Goal: Task Accomplishment & Management: Use online tool/utility

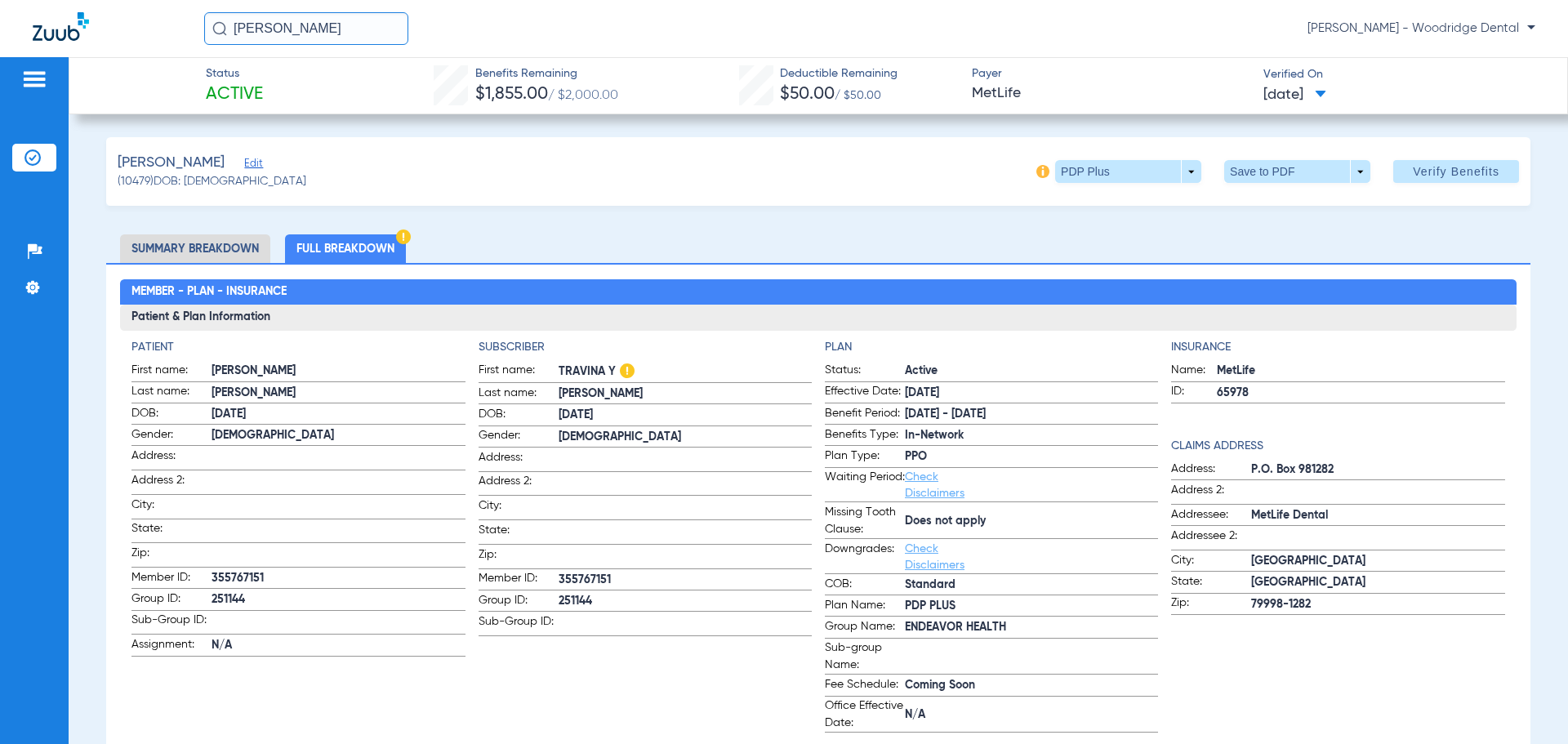
scroll to position [1791, 0]
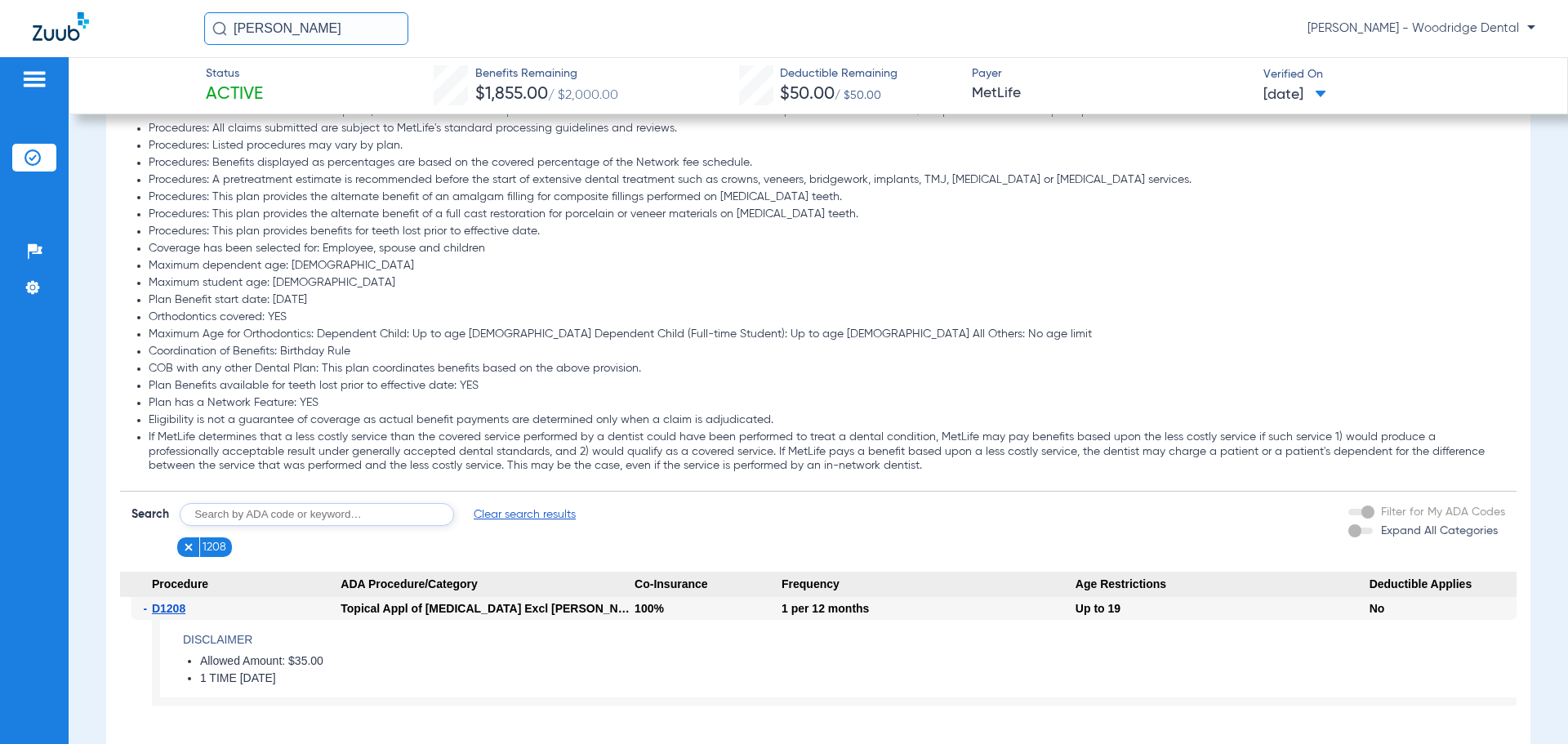
click at [42, 74] on img at bounding box center [34, 79] width 26 height 20
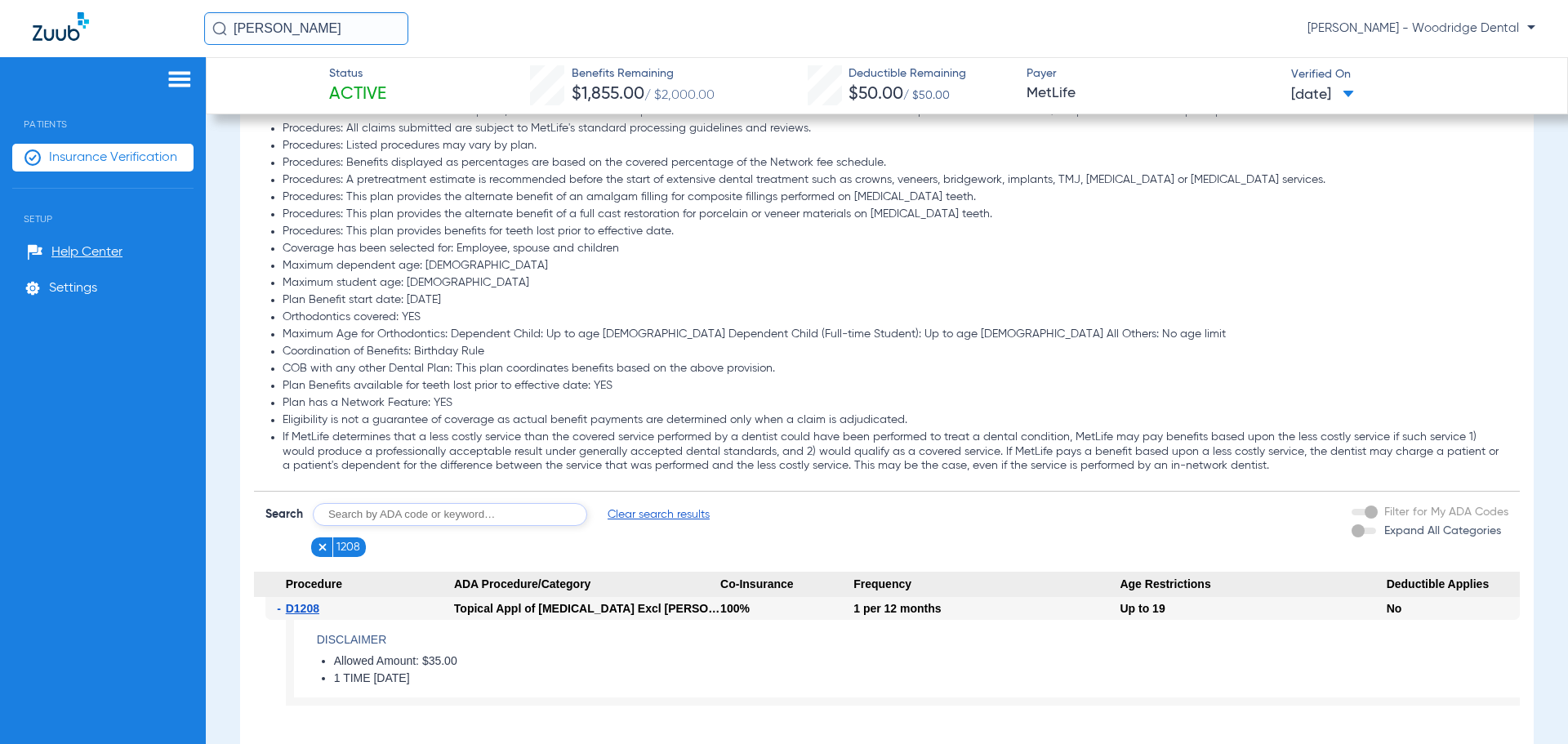
click at [175, 68] on div "Patients Insurance Verification Setup Help Center Settings" at bounding box center [102, 430] width 205 height 744
click at [149, 150] on span "Insurance Verification" at bounding box center [112, 158] width 128 height 16
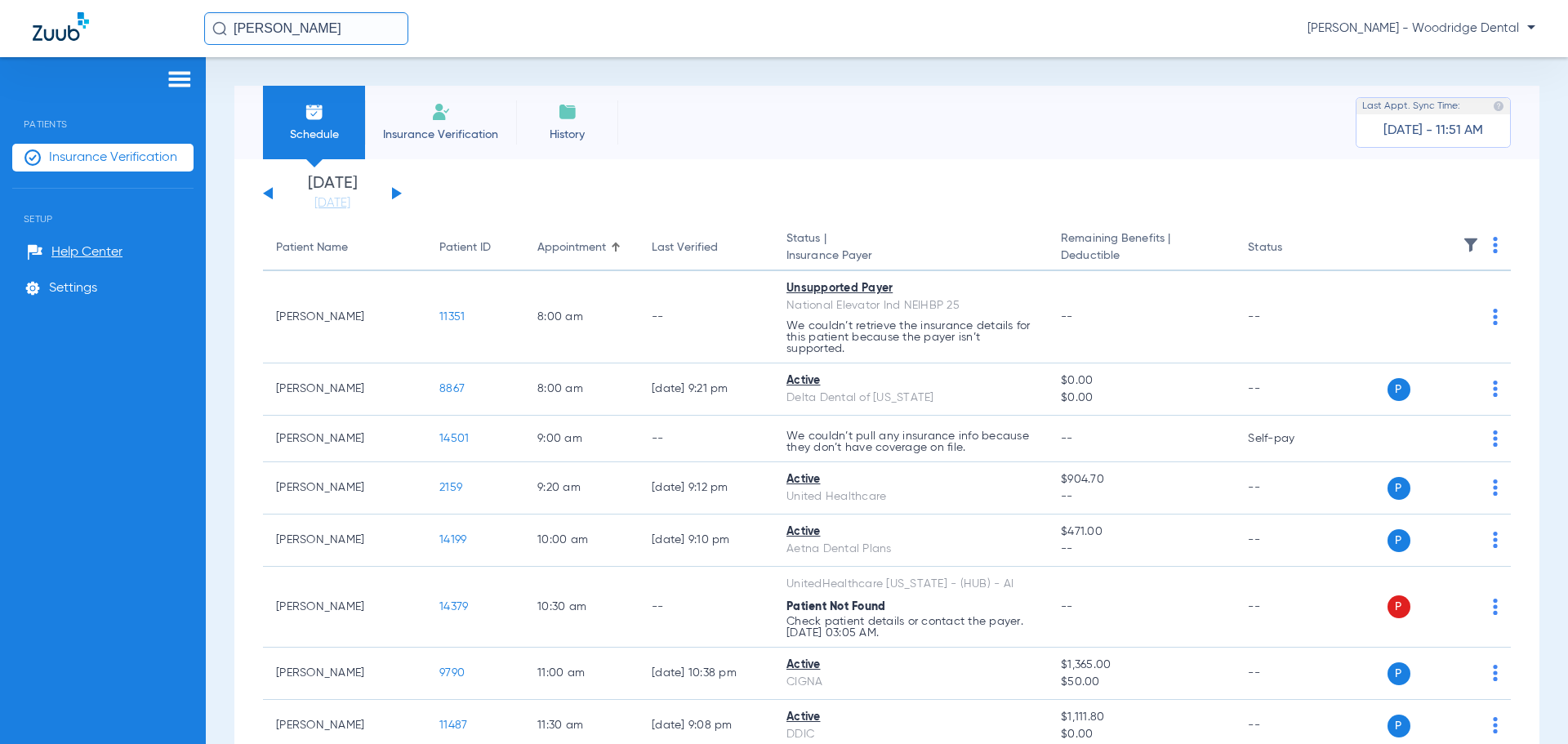
click at [400, 195] on div "[DATE] [DATE] [DATE] [DATE] [DATE] [DATE] [DATE] [DATE] [DATE] [DATE] [DATE] [D…" at bounding box center [332, 193] width 139 height 36
click at [397, 193] on button at bounding box center [397, 193] width 10 height 12
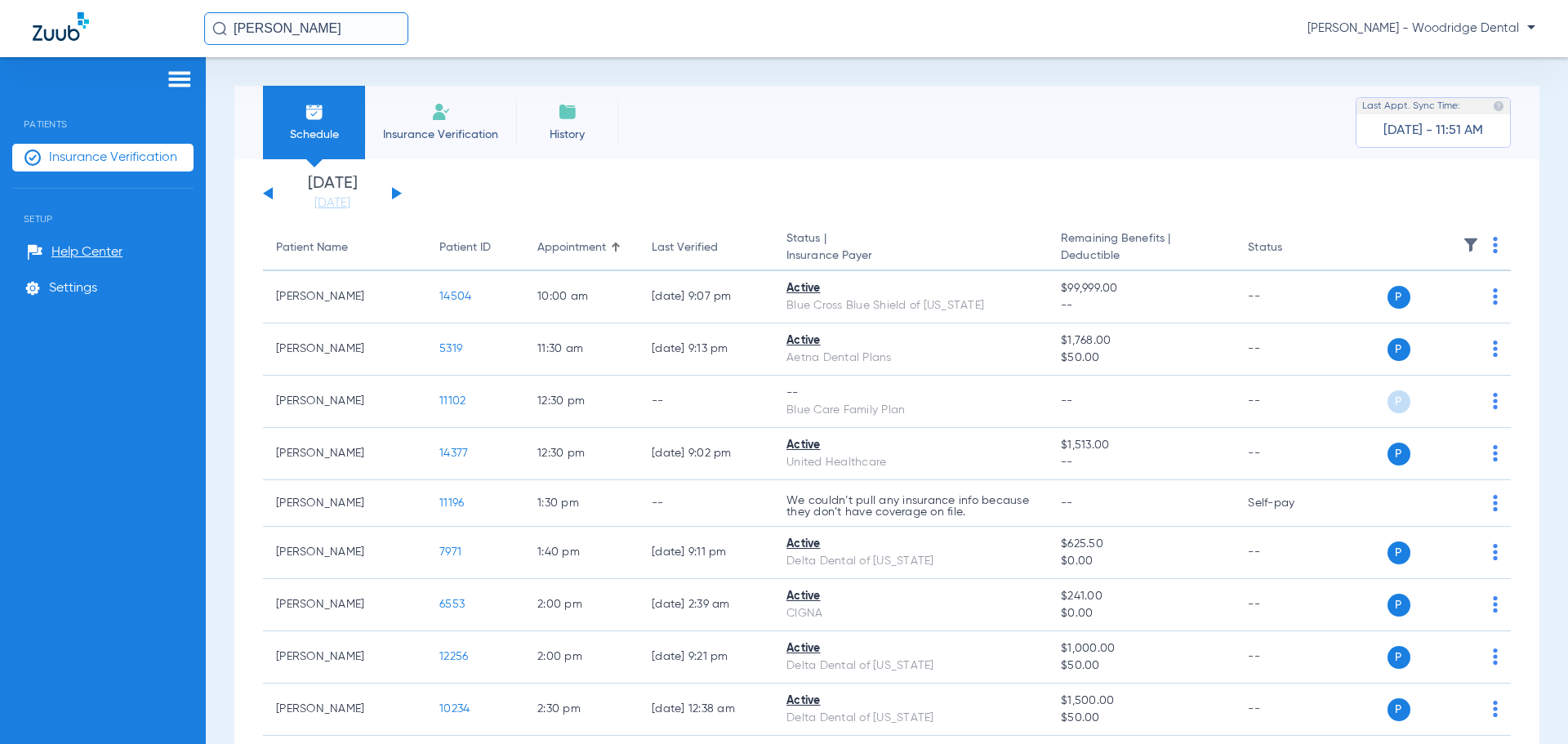
click at [397, 193] on button at bounding box center [397, 193] width 10 height 12
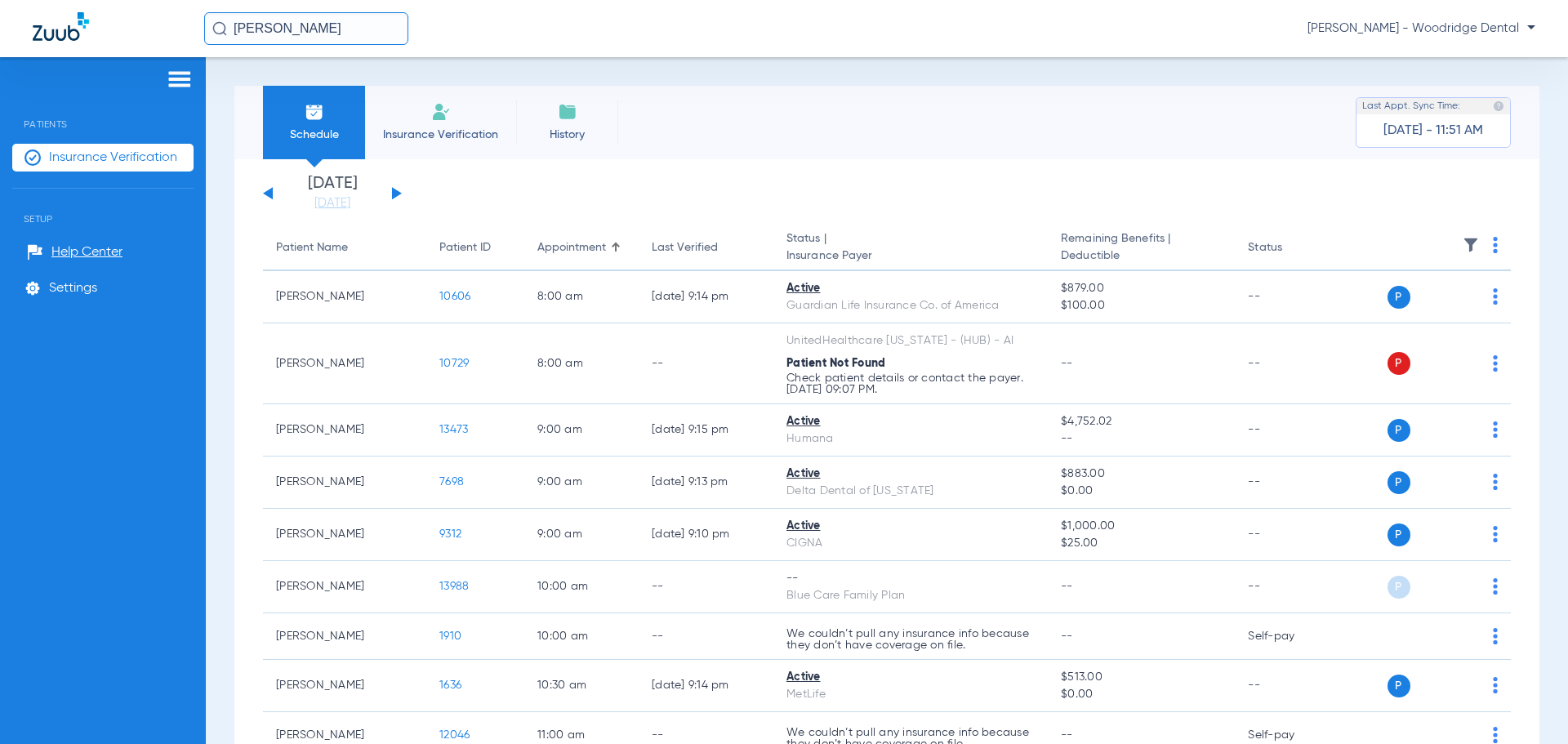
drag, startPoint x: 284, startPoint y: 29, endPoint x: 80, endPoint y: 29, distance: 204.0
click at [80, 29] on div "[PERSON_NAME] - Woodridge Dental" at bounding box center [784, 29] width 1568 height 58
click at [305, 26] on input "krutchen" at bounding box center [306, 28] width 204 height 33
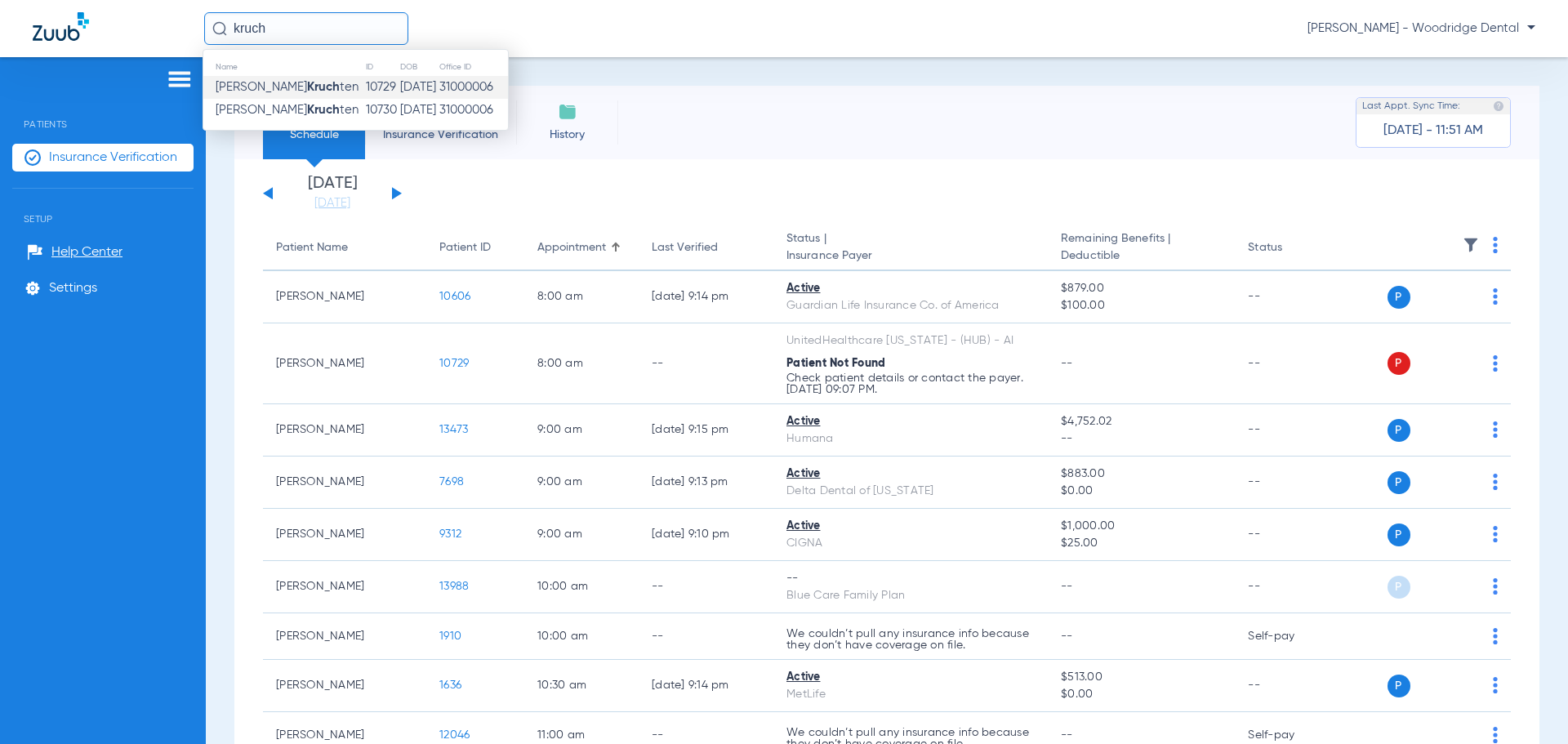
type input "kruch"
click at [282, 86] on span "[PERSON_NAME] ten" at bounding box center [287, 86] width 143 height 12
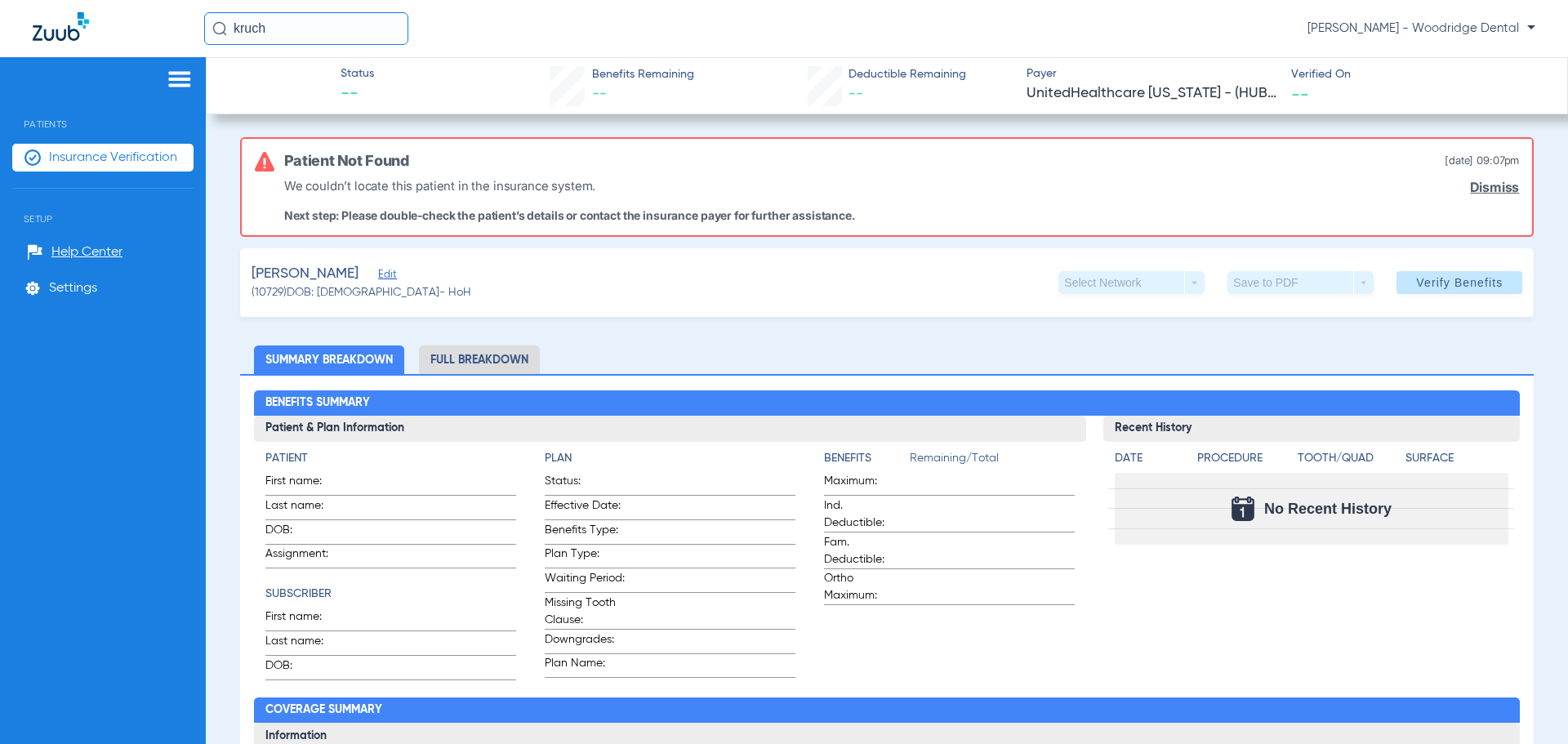
click at [520, 357] on li "Full Breakdown" at bounding box center [479, 359] width 121 height 29
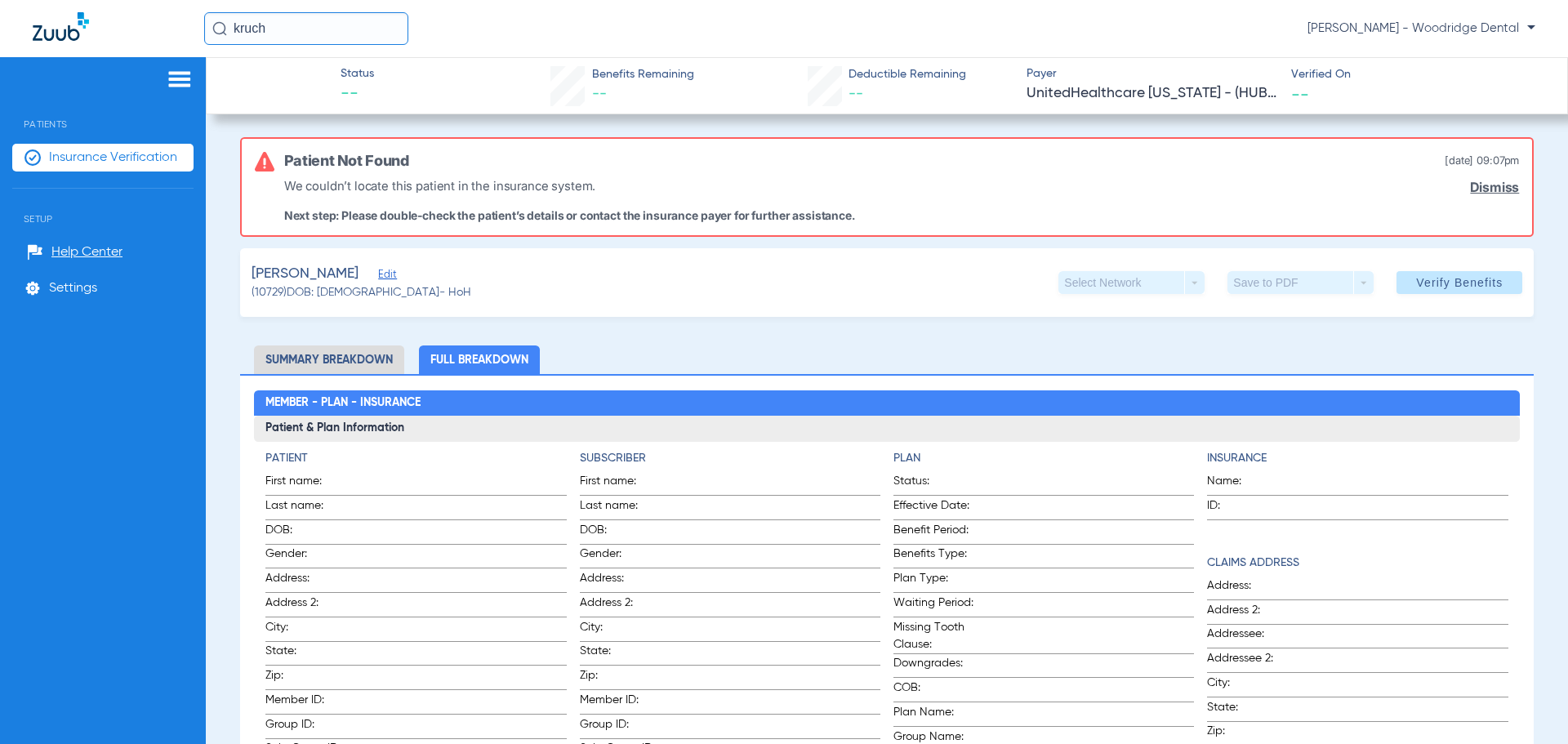
click at [67, 152] on span "Insurance Verification" at bounding box center [112, 158] width 128 height 16
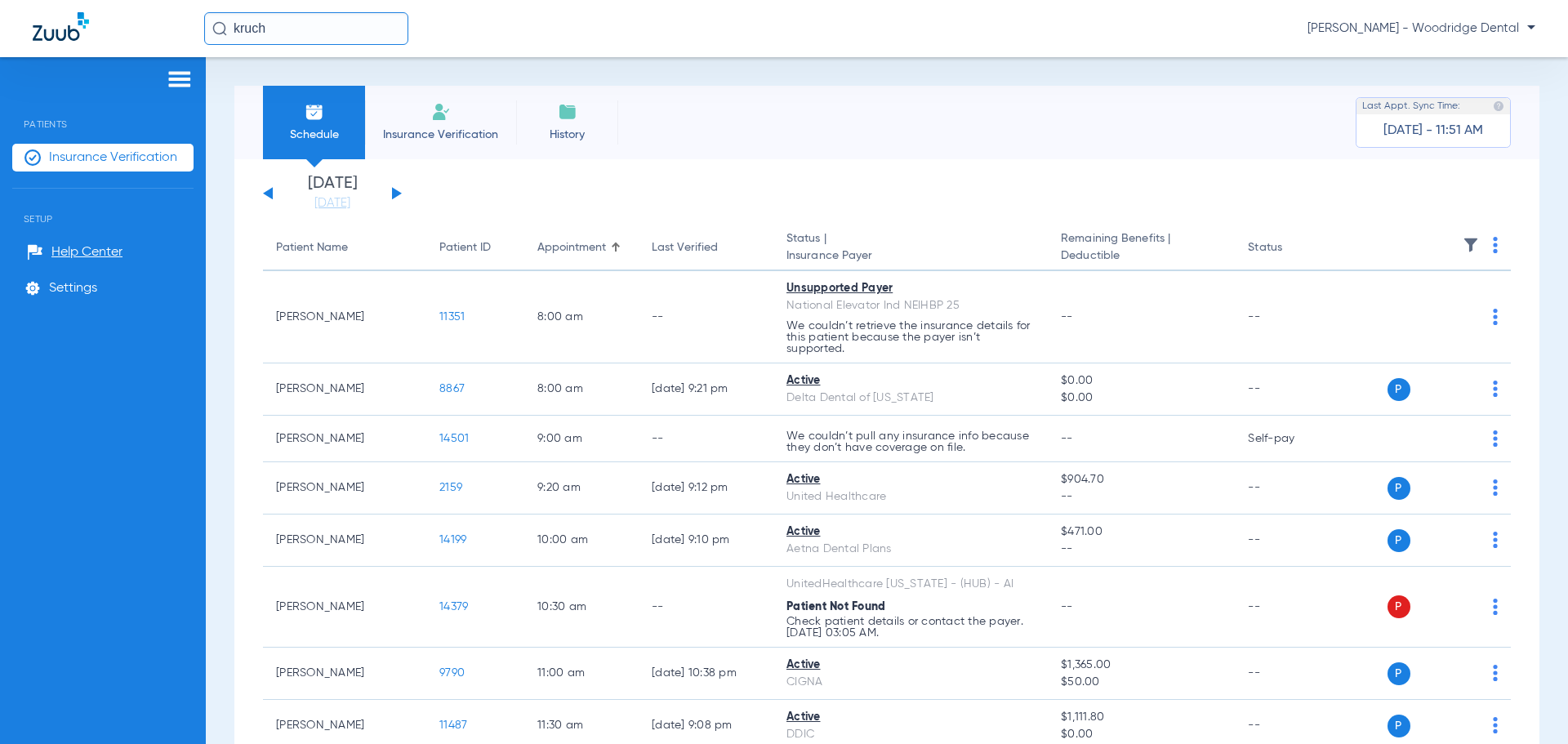
click at [391, 190] on div "[DATE] [DATE] [DATE] [DATE] [DATE] [DATE] [DATE] [DATE] [DATE] [DATE] [DATE] [D…" at bounding box center [332, 193] width 139 height 36
click at [395, 192] on button at bounding box center [397, 193] width 10 height 12
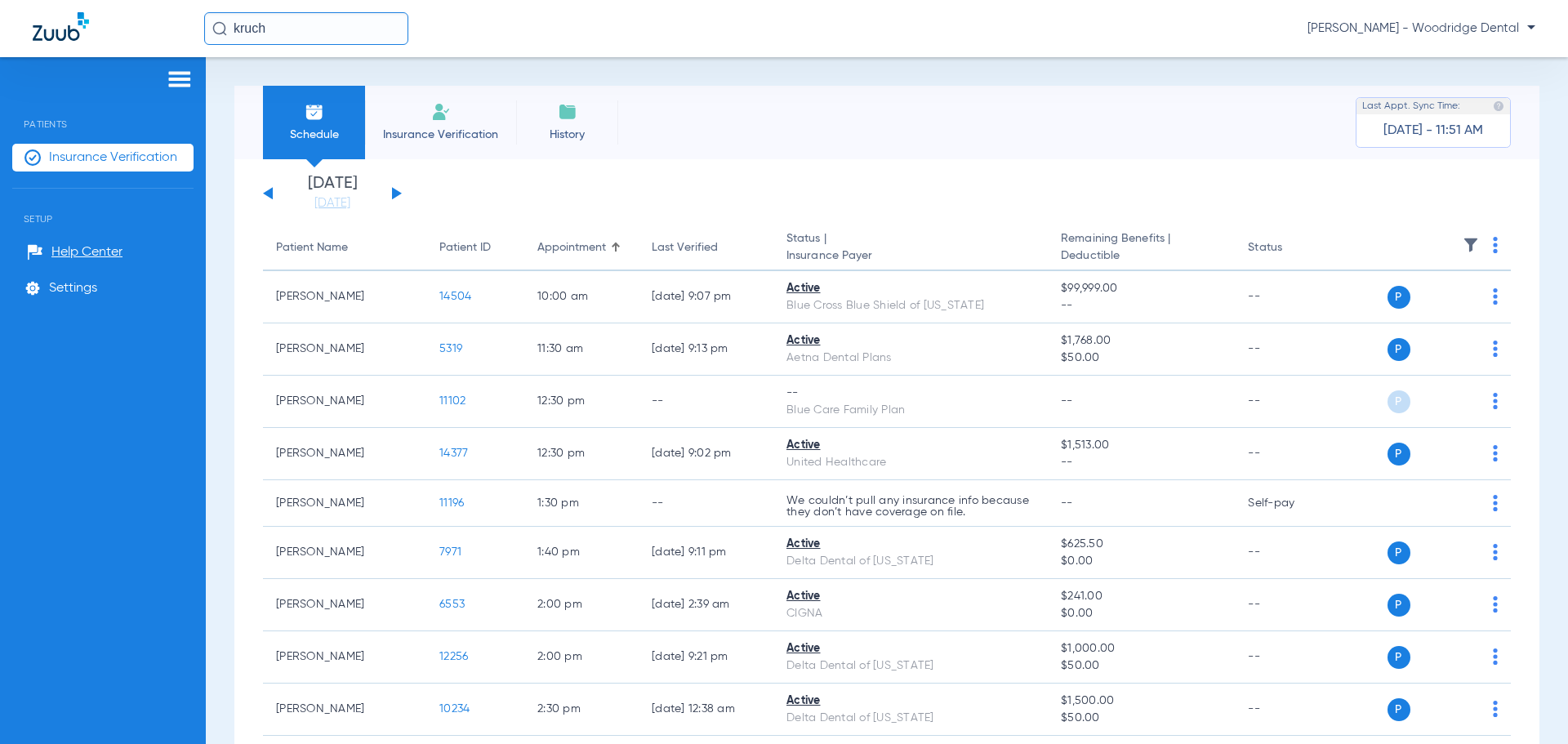
click at [395, 192] on button at bounding box center [397, 193] width 10 height 12
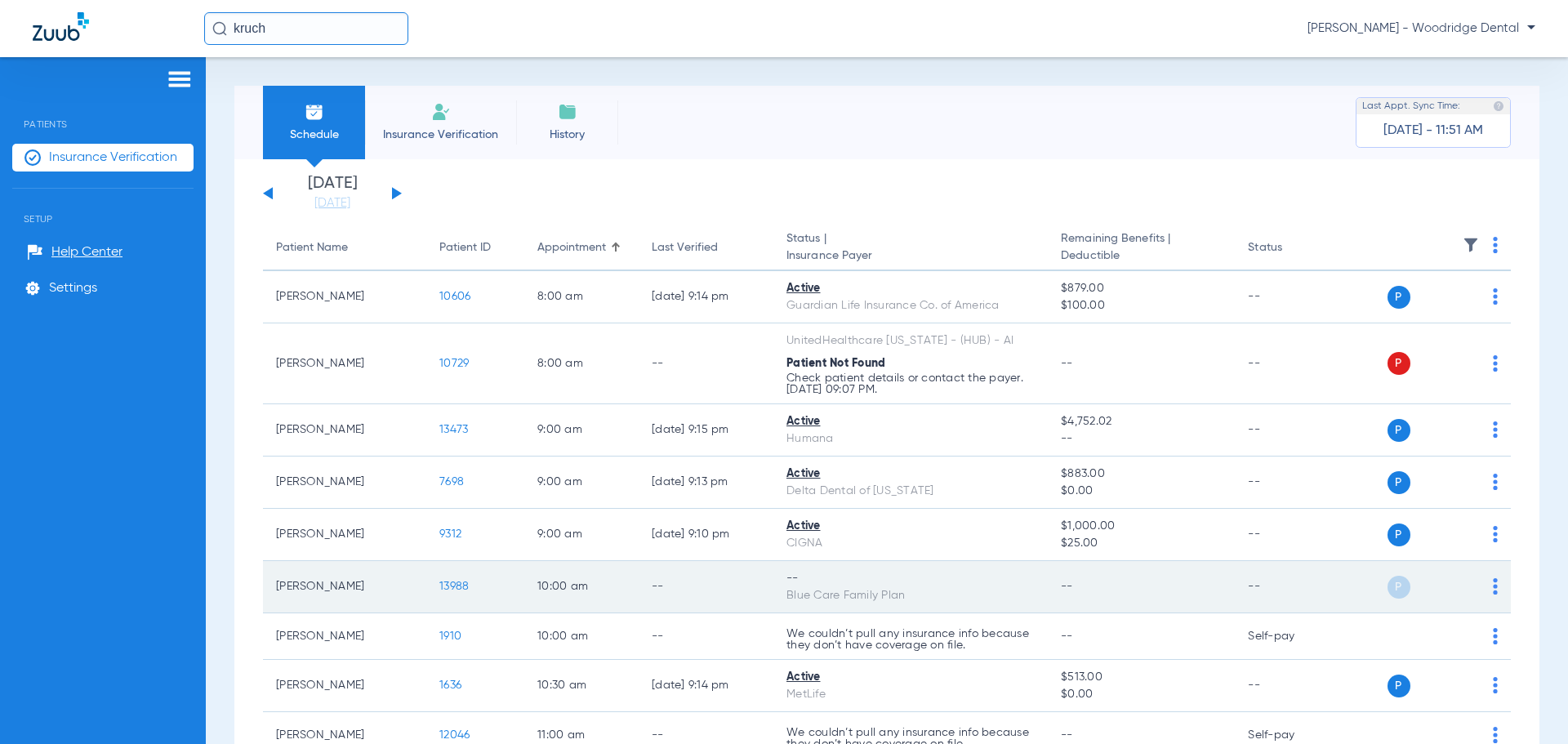
click at [454, 591] on span "13988" at bounding box center [454, 586] width 30 height 12
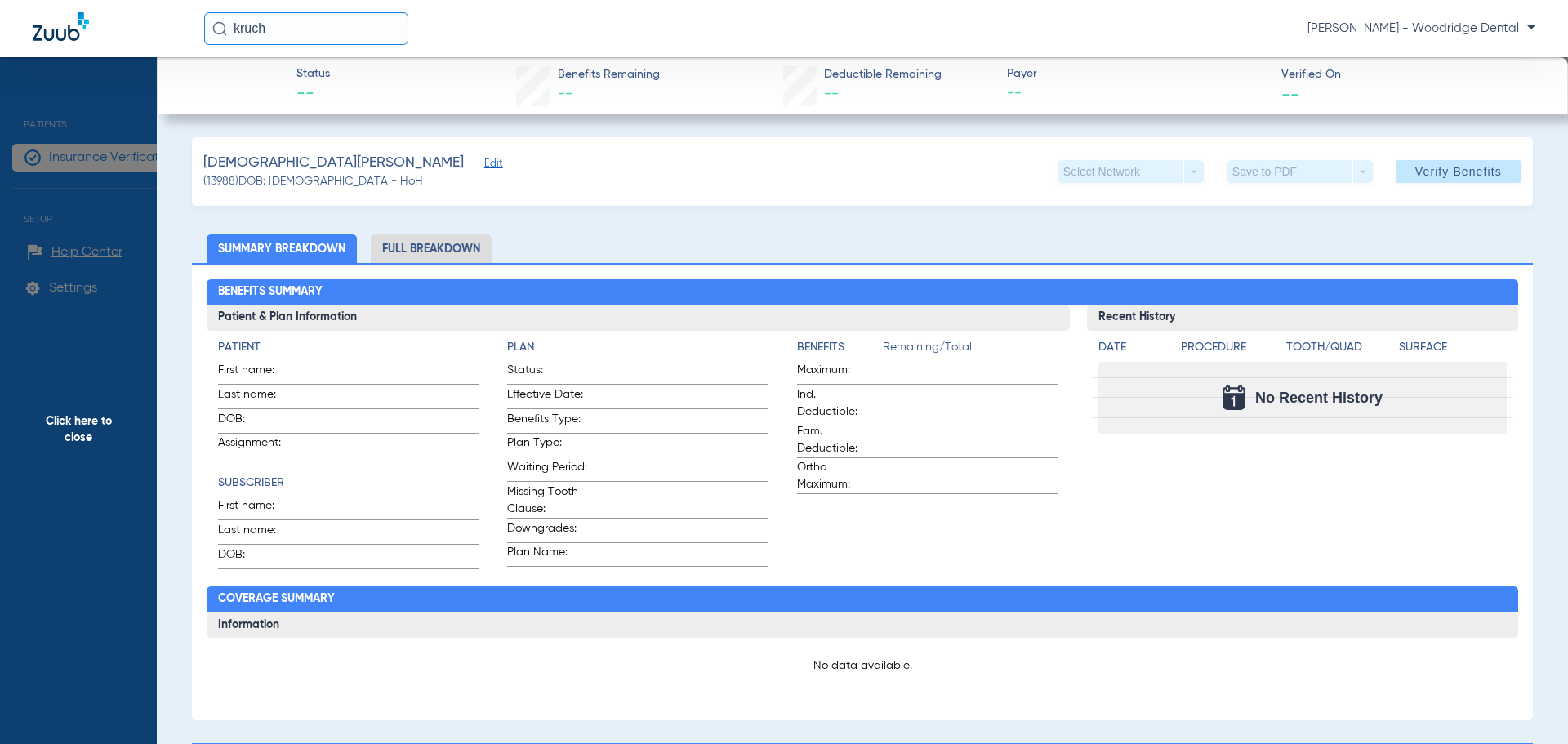
click at [427, 244] on li "Full Breakdown" at bounding box center [431, 248] width 121 height 29
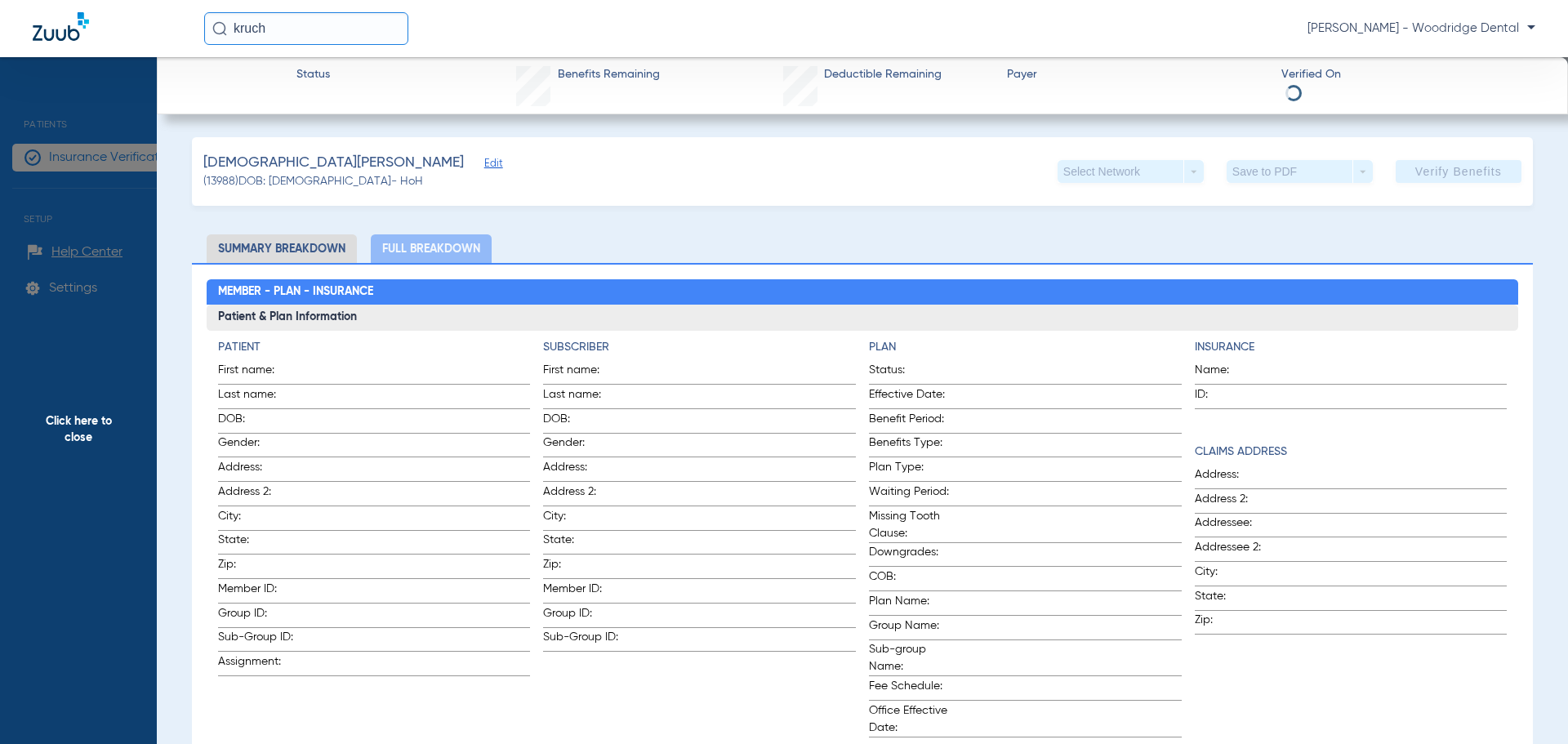
click at [85, 423] on span "Click here to close" at bounding box center [78, 430] width 157 height 744
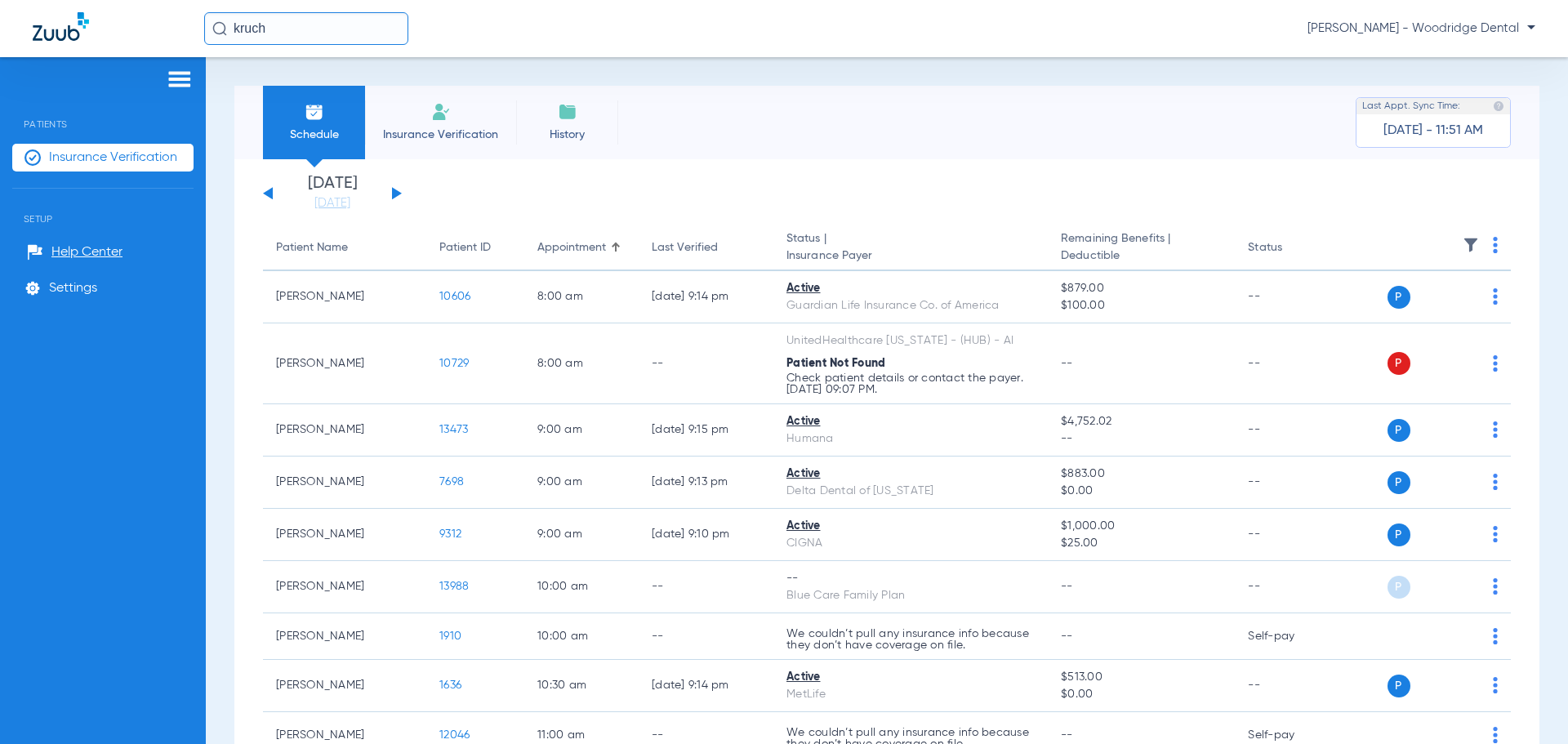
click at [430, 123] on li "Insurance Verification" at bounding box center [440, 122] width 151 height 73
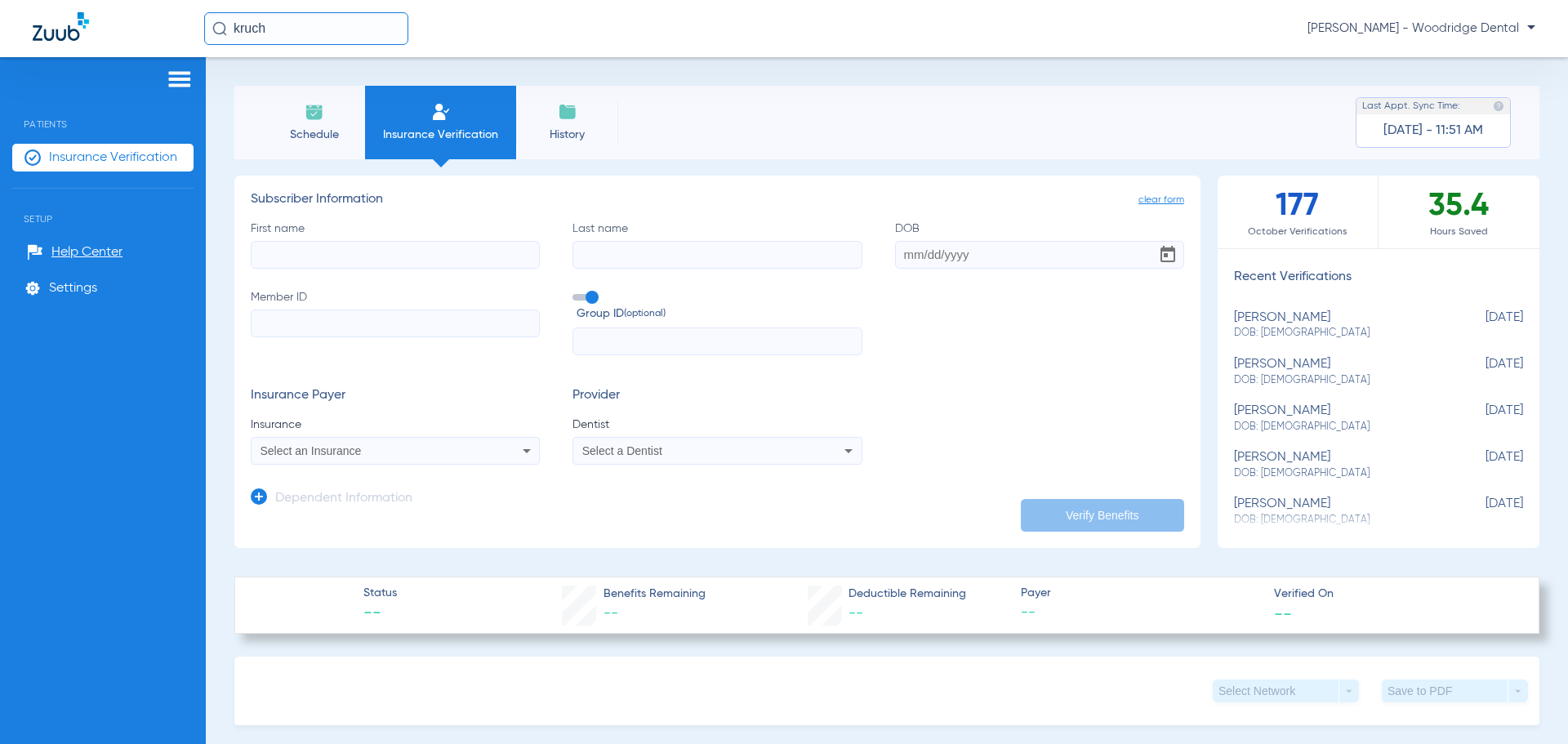
click at [367, 261] on input "First name" at bounding box center [395, 255] width 289 height 28
type input "[PERSON_NAME]"
click at [948, 252] on input "DOB Required" at bounding box center [1038, 255] width 289 height 28
type input "[DATE]"
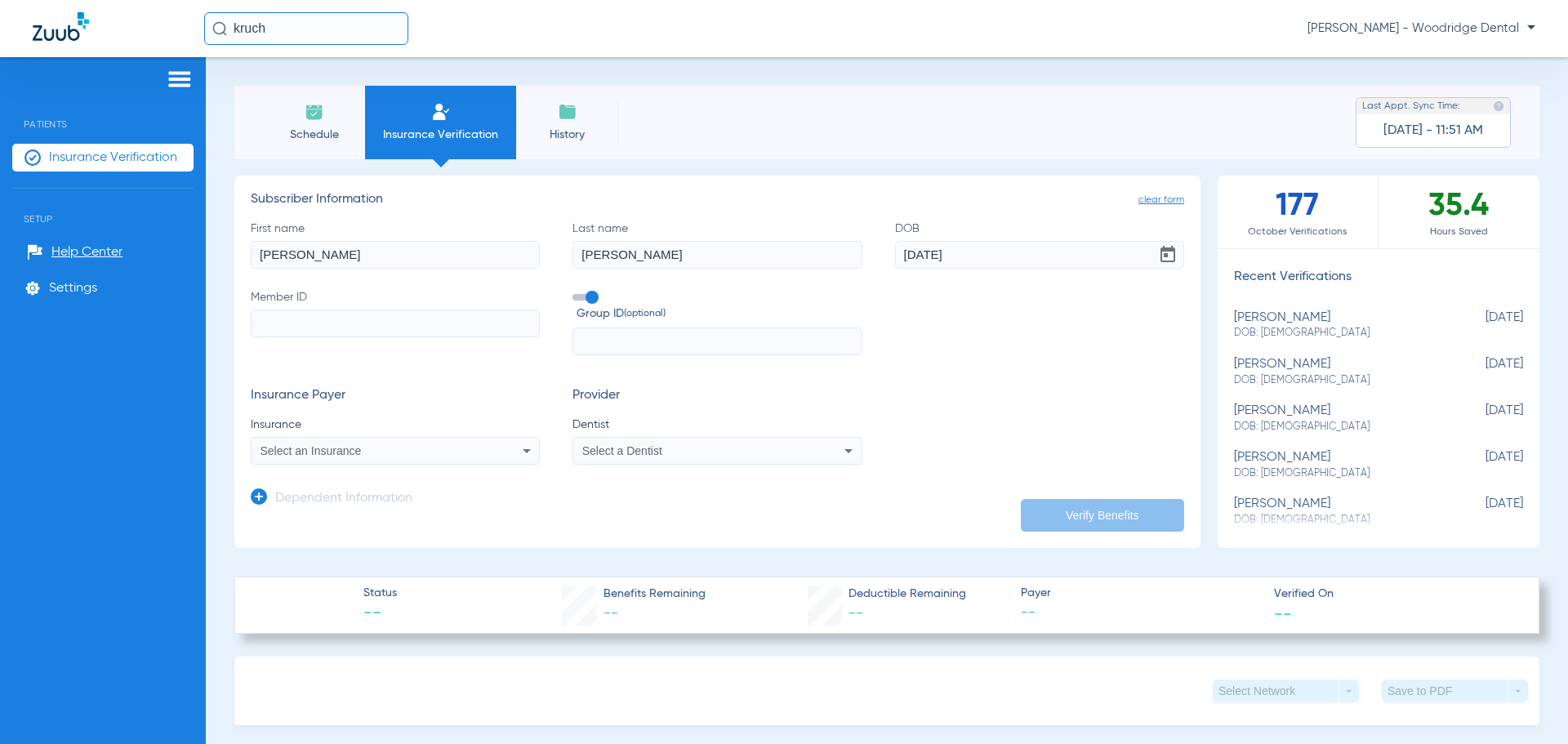
click at [326, 323] on input "Member ID" at bounding box center [395, 323] width 289 height 28
click at [395, 329] on input "Member ID Required" at bounding box center [395, 323] width 289 height 28
type input "812218080"
click at [589, 341] on input "text" at bounding box center [716, 341] width 289 height 28
type input "267736"
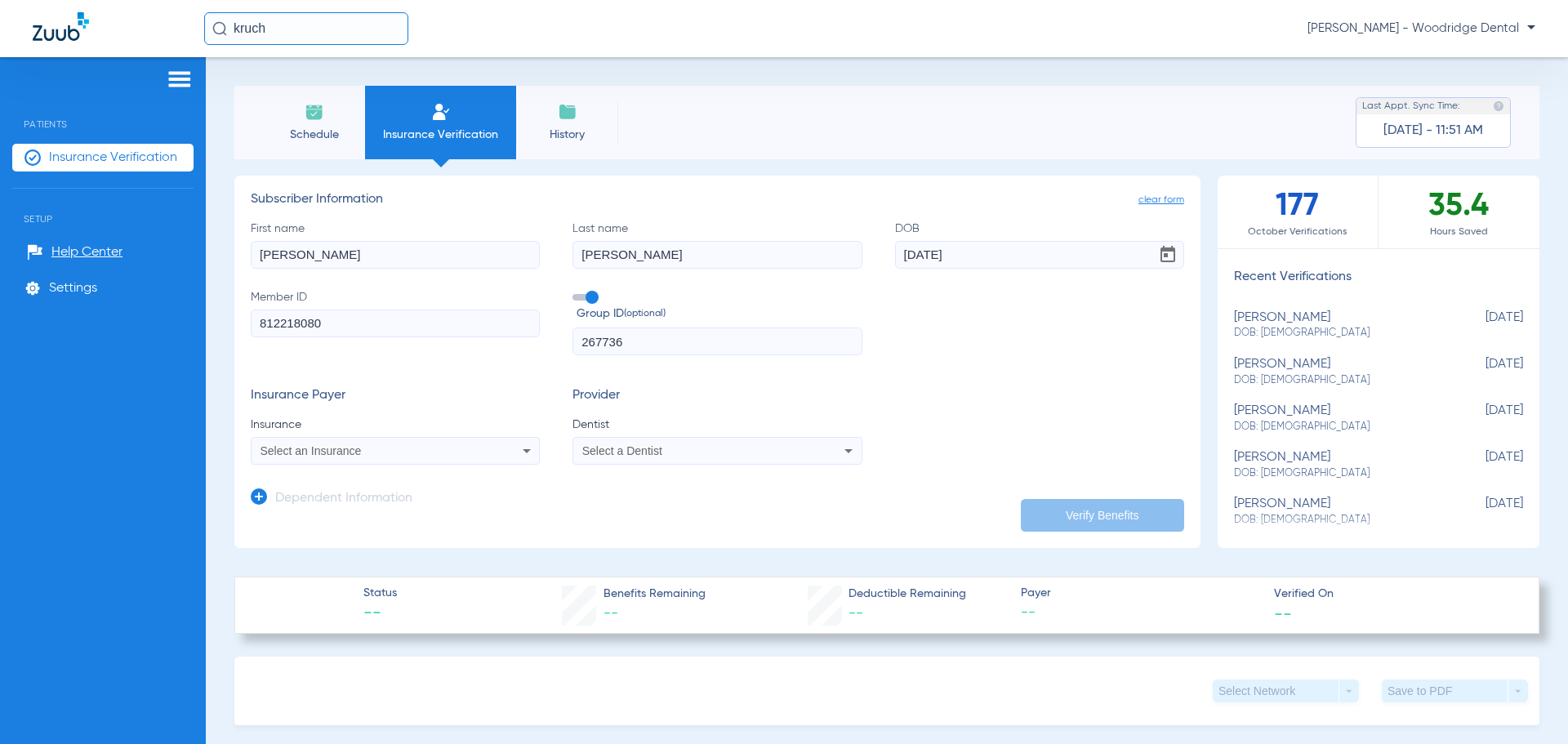
click at [427, 449] on div "Select an Insurance" at bounding box center [369, 451] width 216 height 12
type input "blue cross blue shield of il"
click at [441, 508] on mat-option "Blue Cross Blue Shield Of [US_STATE]" at bounding box center [389, 508] width 275 height 26
click at [598, 460] on div "Select a Dentist" at bounding box center [717, 451] width 288 height 20
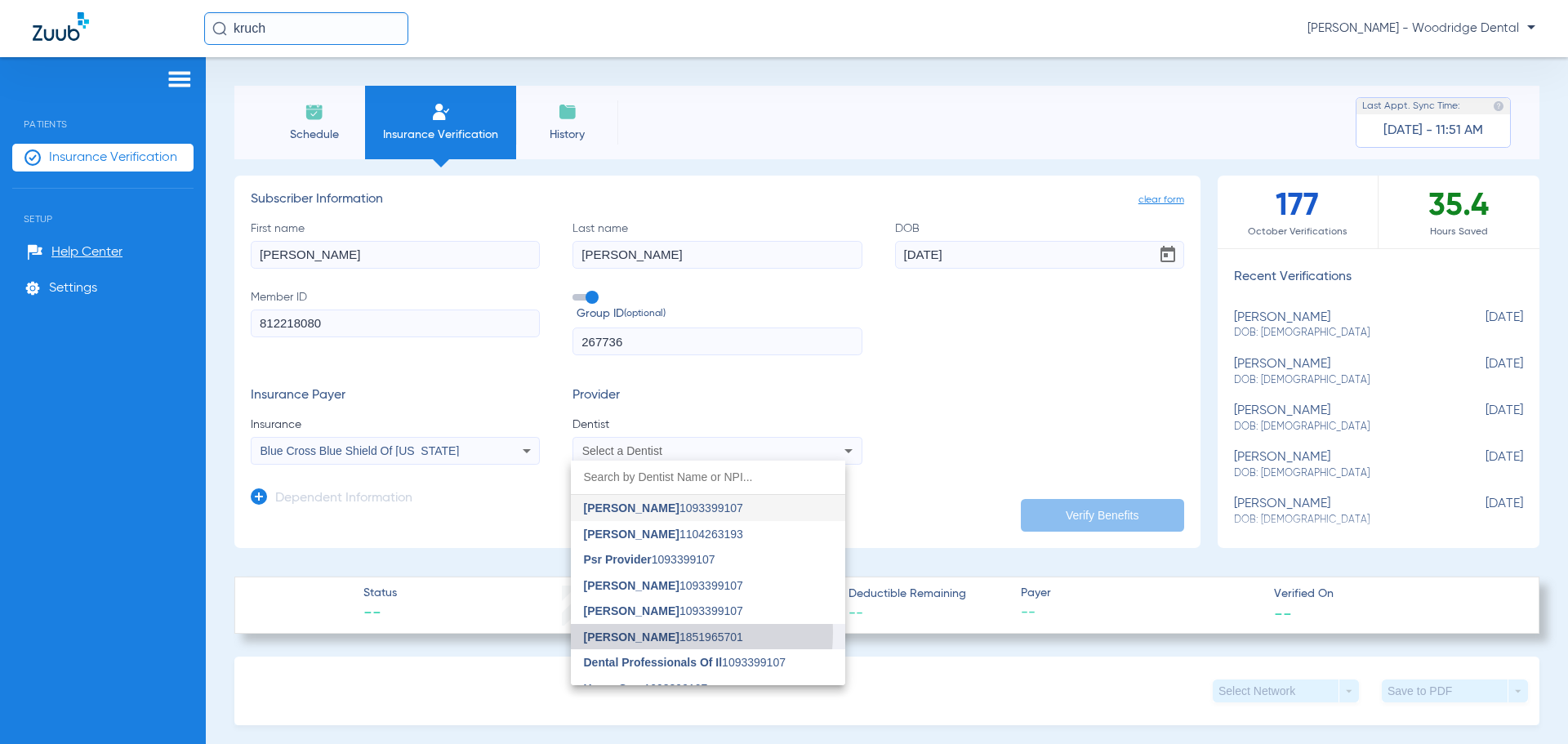
click at [630, 632] on span "[PERSON_NAME]" at bounding box center [632, 636] width 95 height 13
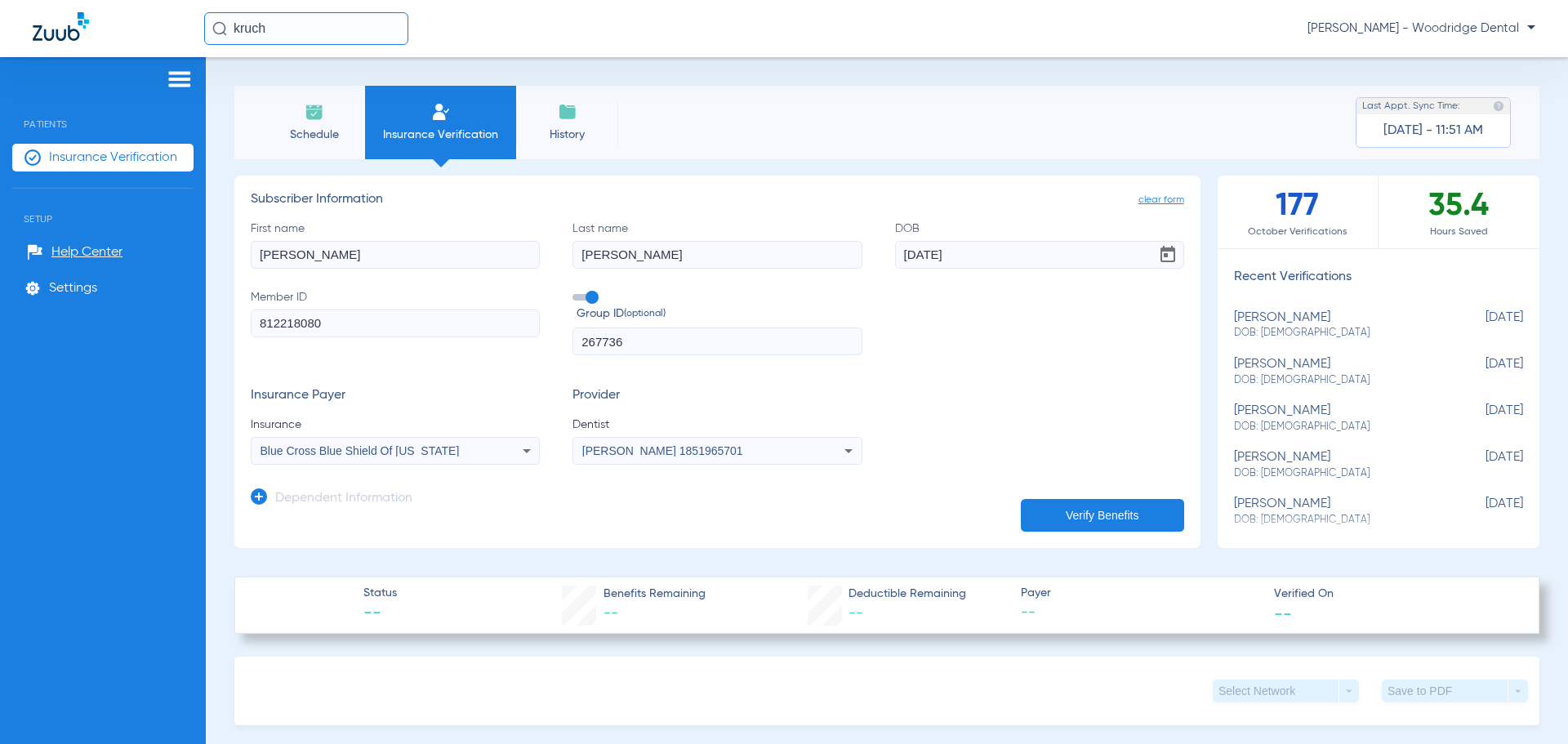
click at [1117, 509] on button "Verify Benefits" at bounding box center [1102, 515] width 164 height 33
click at [302, 132] on span "Schedule" at bounding box center [313, 135] width 77 height 16
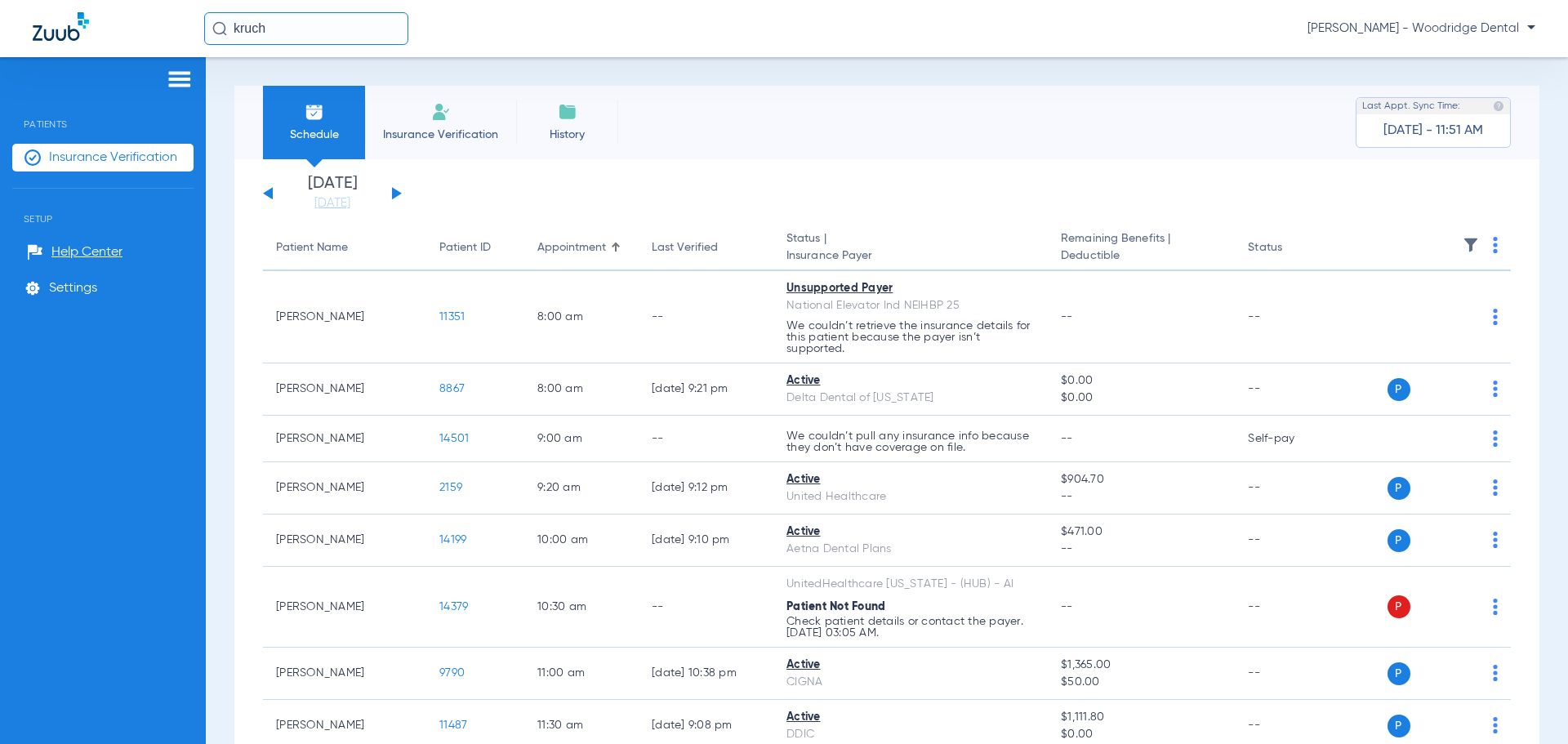
click at [399, 195] on button at bounding box center [397, 193] width 10 height 12
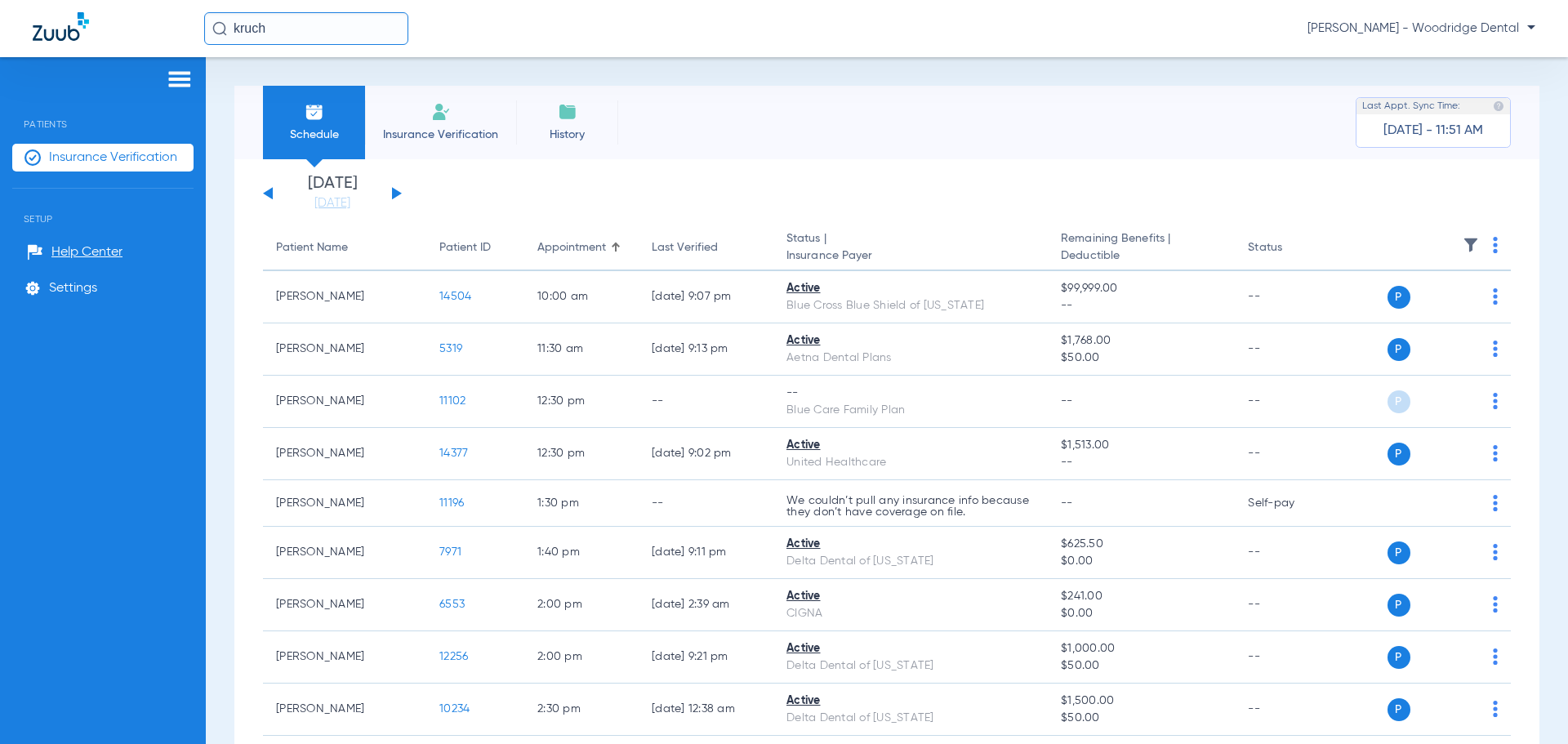
click at [399, 195] on button at bounding box center [397, 193] width 10 height 12
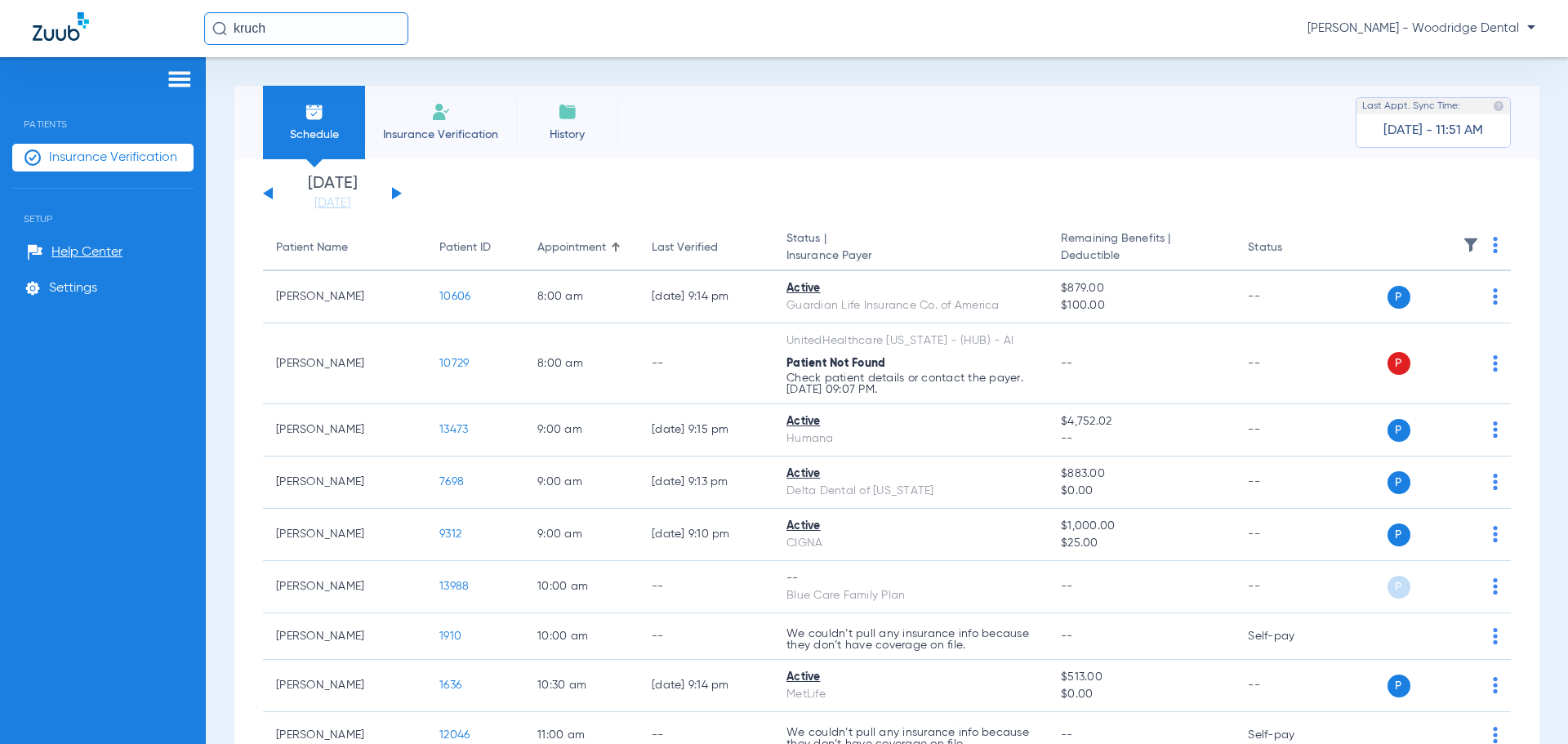
click at [76, 150] on span "Insurance Verification" at bounding box center [112, 158] width 128 height 16
click at [464, 136] on span "Insurance Verification" at bounding box center [440, 135] width 127 height 16
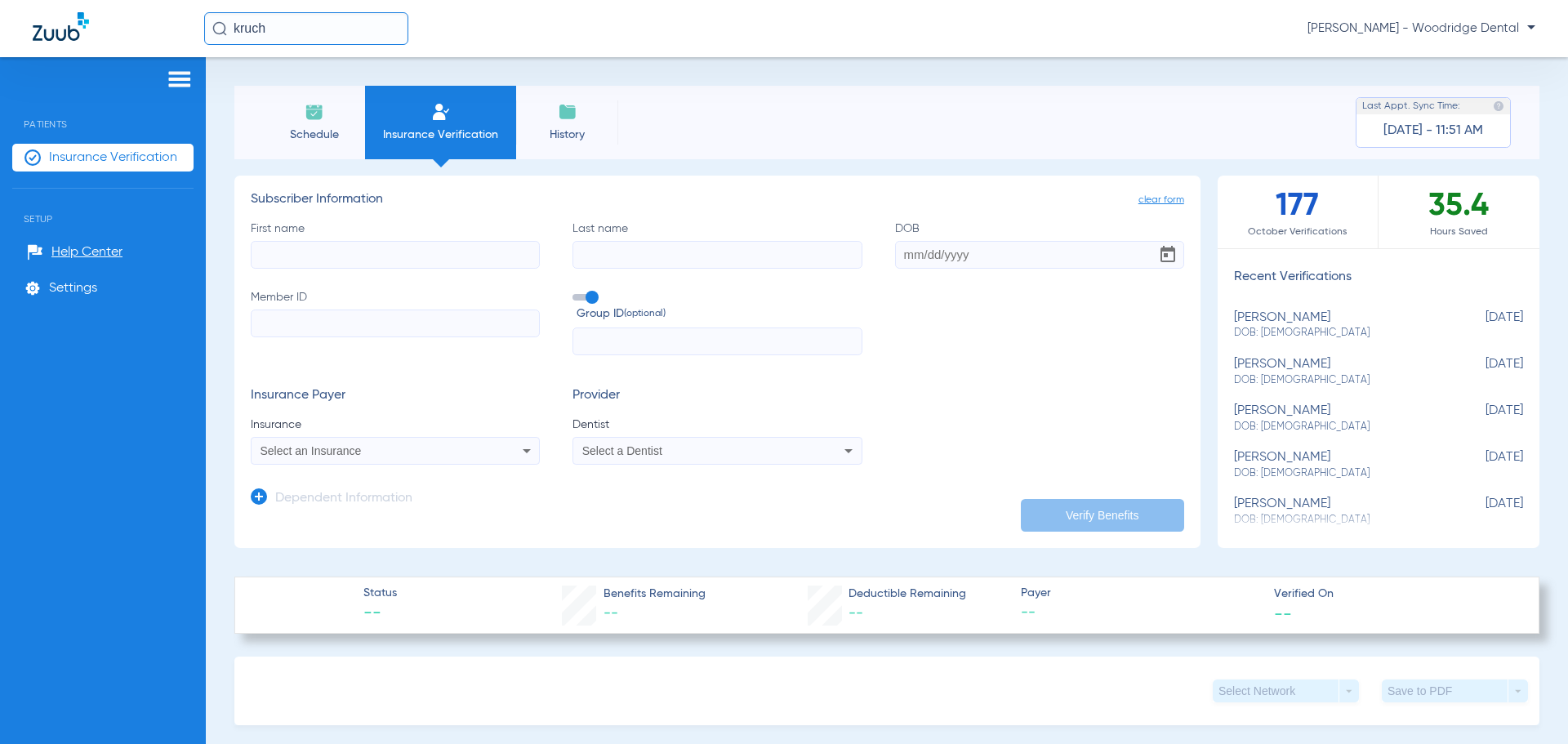
click at [1276, 314] on div "[PERSON_NAME] DOB: [DEMOGRAPHIC_DATA]" at bounding box center [1337, 325] width 207 height 30
type input "[PERSON_NAME]"
type input "[DATE]"
type input "812218080"
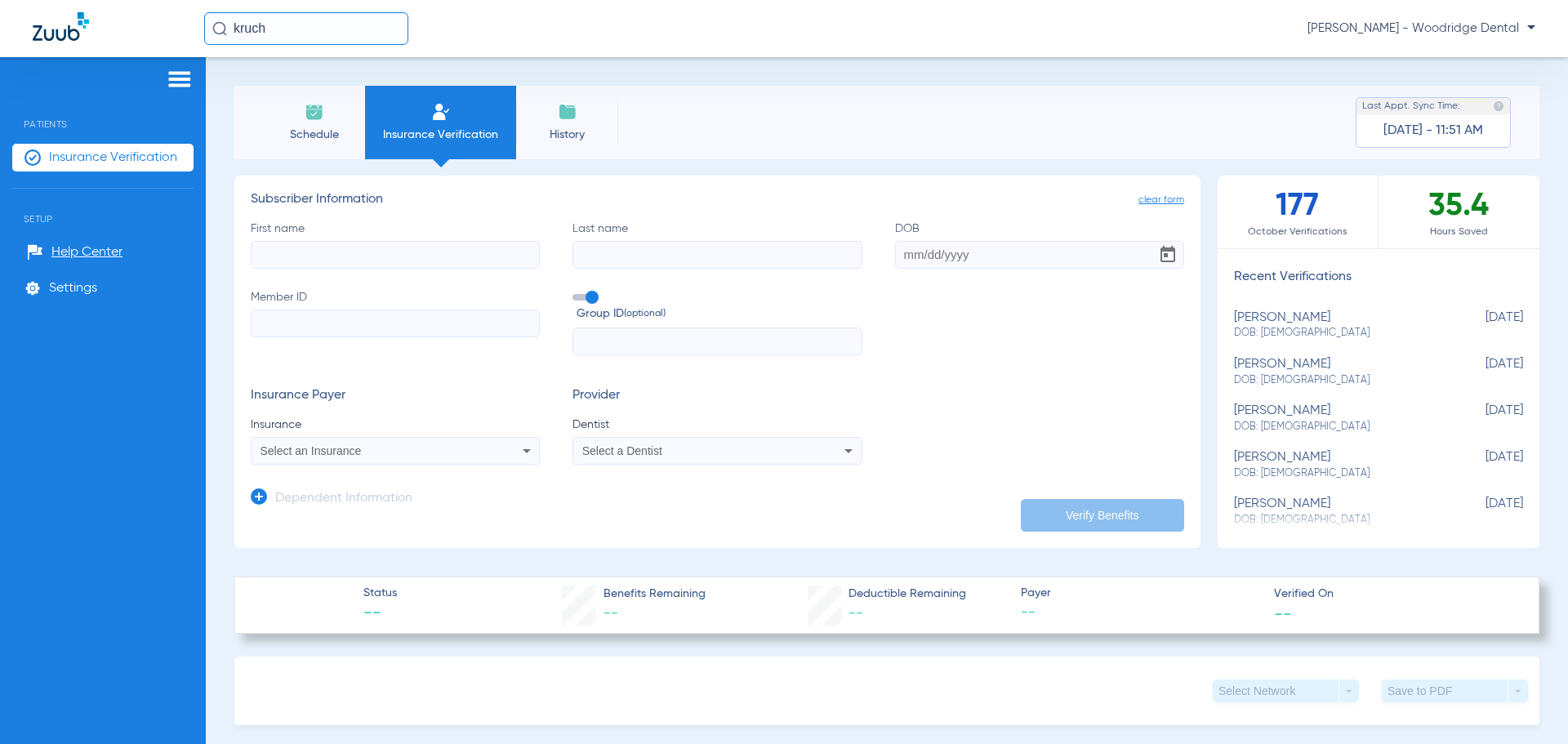
type input "267736"
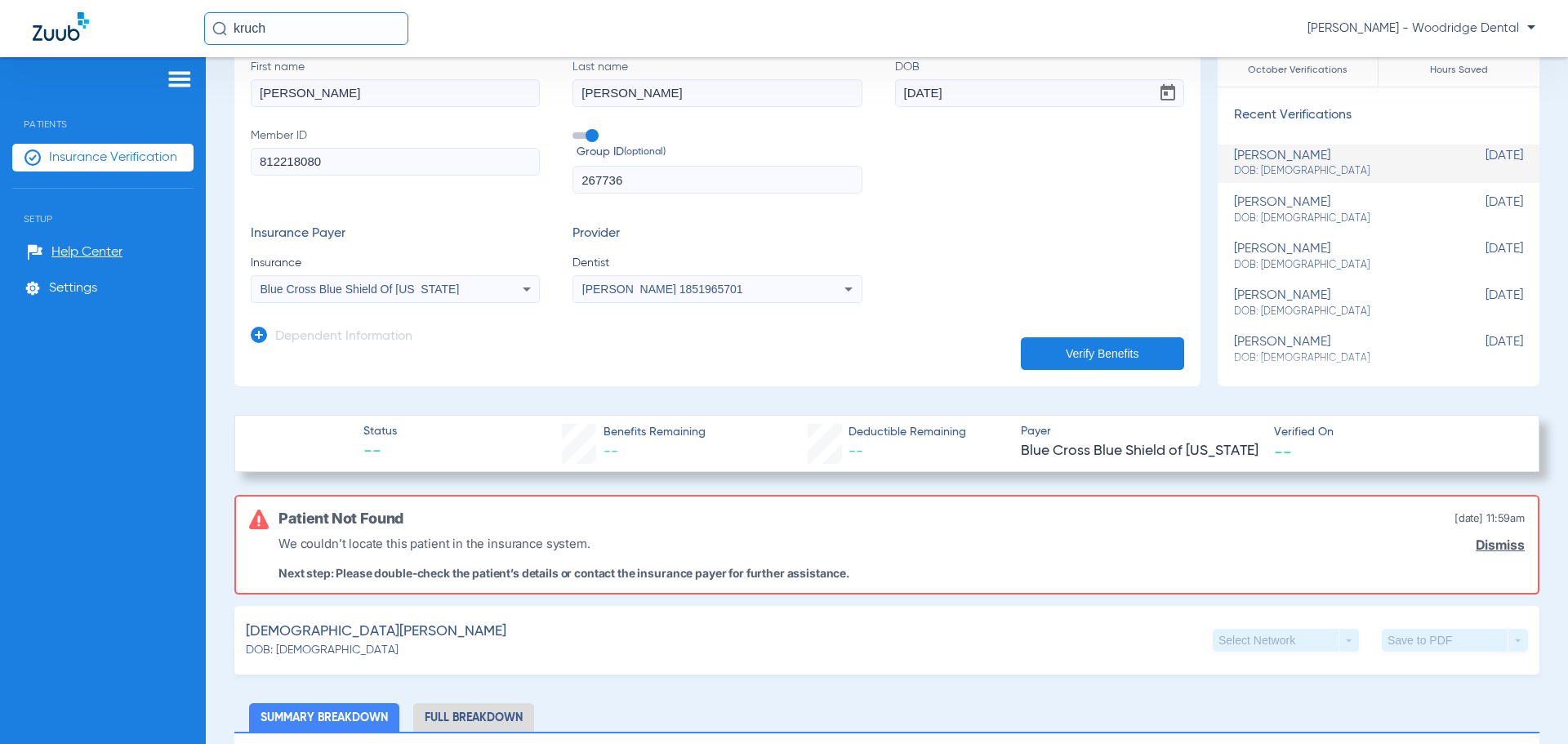
scroll to position [164, 0]
click at [520, 286] on icon at bounding box center [527, 288] width 20 height 20
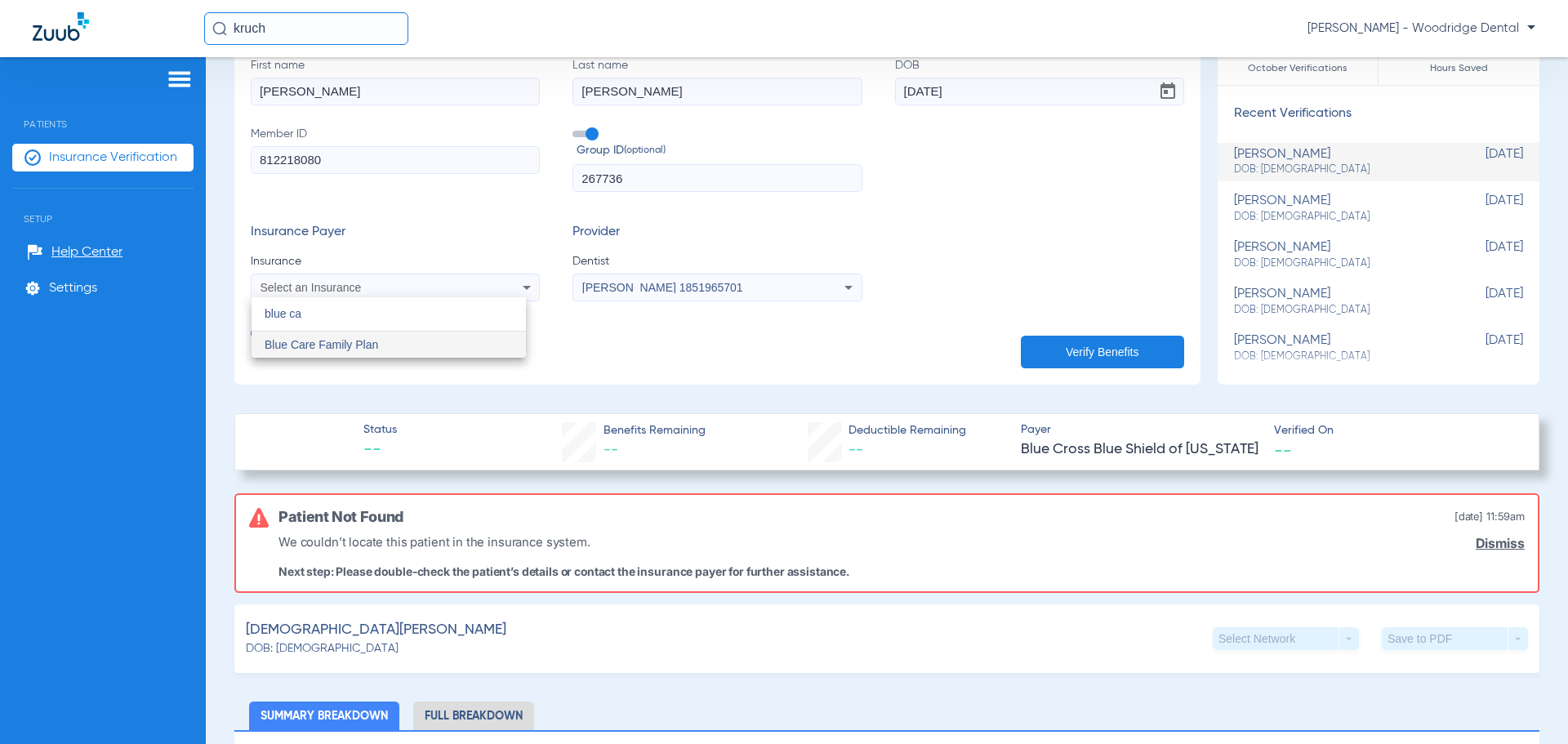
scroll to position [0, 0]
type input "blue care"
click at [427, 352] on mat-option "Blue Care Family Plan" at bounding box center [389, 344] width 275 height 26
click at [1050, 353] on button "Verify Benefits" at bounding box center [1102, 351] width 164 height 33
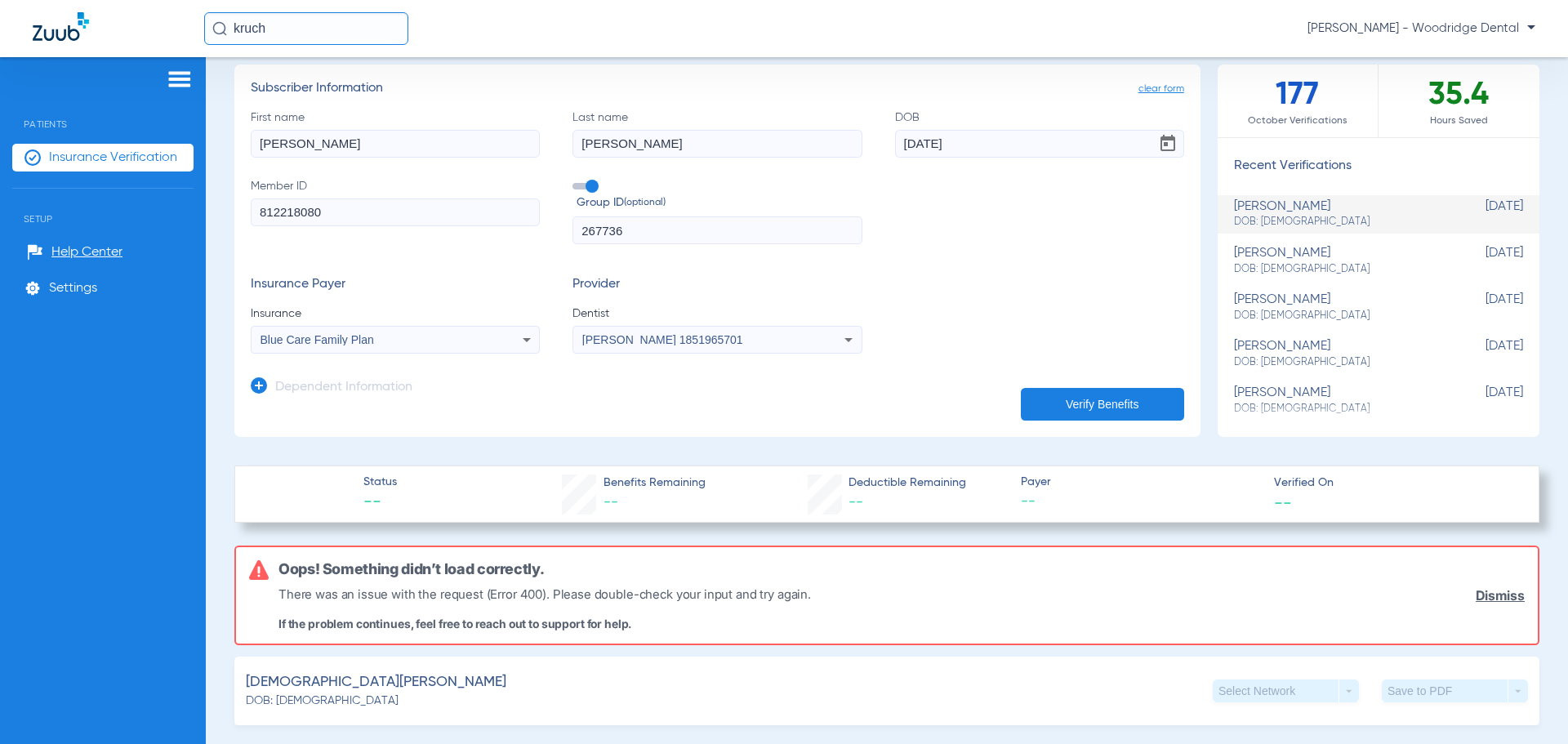
scroll to position [81, 0]
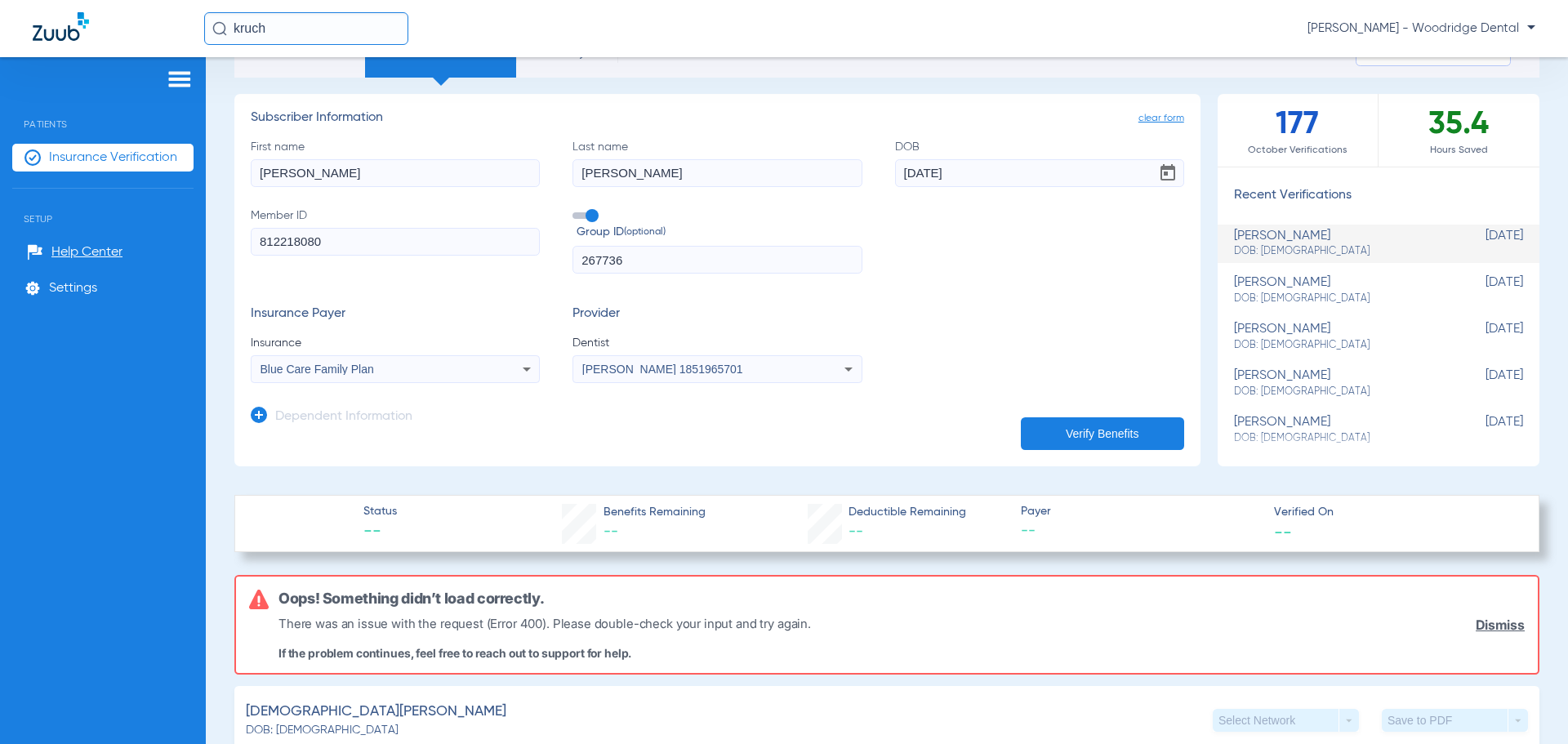
click at [111, 155] on span "Insurance Verification" at bounding box center [112, 158] width 128 height 16
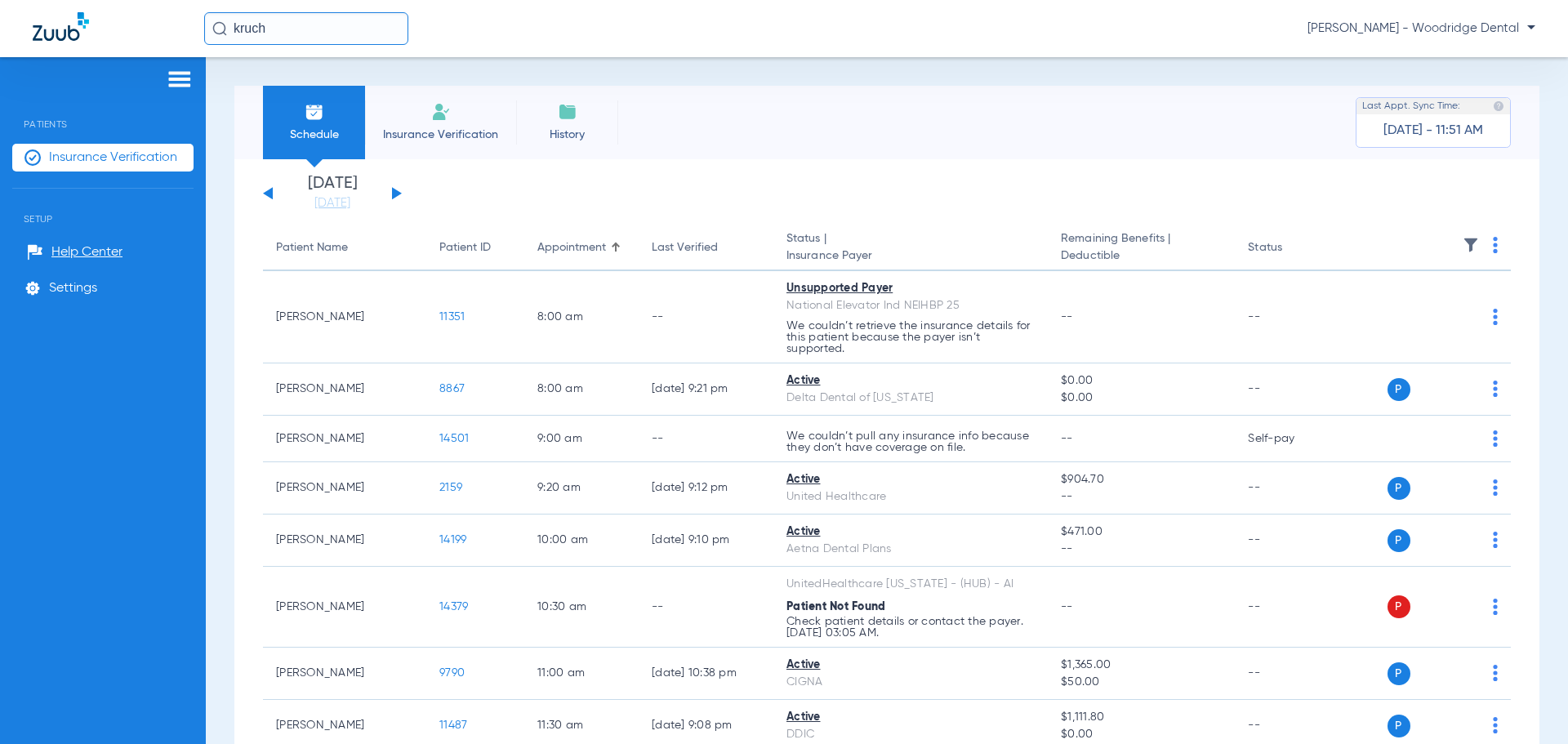
click at [393, 192] on button at bounding box center [397, 193] width 10 height 12
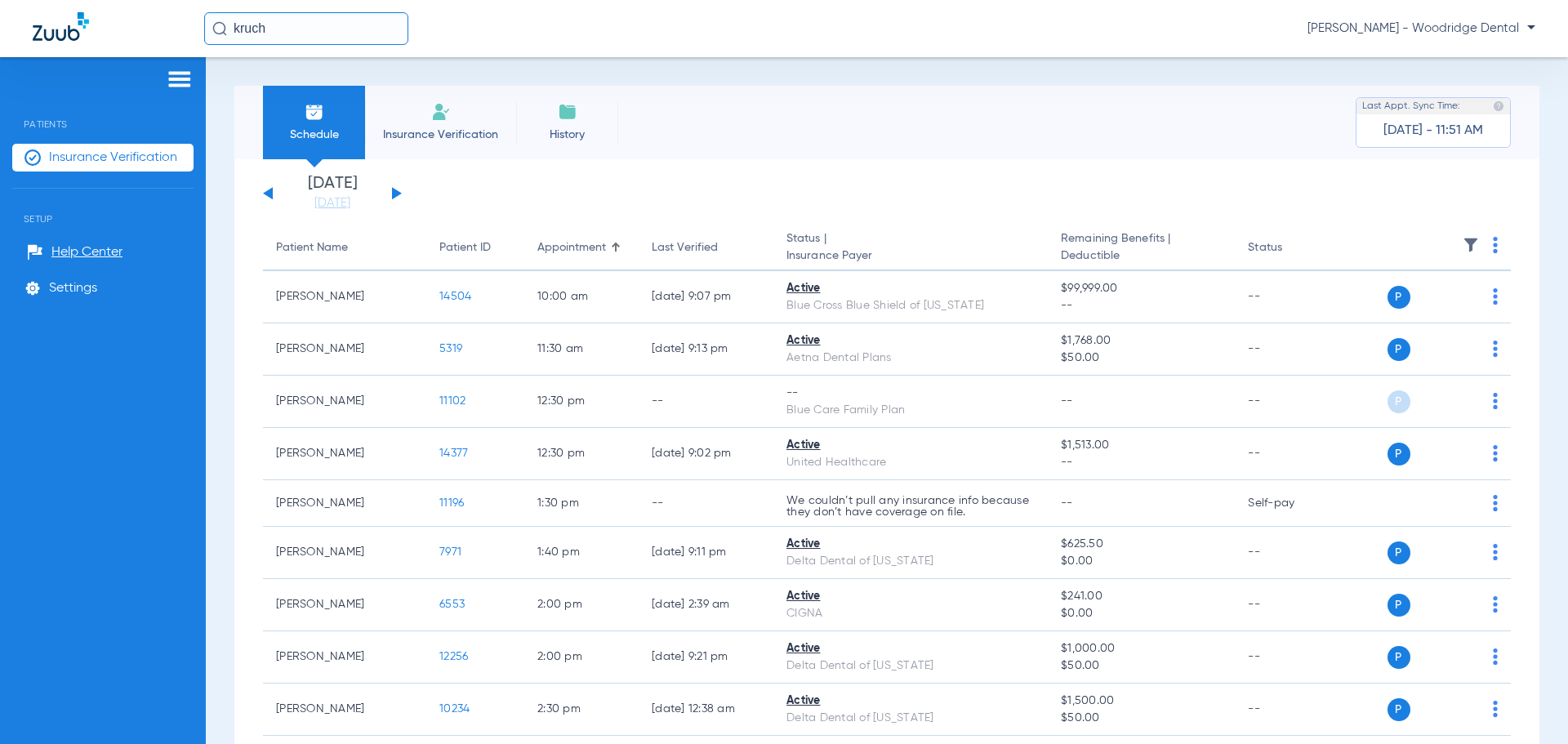
click at [393, 192] on button at bounding box center [397, 193] width 10 height 12
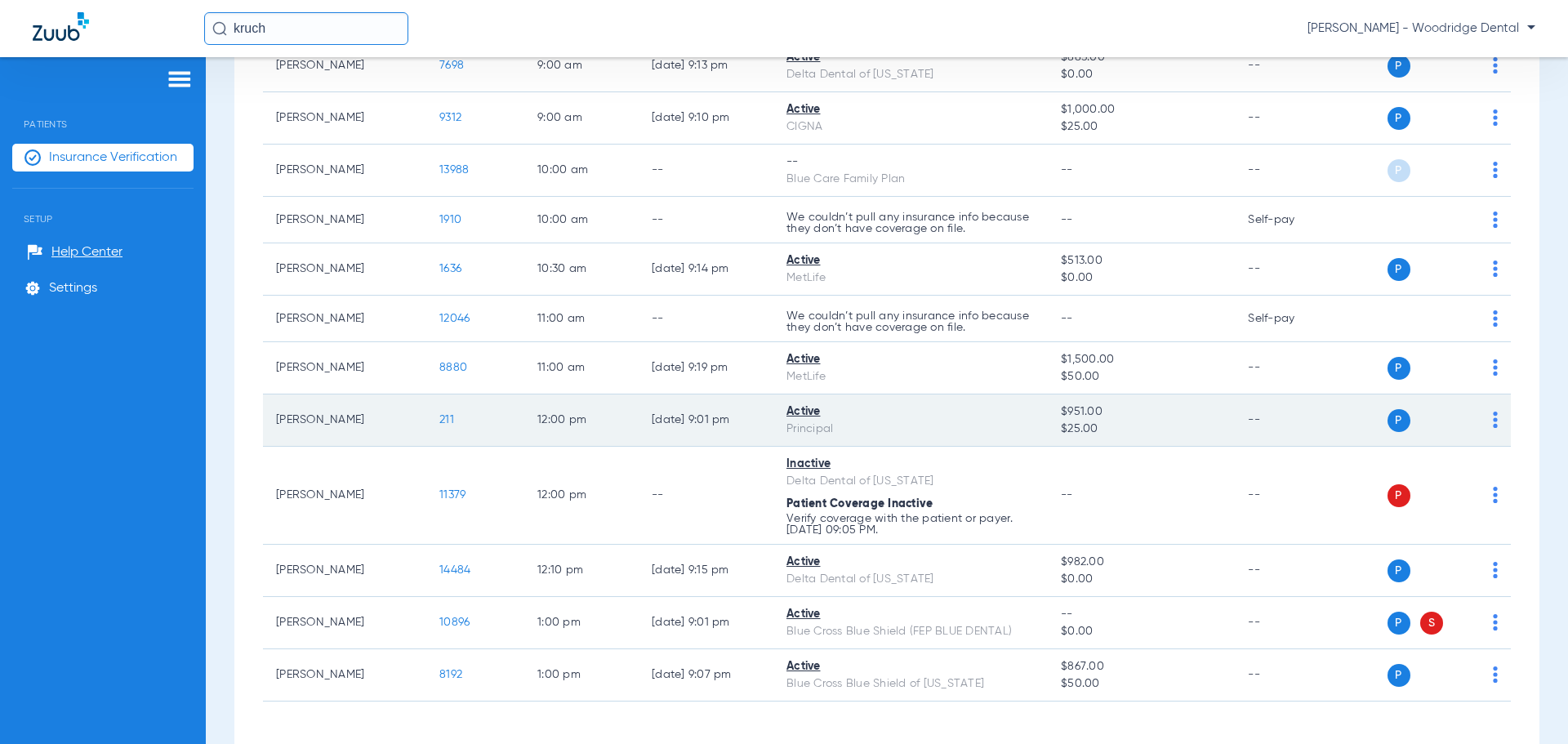
scroll to position [478, 0]
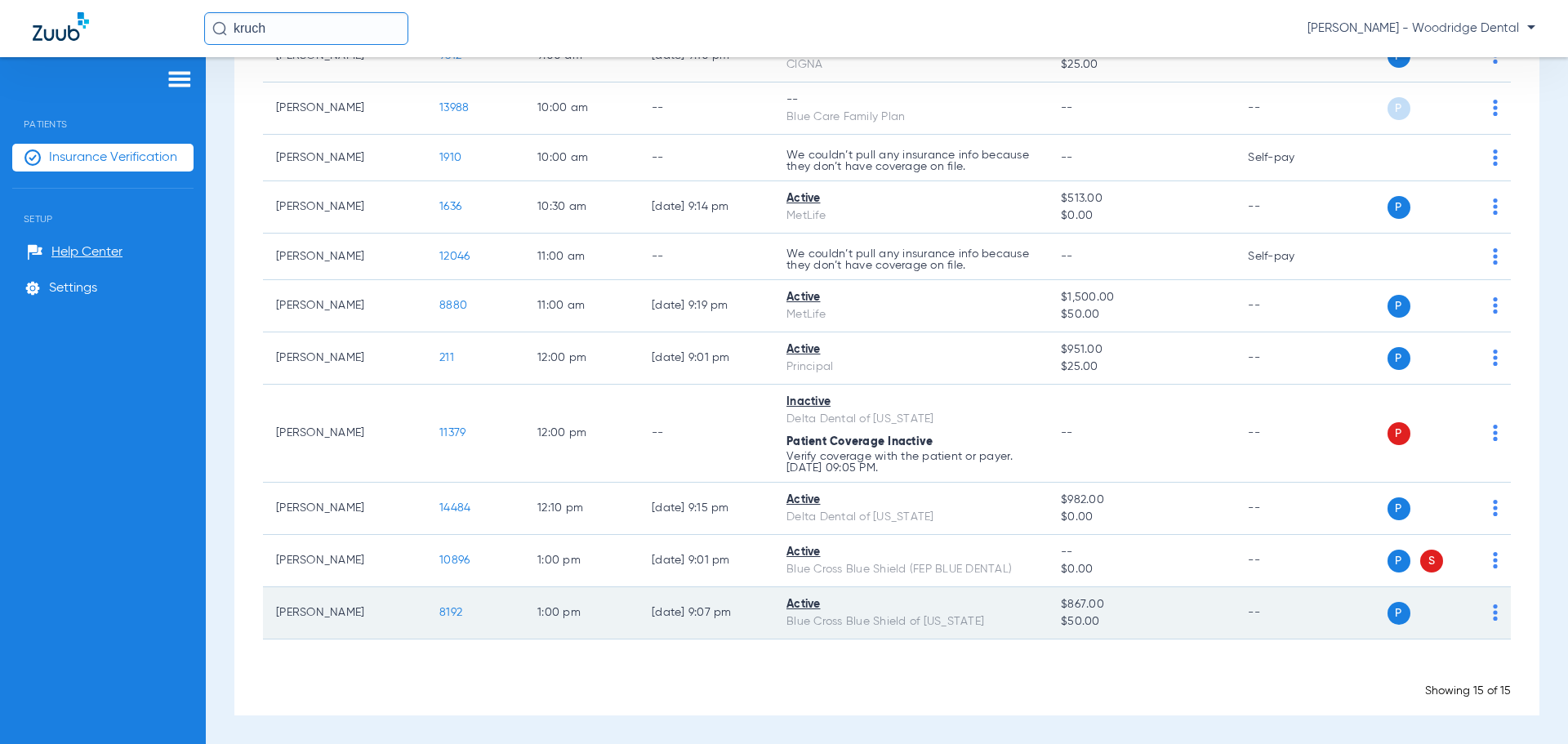
click at [459, 613] on span "8192" at bounding box center [450, 613] width 23 height 12
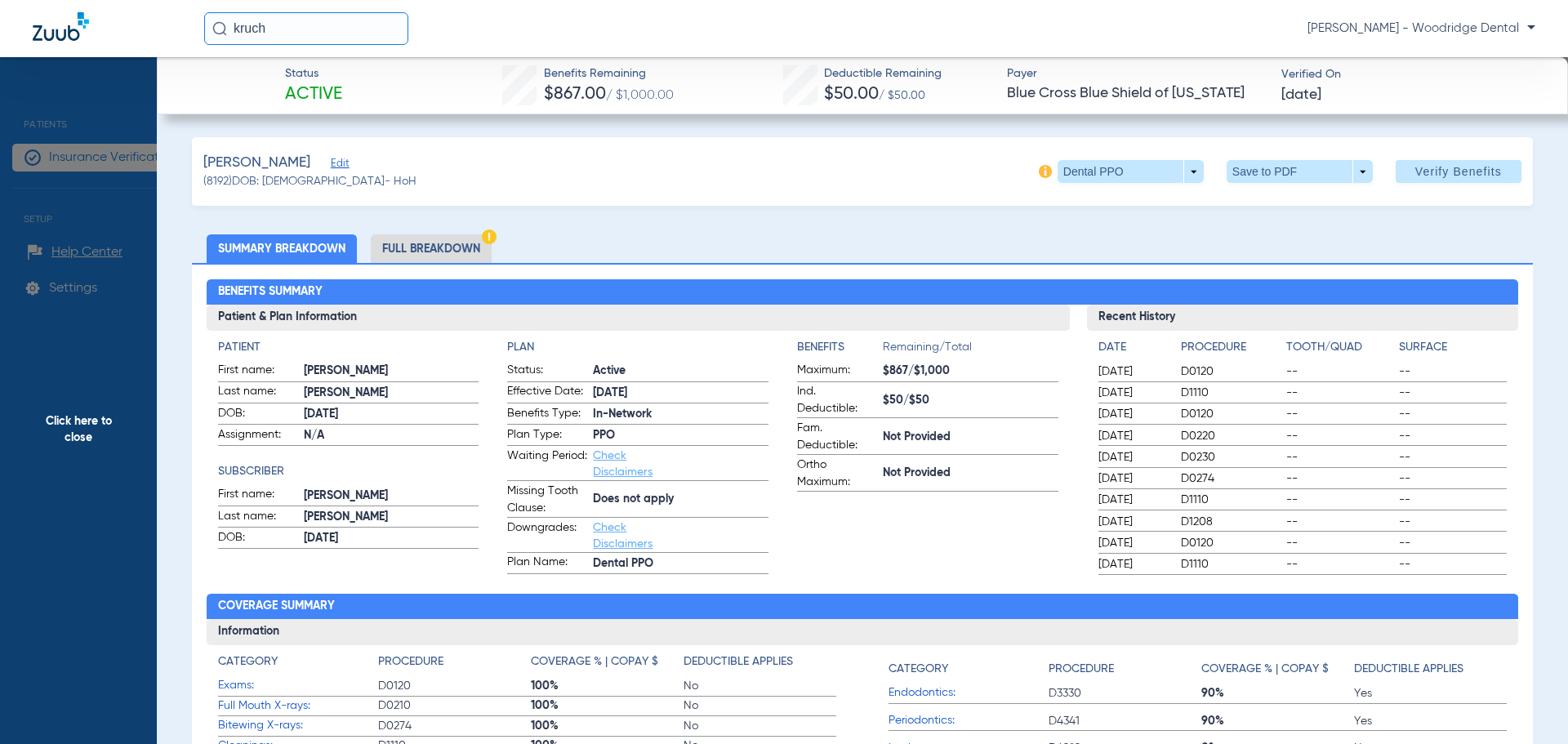
click at [400, 243] on li "Full Breakdown" at bounding box center [431, 248] width 121 height 29
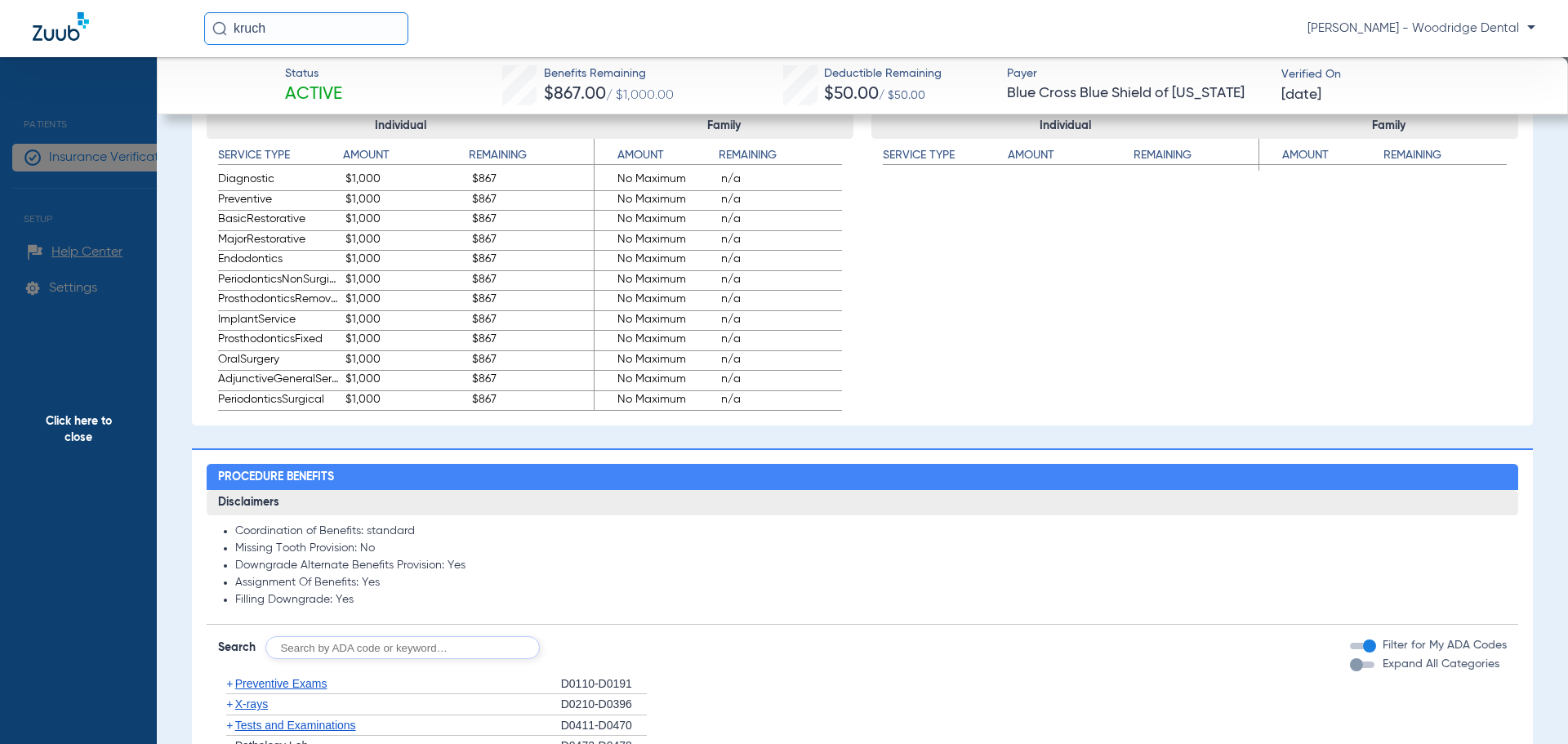
scroll to position [735, 0]
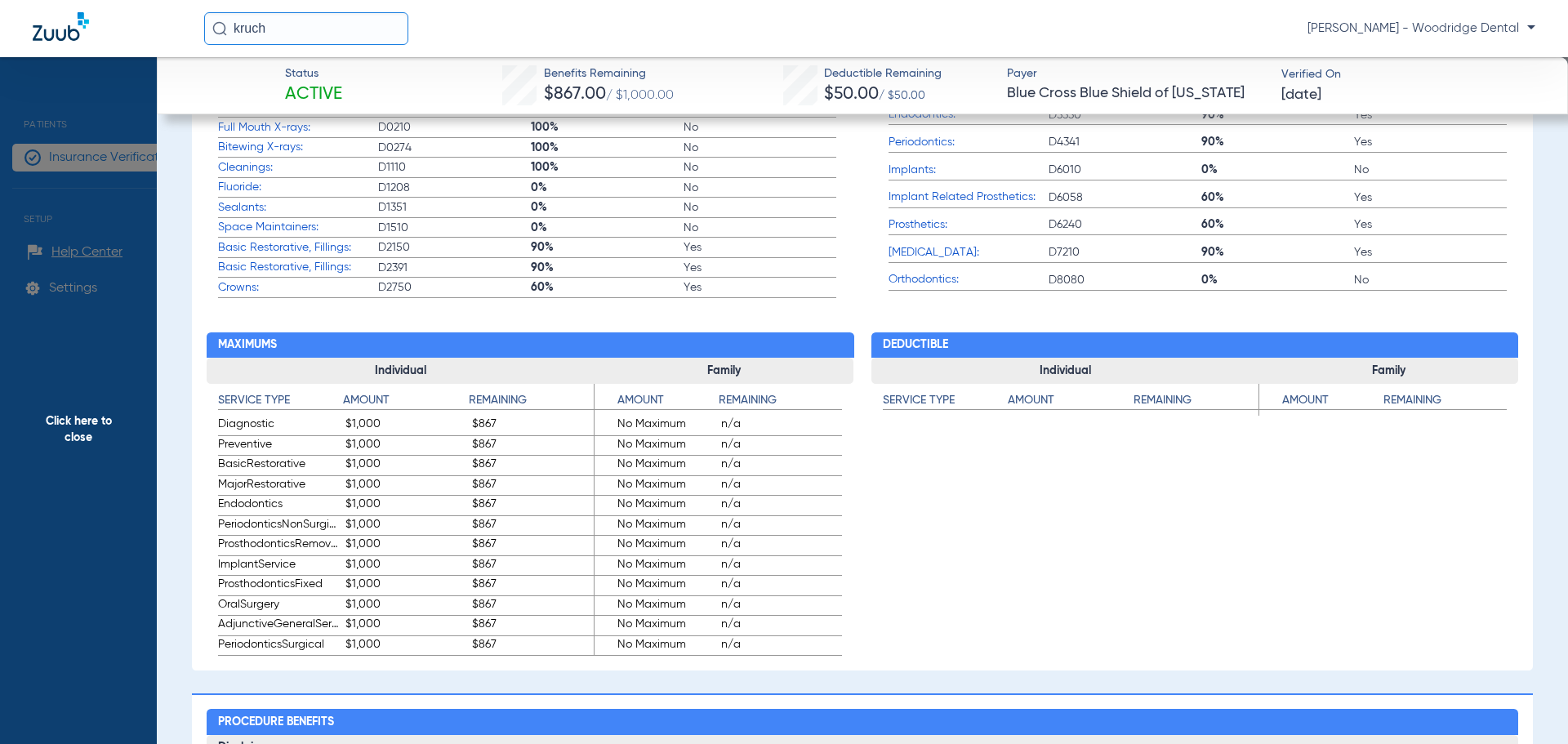
click at [988, 513] on app-benefits "Deductible Individual Service Type Amount Remaining Family Service Type Amount …" at bounding box center [1194, 476] width 648 height 358
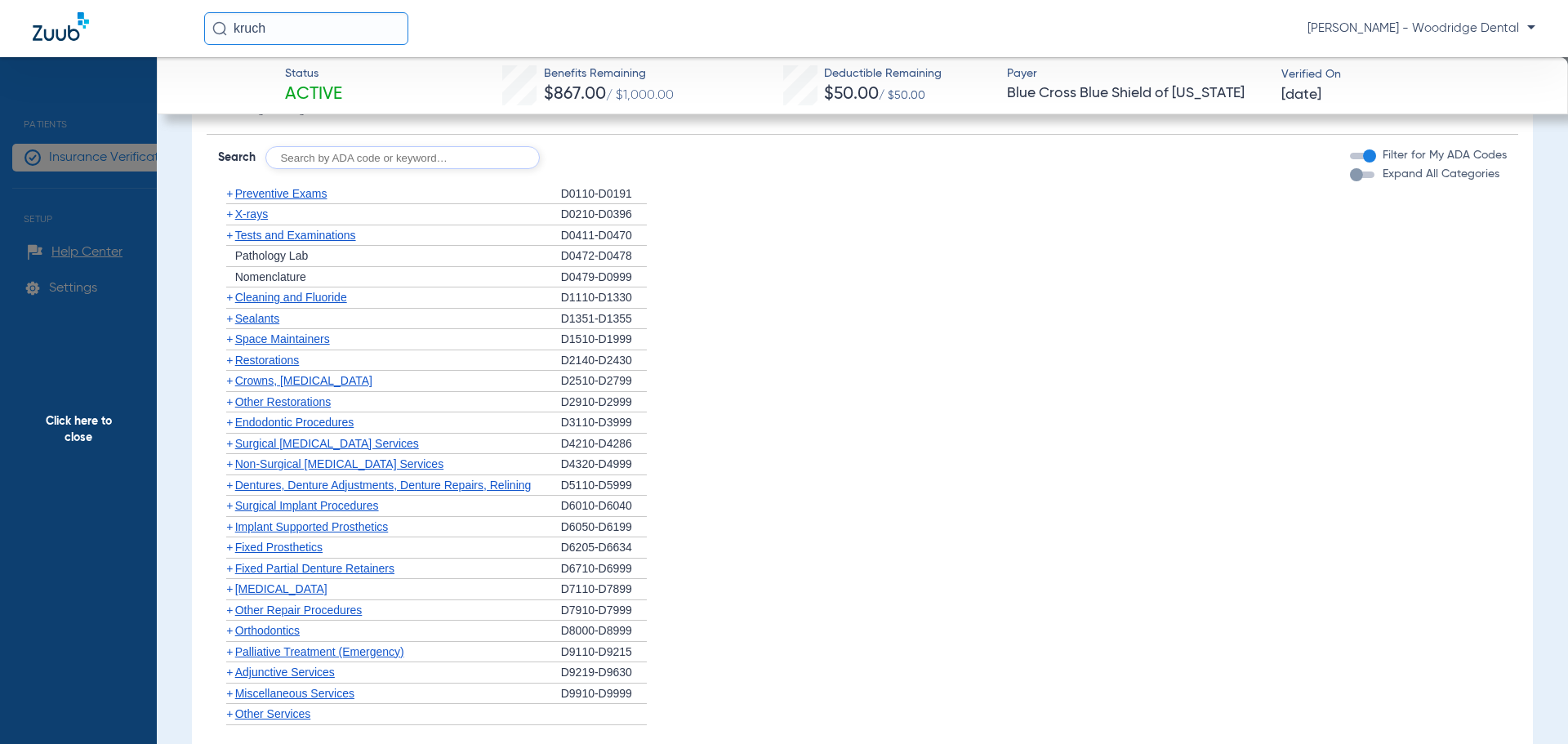
scroll to position [1797, 0]
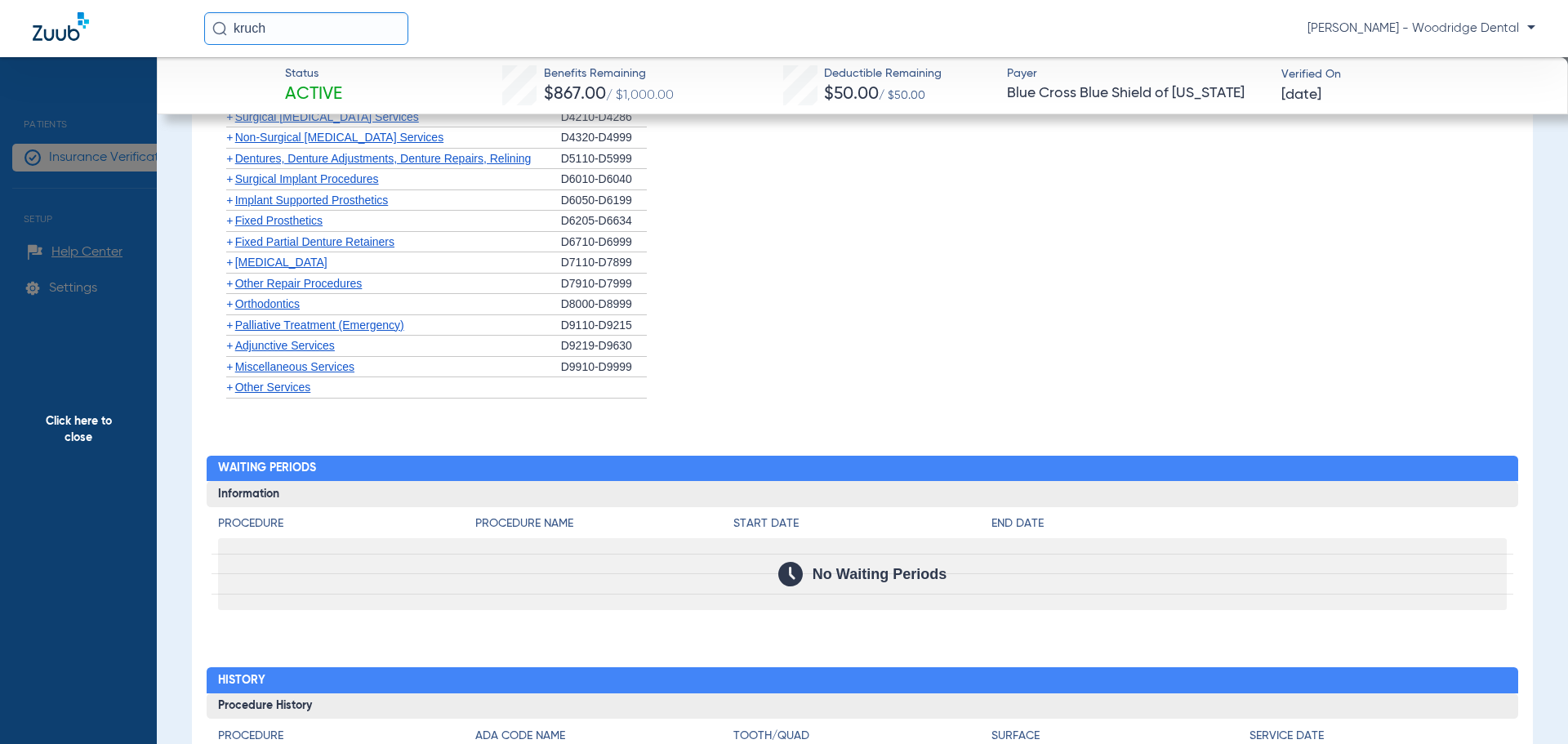
click at [255, 393] on span "Other Services" at bounding box center [273, 387] width 76 height 13
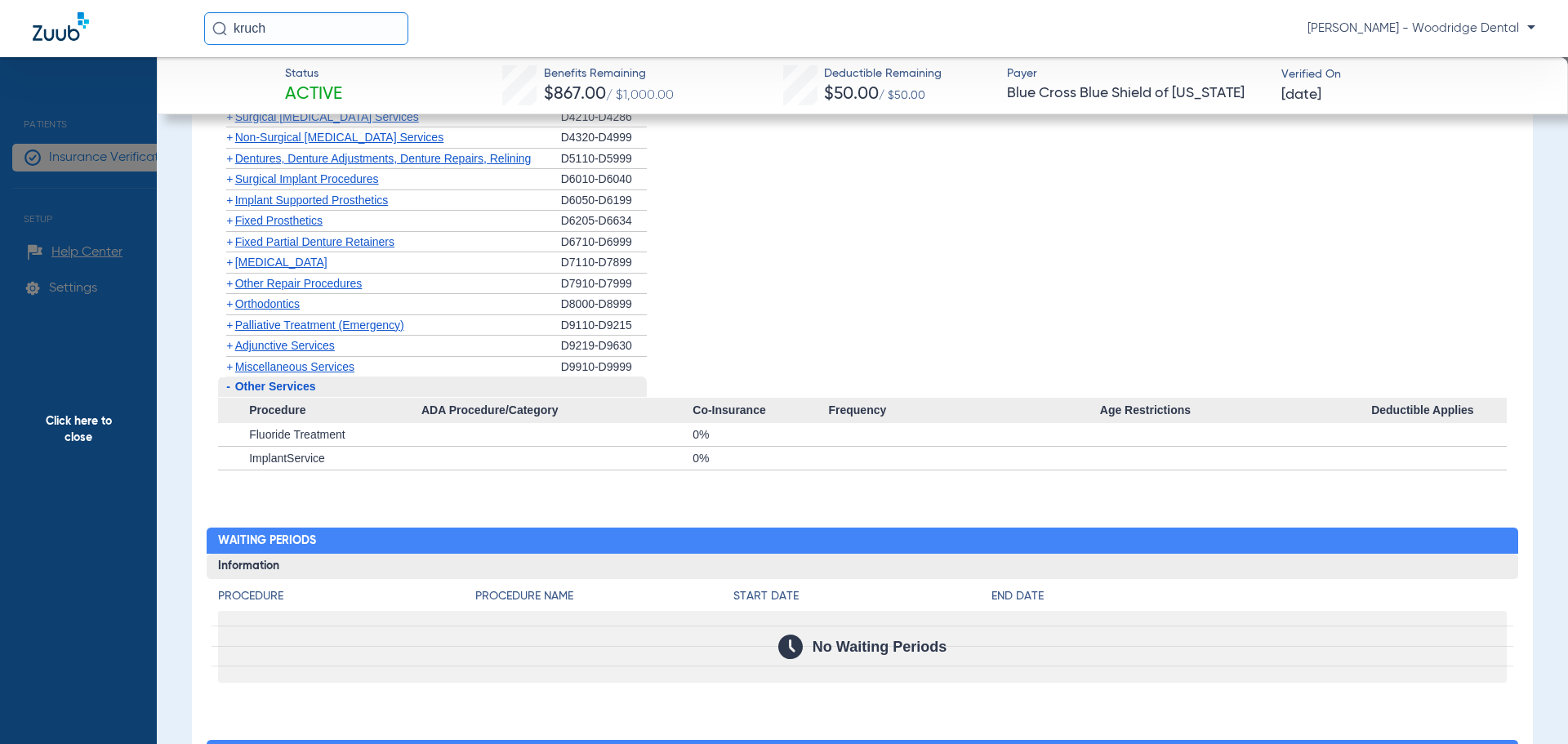
click at [257, 367] on span "Miscellaneous Services" at bounding box center [295, 366] width 119 height 13
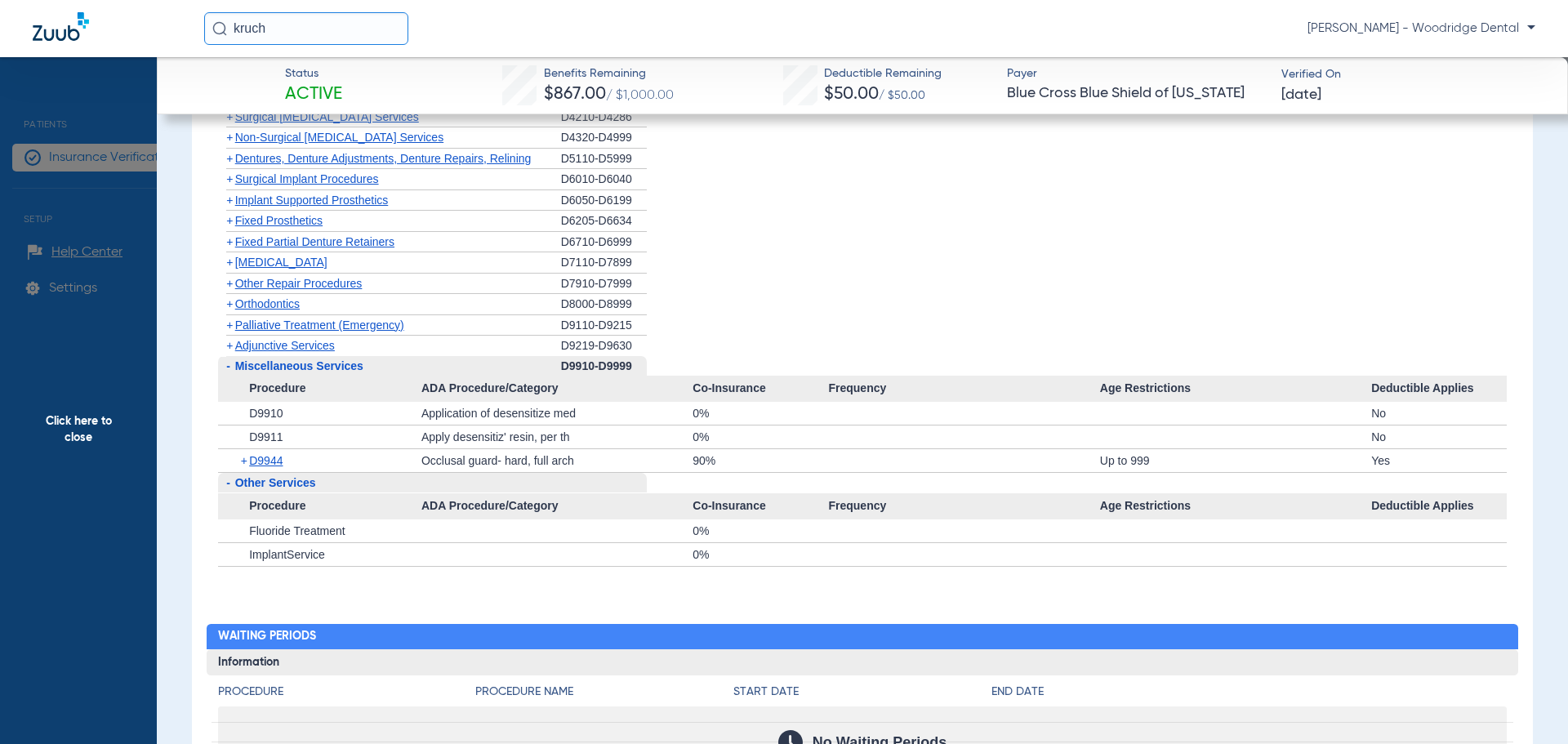
click at [279, 304] on span "Orthodontics" at bounding box center [267, 304] width 64 height 13
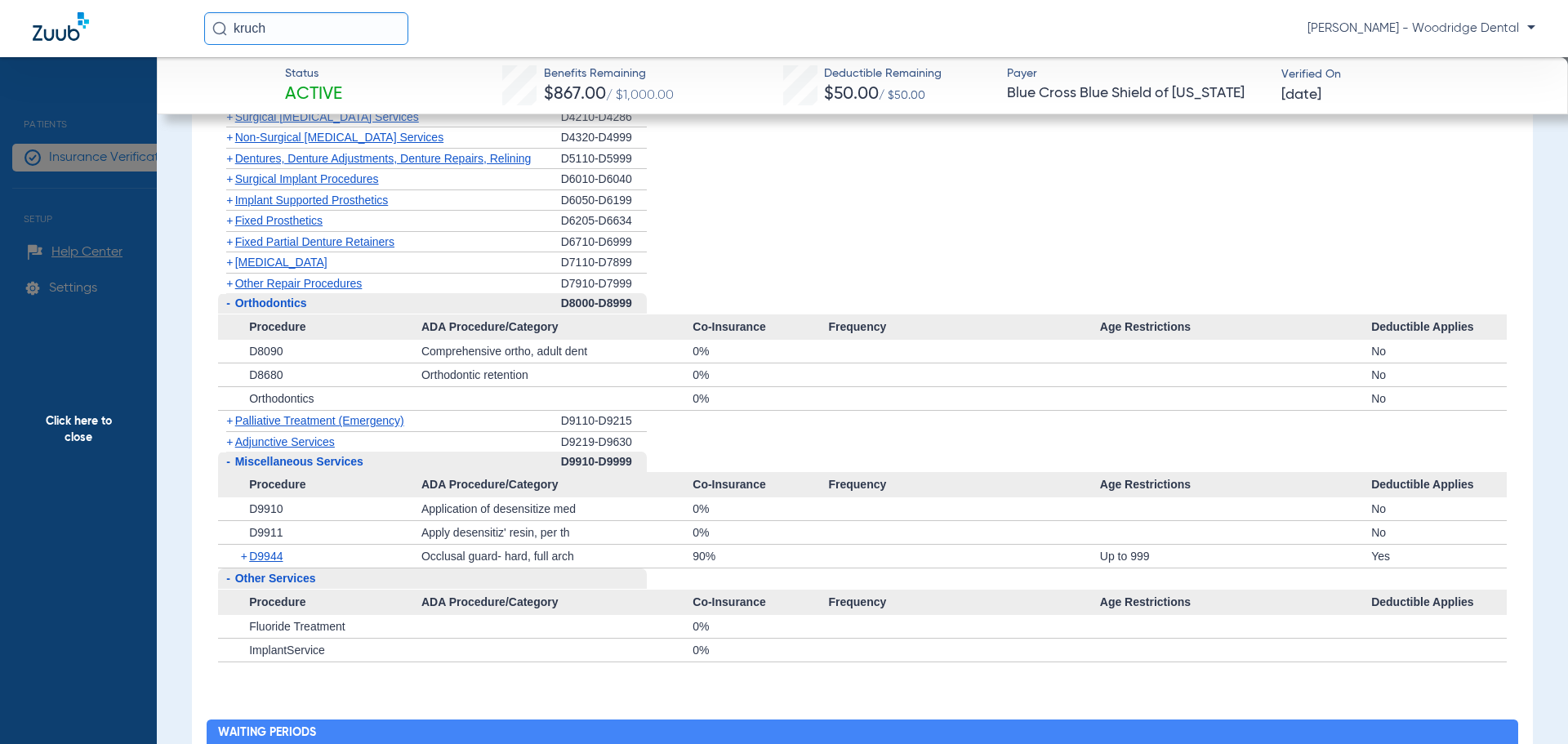
click at [279, 287] on span "Other Repair Procedures" at bounding box center [299, 283] width 127 height 13
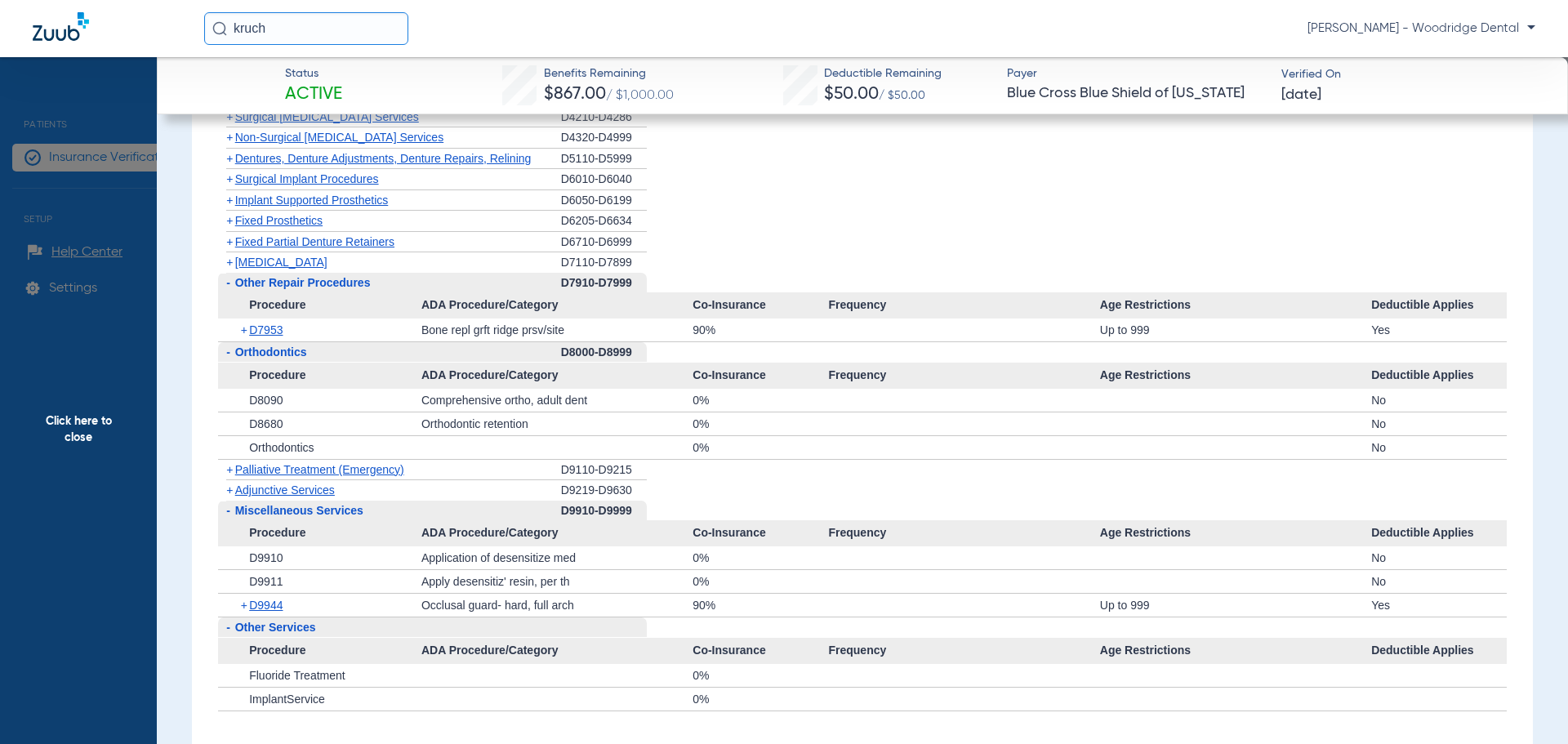
scroll to position [1470, 0]
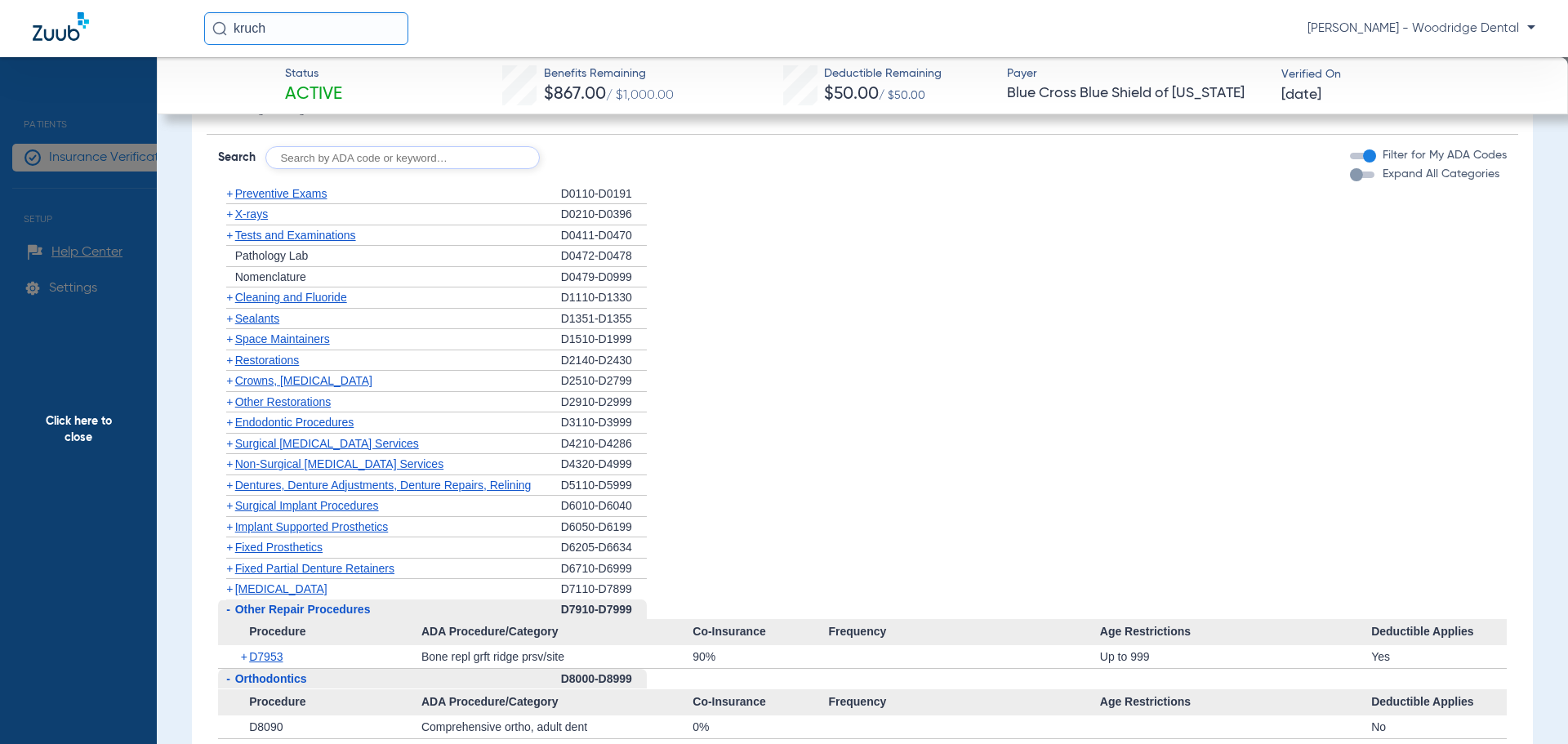
click at [298, 408] on span "Other Restorations" at bounding box center [283, 401] width 96 height 13
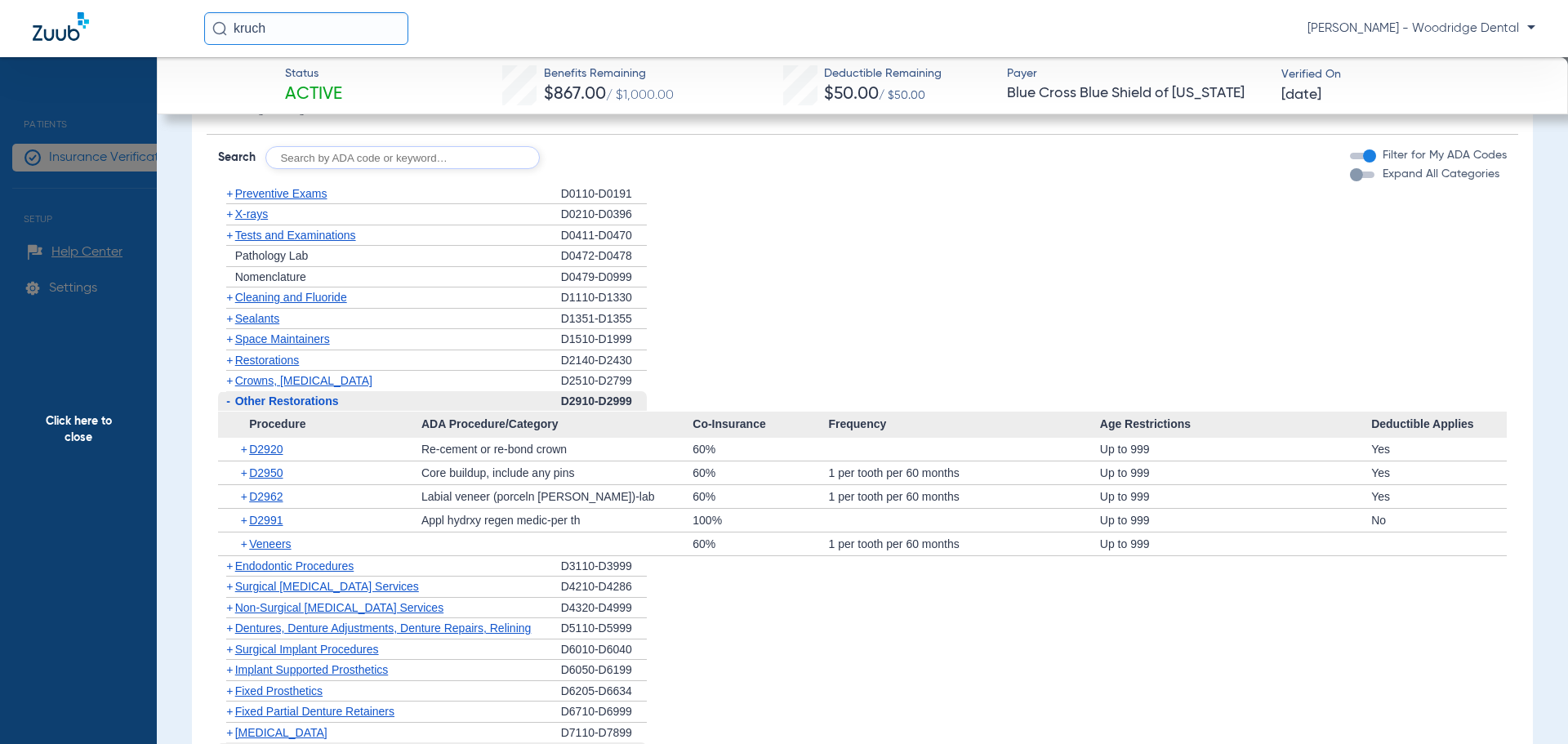
click at [79, 430] on span "Click here to close" at bounding box center [78, 430] width 157 height 744
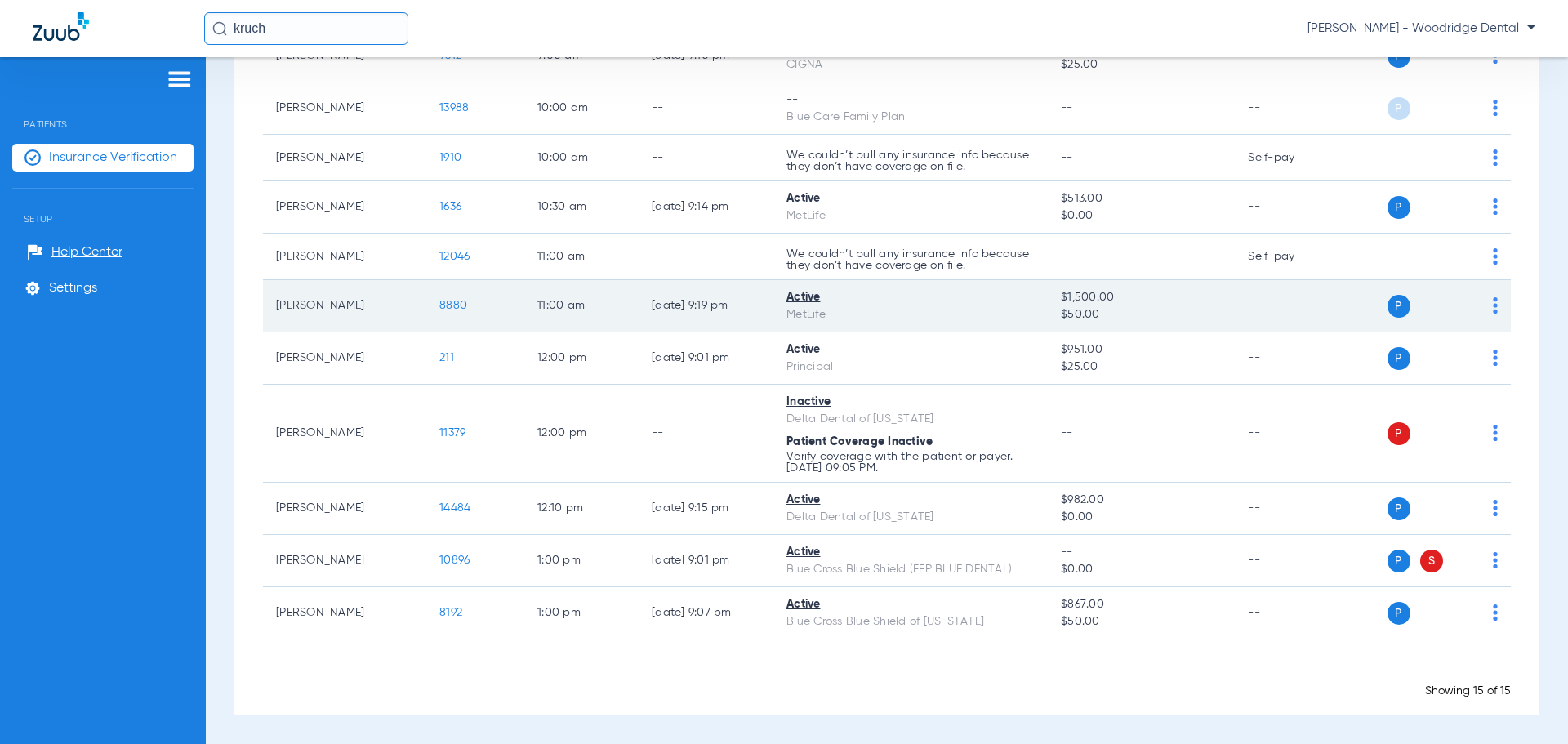
scroll to position [70, 0]
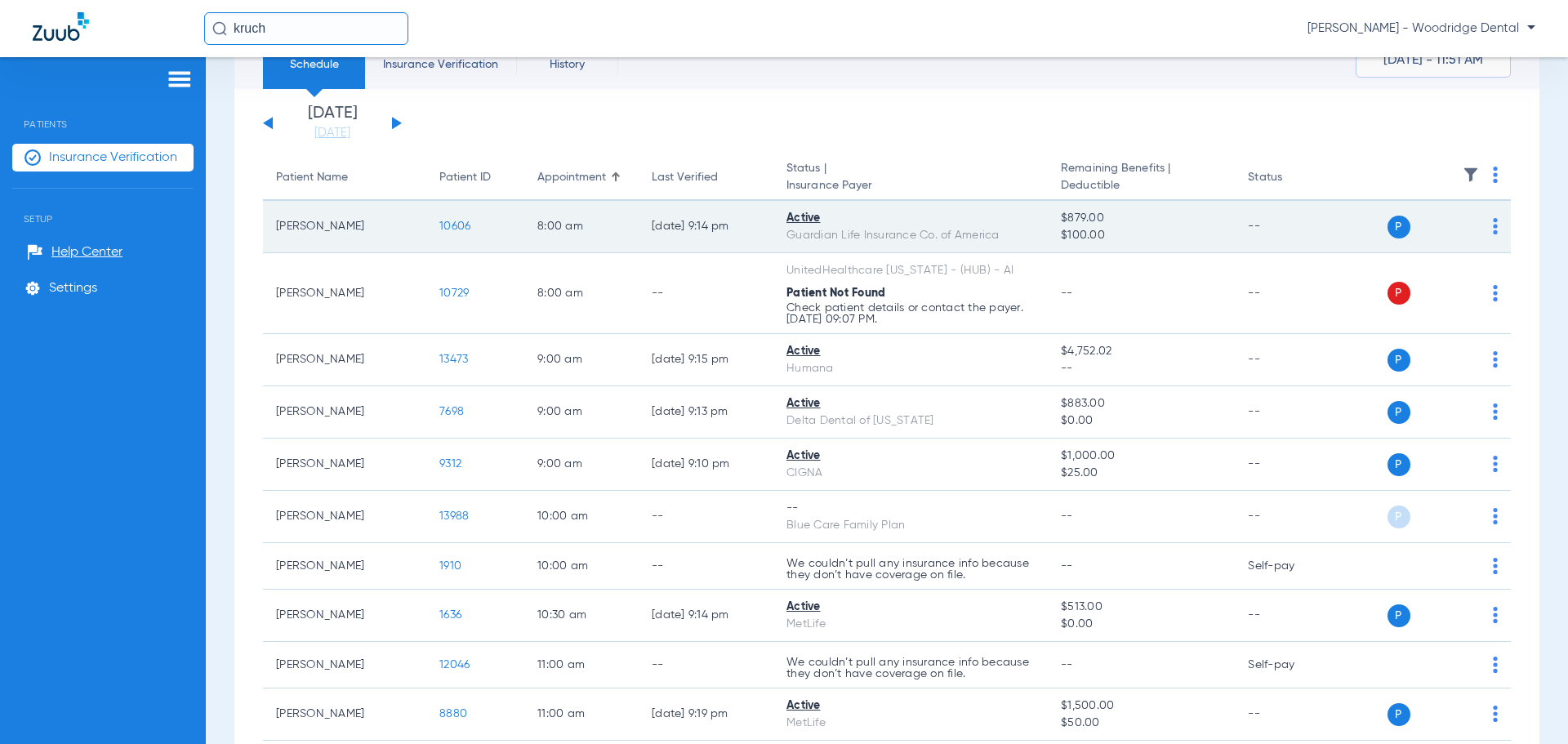
click at [459, 227] on span "10606" at bounding box center [454, 226] width 31 height 12
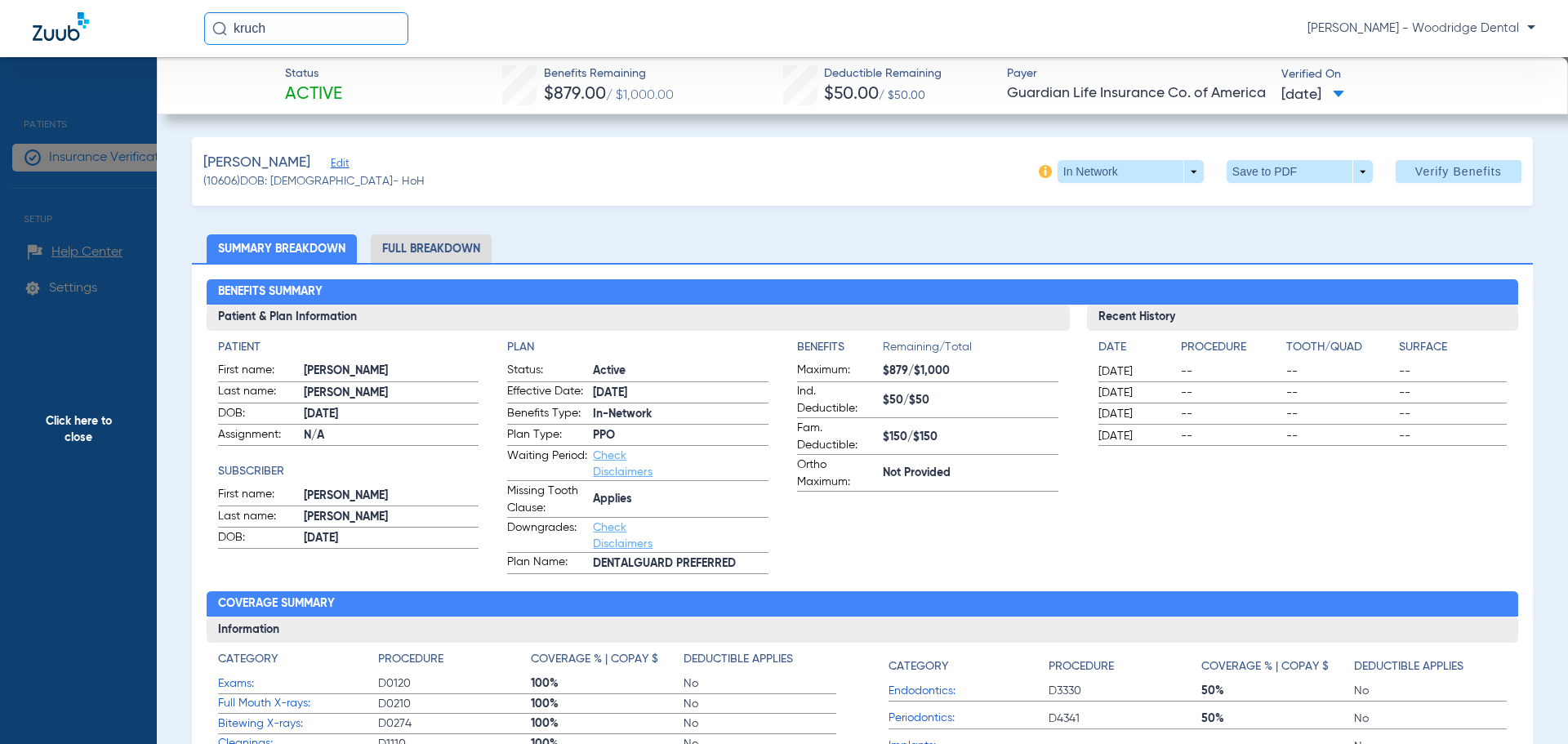
click at [416, 252] on li "Full Breakdown" at bounding box center [431, 248] width 121 height 29
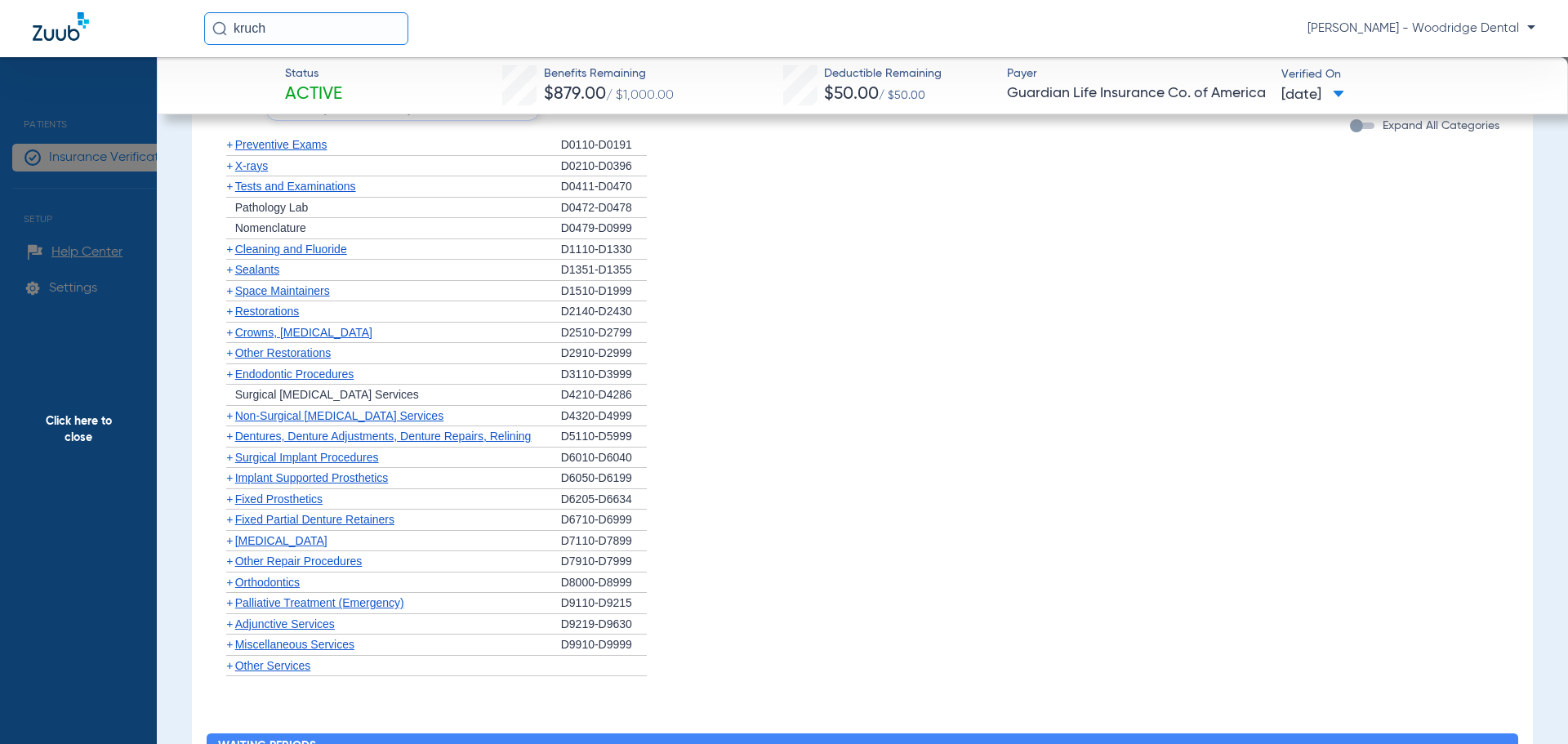
scroll to position [2205, 0]
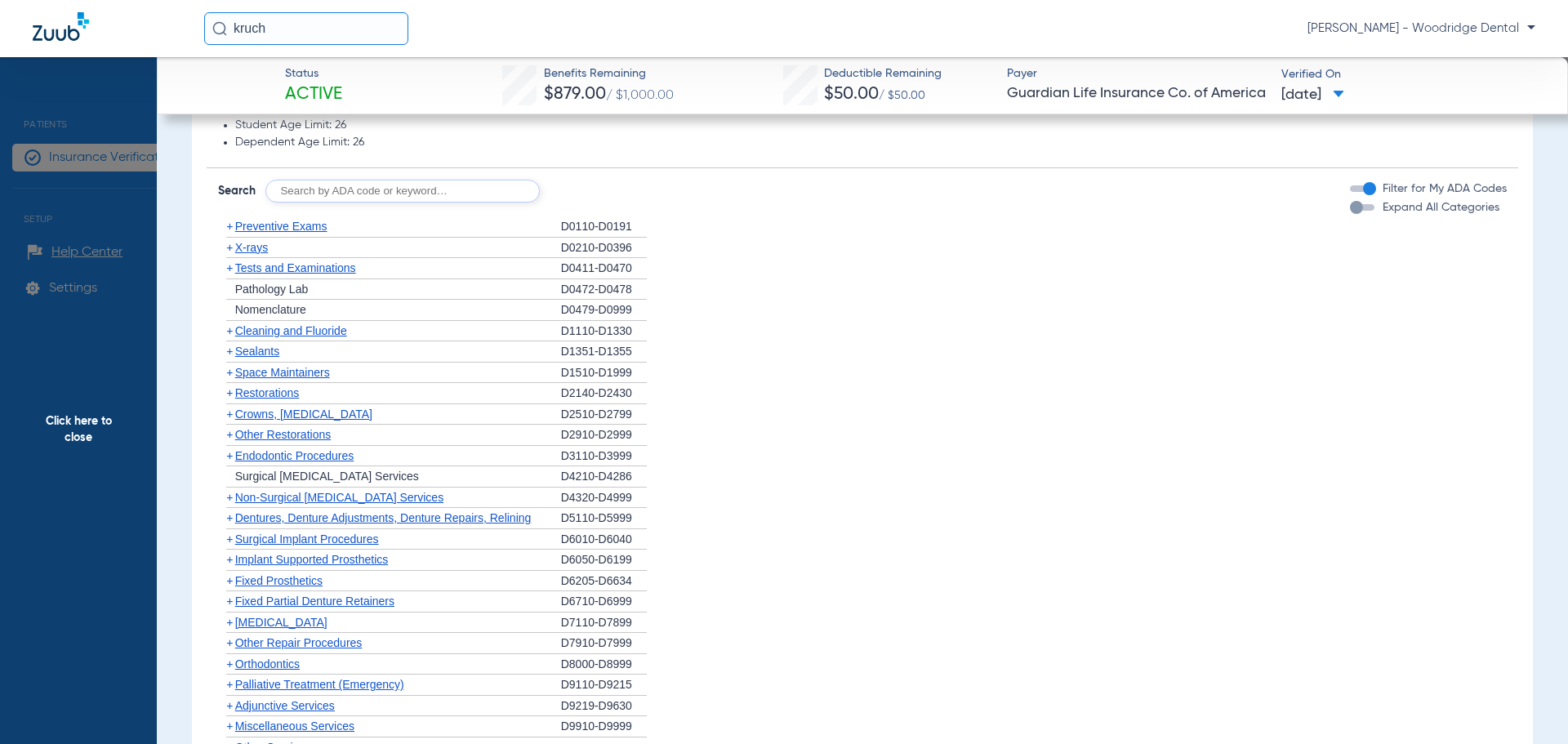
click at [393, 202] on input "text" at bounding box center [403, 190] width 275 height 23
type input "2991, 7953, 8090, 9944, 1208 ,1208, 6058, 6057"
click button "Search" at bounding box center [600, 190] width 64 height 23
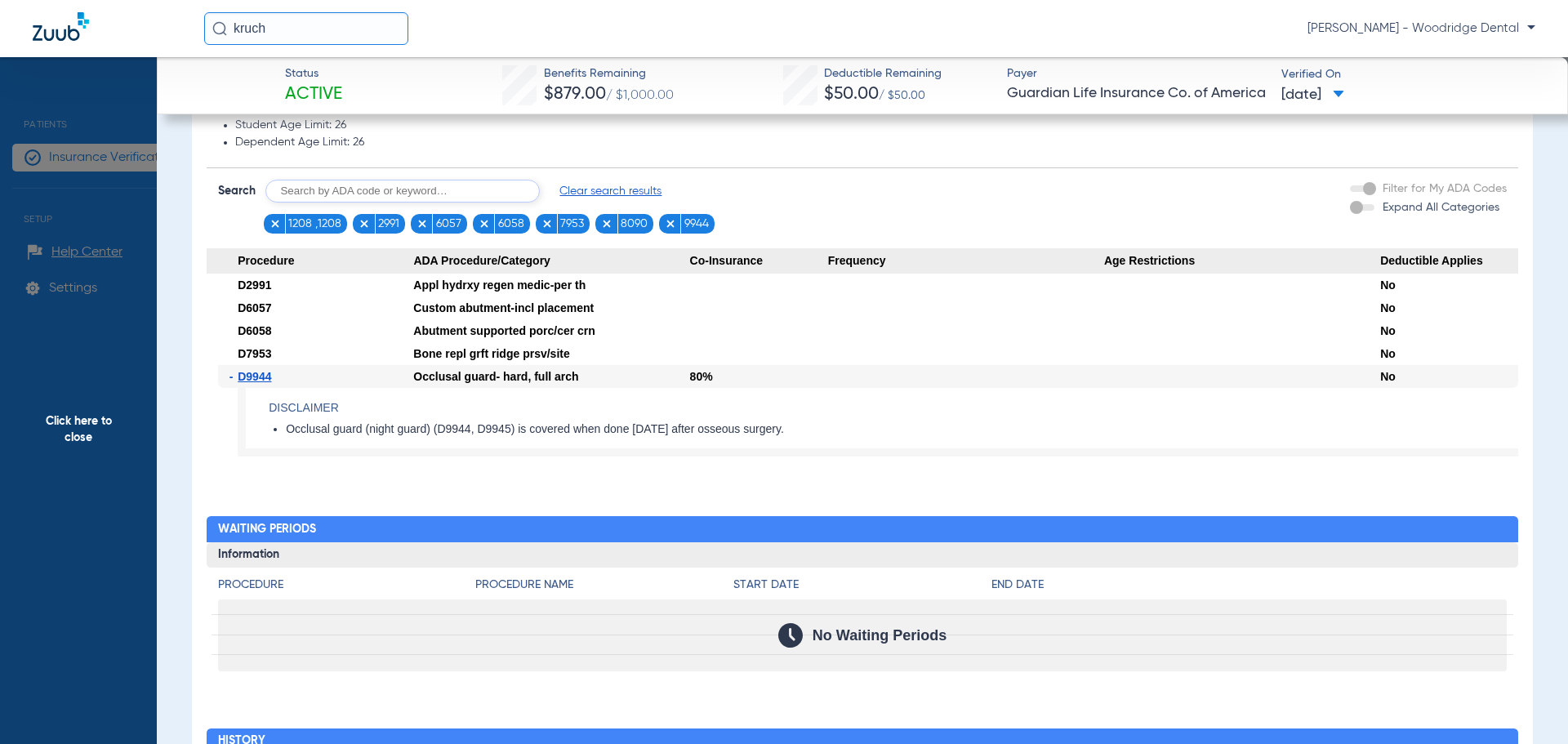
click at [307, 202] on input "text" at bounding box center [403, 190] width 275 height 23
type input "1208, 1206"
click button "Search" at bounding box center [600, 190] width 64 height 23
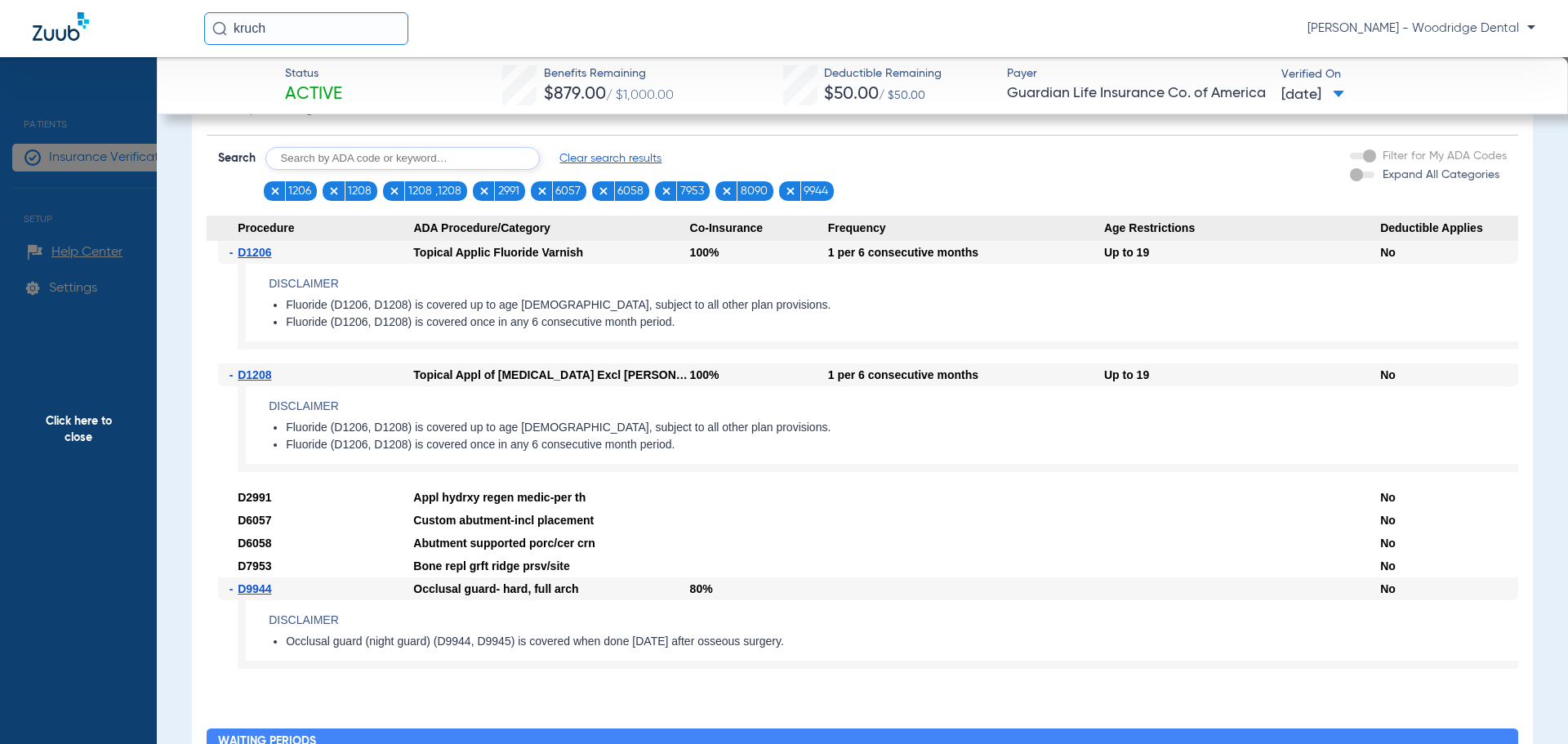
scroll to position [2042, 0]
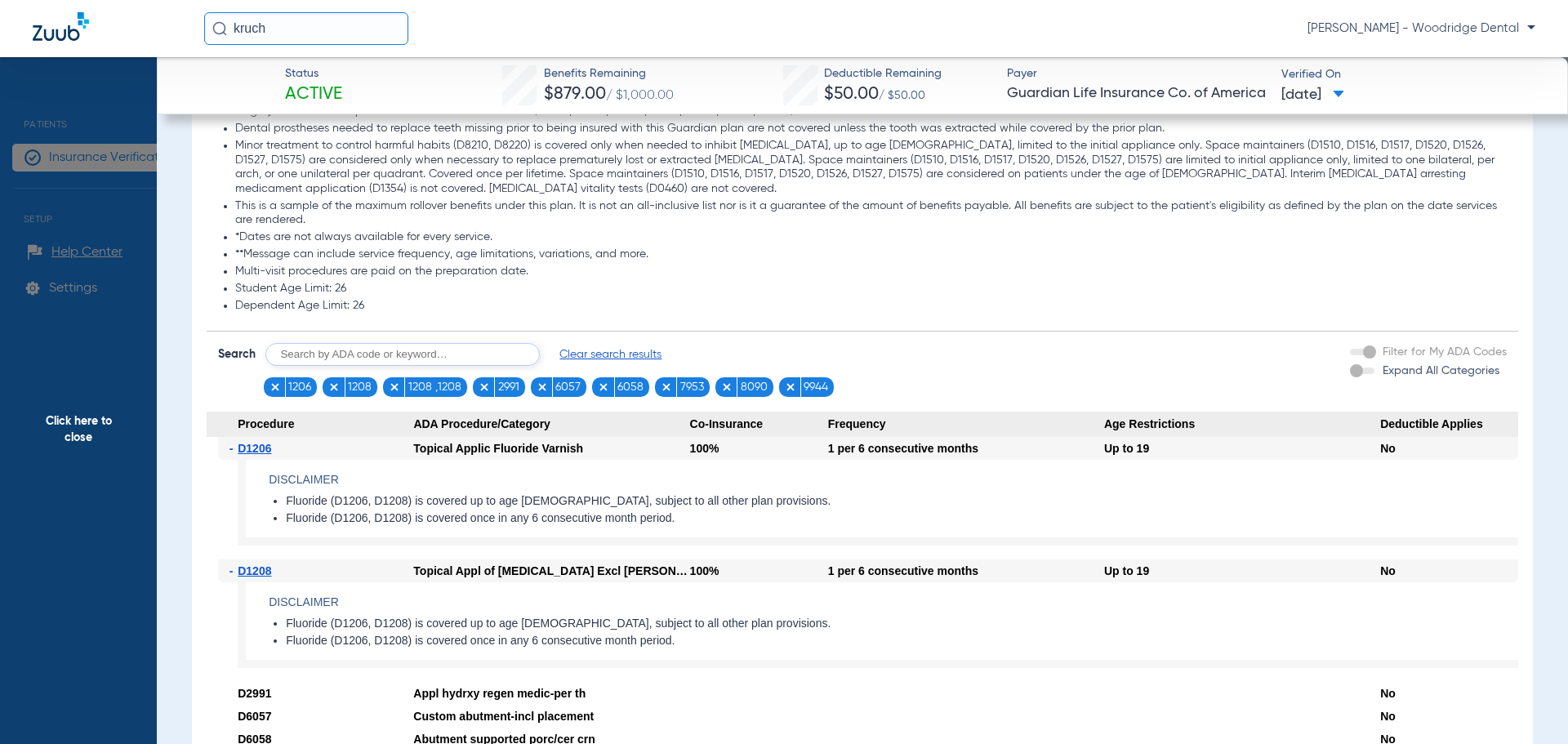
click at [606, 362] on span "Clear search results" at bounding box center [610, 354] width 102 height 16
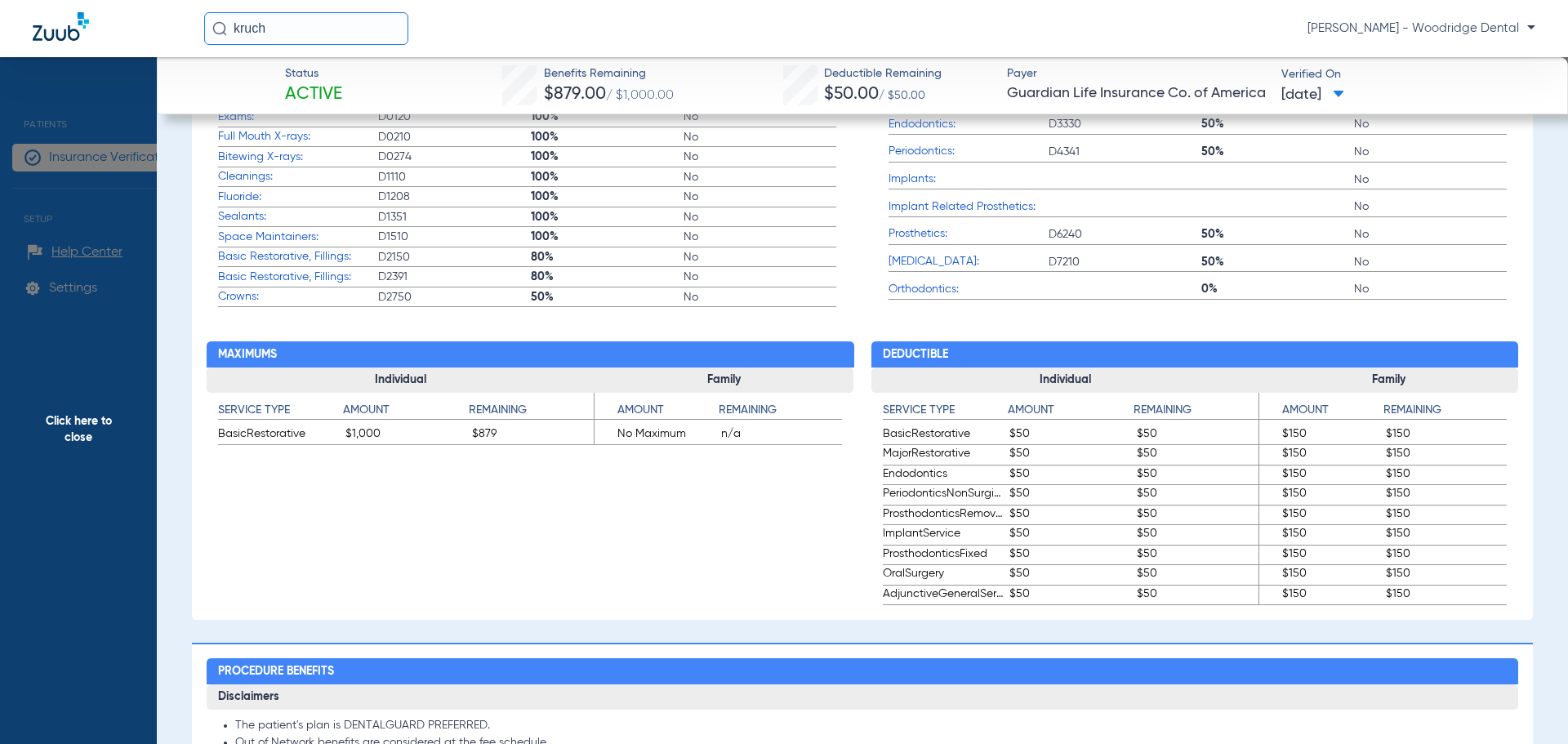
scroll to position [735, 0]
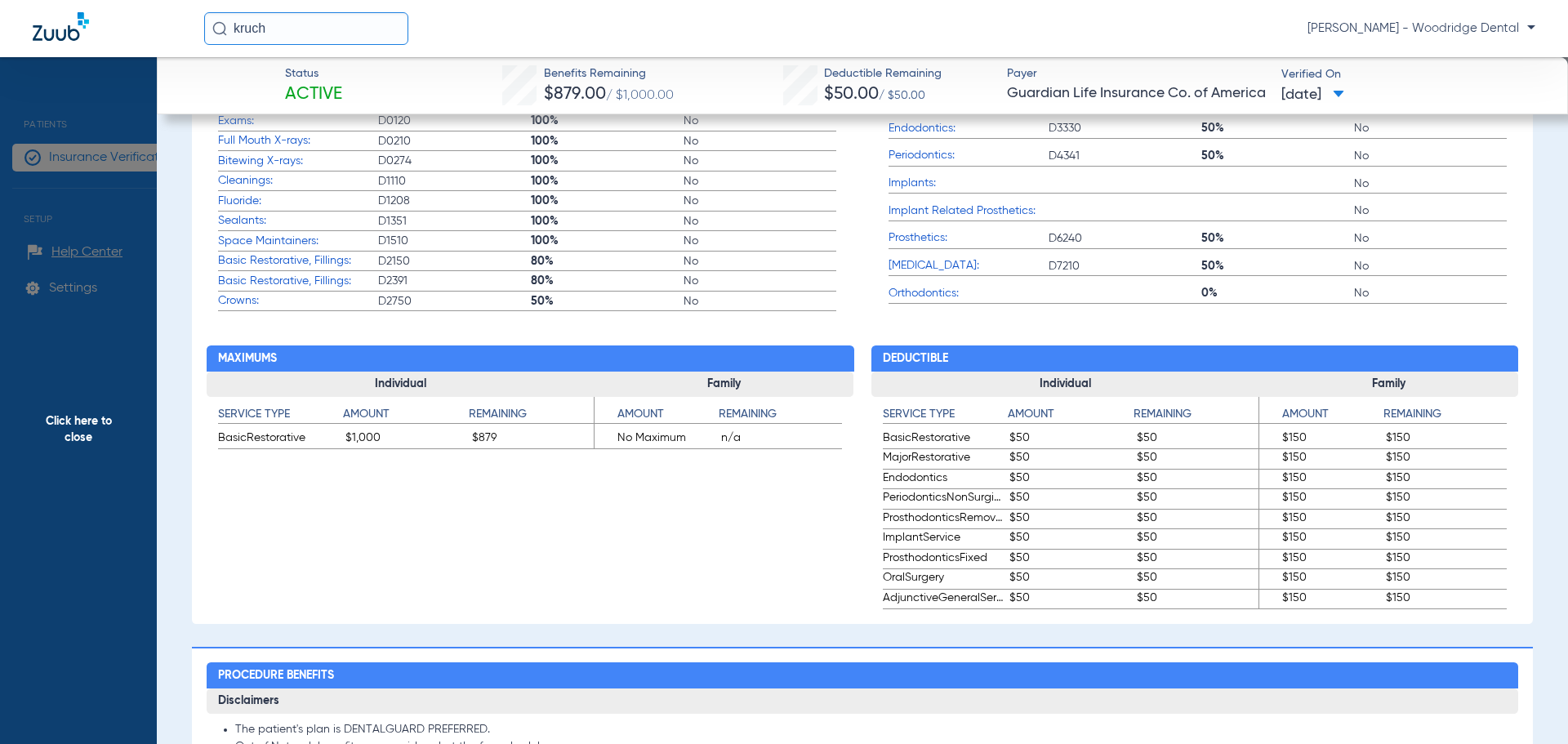
click at [73, 429] on span "Click here to close" at bounding box center [78, 430] width 157 height 744
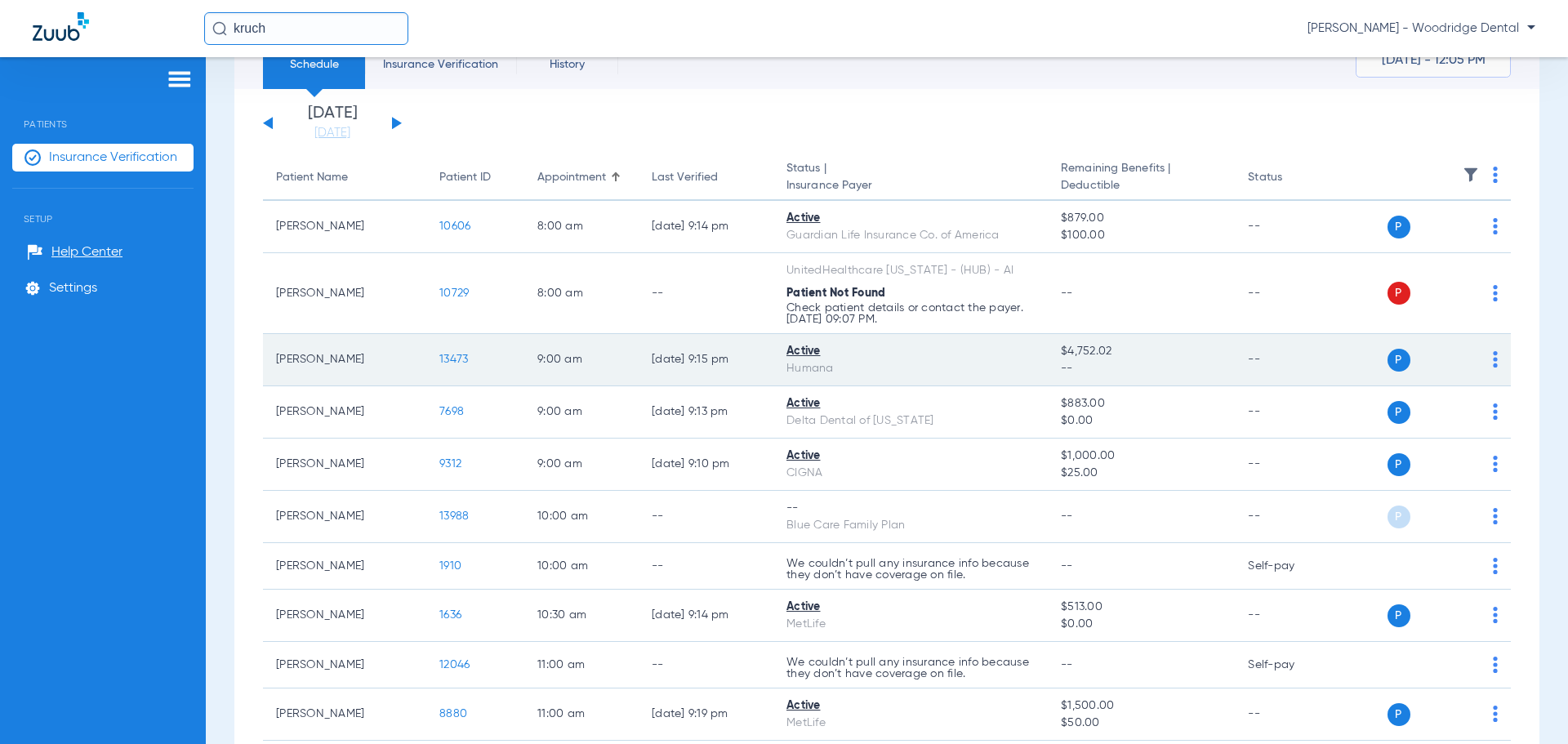
click at [464, 364] on span "13473" at bounding box center [453, 359] width 29 height 12
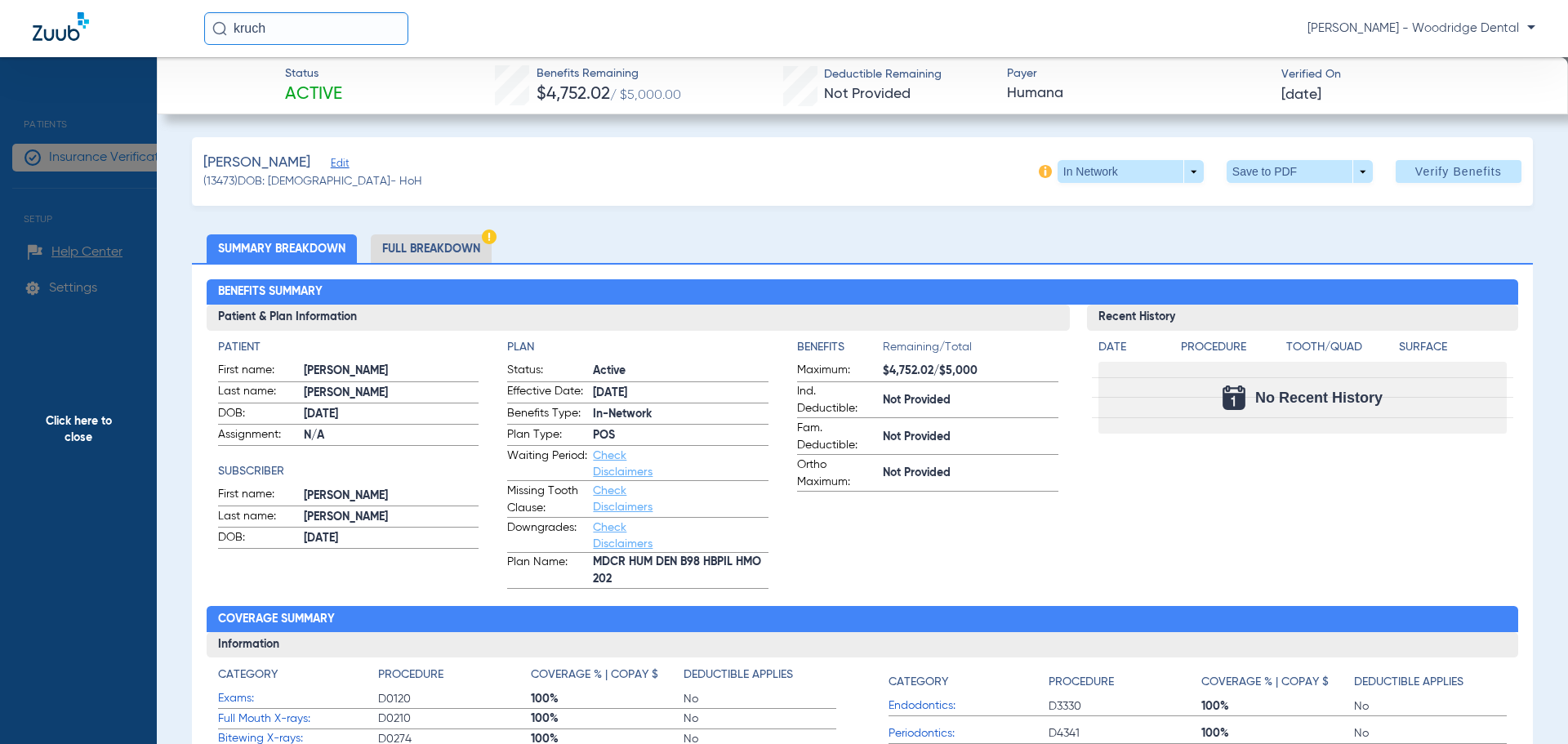
click at [450, 252] on li "Full Breakdown" at bounding box center [431, 248] width 121 height 29
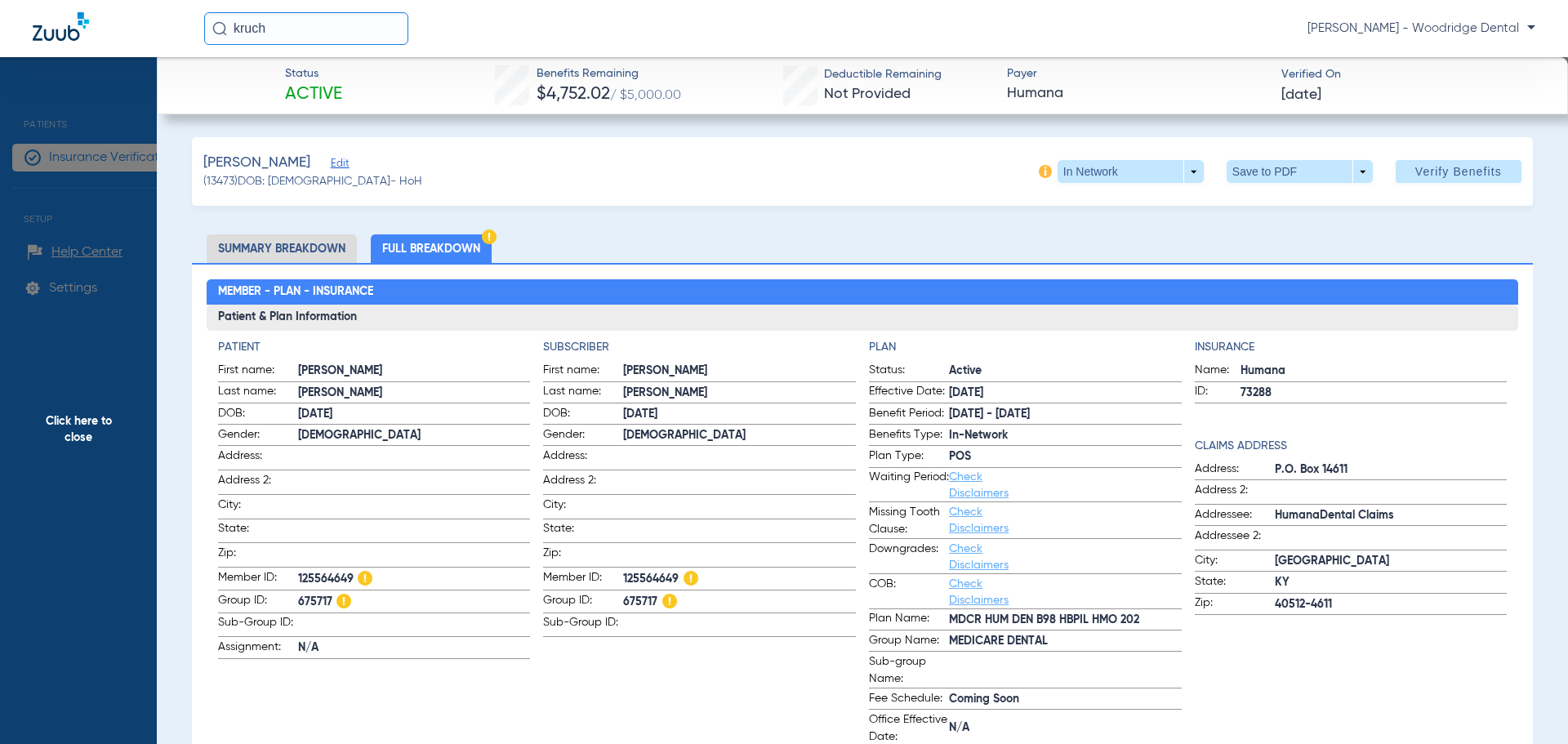
click at [632, 595] on span "675717" at bounding box center [739, 602] width 233 height 21
copy span "675717"
click at [636, 572] on span "125564649" at bounding box center [739, 579] width 233 height 21
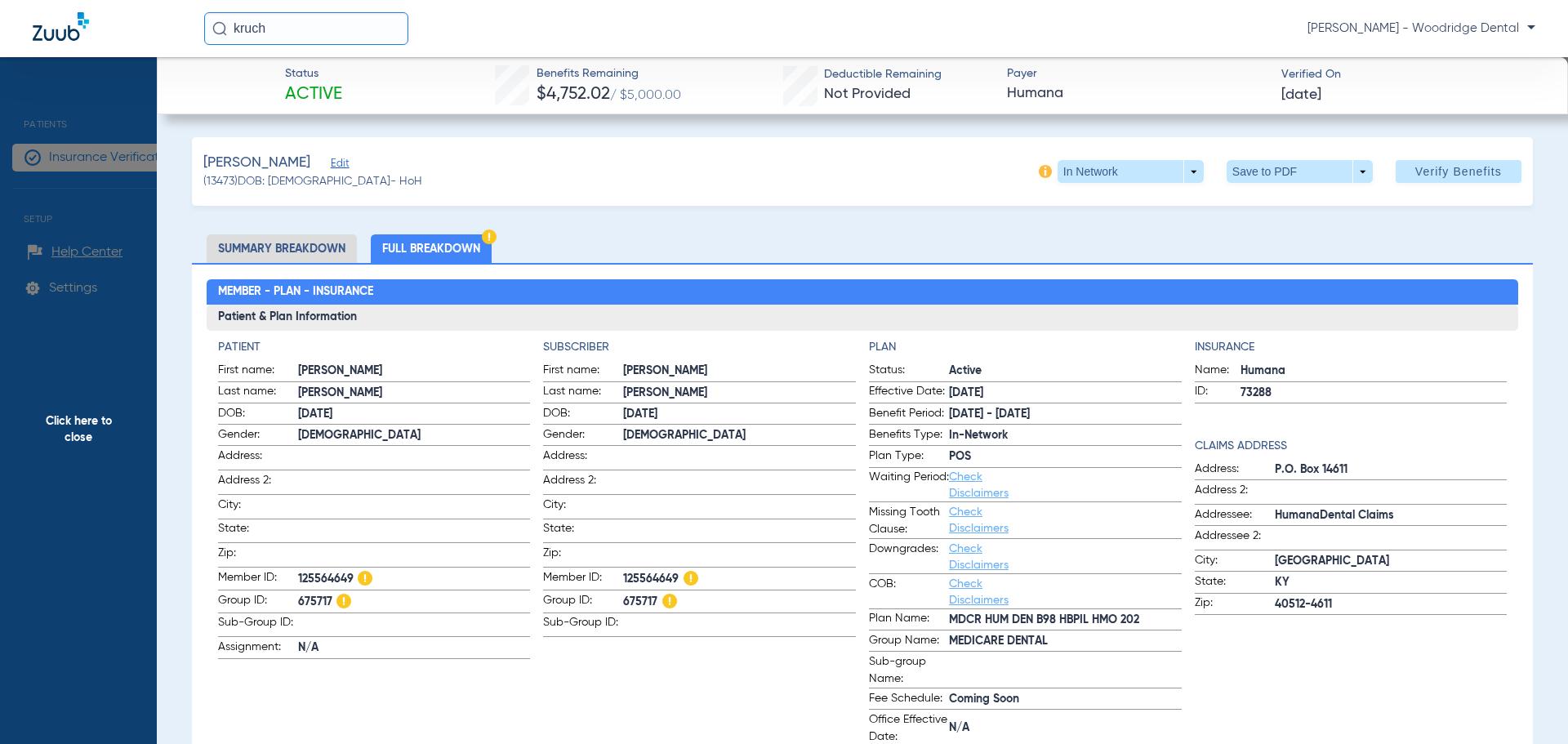
copy span "125564649"
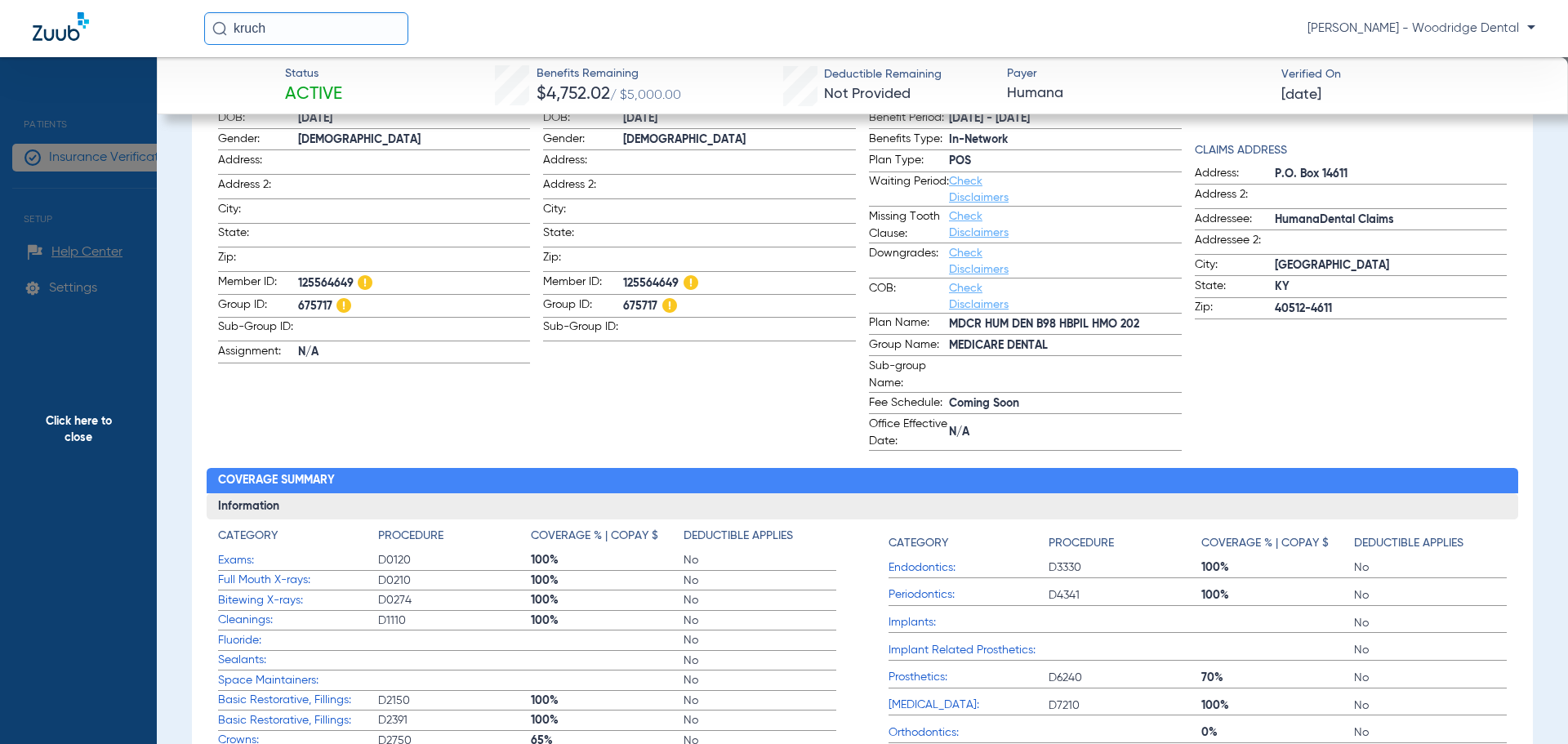
scroll to position [326, 0]
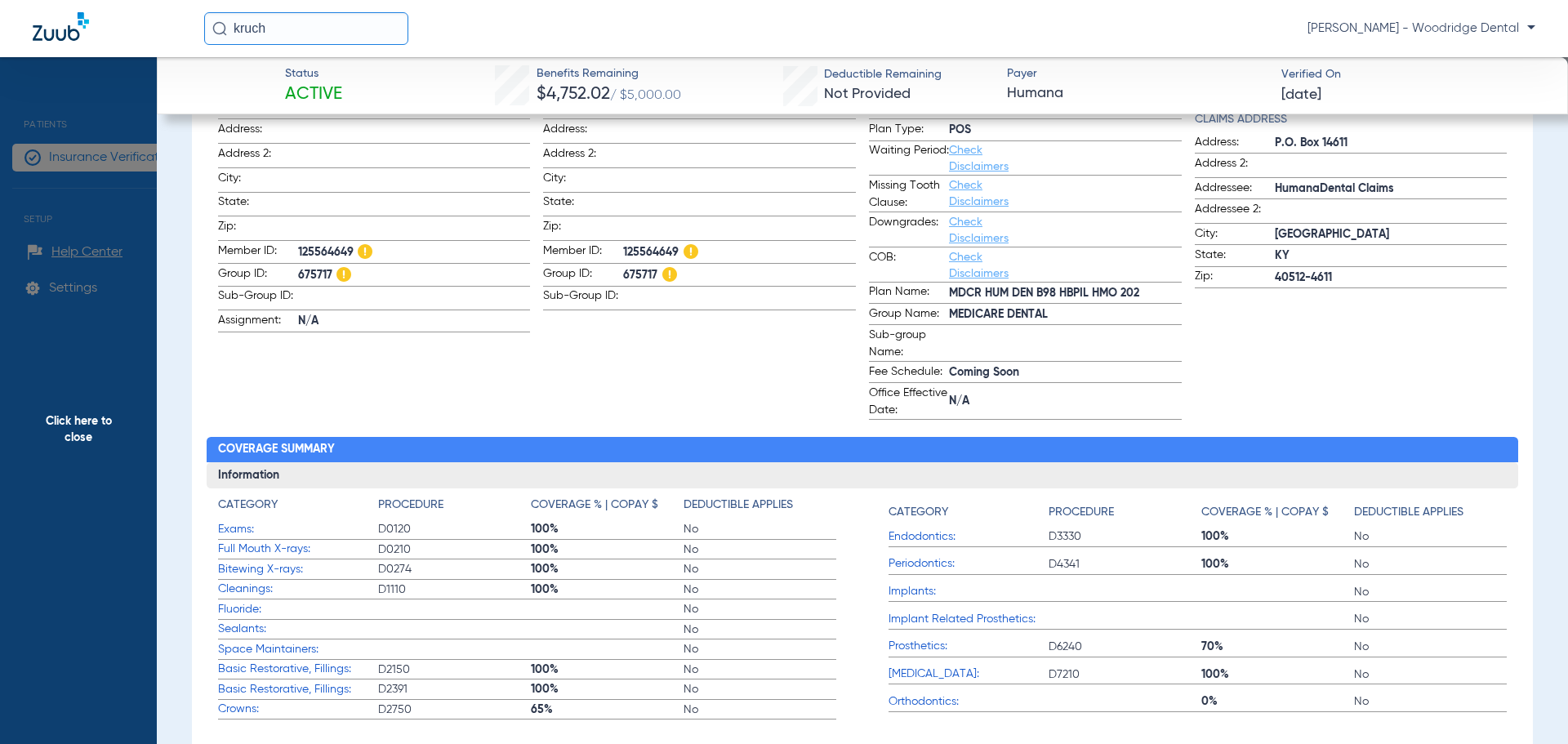
click at [1041, 314] on span "MEDICARE DENTAL" at bounding box center [1065, 314] width 233 height 17
copy span "MEDICARE DENTAL"
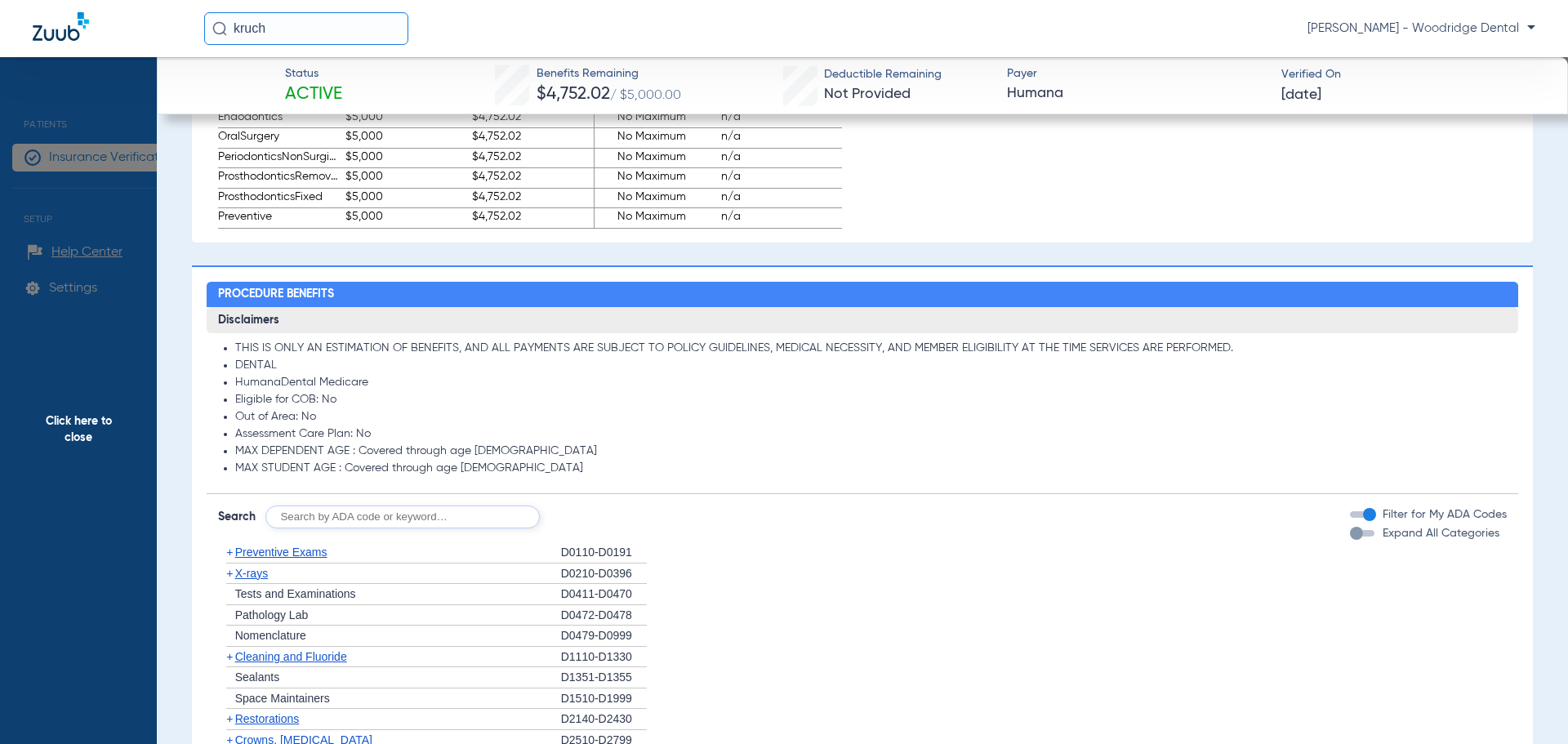
scroll to position [1143, 0]
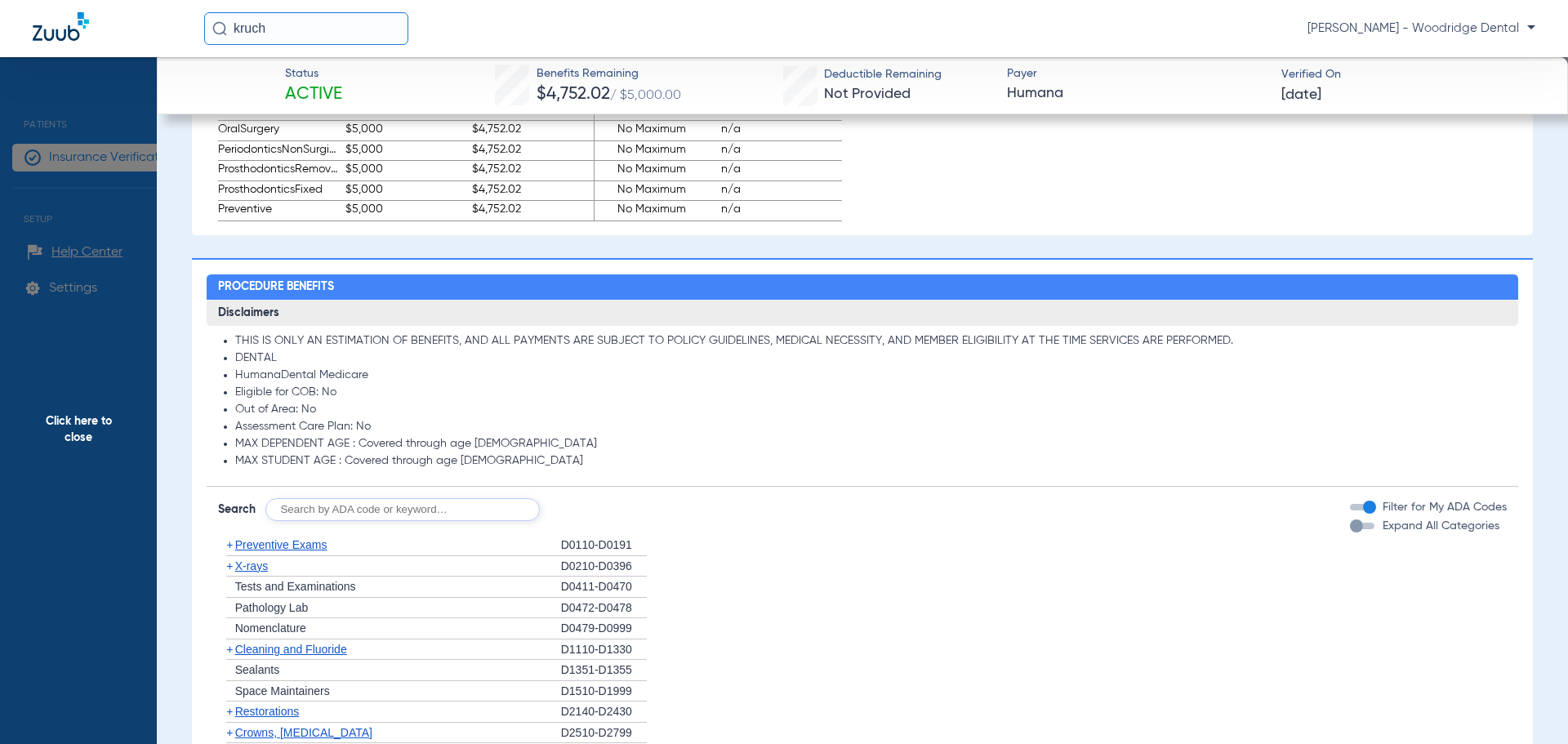
click at [298, 654] on span "Cleaning and Fluoride" at bounding box center [291, 649] width 112 height 13
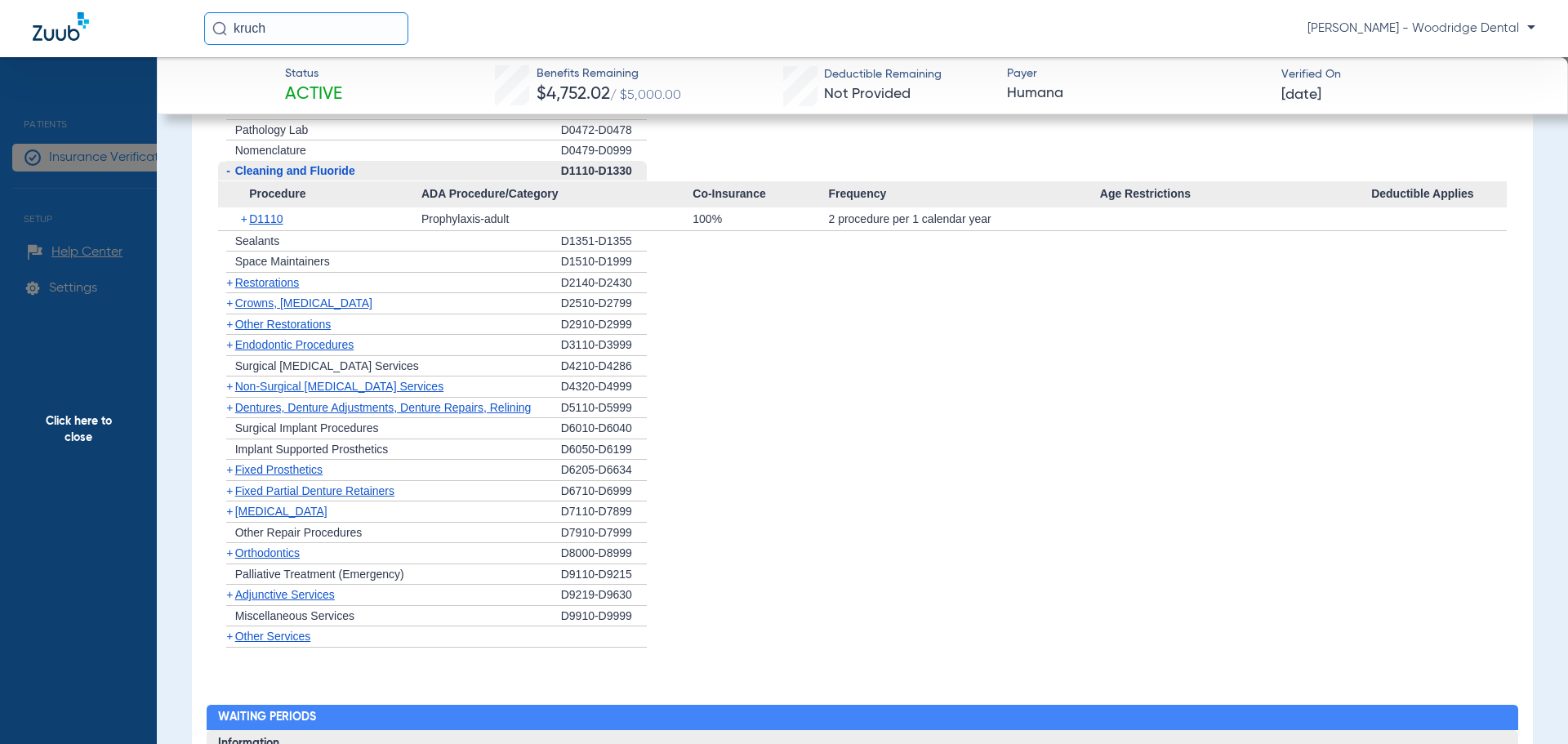
scroll to position [1715, 0]
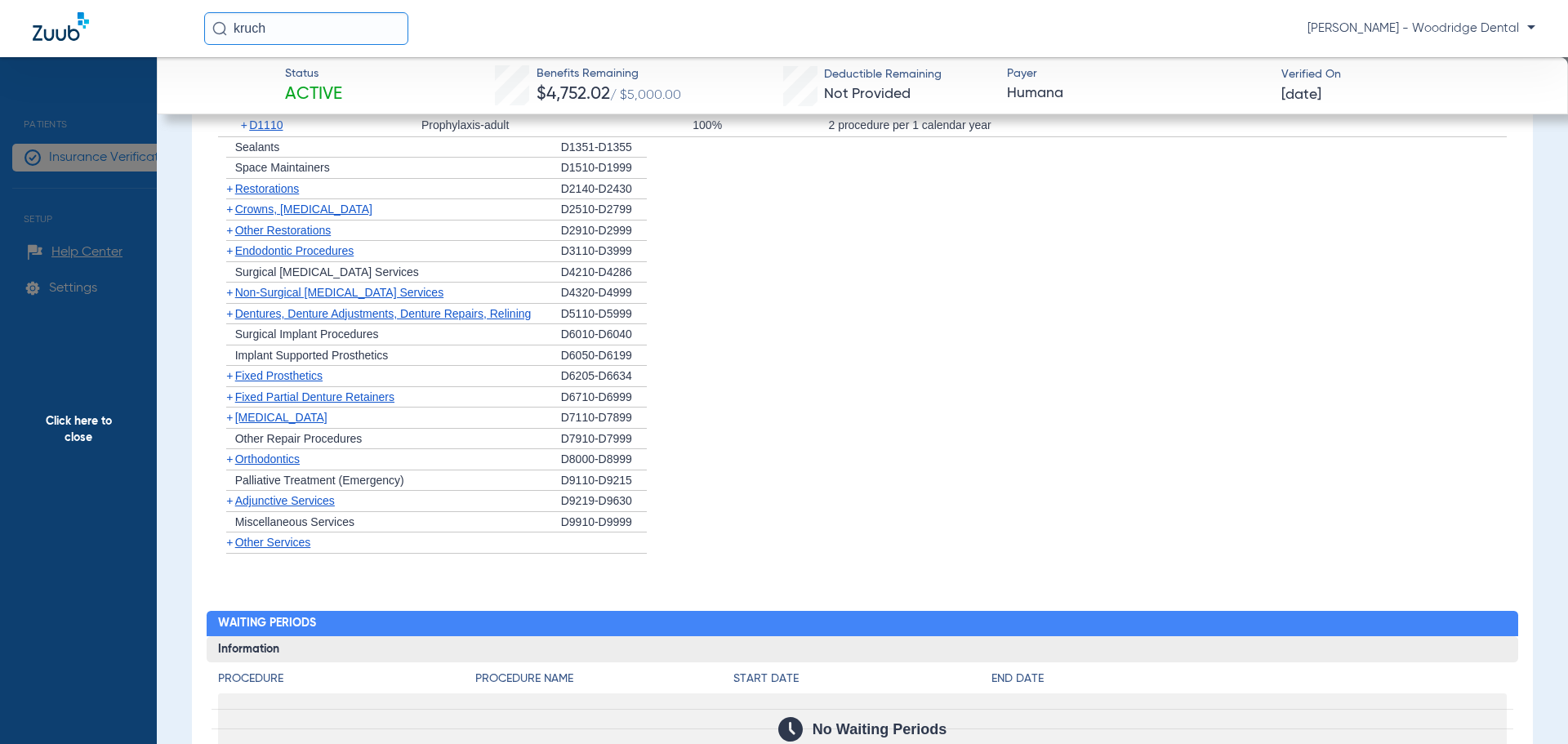
click at [294, 229] on span "Other Restorations" at bounding box center [283, 230] width 96 height 13
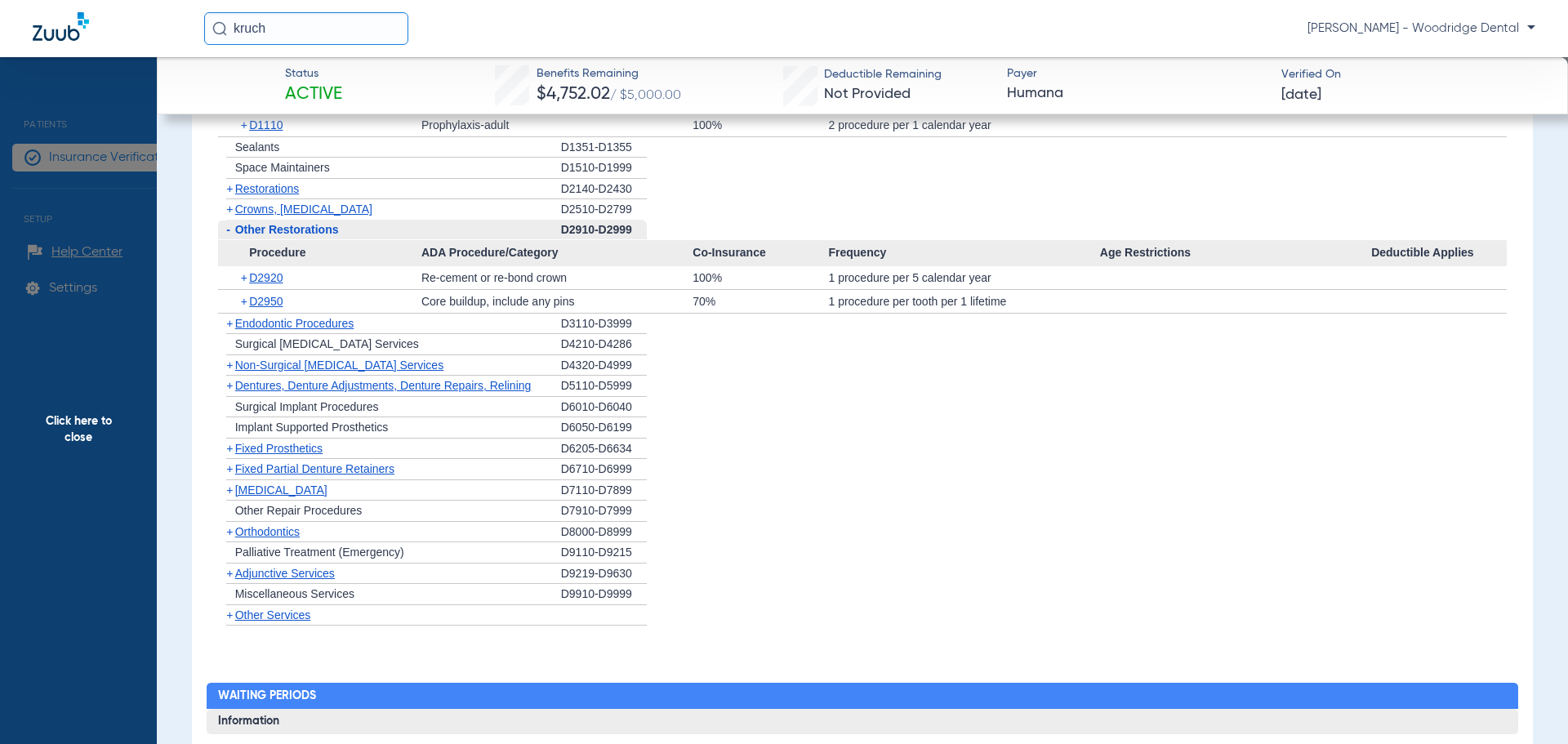
click at [274, 368] on span "Non-Surgical [MEDICAL_DATA] Services" at bounding box center [339, 364] width 208 height 13
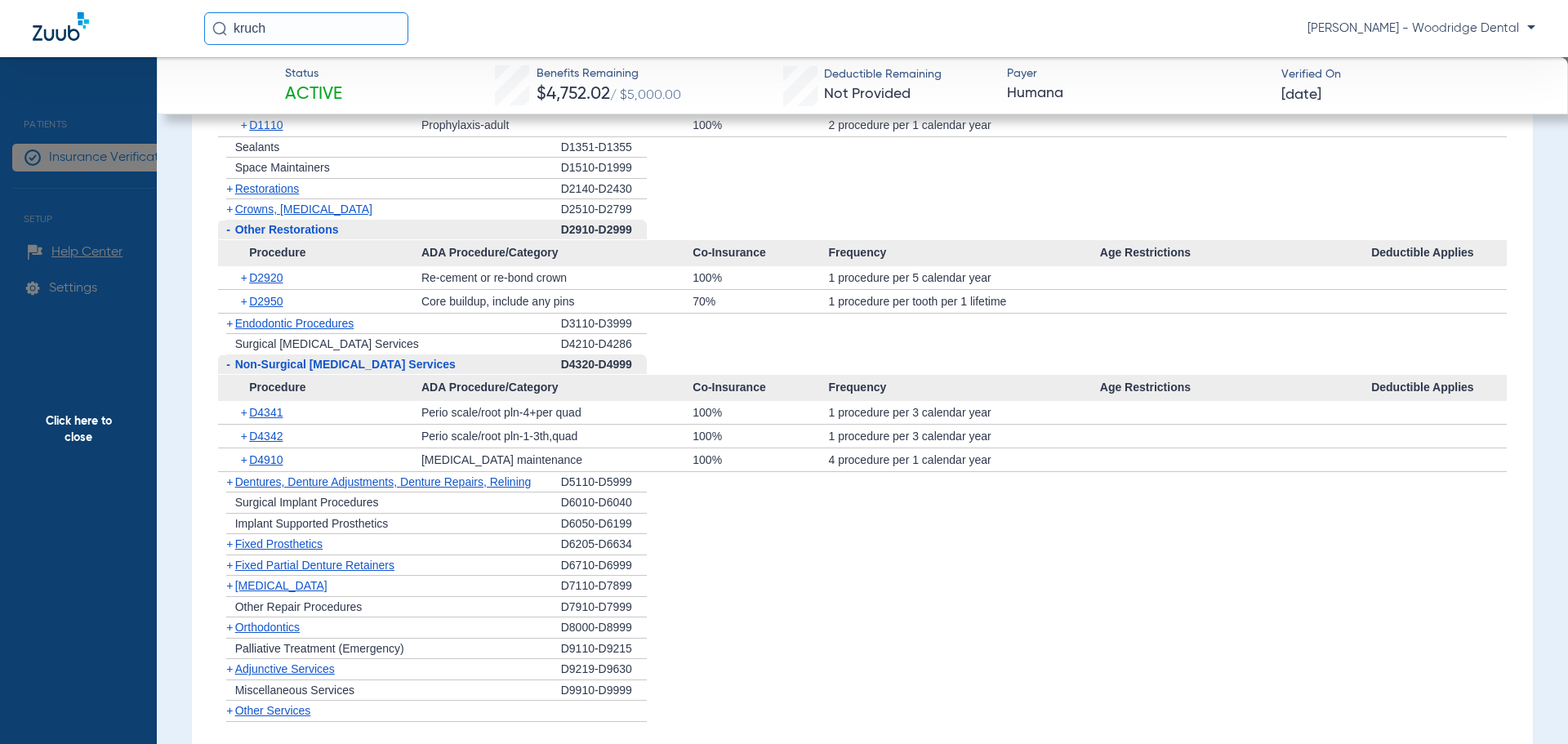
click at [278, 592] on span "[MEDICAL_DATA]" at bounding box center [281, 585] width 92 height 13
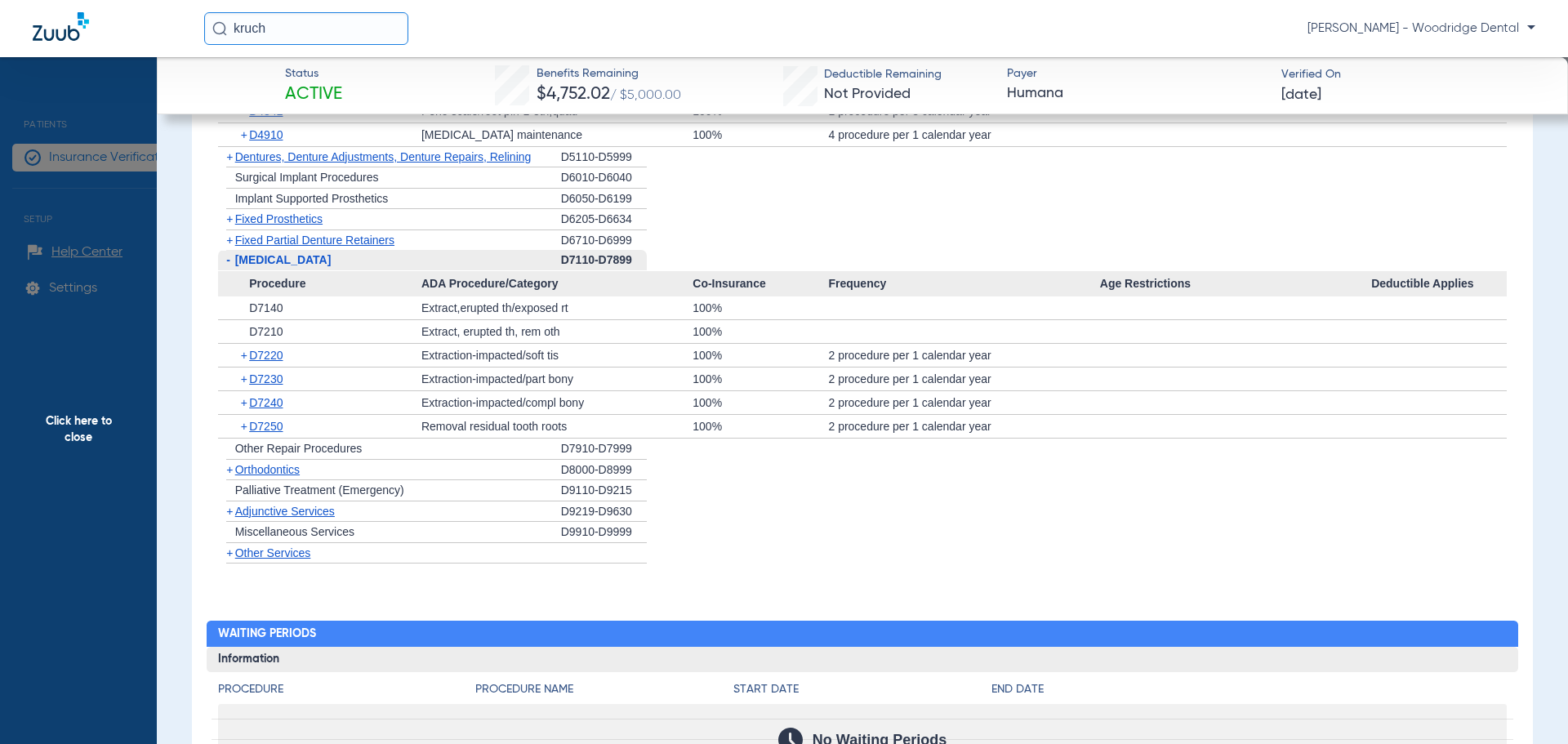
scroll to position [2042, 0]
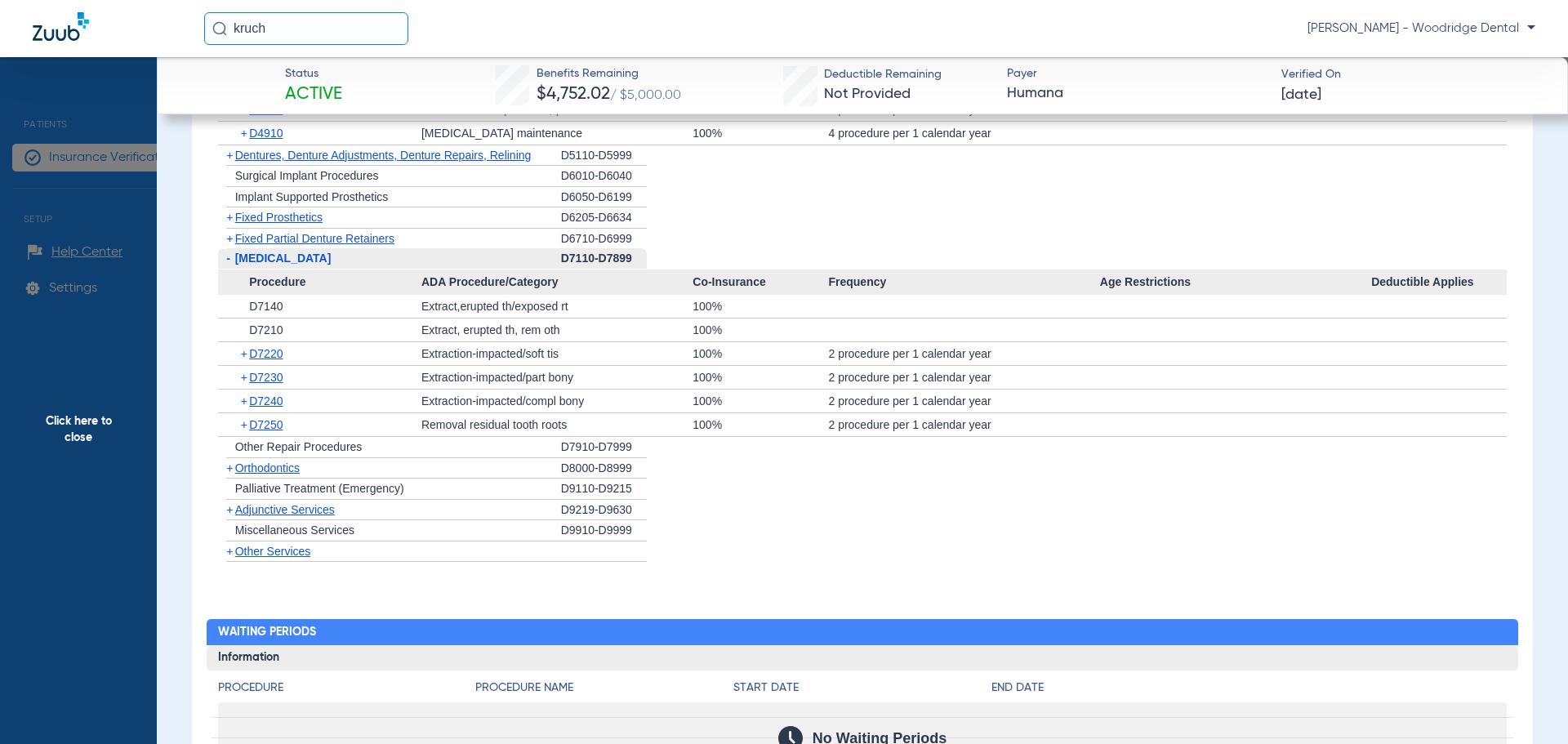
click at [288, 510] on span "Adjunctive Services" at bounding box center [285, 509] width 99 height 13
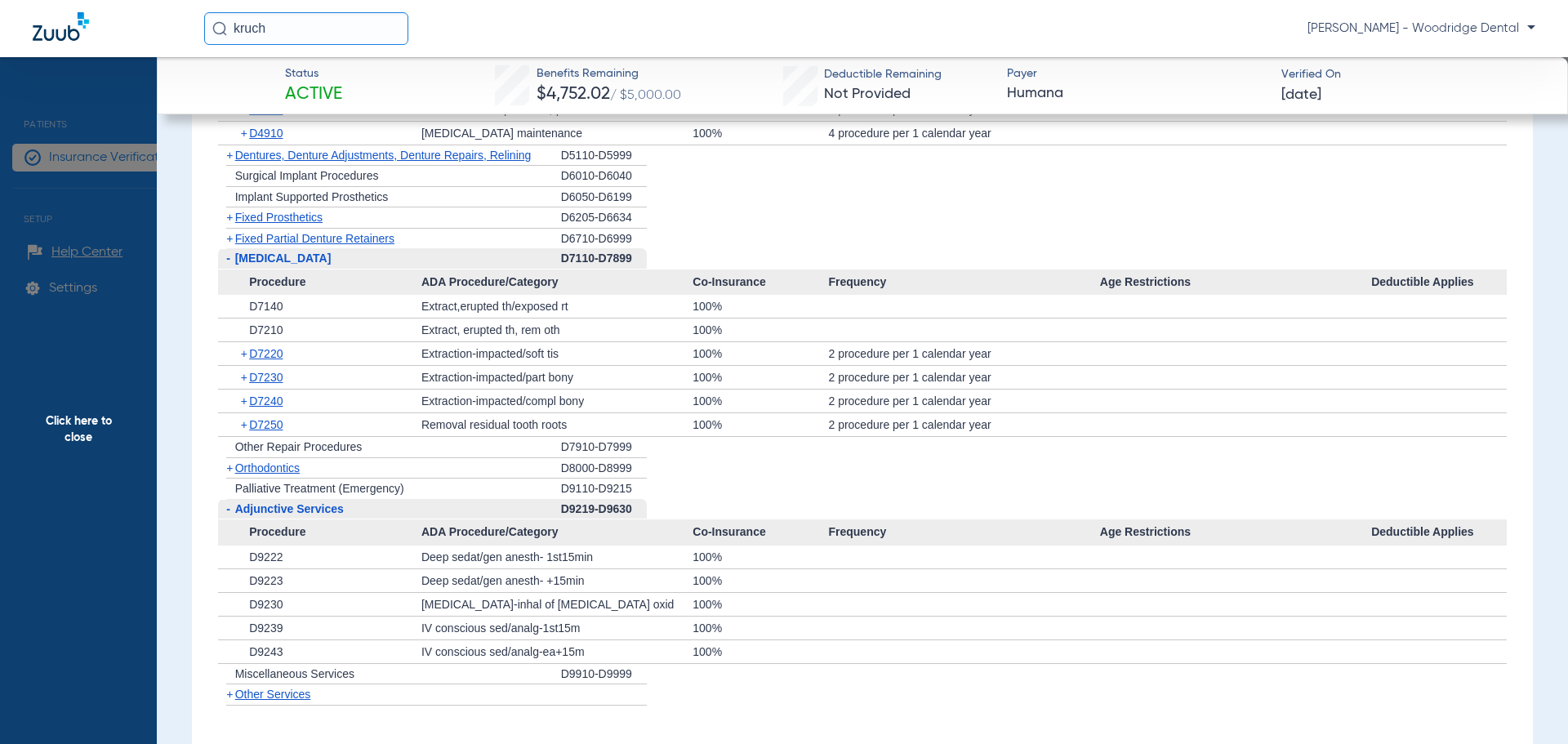
click at [84, 418] on span "Click here to close" at bounding box center [78, 430] width 157 height 744
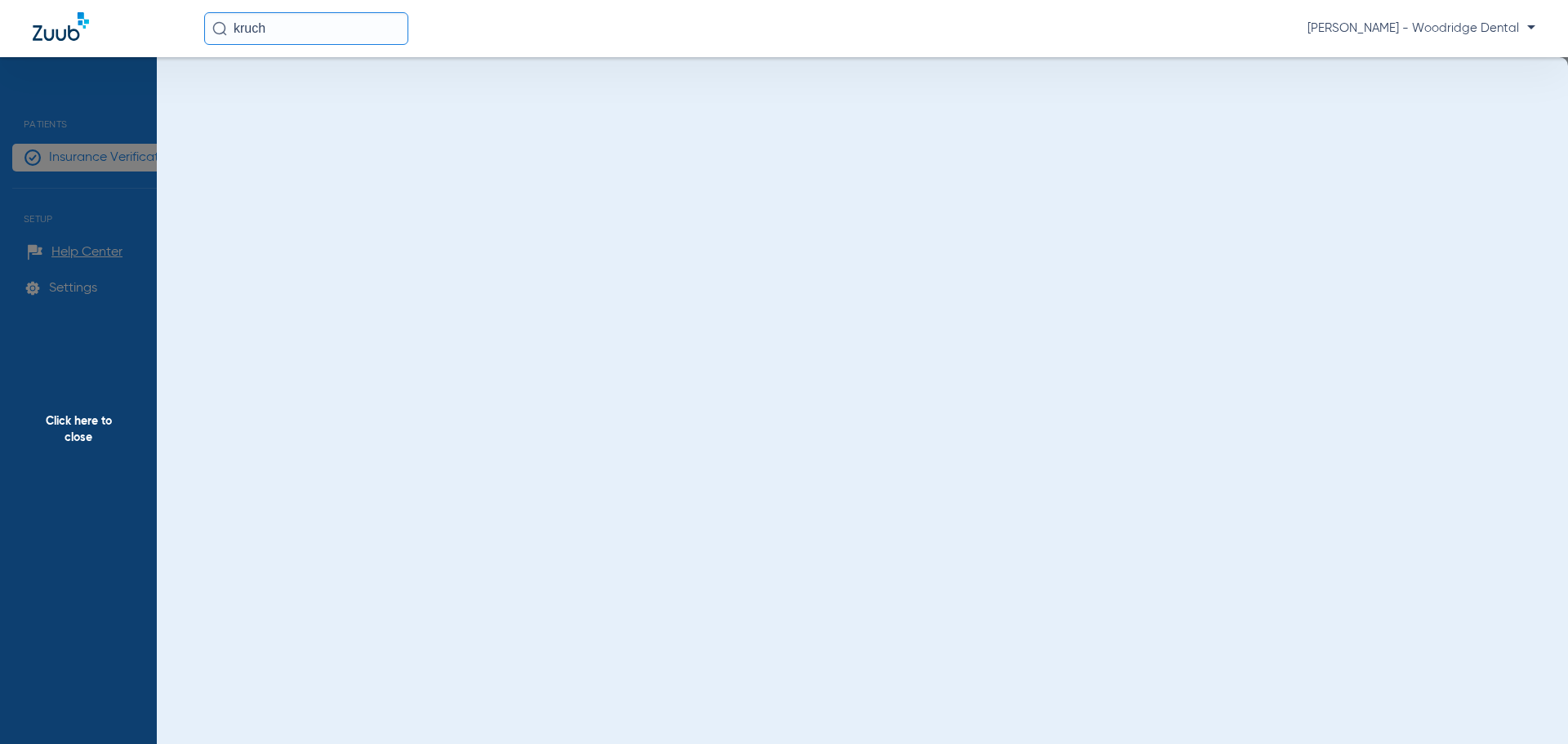
scroll to position [0, 0]
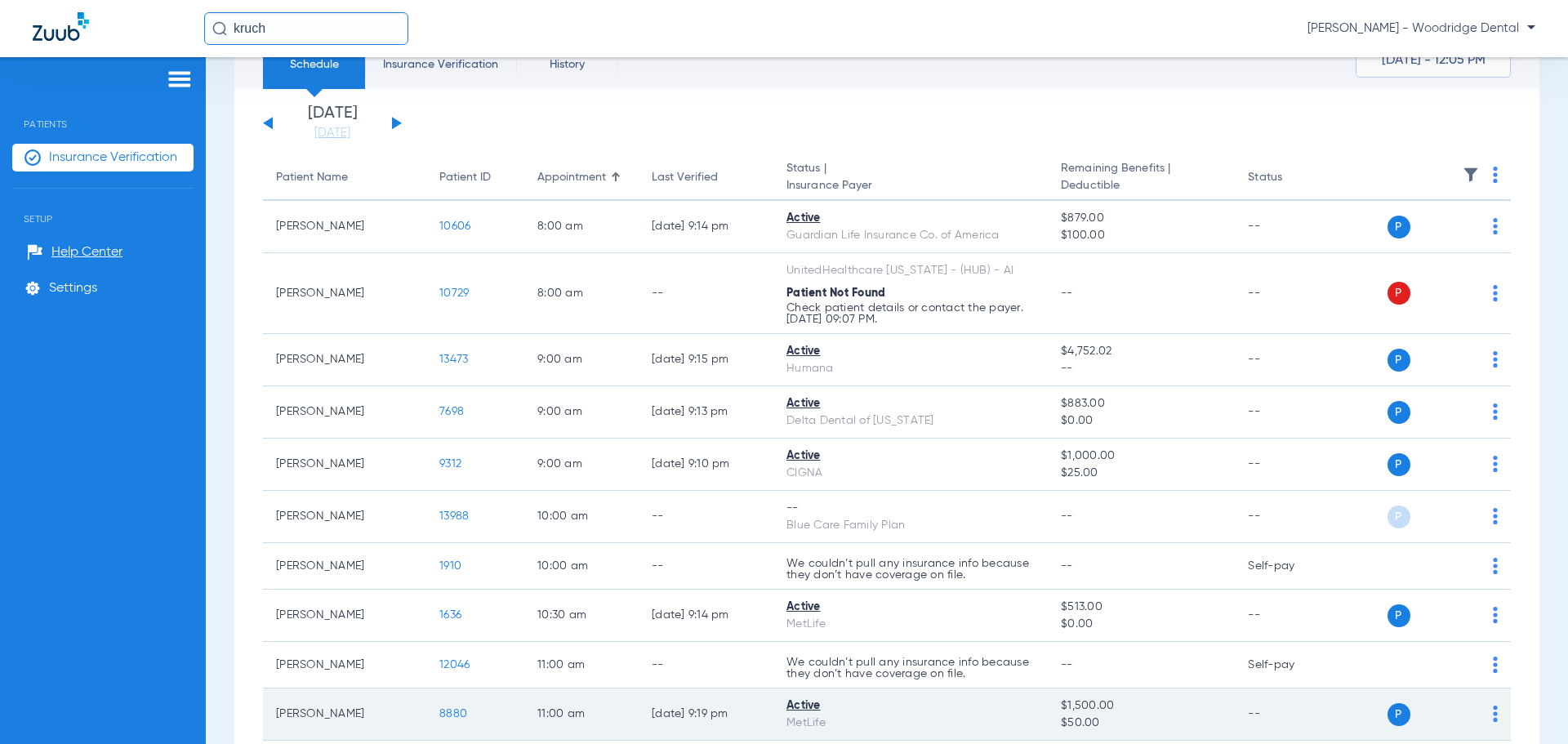
click at [452, 713] on span "8880" at bounding box center [453, 714] width 28 height 12
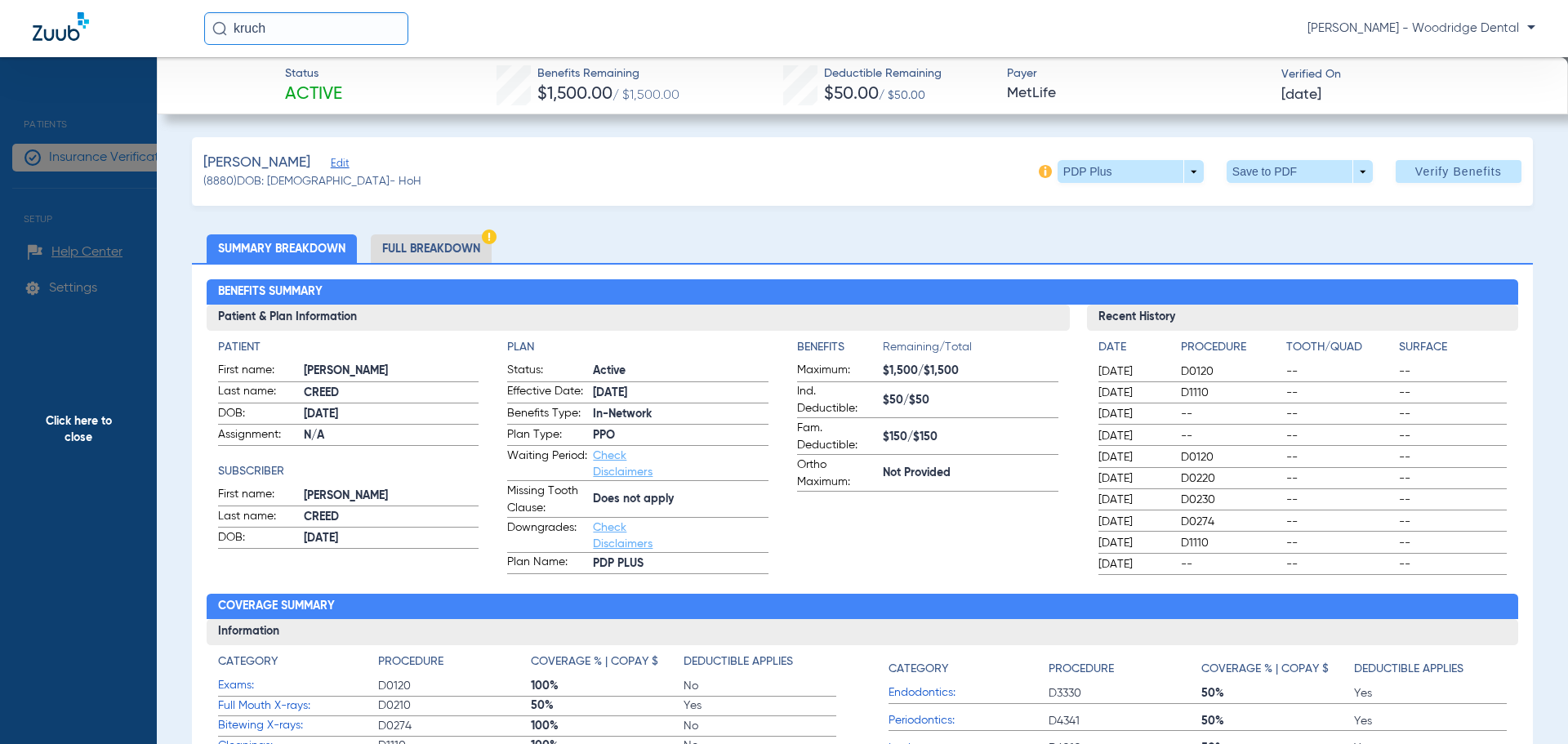
click at [467, 252] on li "Full Breakdown" at bounding box center [431, 248] width 121 height 29
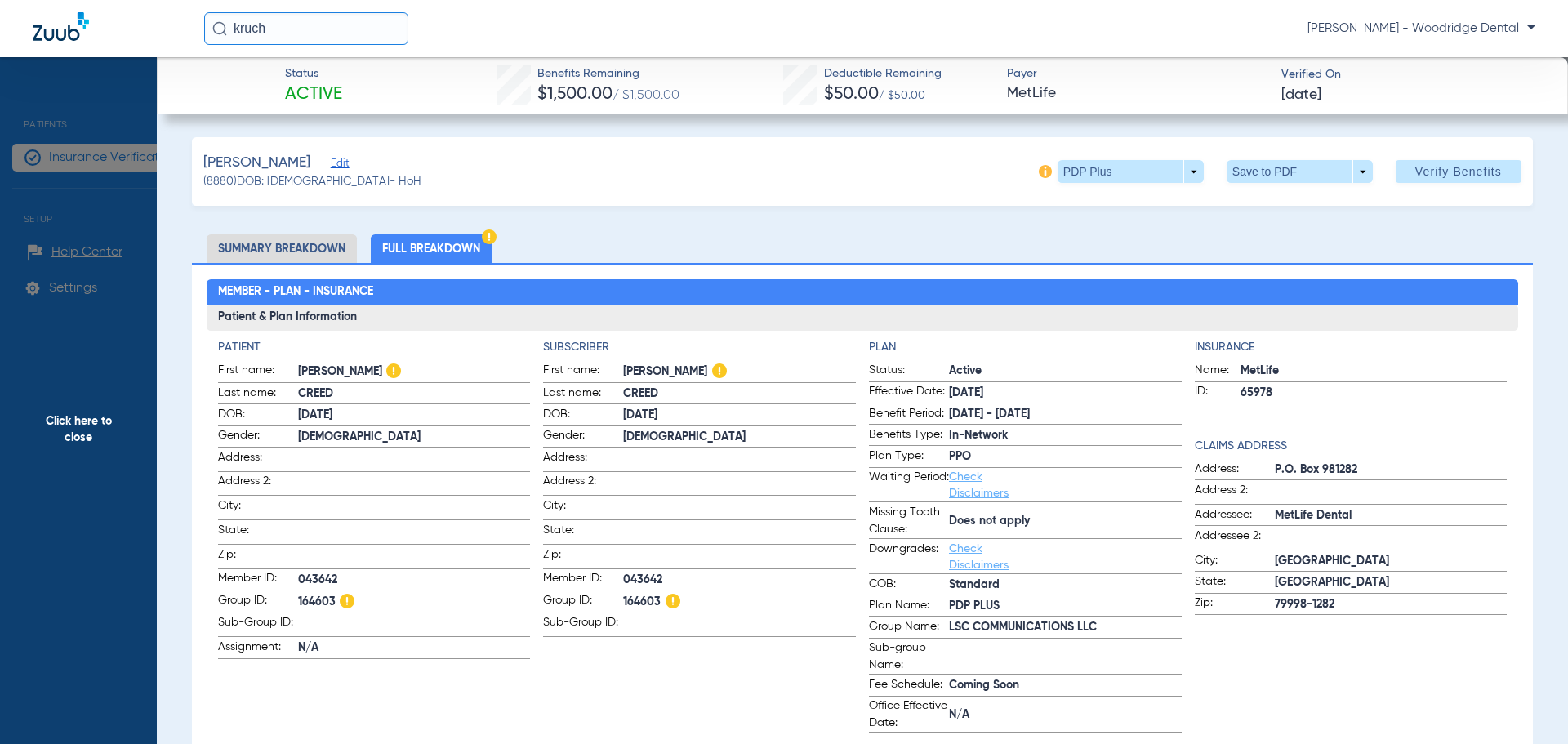
click at [647, 602] on span "164603" at bounding box center [739, 602] width 233 height 21
copy span "164603"
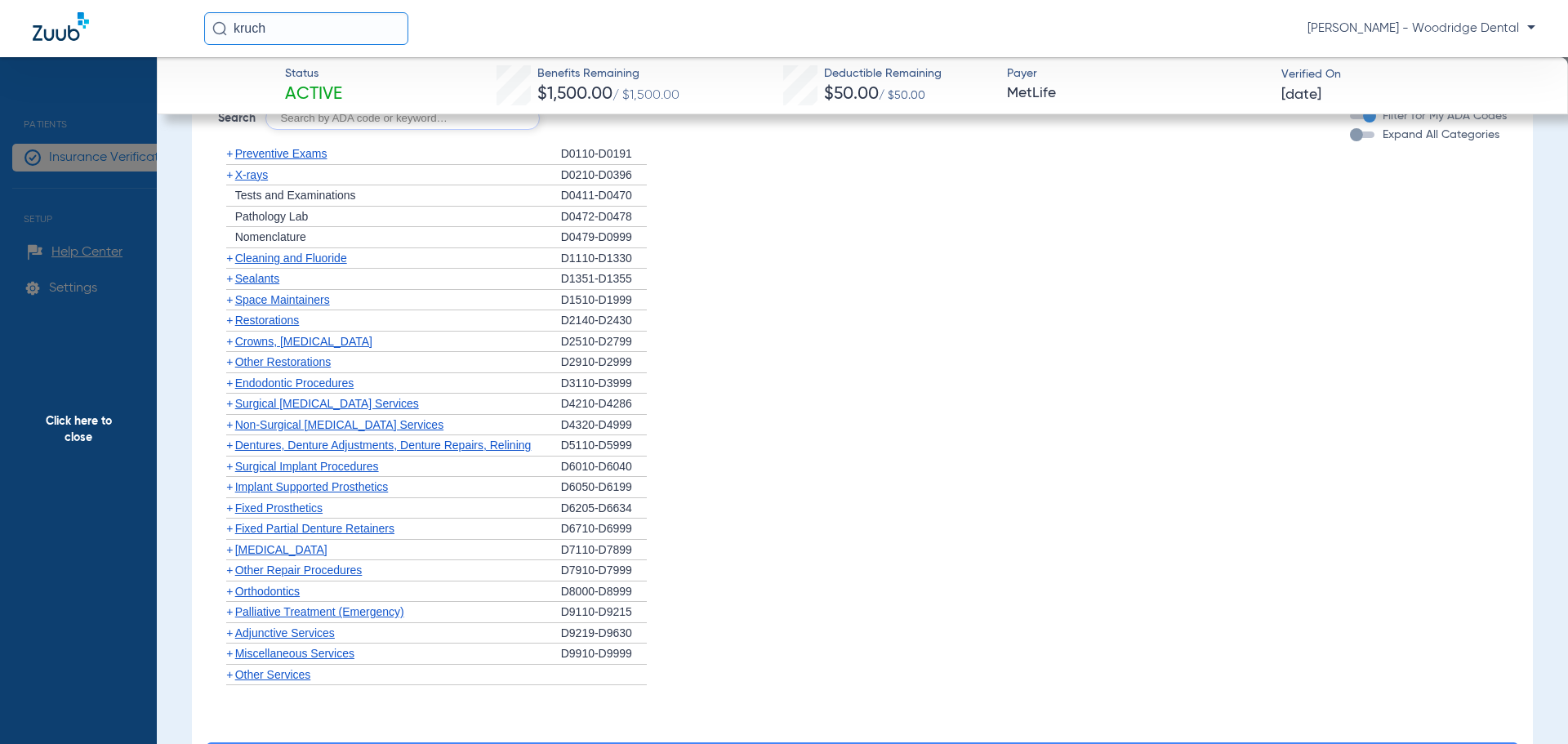
scroll to position [2123, 0]
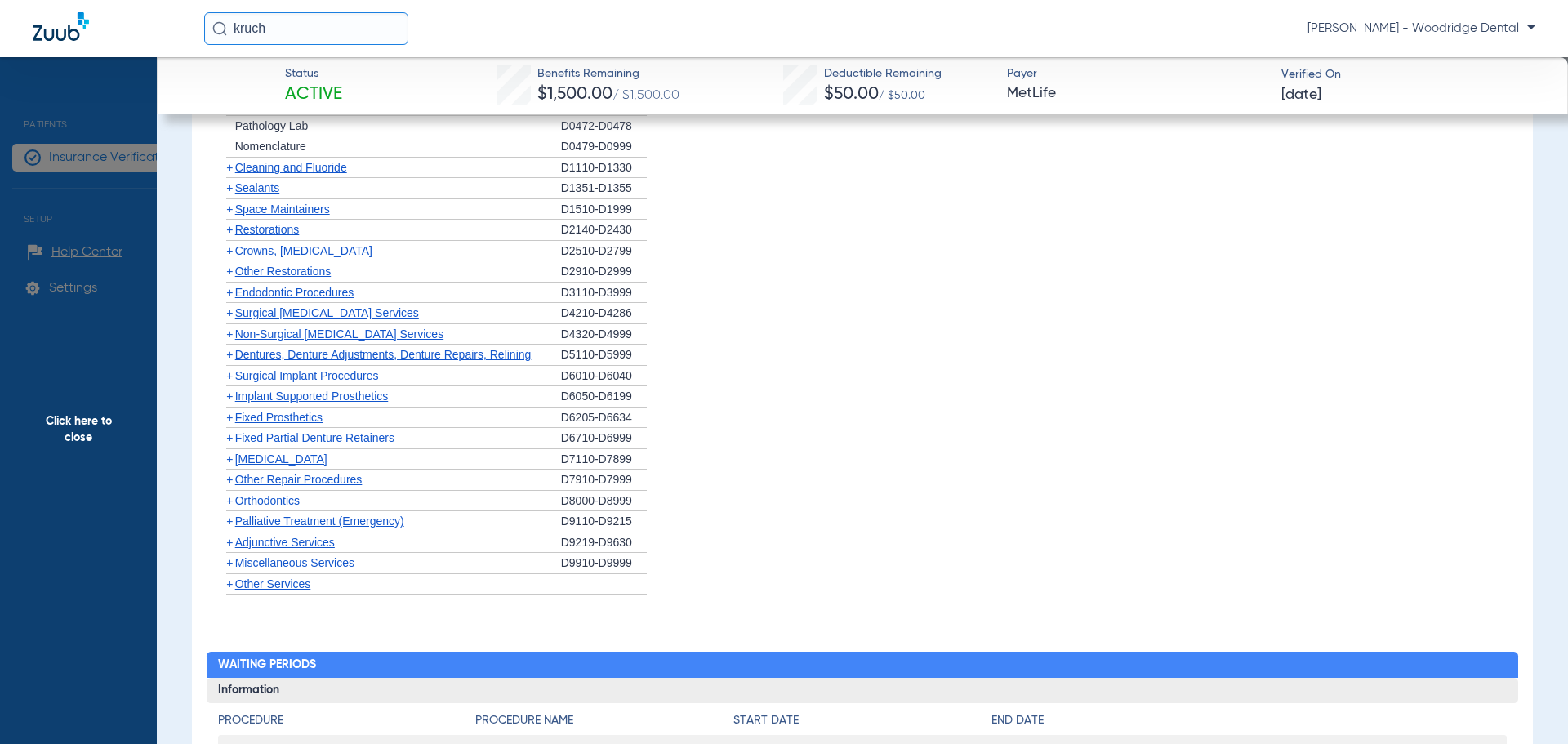
click at [297, 335] on span "Non-Surgical [MEDICAL_DATA] Services" at bounding box center [339, 333] width 208 height 13
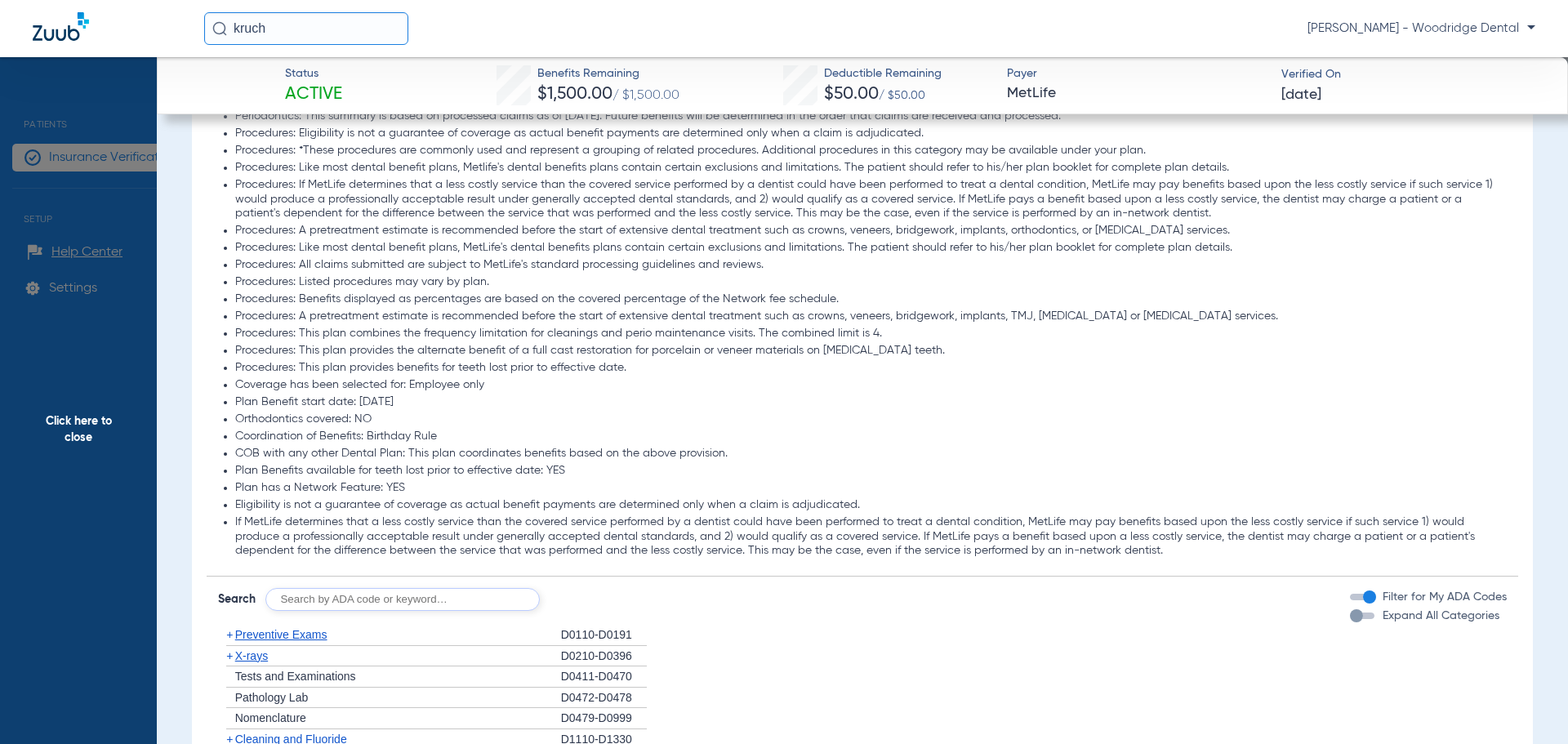
scroll to position [1878, 0]
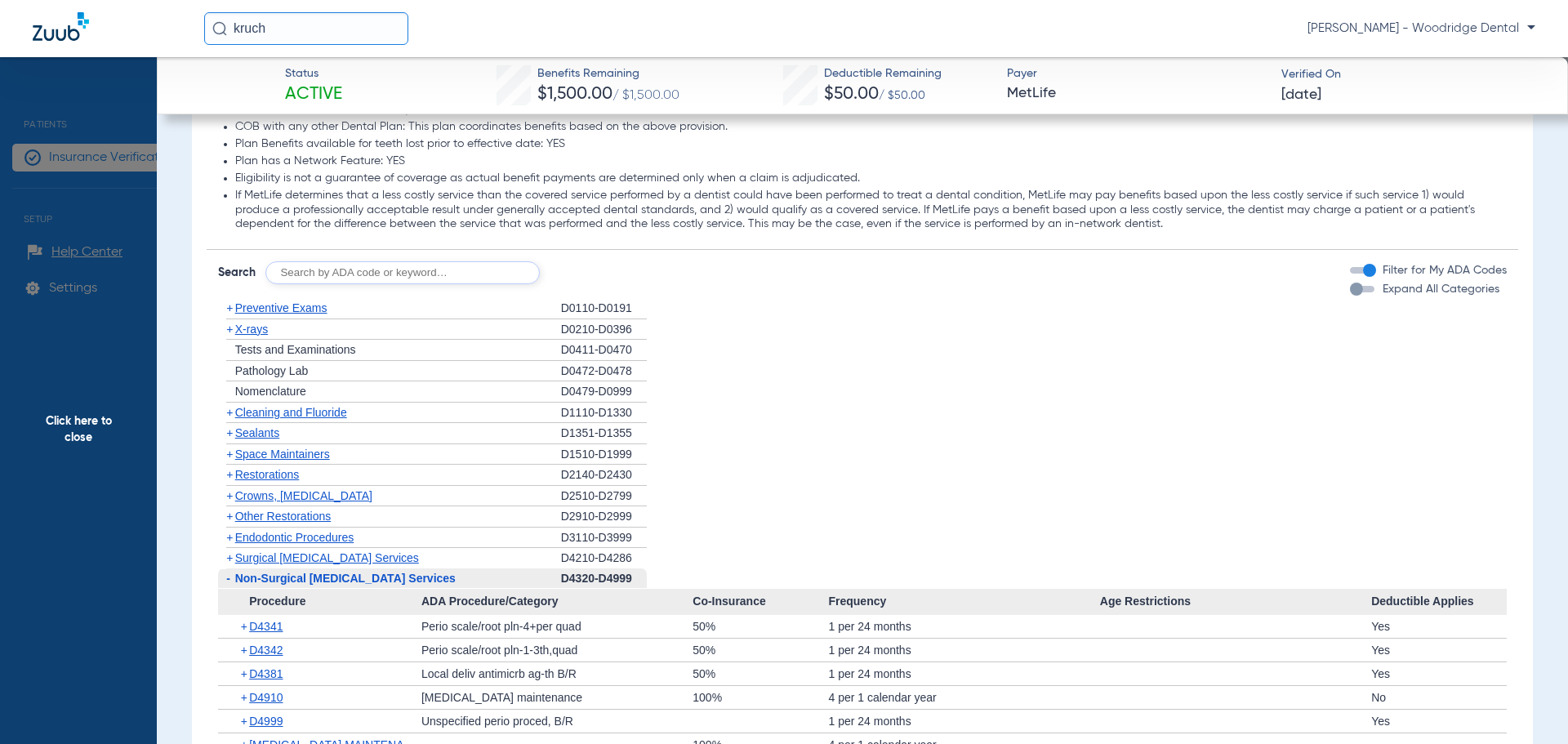
click at [311, 516] on span "Other Restorations" at bounding box center [283, 516] width 96 height 13
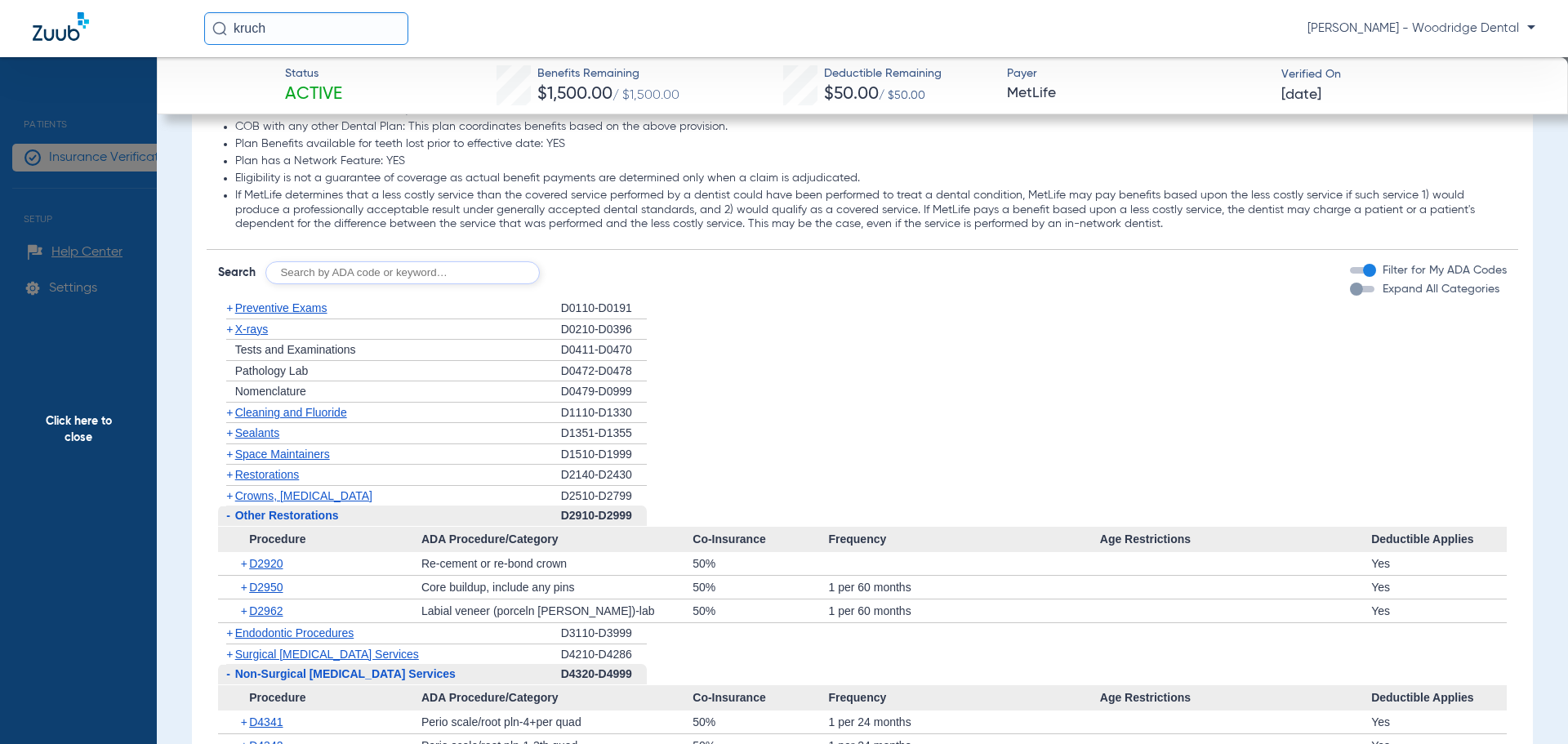
click at [315, 657] on span "Surgical [MEDICAL_DATA] Services" at bounding box center [326, 654] width 183 height 13
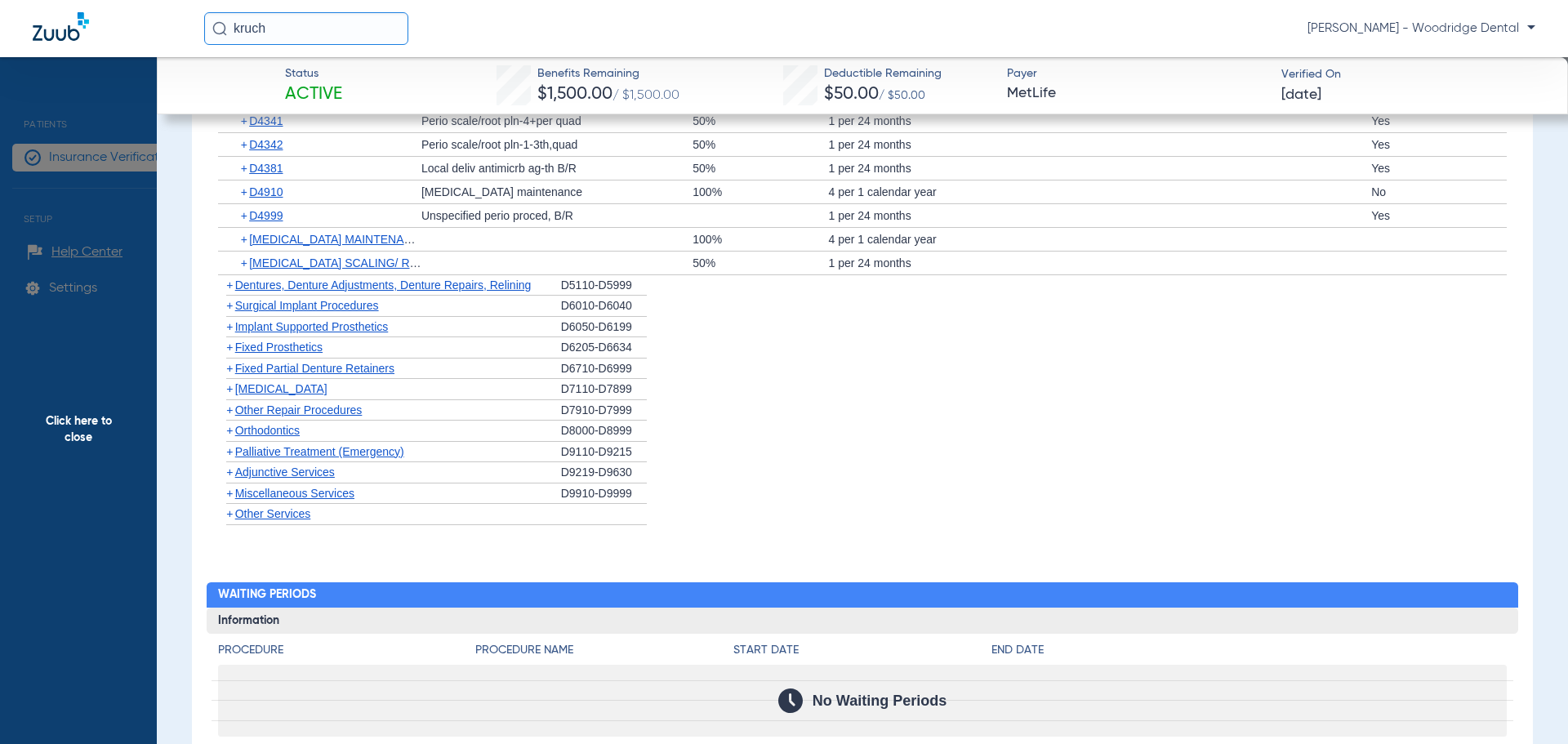
scroll to position [2532, 0]
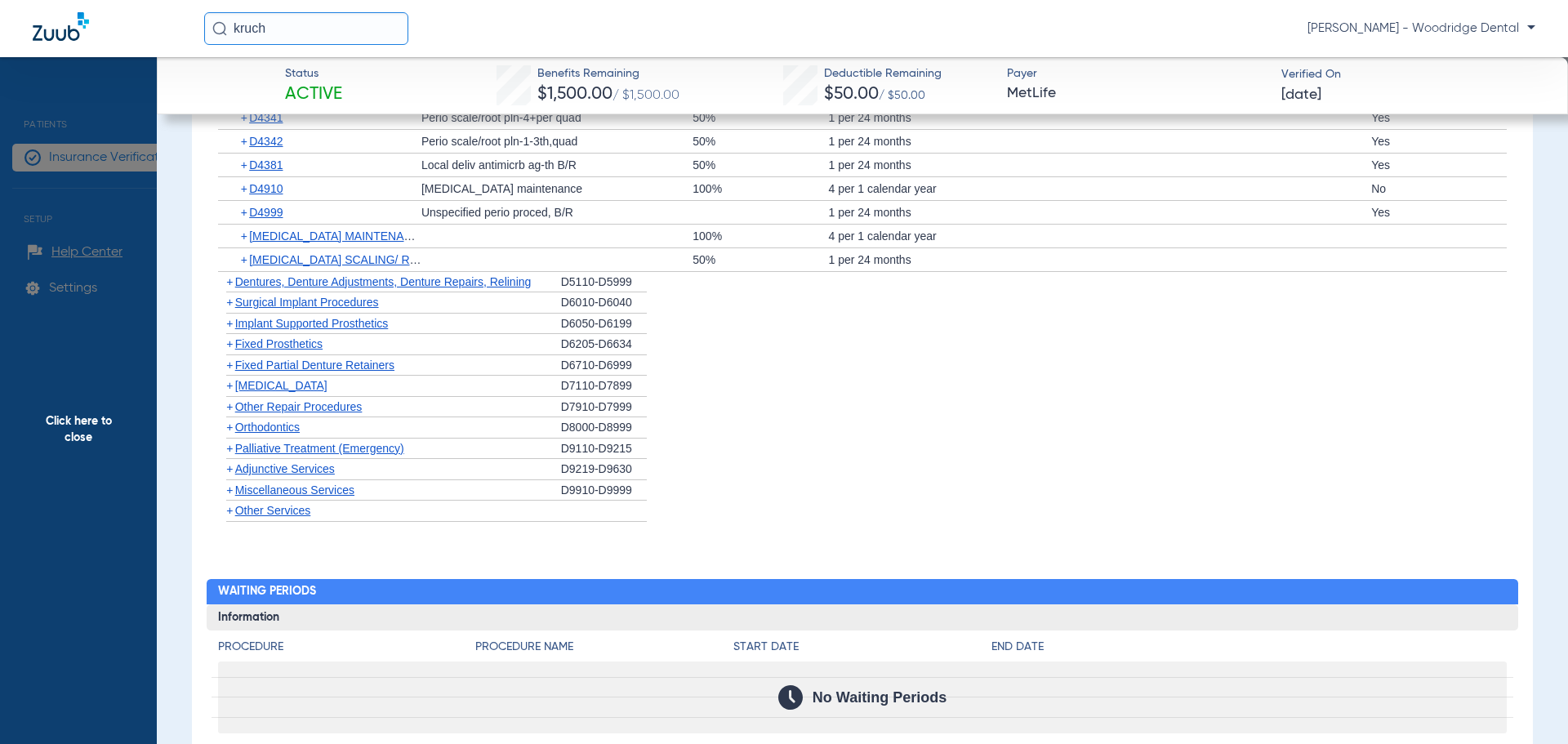
click at [273, 429] on span "Orthodontics" at bounding box center [267, 427] width 64 height 13
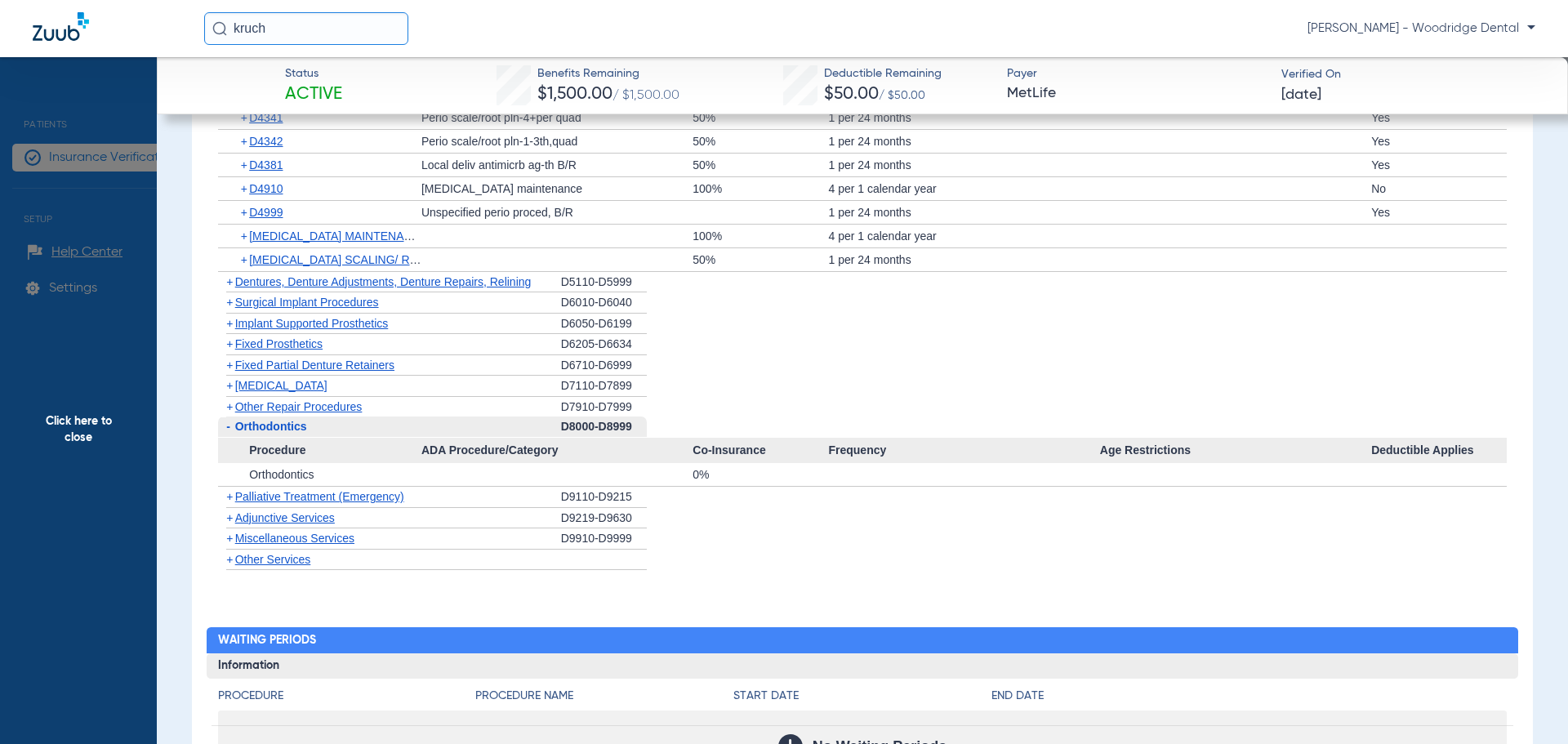
click at [270, 408] on span "Other Repair Procedures" at bounding box center [299, 406] width 127 height 13
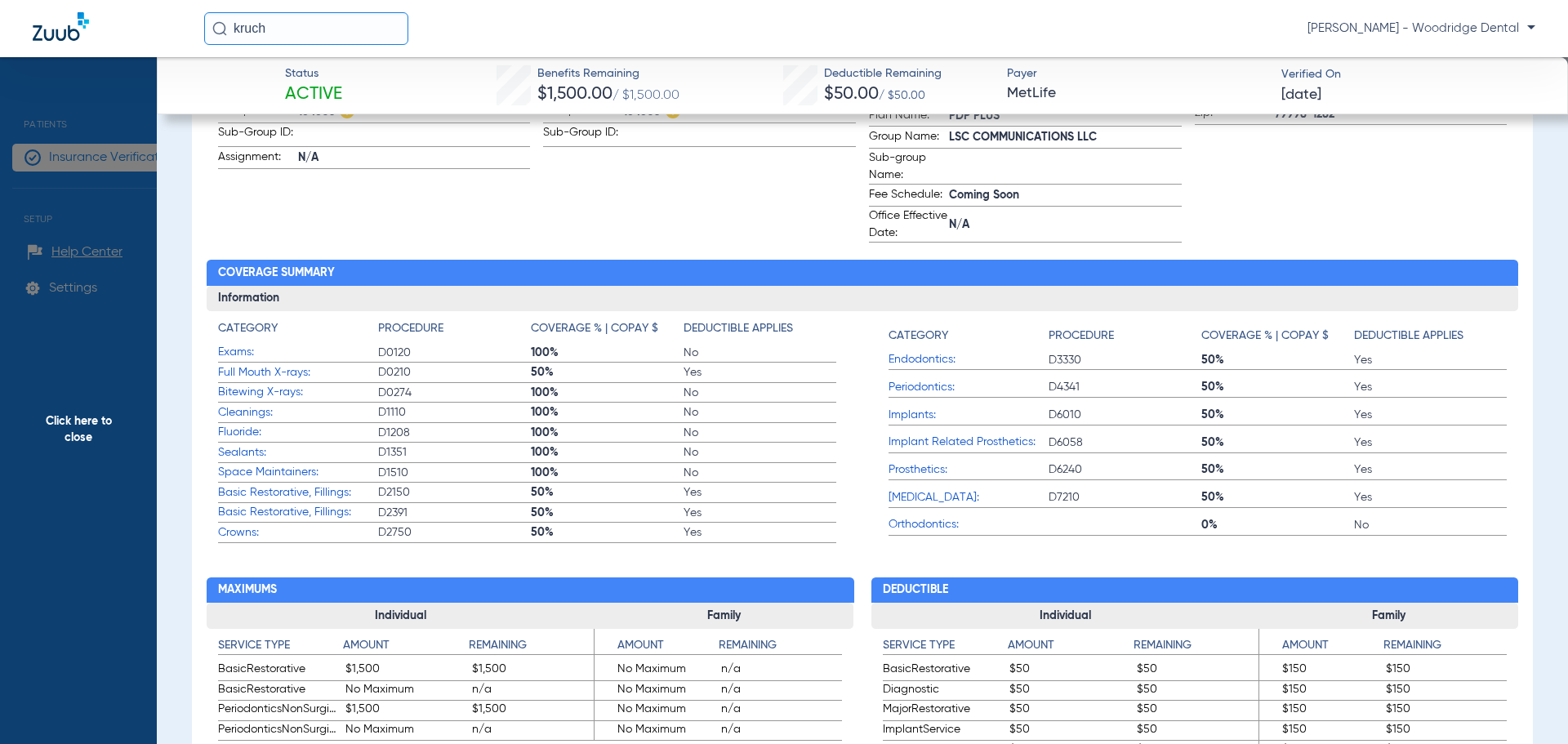
scroll to position [164, 0]
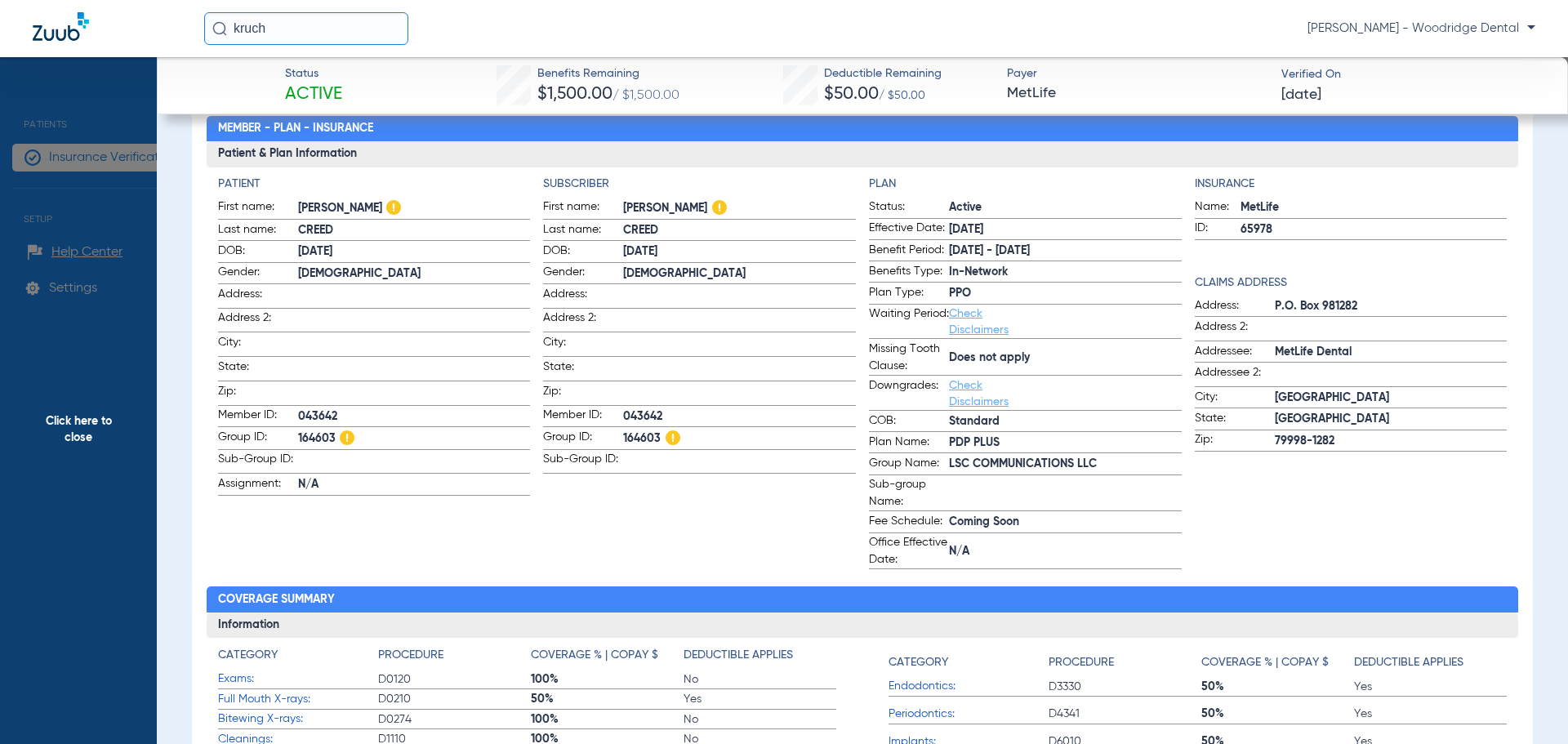
click at [97, 430] on span "Click here to close" at bounding box center [78, 430] width 157 height 744
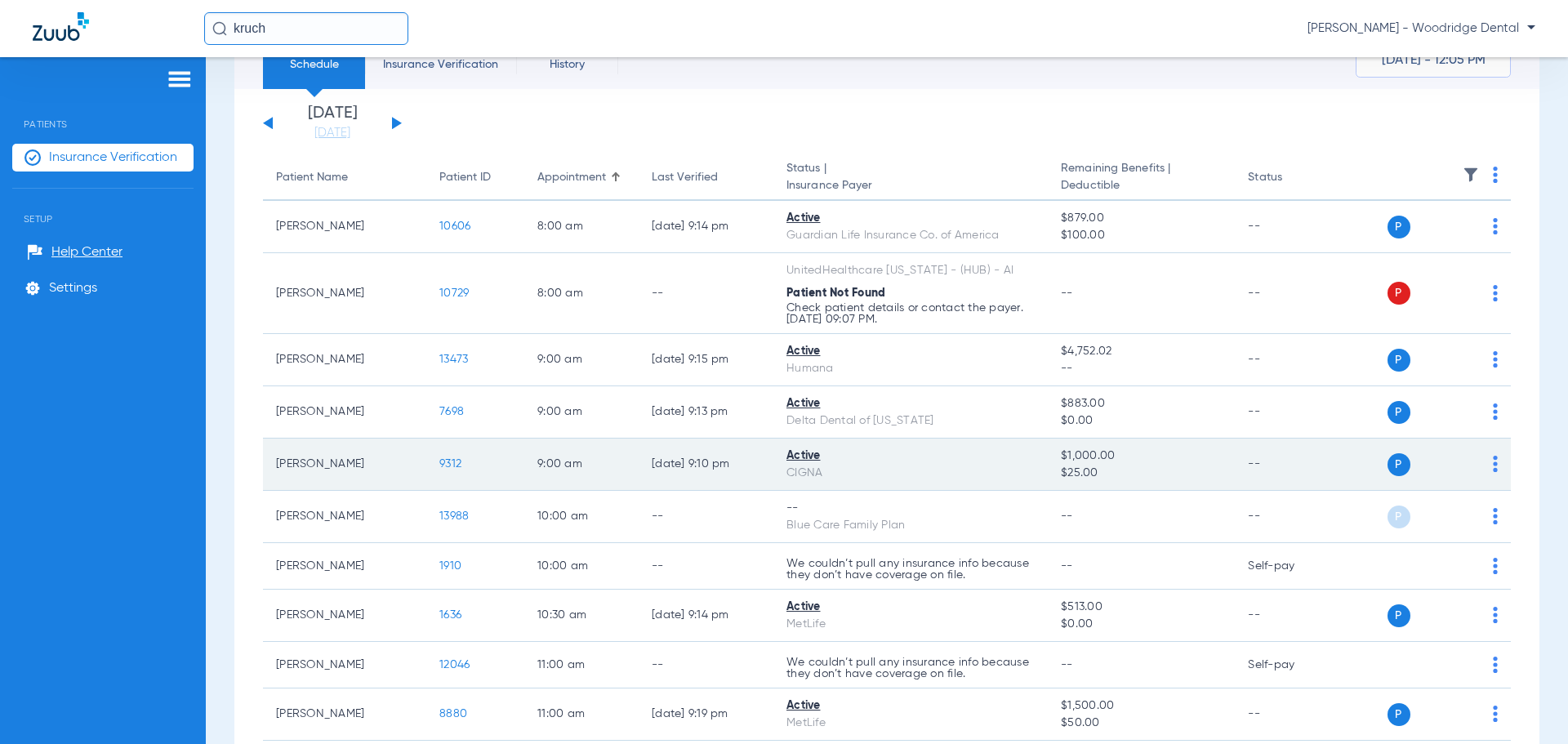
scroll to position [478, 0]
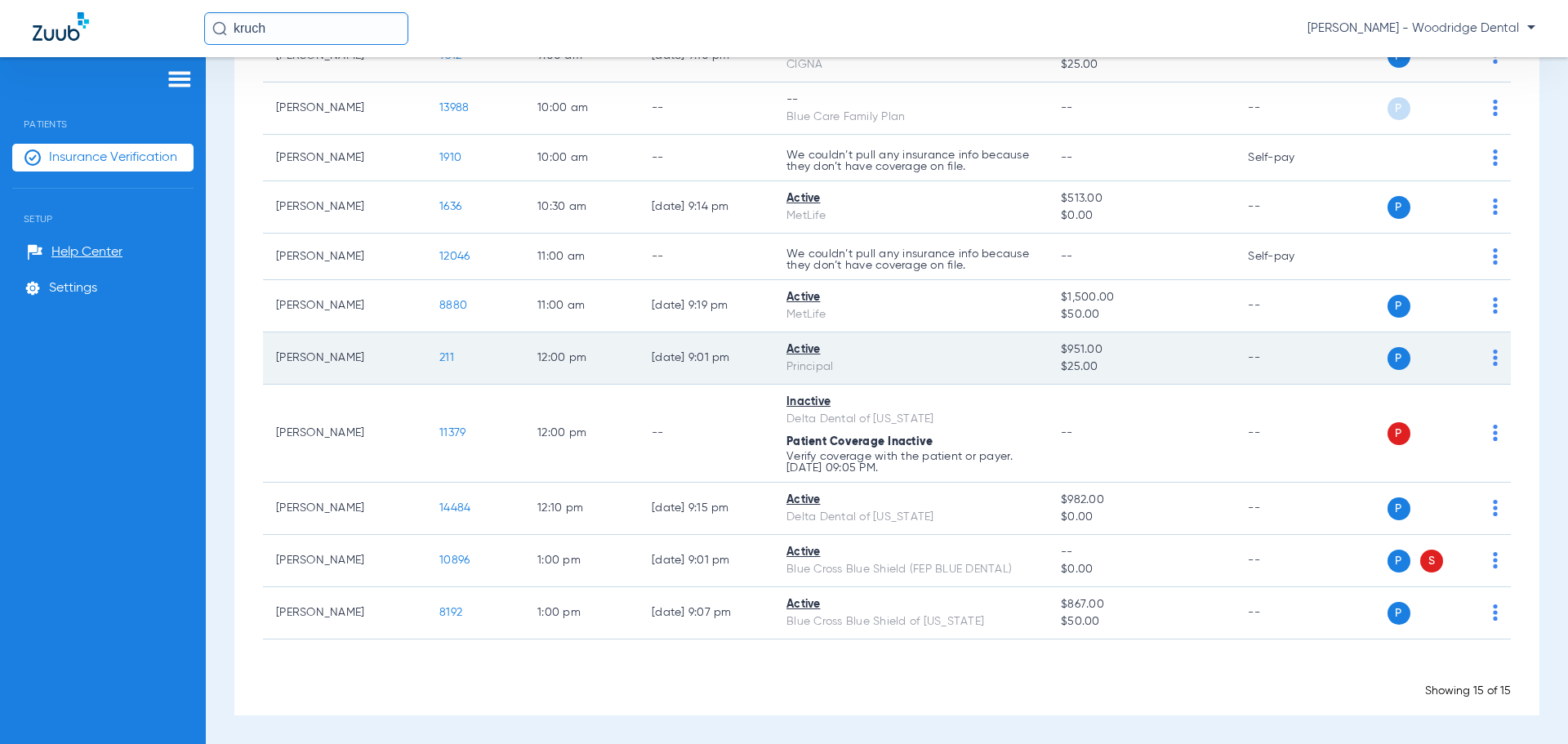
click at [445, 354] on span "211" at bounding box center [446, 358] width 15 height 12
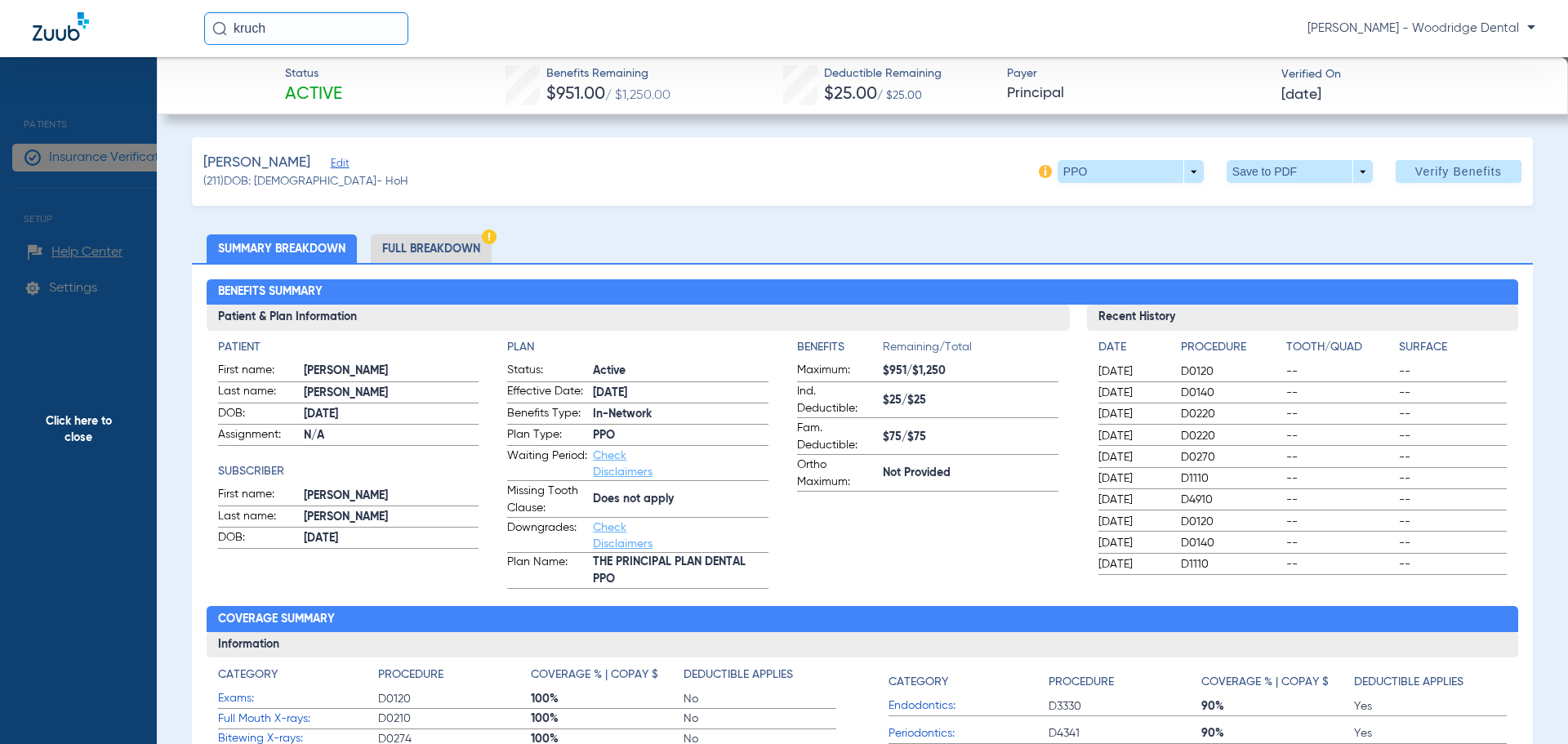
click at [425, 242] on li "Full Breakdown" at bounding box center [431, 248] width 121 height 29
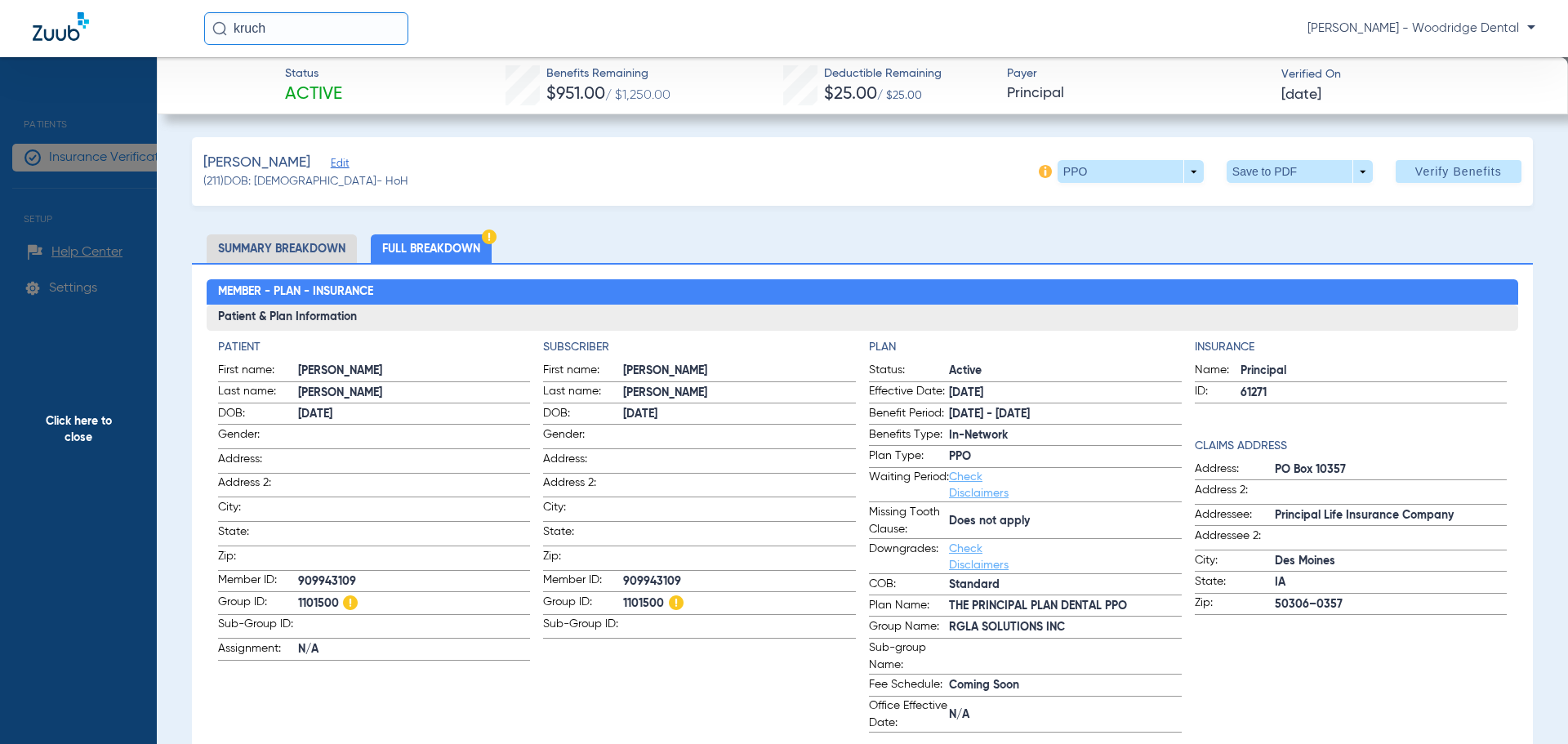
click at [632, 596] on span "1101500" at bounding box center [739, 603] width 233 height 21
copy span "1101500"
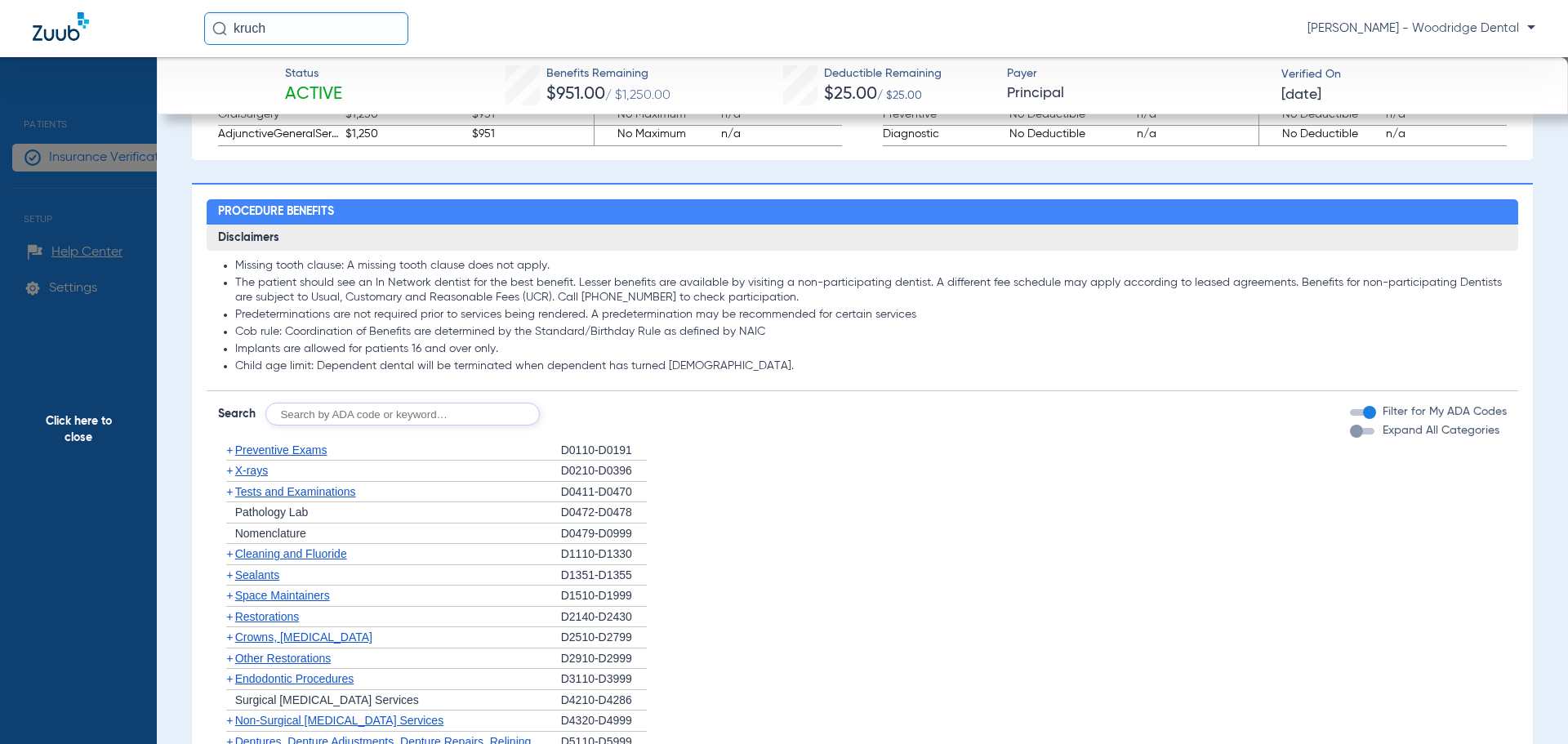
scroll to position [1470, 0]
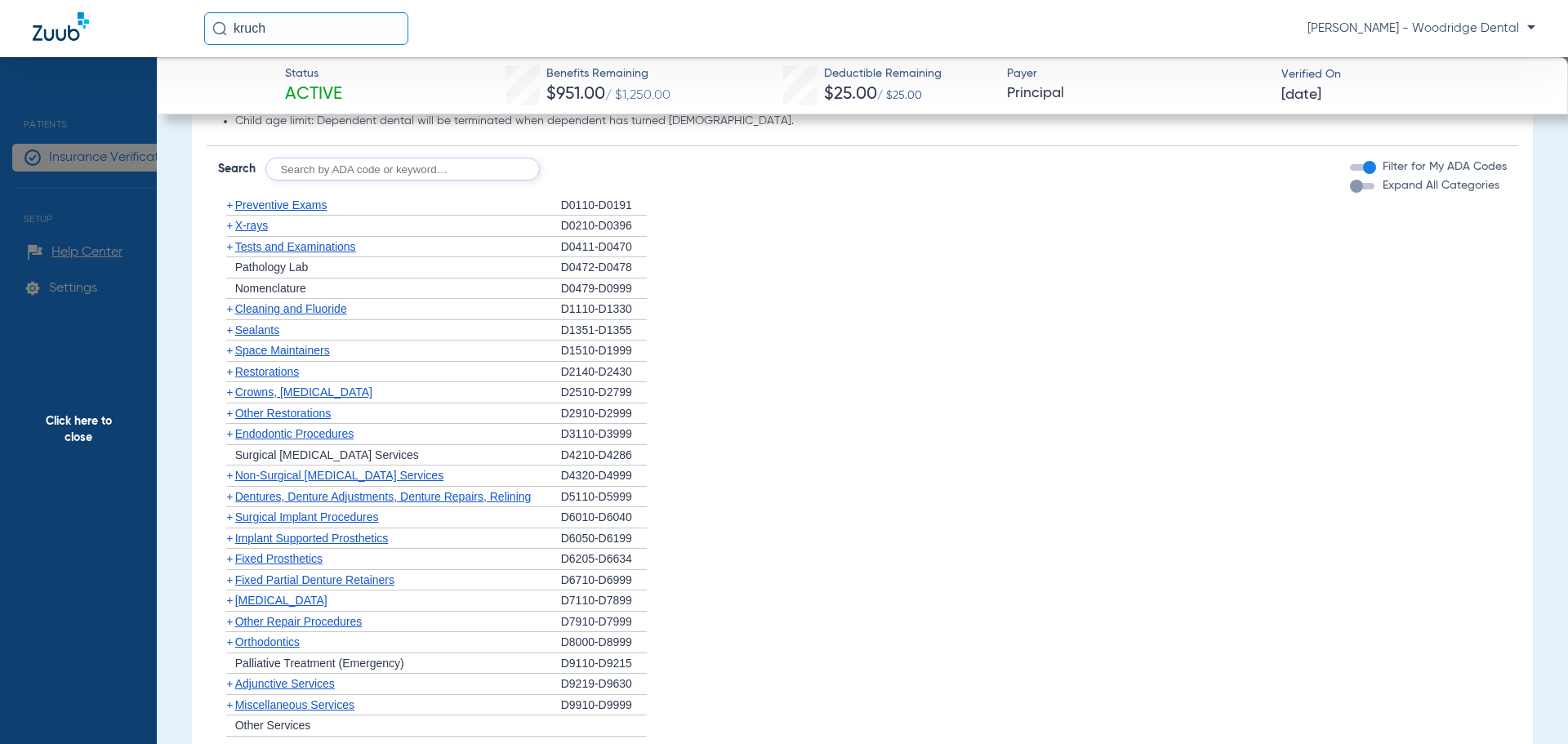
click at [280, 478] on span "Non-Surgical [MEDICAL_DATA] Services" at bounding box center [339, 475] width 208 height 13
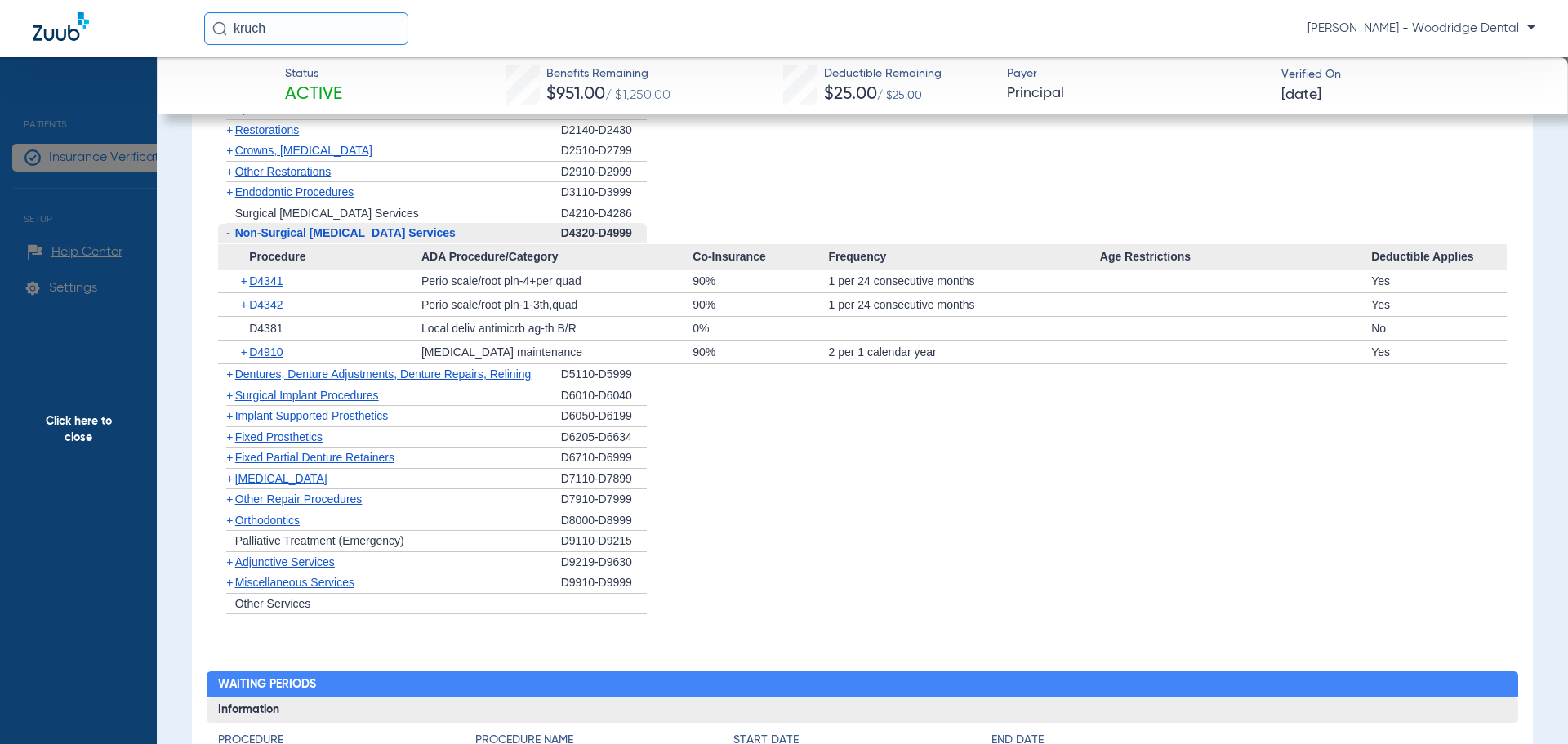
scroll to position [1715, 0]
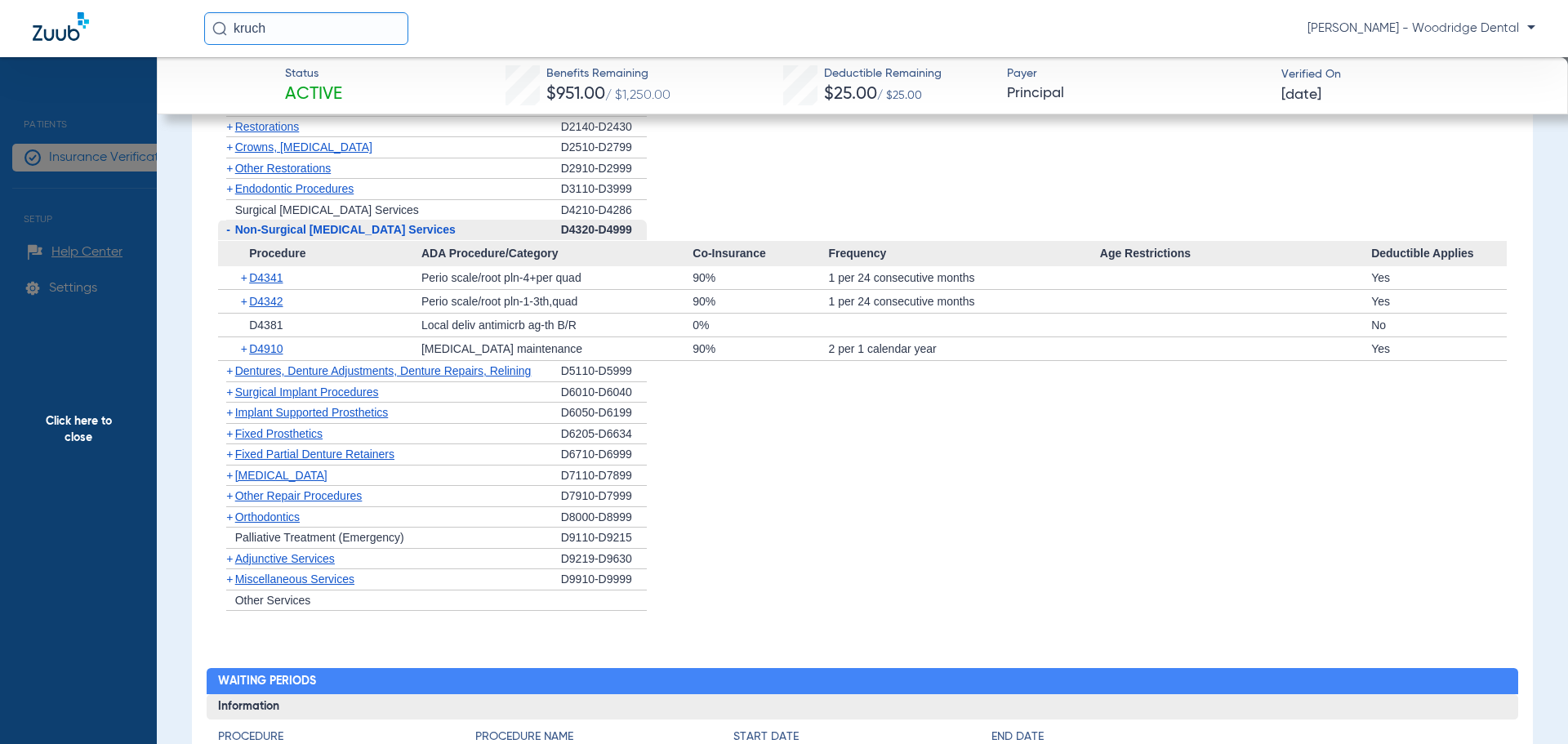
click at [280, 478] on span "[MEDICAL_DATA]" at bounding box center [281, 475] width 92 height 13
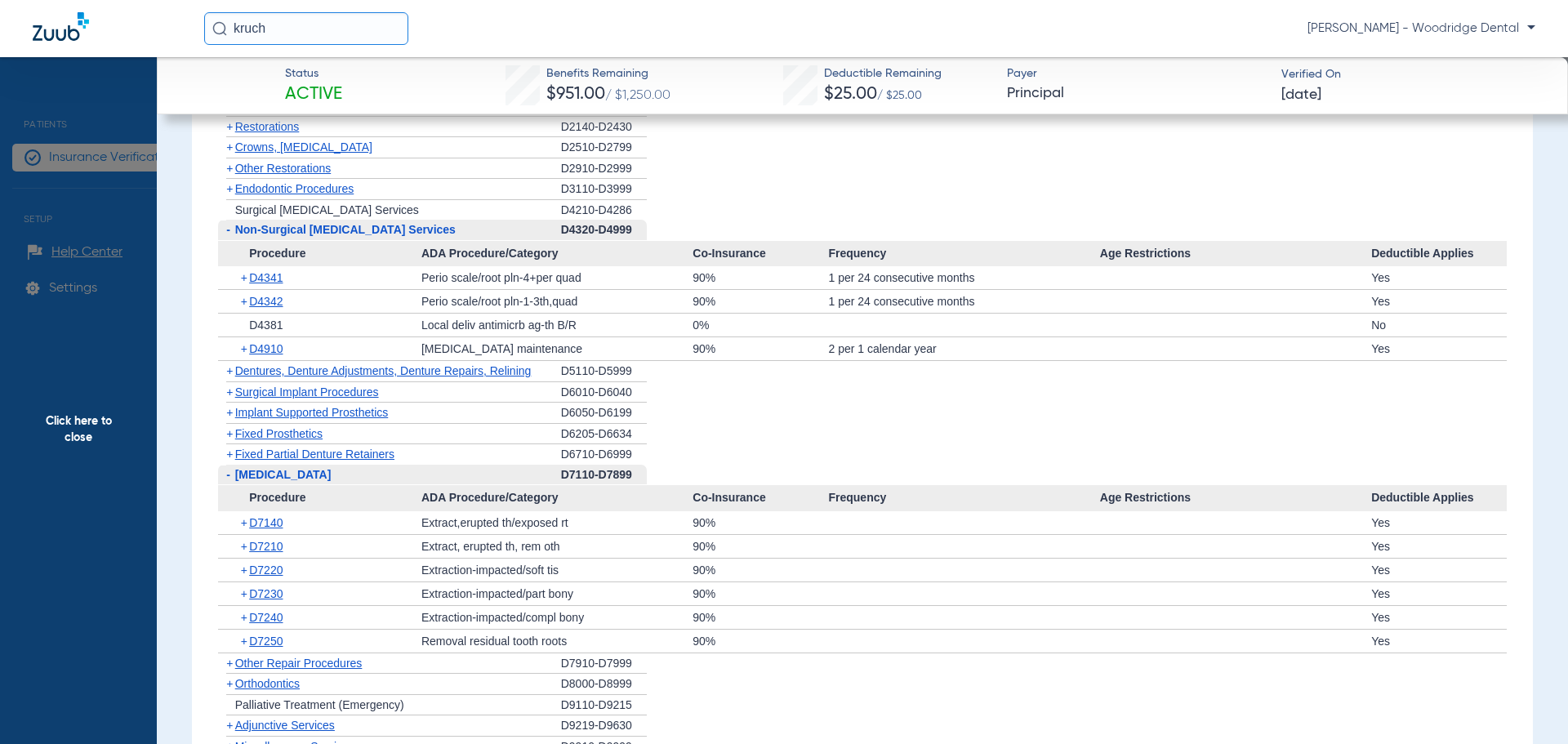
click at [324, 662] on span "Other Repair Procedures" at bounding box center [299, 663] width 127 height 13
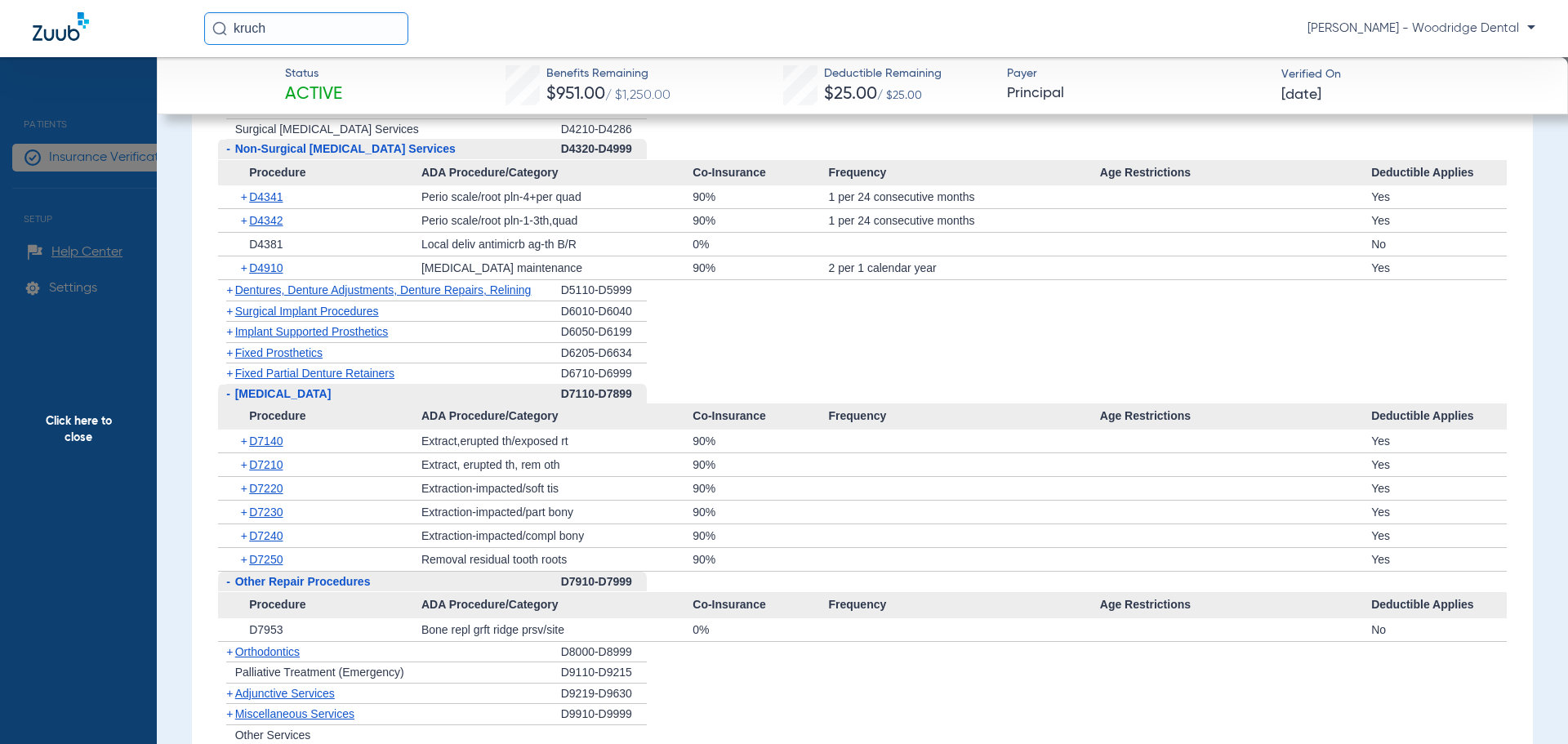
scroll to position [1797, 0]
click at [256, 354] on span "Fixed Prosthetics" at bounding box center [279, 351] width 87 height 13
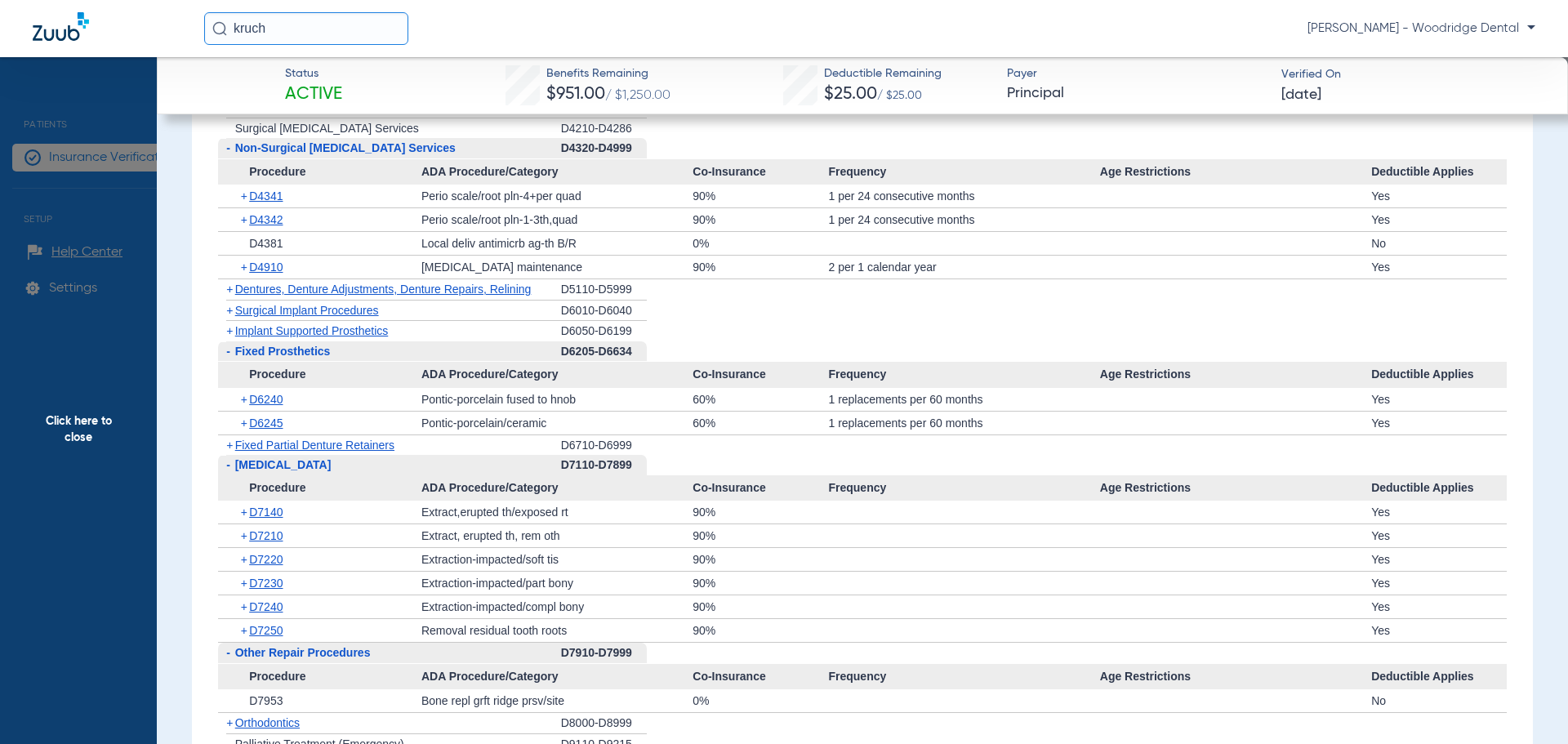
click at [425, 296] on span "Dentures, Denture Adjustments, Denture Repairs, Relining" at bounding box center [383, 289] width 297 height 13
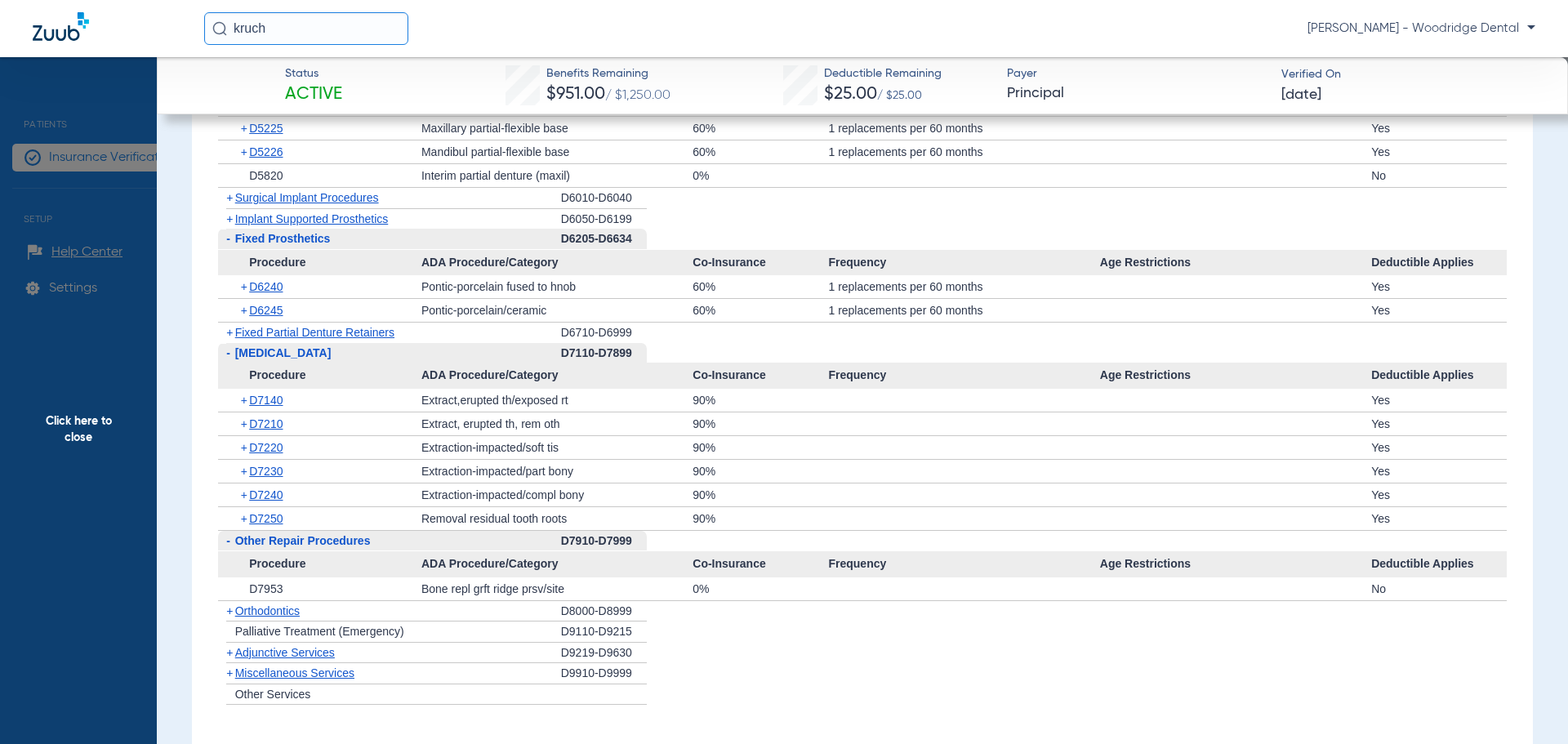
scroll to position [2368, 0]
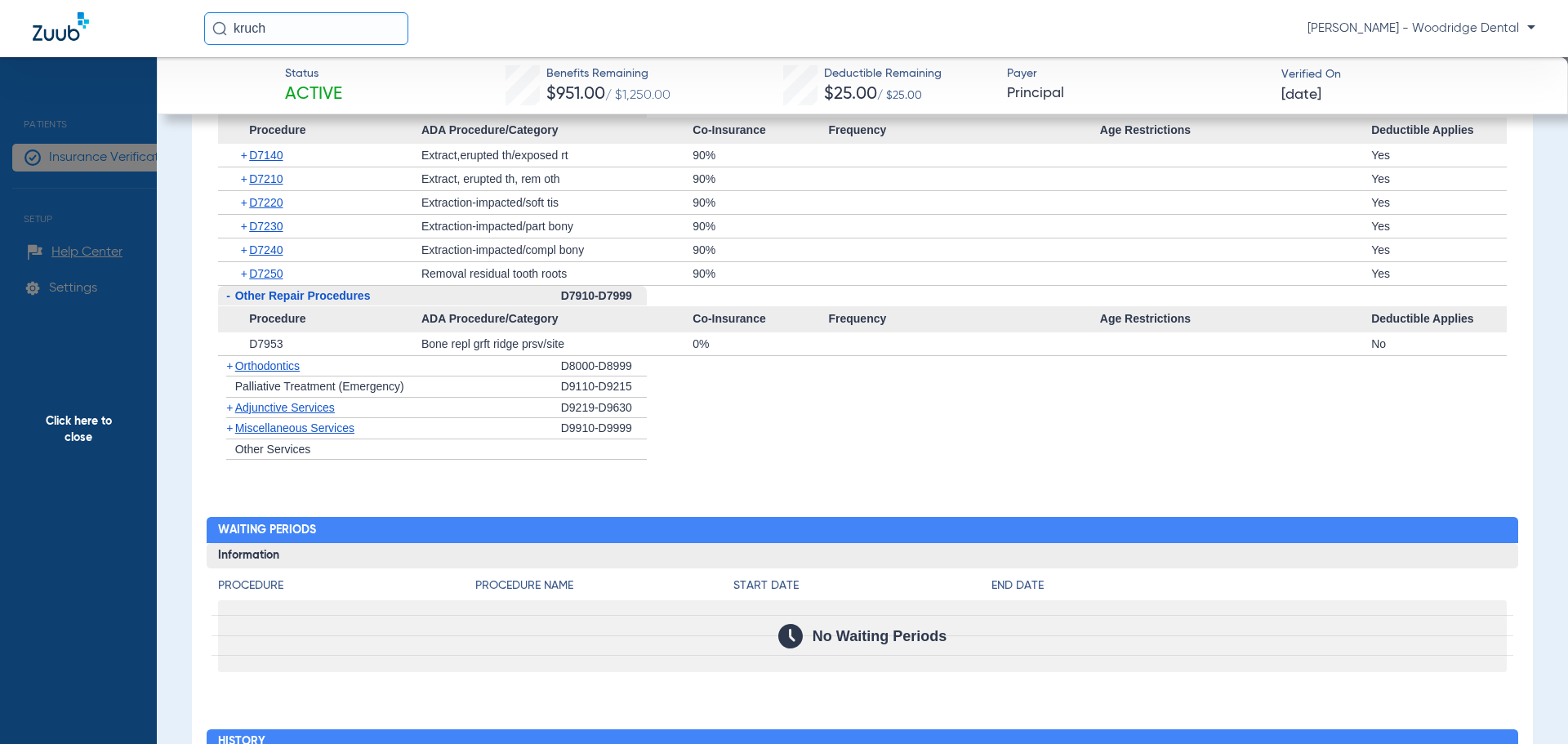
click at [261, 367] on span "Orthodontics" at bounding box center [267, 365] width 64 height 13
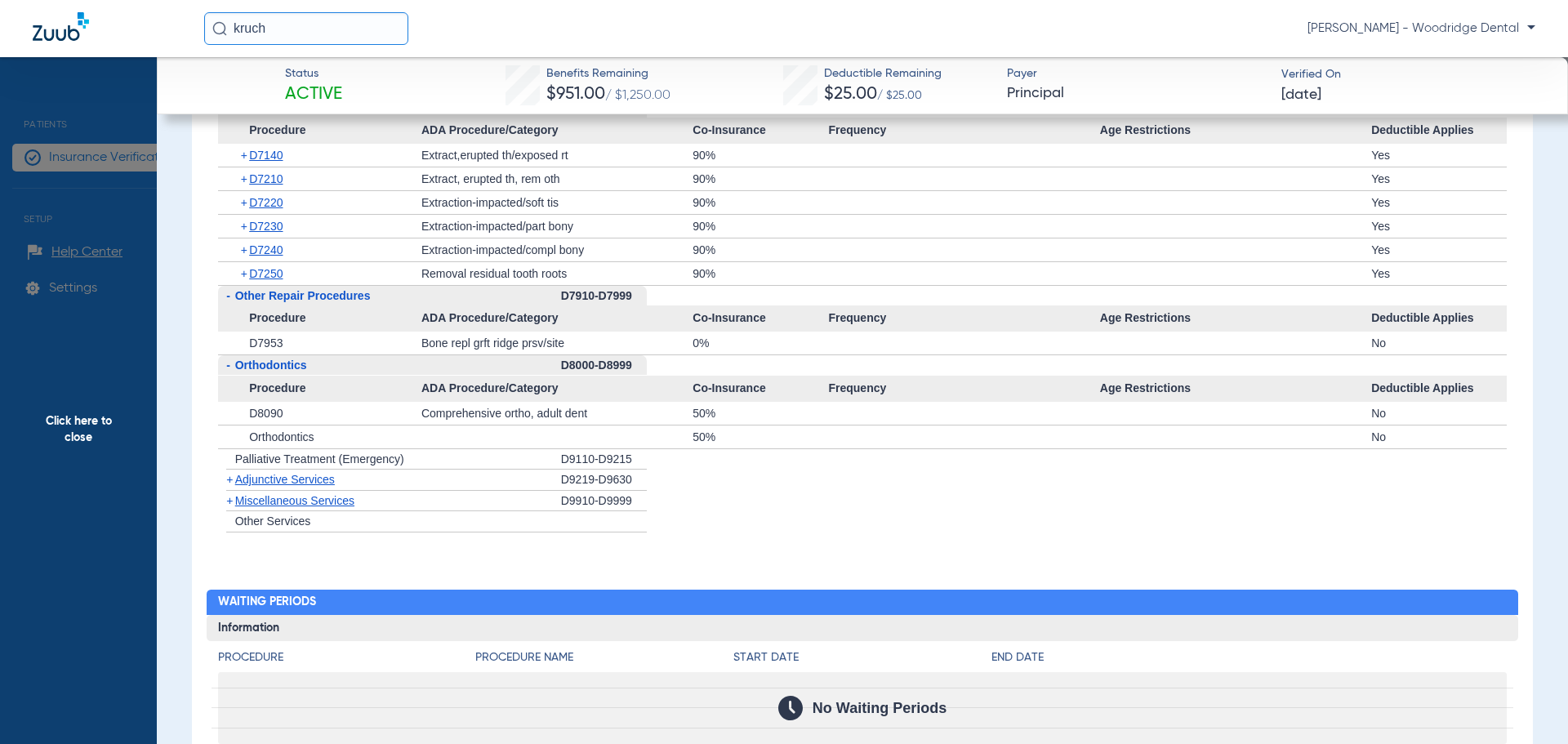
click at [304, 510] on div "+ Miscellaneous Services" at bounding box center [390, 501] width 343 height 21
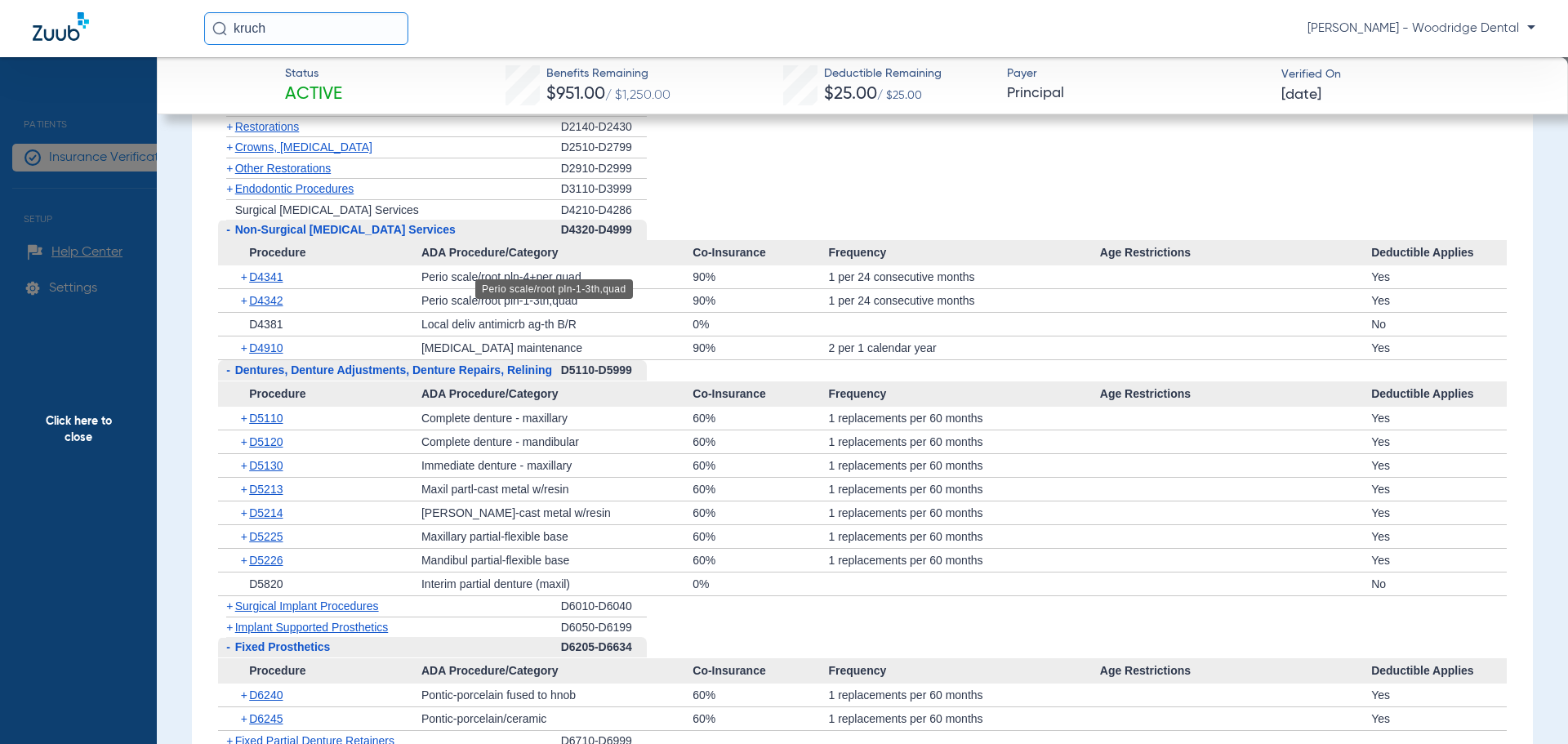
scroll to position [2042, 0]
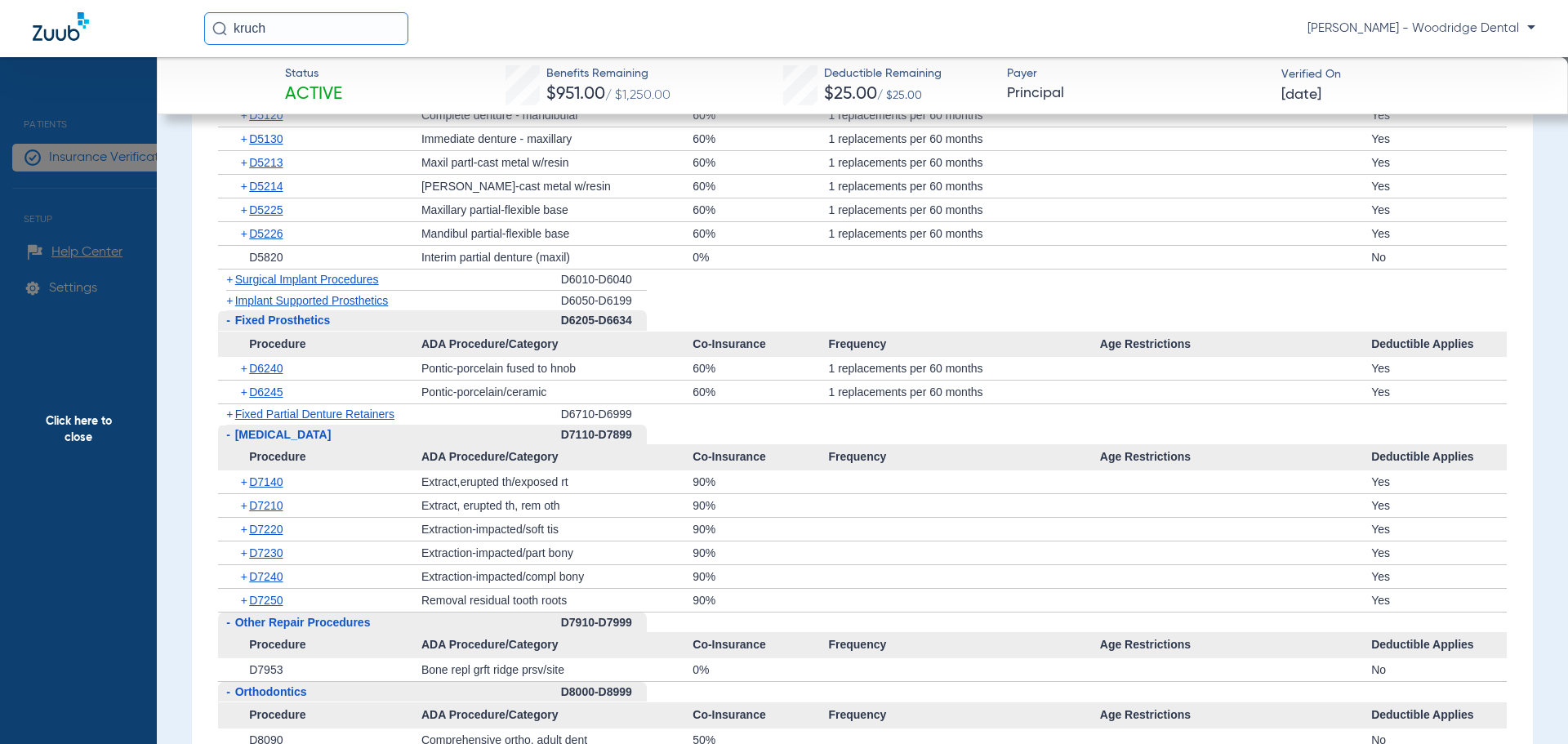
click at [69, 428] on span "Click here to close" at bounding box center [78, 430] width 157 height 744
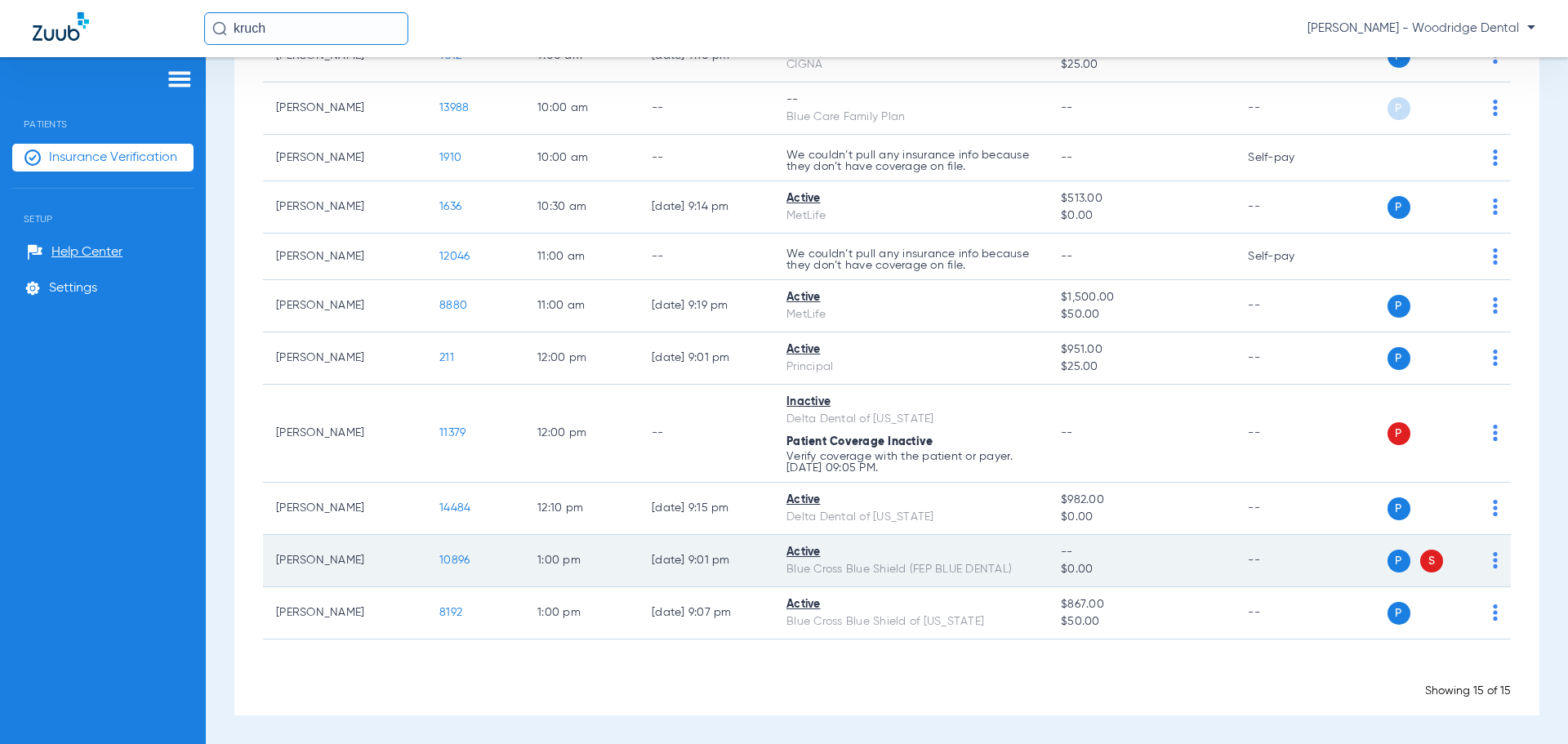
click at [466, 561] on span "10896" at bounding box center [454, 560] width 30 height 12
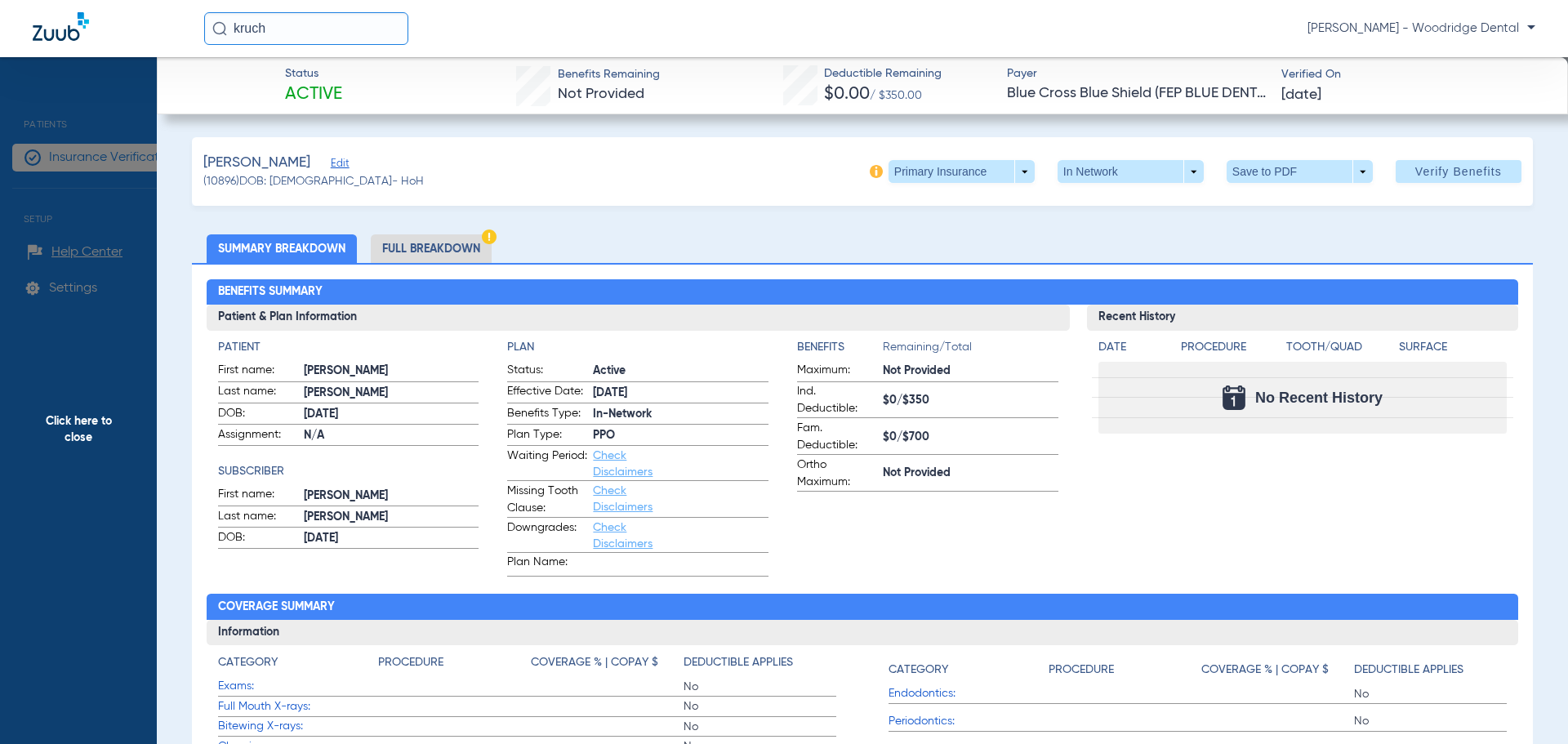
click at [431, 249] on li "Full Breakdown" at bounding box center [431, 248] width 121 height 29
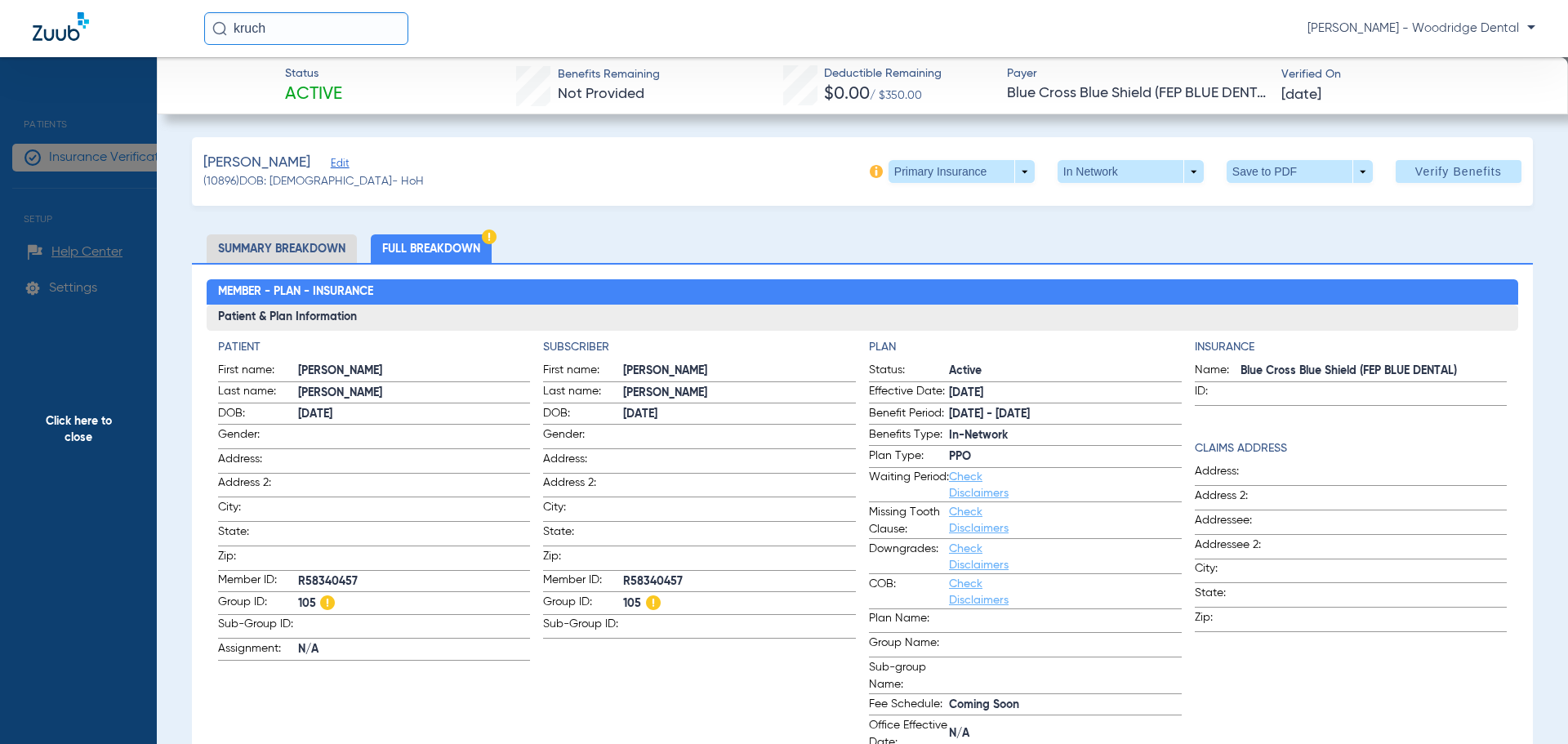
click at [626, 600] on span "105" at bounding box center [739, 603] width 233 height 21
copy span "105"
click at [1015, 182] on span at bounding box center [961, 171] width 146 height 23
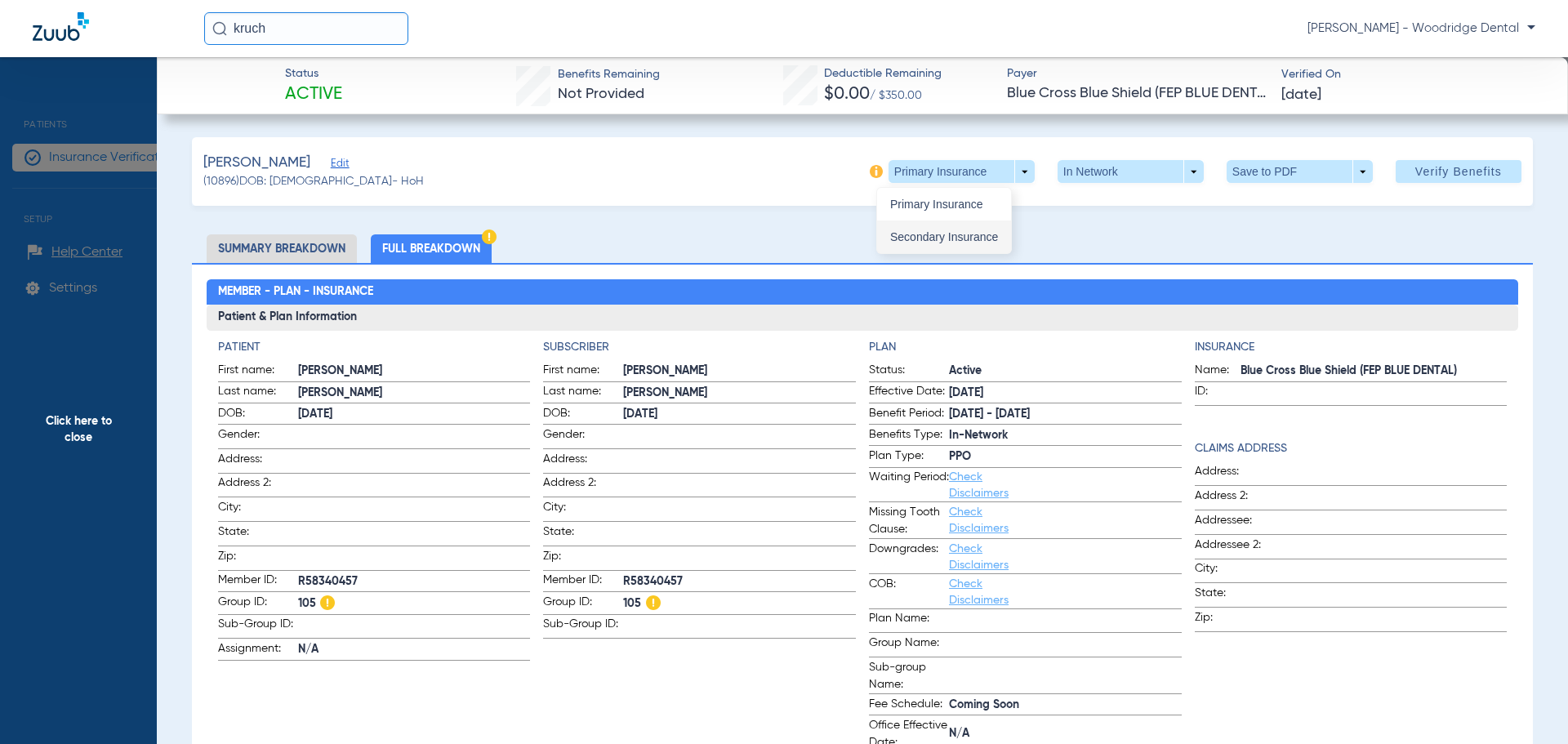
click at [991, 233] on span "Secondary Insurance" at bounding box center [943, 237] width 108 height 12
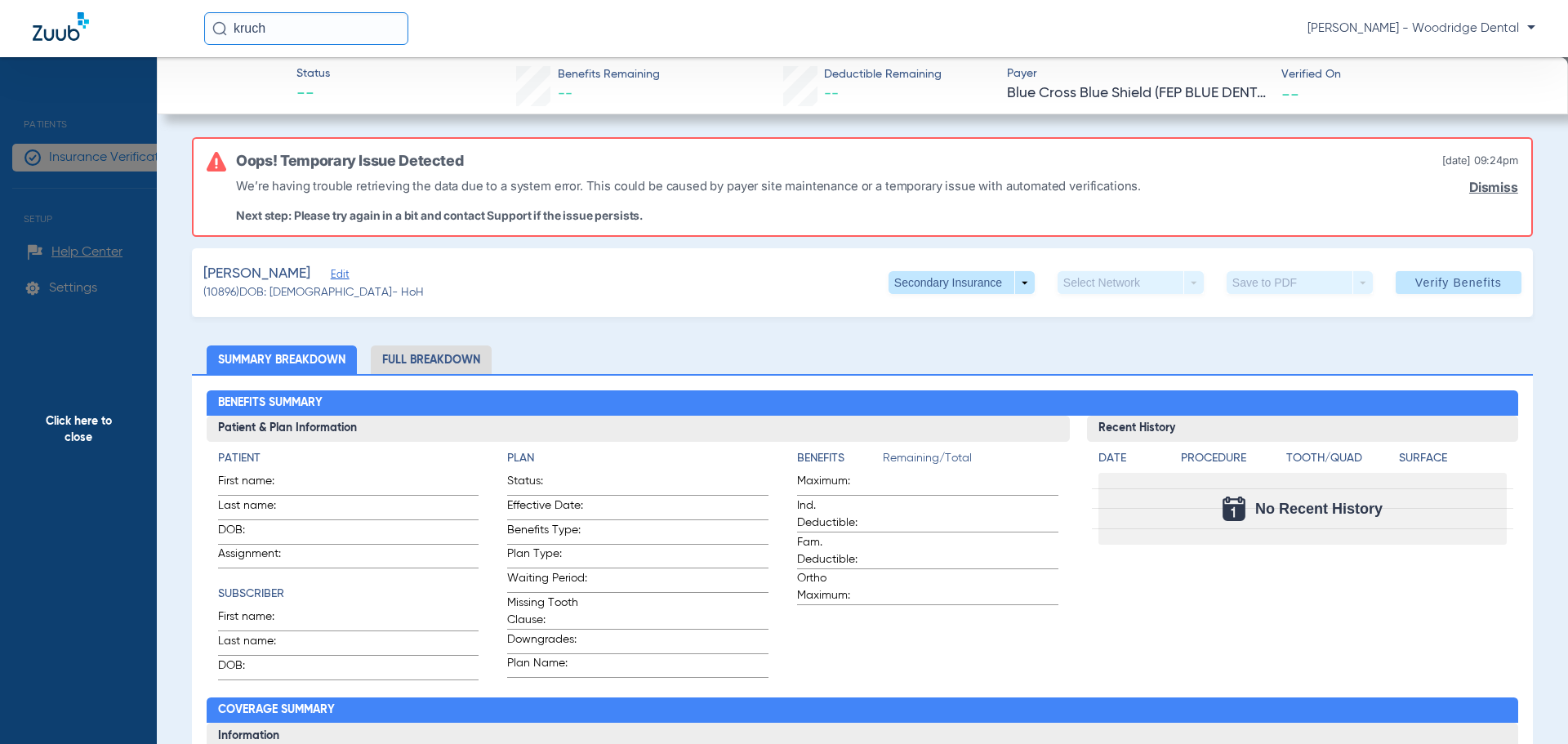
click at [67, 424] on span "Click here to close" at bounding box center [78, 430] width 157 height 744
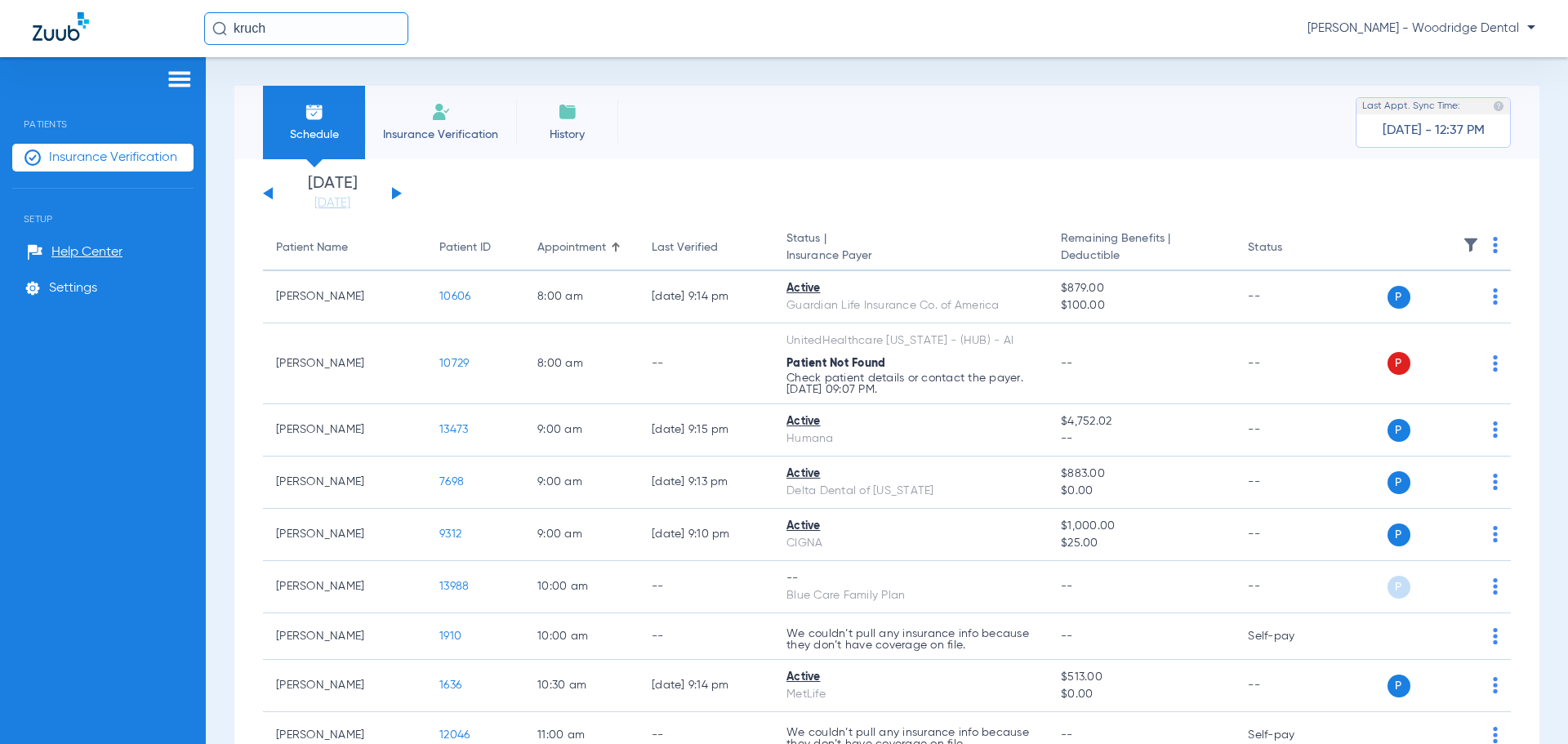
click at [415, 132] on span "Insurance Verification" at bounding box center [440, 135] width 127 height 16
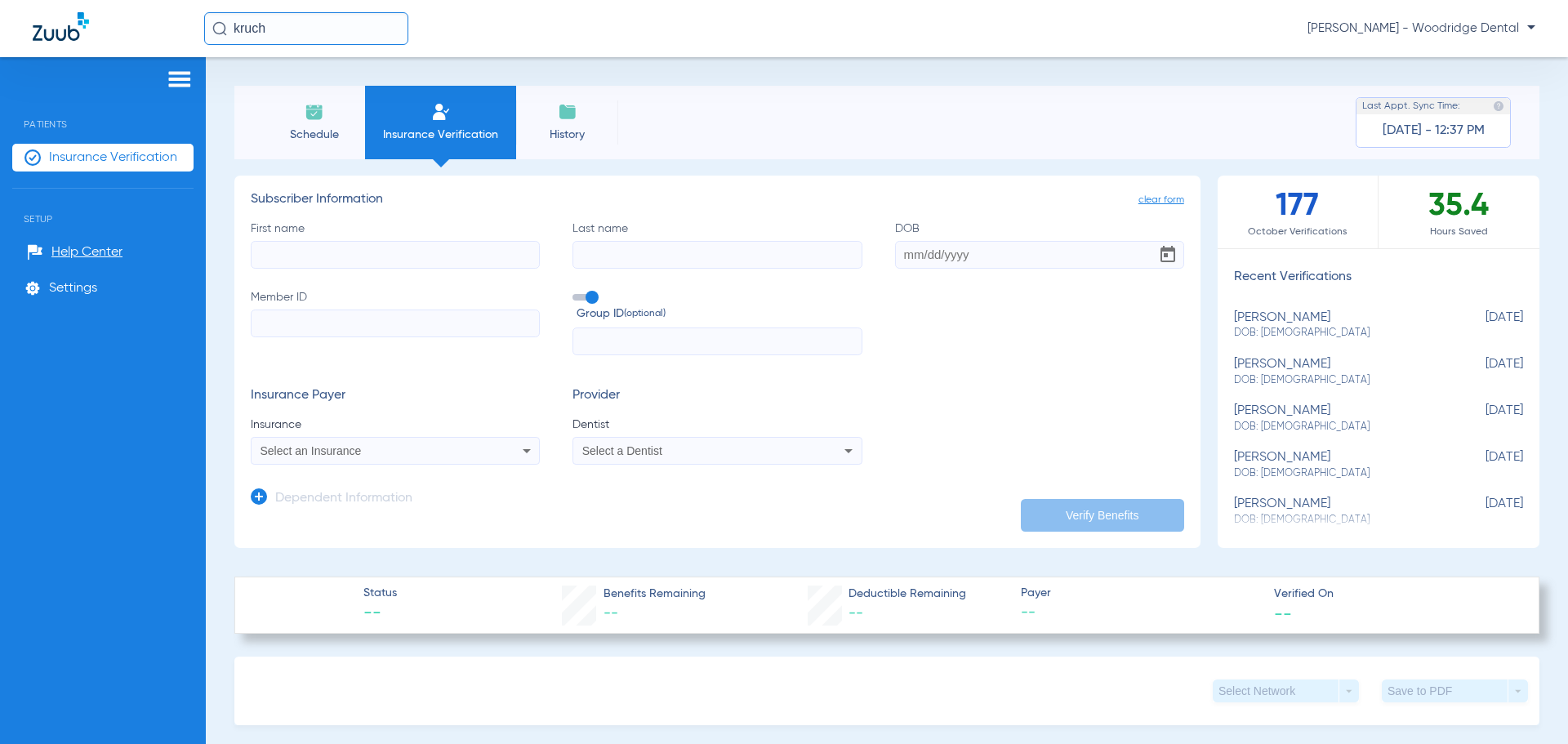
click at [378, 251] on input "First name" at bounding box center [395, 255] width 289 height 28
click at [344, 255] on input "First name Required" at bounding box center [395, 255] width 289 height 28
type input "Jaylen"
type input "[PERSON_NAME]"
type input "[DATE]"
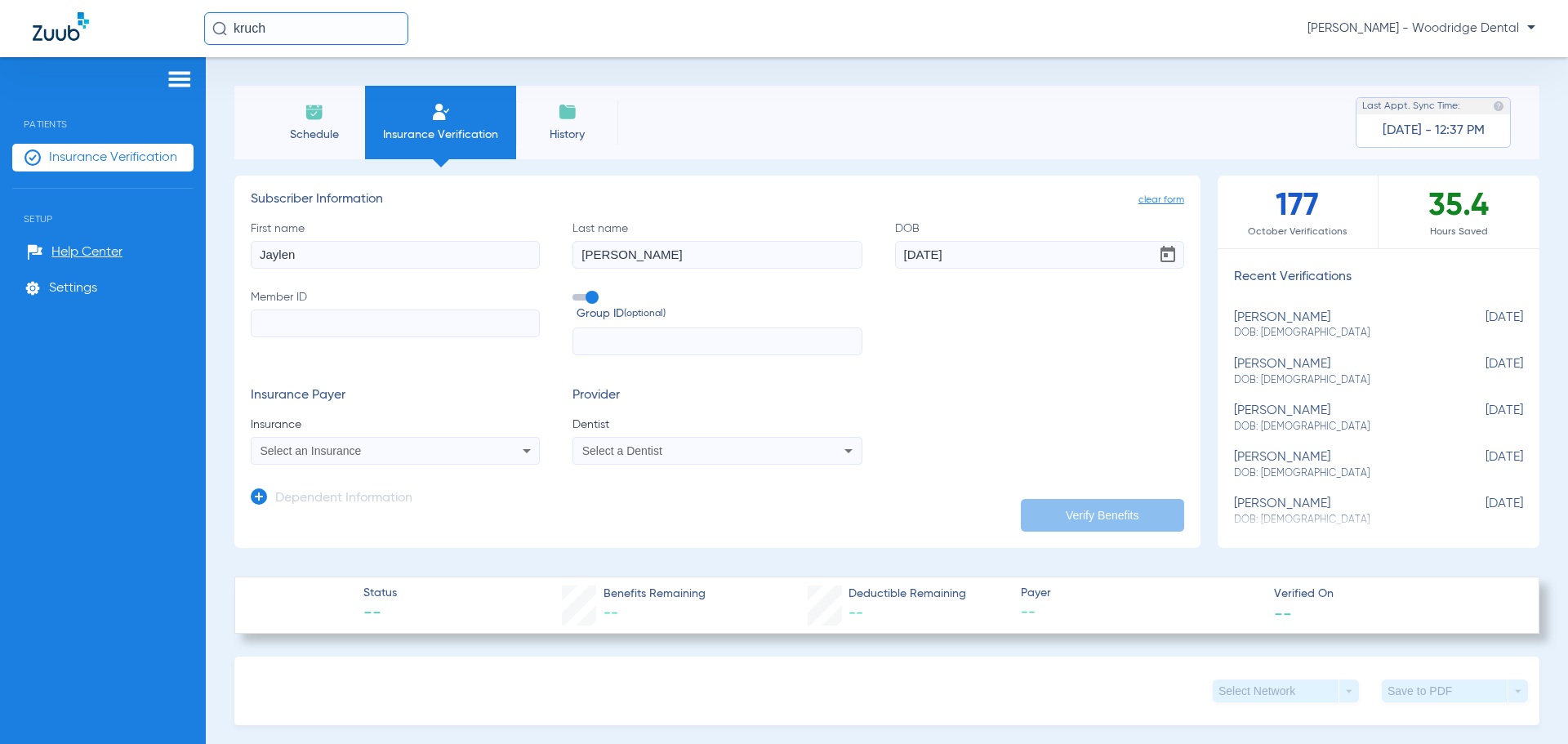
click at [275, 324] on input "Member ID" at bounding box center [395, 323] width 289 height 28
type input "793424824"
click at [615, 346] on input "text" at bounding box center [716, 341] width 289 height 28
type input "1836333"
click at [469, 454] on div "Select an Insurance" at bounding box center [369, 451] width 216 height 12
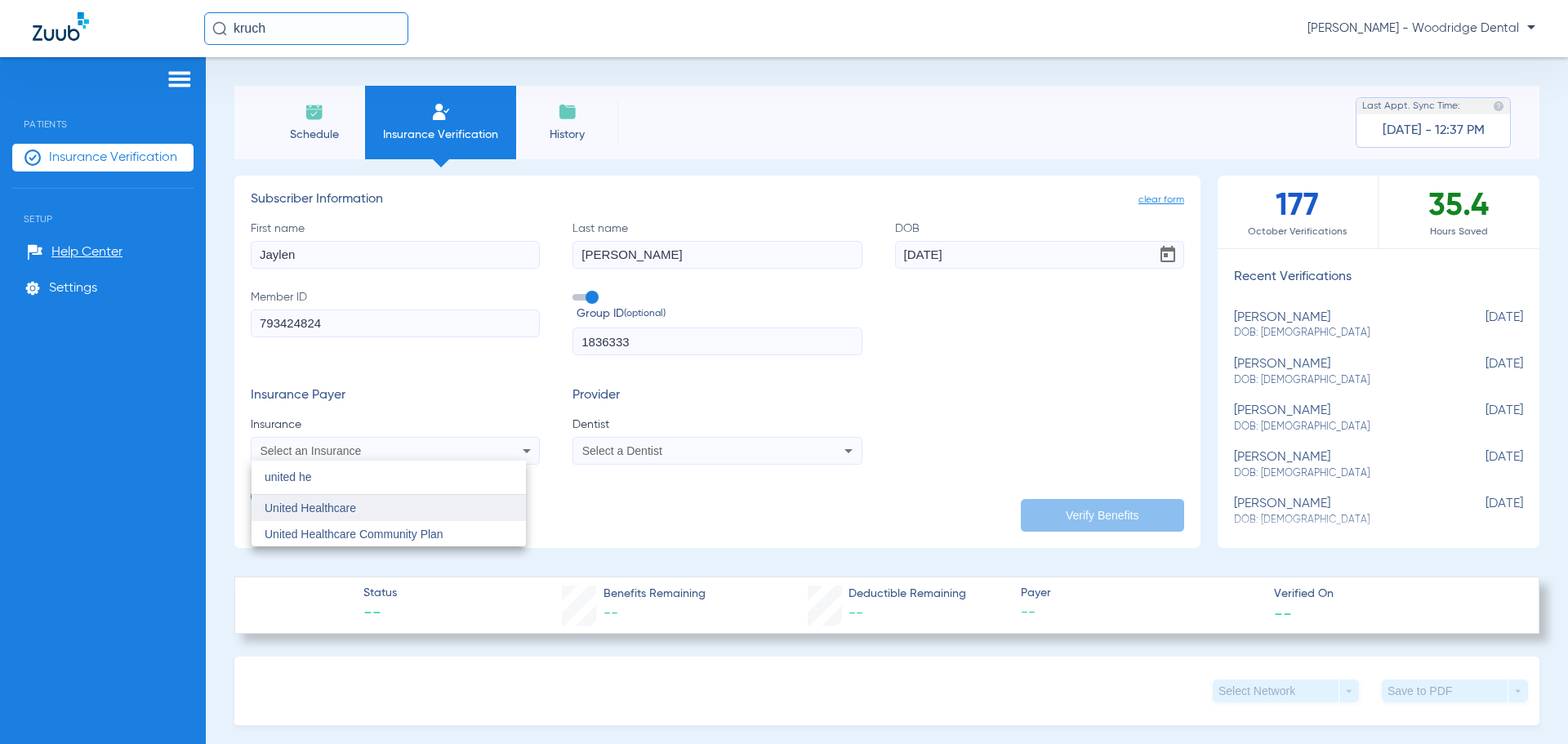
type input "united he"
click at [433, 519] on mat-option "United Healthcare" at bounding box center [389, 508] width 275 height 26
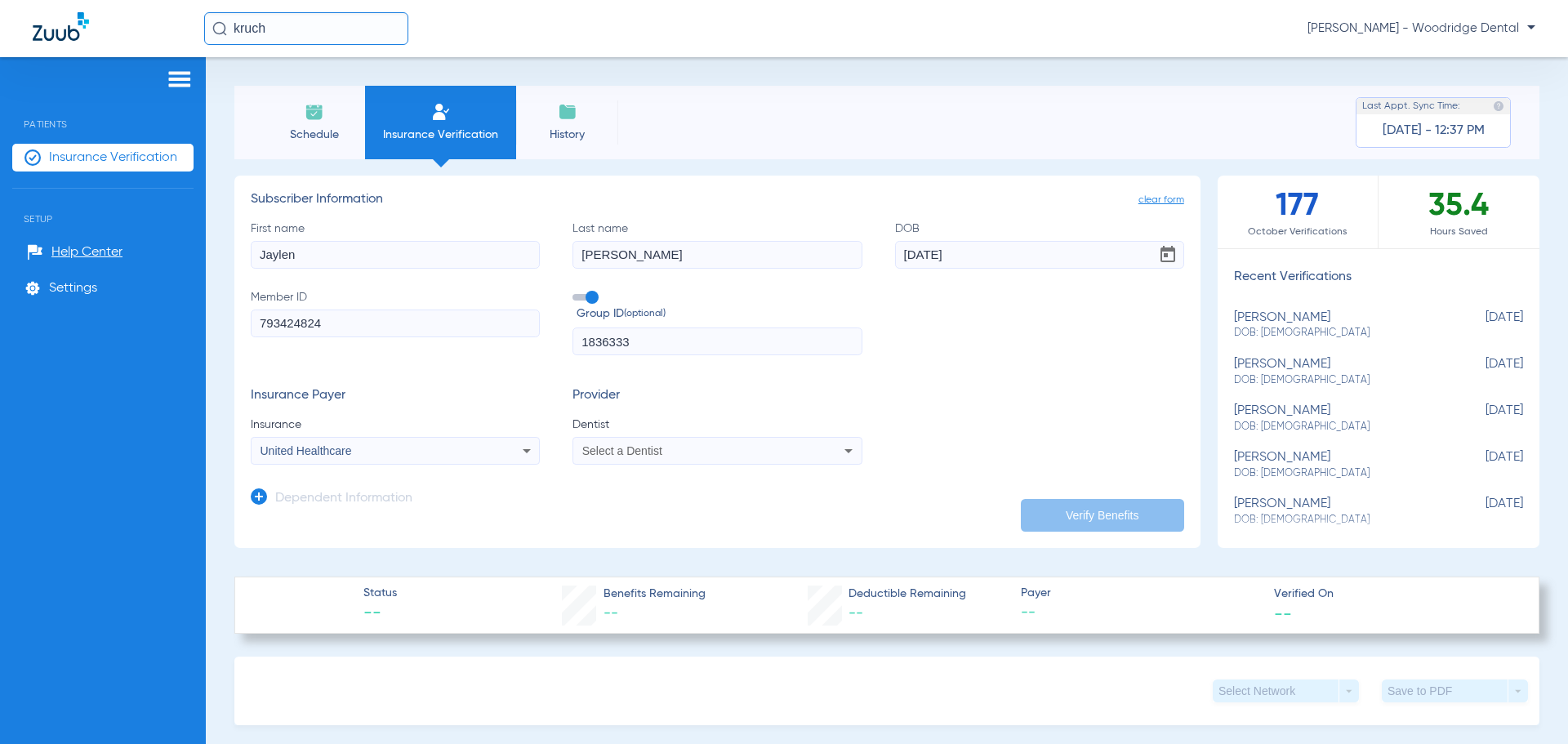
click at [623, 453] on span "Select a Dentist" at bounding box center [622, 450] width 80 height 13
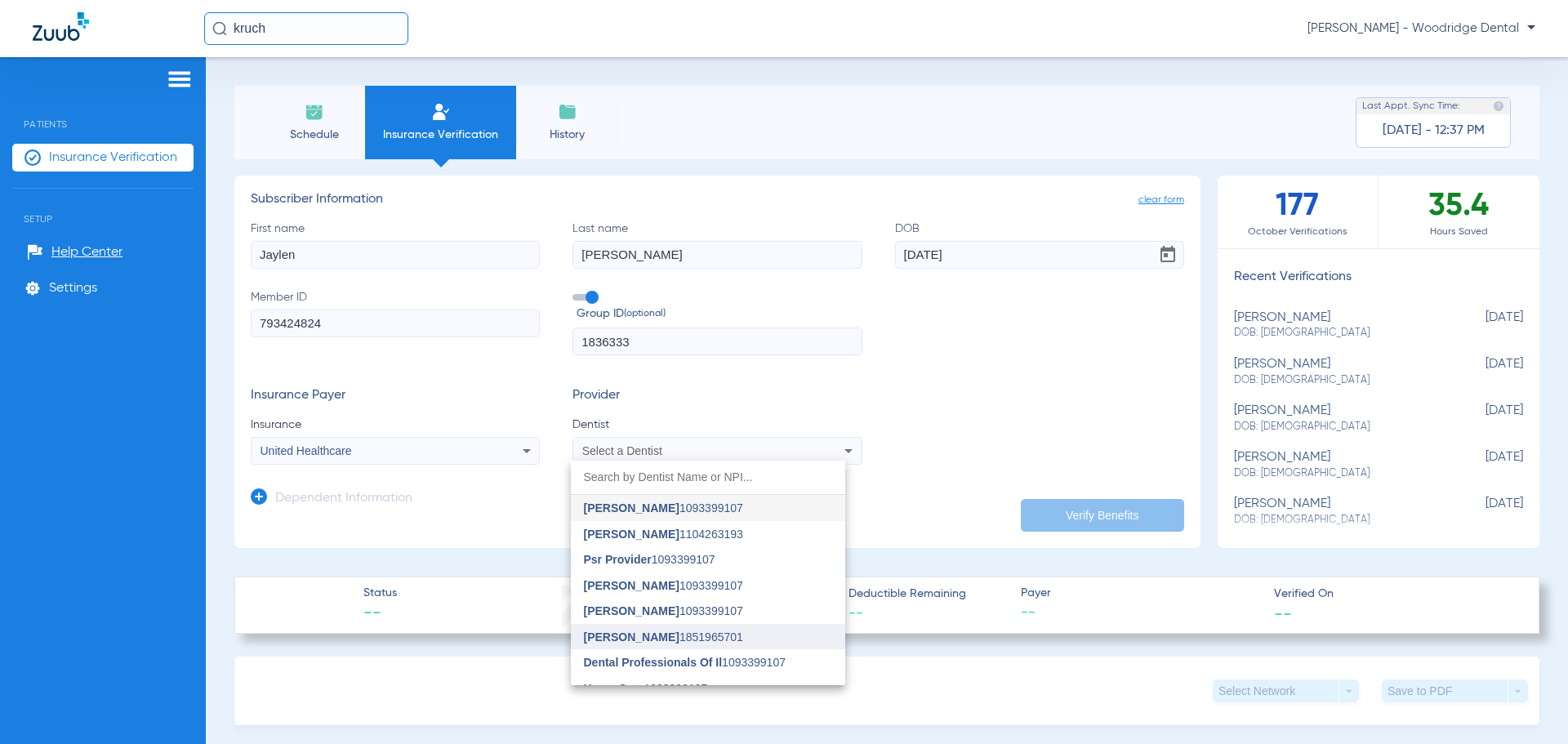
click at [661, 631] on span "[PERSON_NAME] 1851965701" at bounding box center [663, 637] width 160 height 12
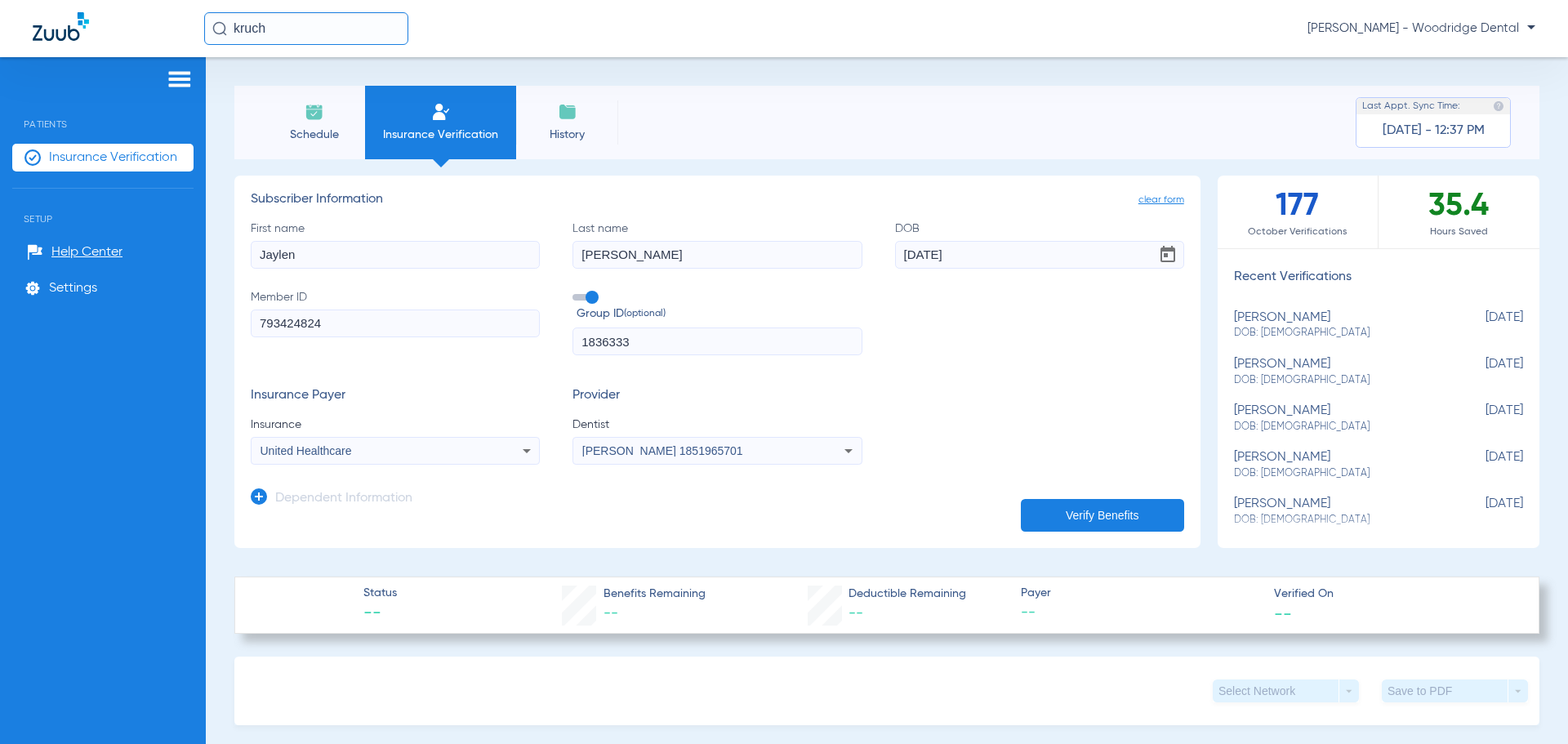
click at [1081, 513] on button "Verify Benefits" at bounding box center [1102, 515] width 164 height 33
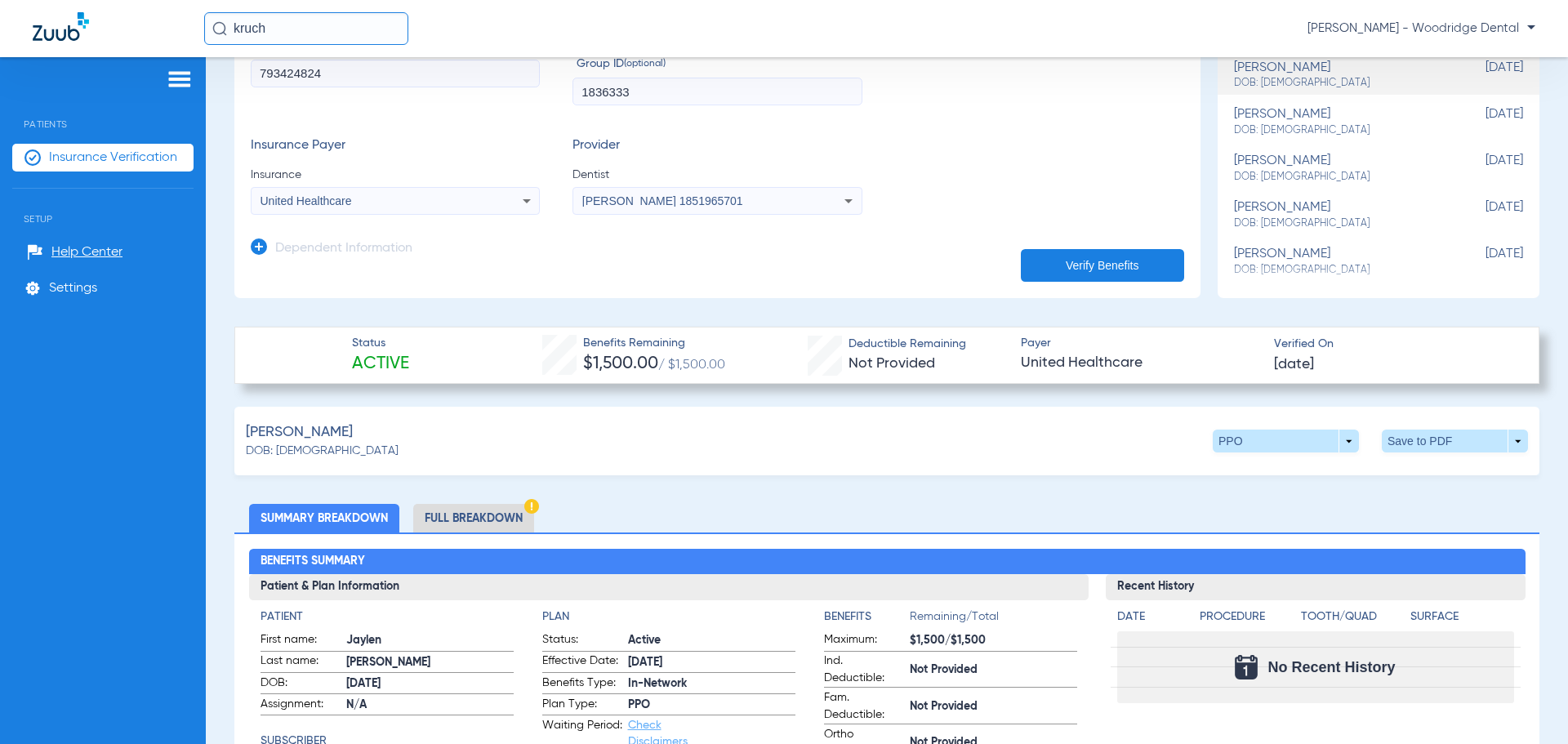
scroll to position [245, 0]
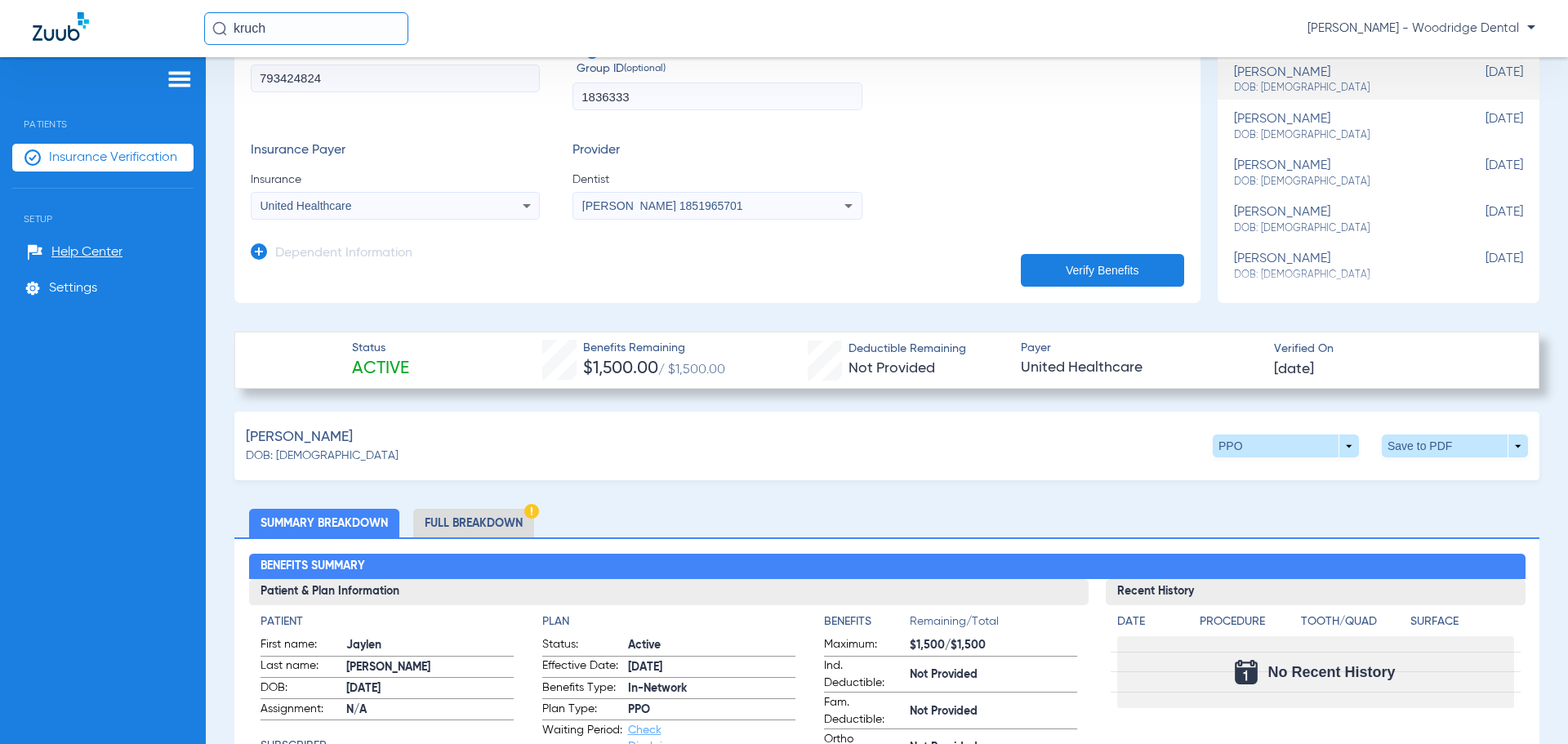
click at [488, 523] on li "Full Breakdown" at bounding box center [474, 523] width 121 height 29
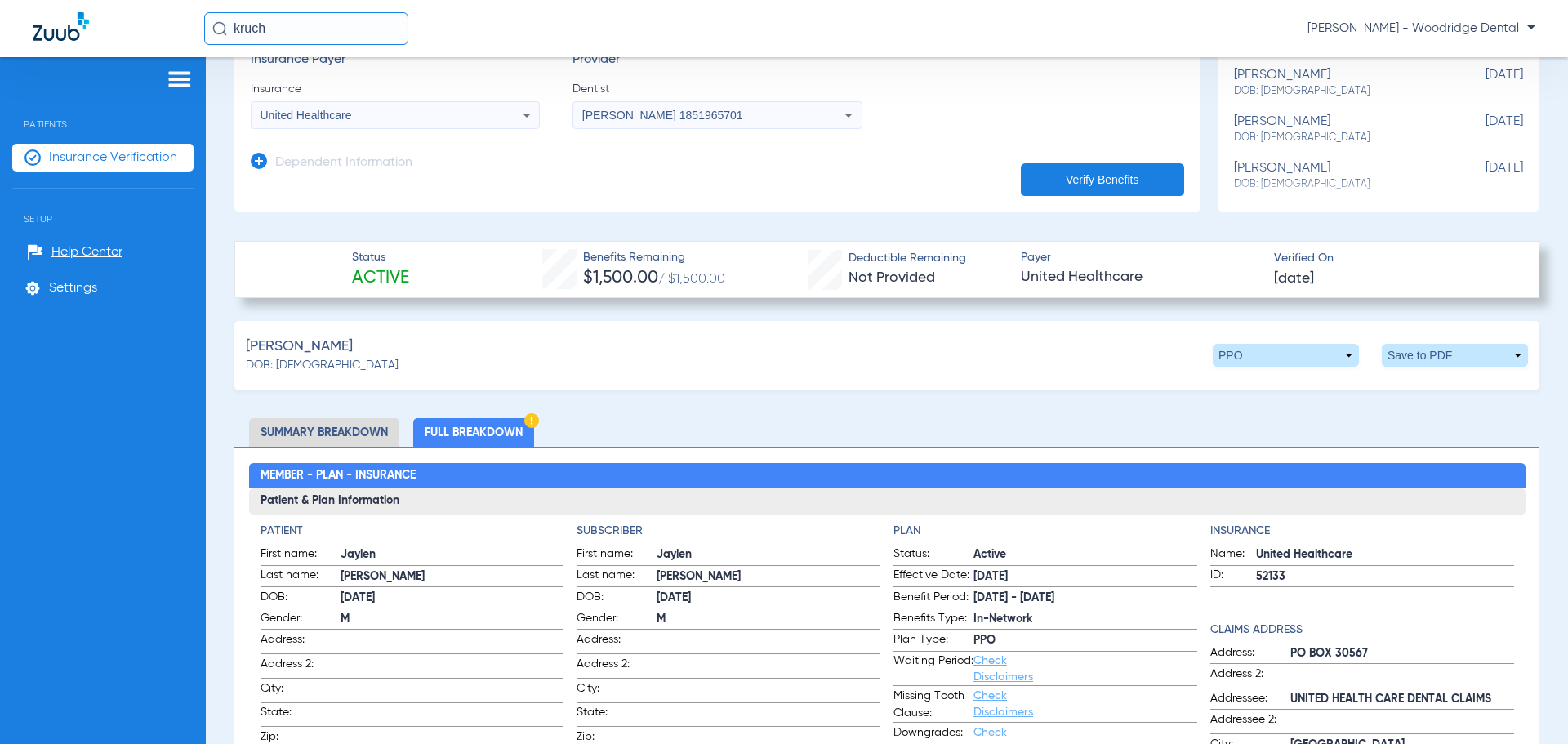
scroll to position [490, 0]
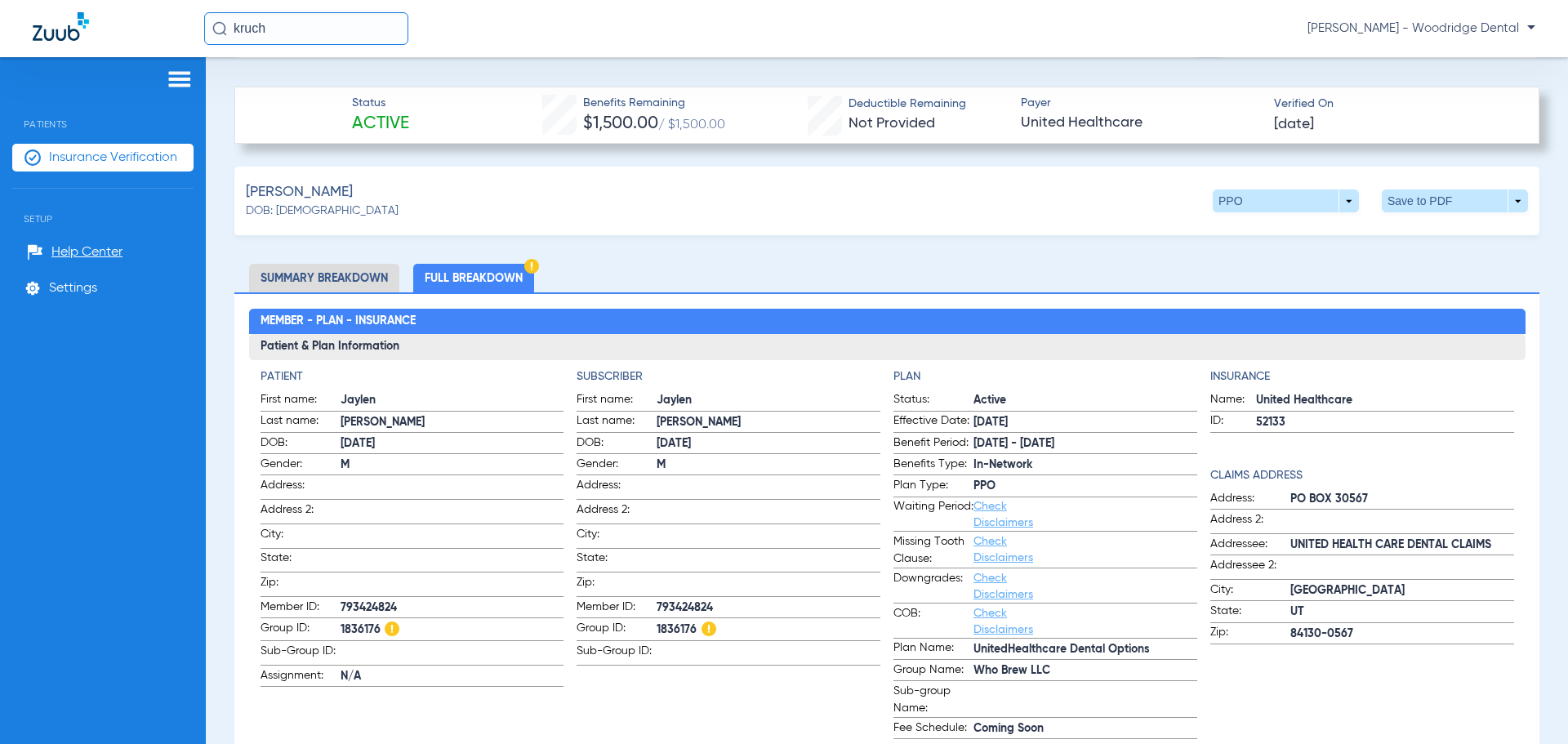
drag, startPoint x: 1051, startPoint y: 669, endPoint x: 967, endPoint y: 672, distance: 84.1
click at [973, 672] on span "Who Brew LLC" at bounding box center [1085, 671] width 224 height 17
copy span "Who Brew LLC"
drag, startPoint x: 1371, startPoint y: 492, endPoint x: 1276, endPoint y: 502, distance: 95.5
click at [1276, 502] on label "Address: [GEOGRAPHIC_DATA]" at bounding box center [1362, 500] width 303 height 21
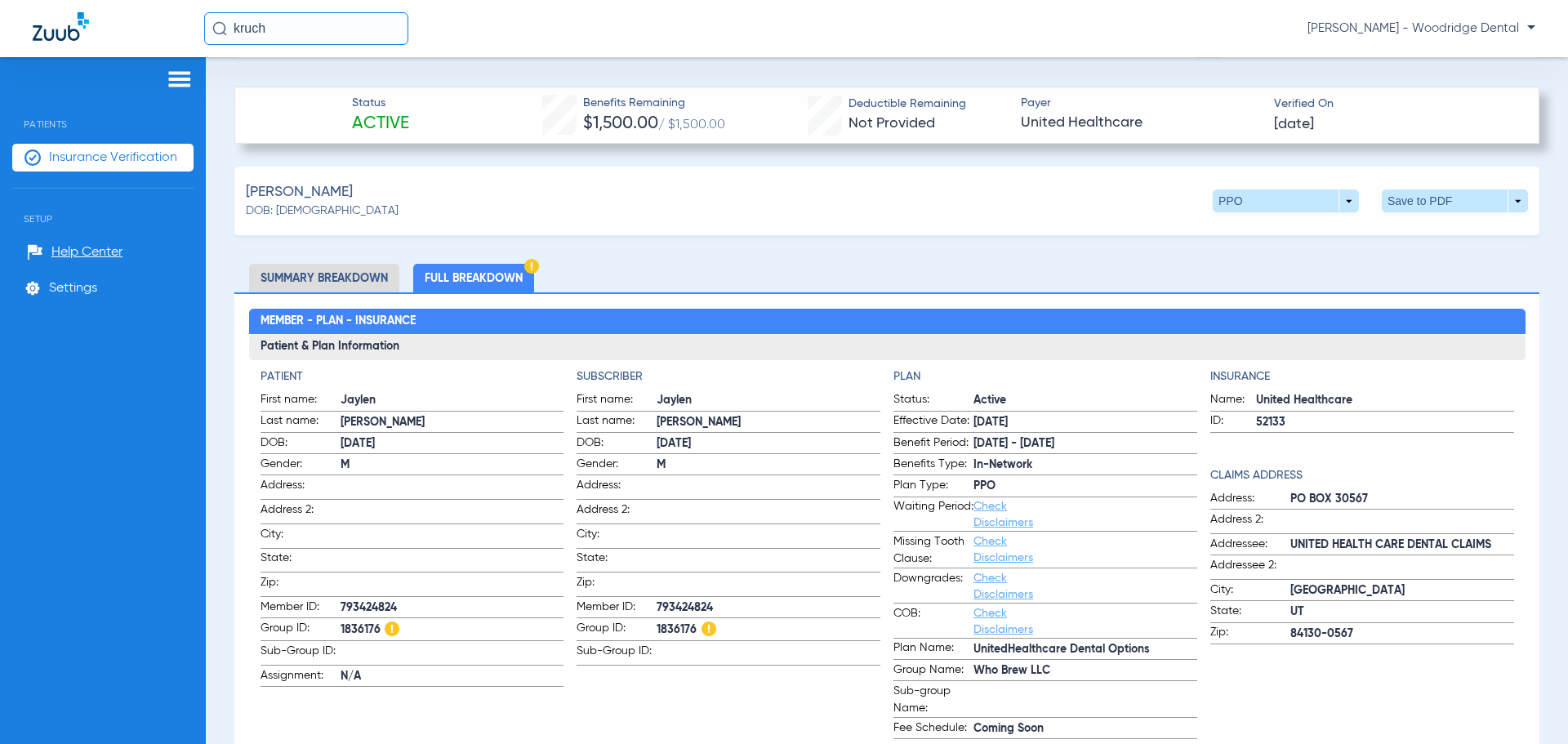
copy label "PO BOX 30567"
click at [670, 623] on span "1836176" at bounding box center [769, 630] width 224 height 21
click at [672, 606] on span "793424824" at bounding box center [769, 607] width 224 height 17
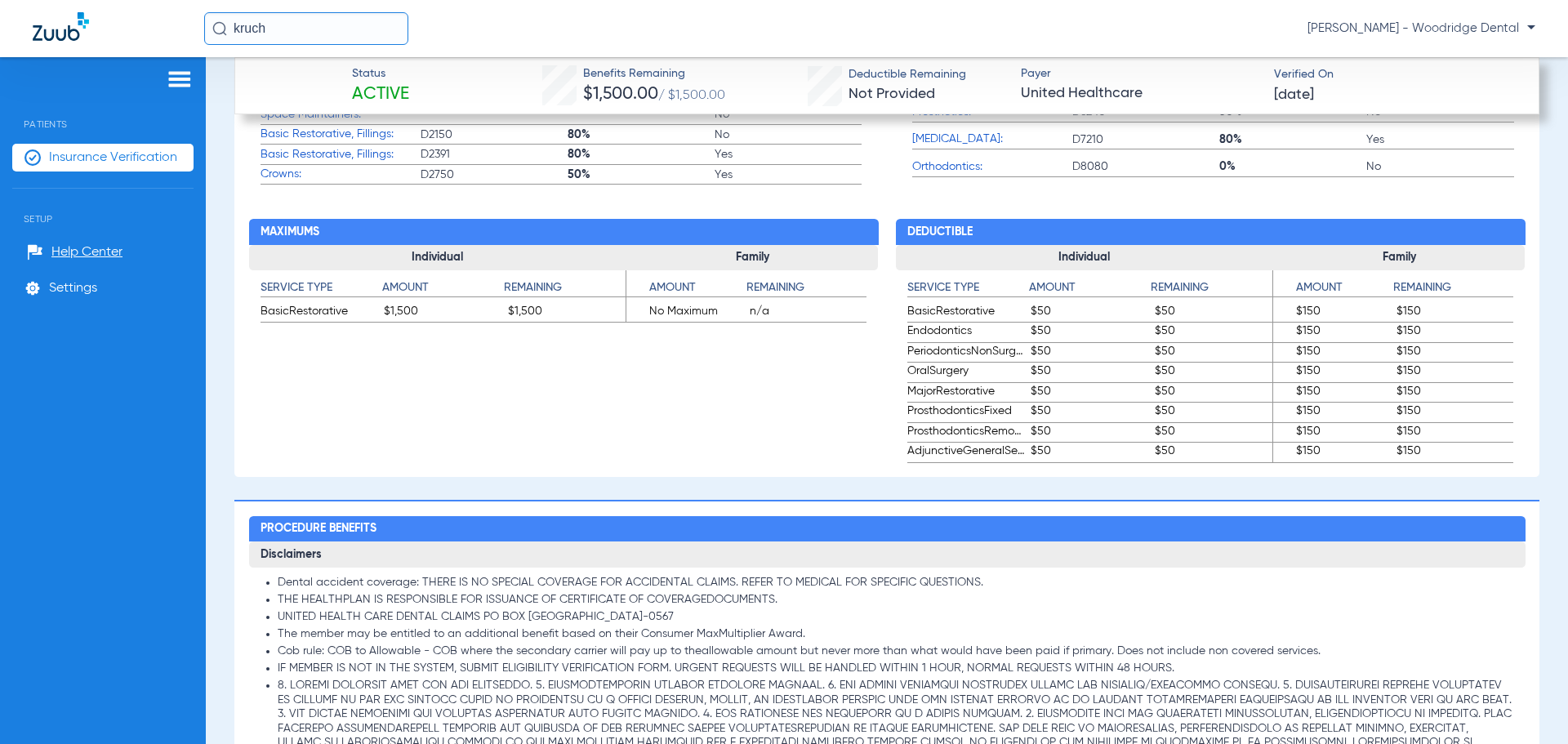
scroll to position [1143, 0]
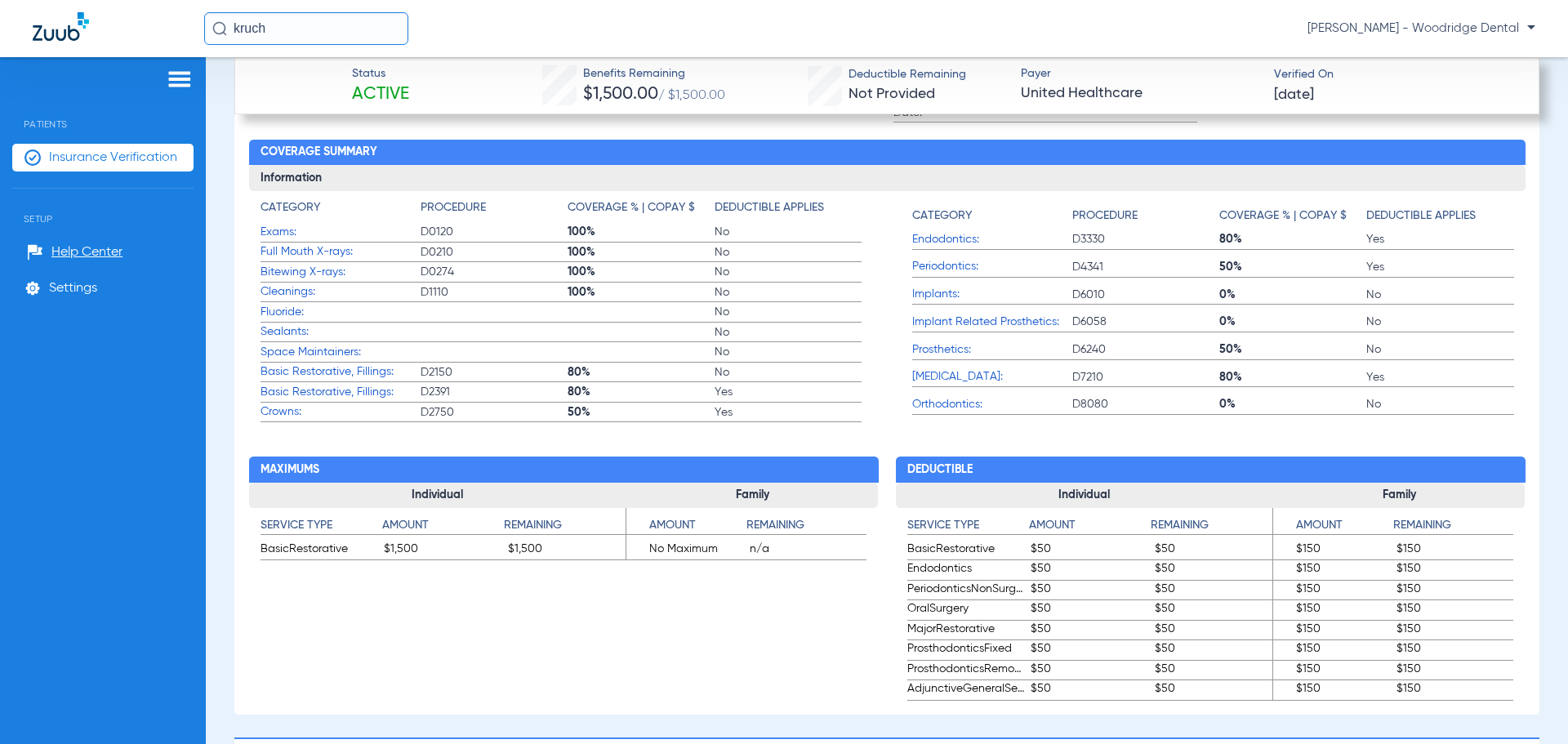
click at [562, 596] on app-benefits "Maximums Individual Service Type Amount Remaining BasicRestorative $1,500 $1,50…" at bounding box center [563, 561] width 630 height 279
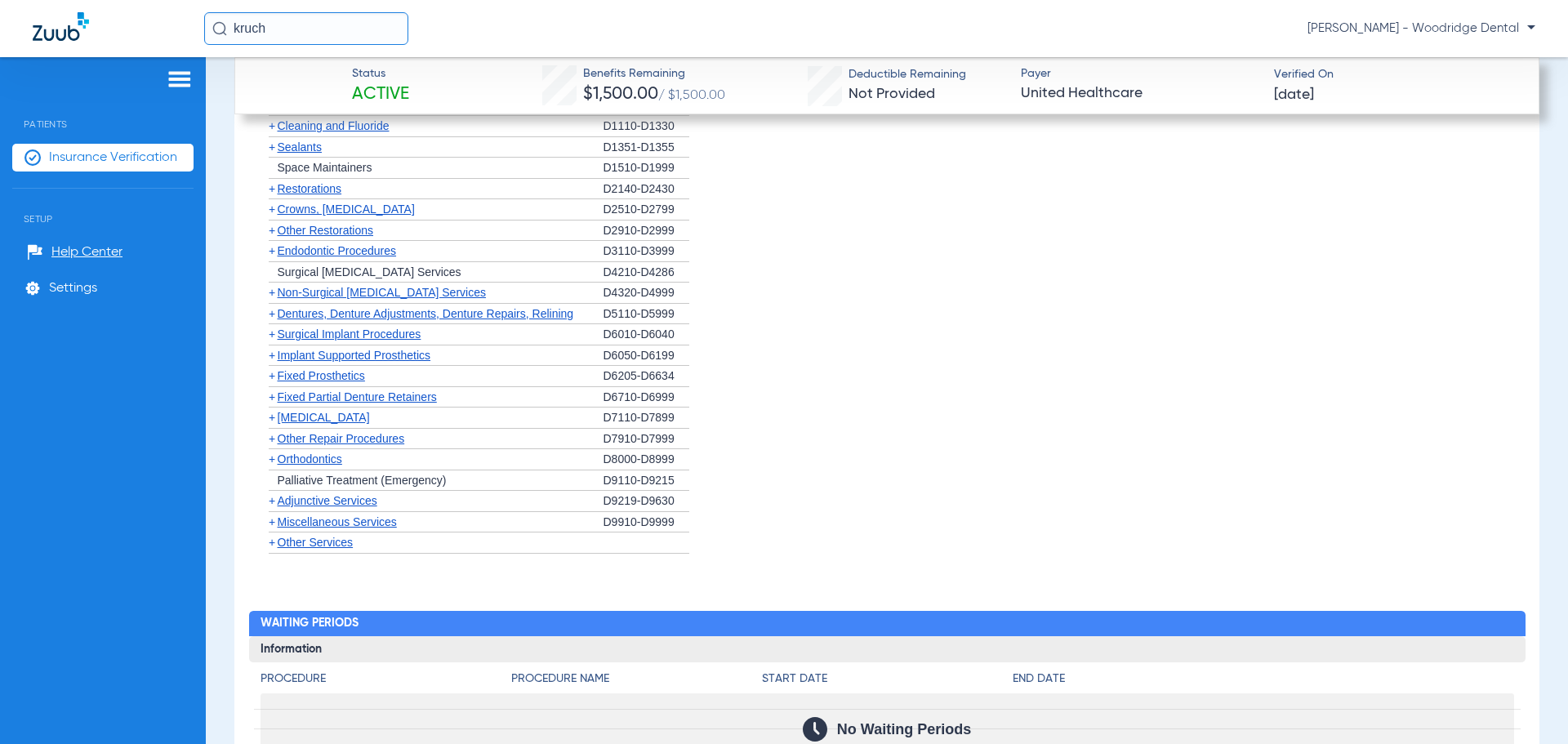
scroll to position [2368, 0]
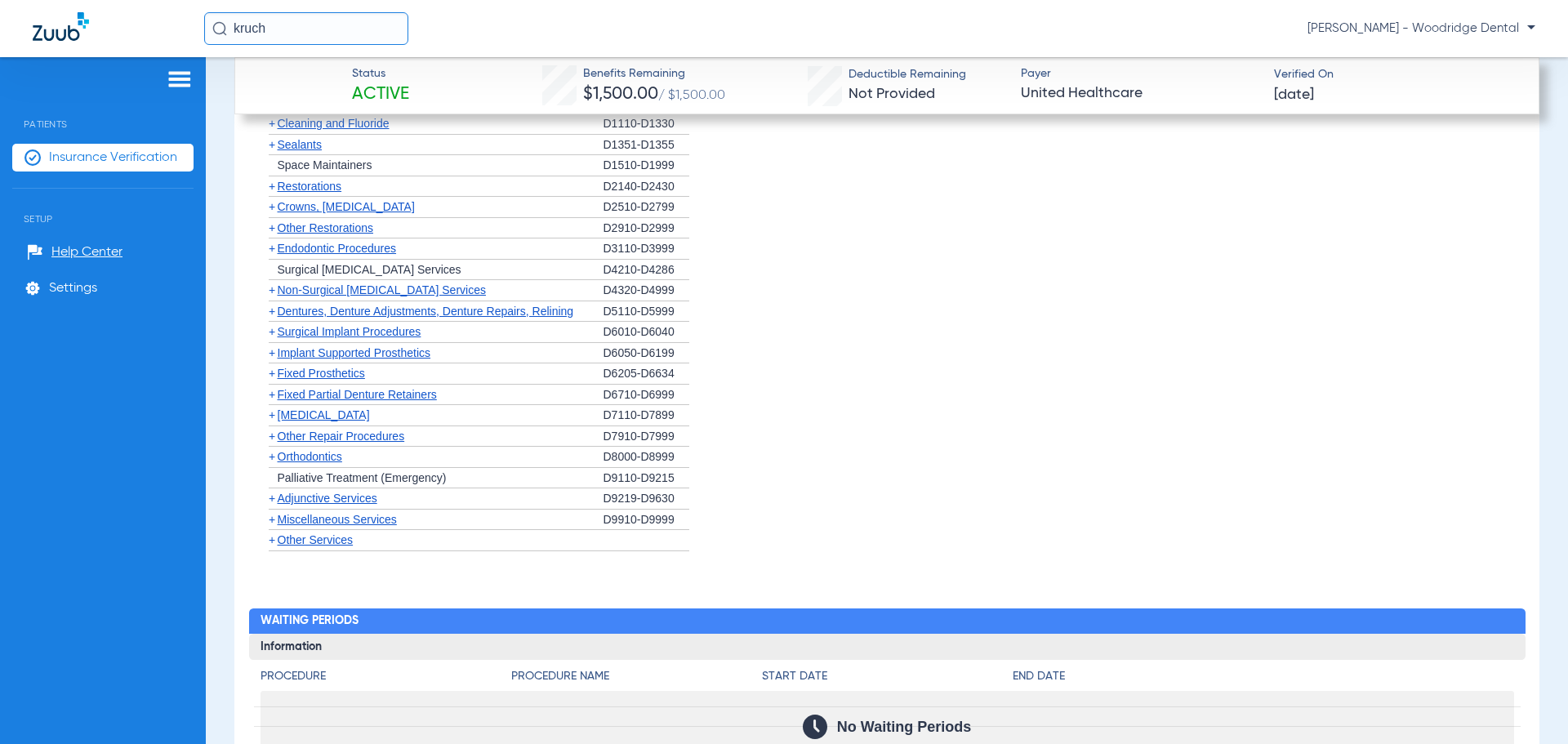
click at [353, 292] on span "Non-Surgical [MEDICAL_DATA] Services" at bounding box center [382, 290] width 208 height 13
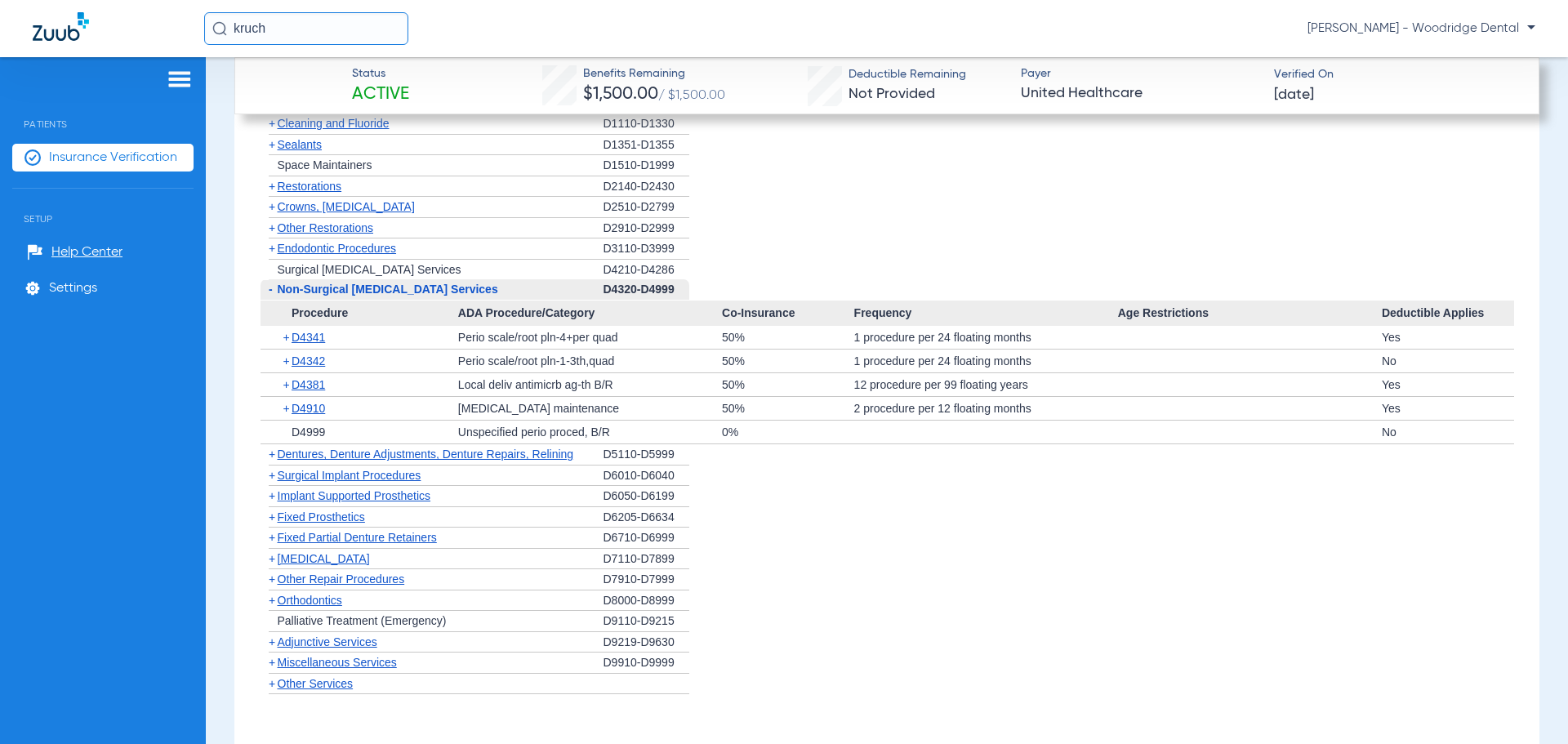
click at [286, 362] on span "+" at bounding box center [288, 360] width 9 height 23
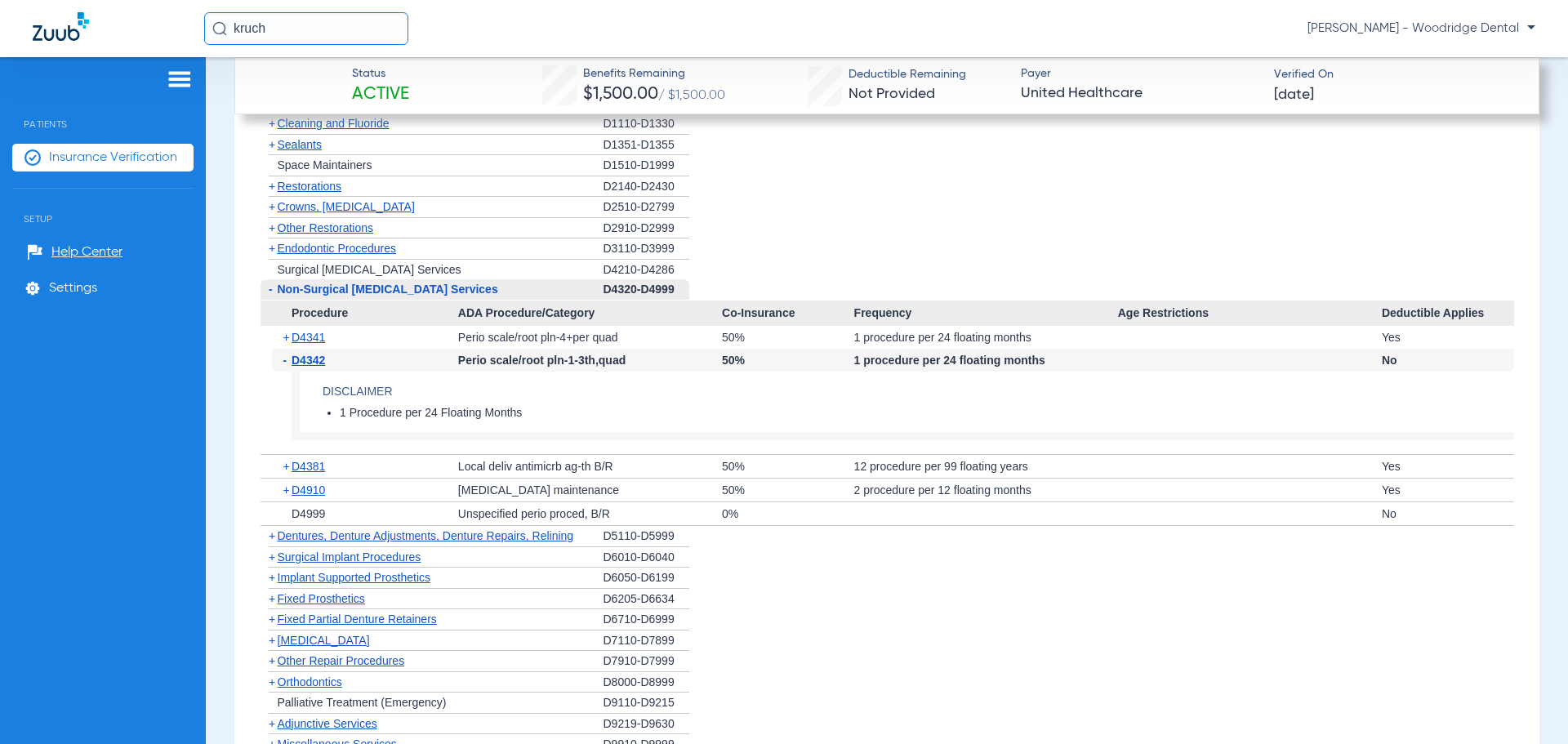
click at [286, 362] on span "-" at bounding box center [288, 359] width 9 height 23
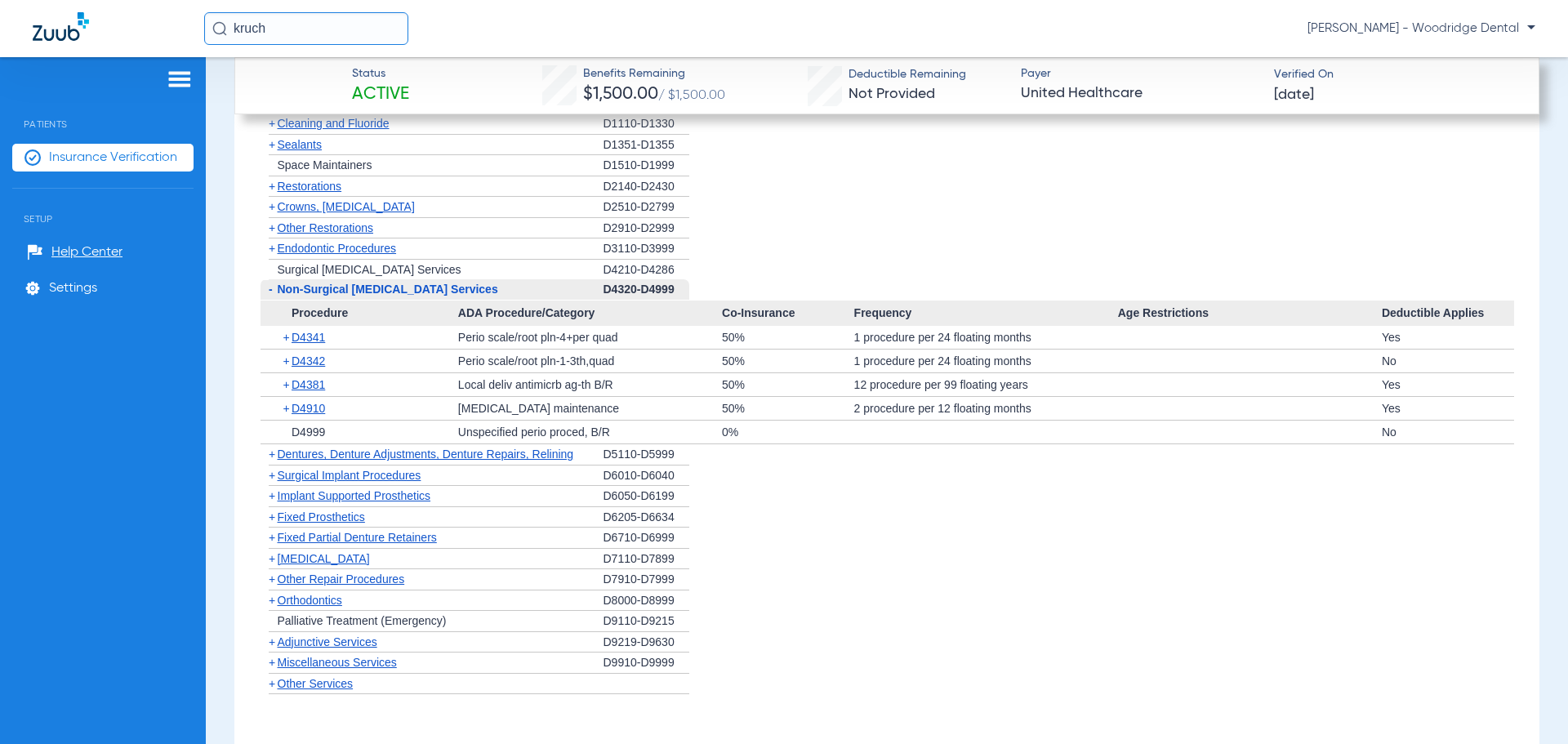
click at [432, 452] on span "Dentures, Denture Adjustments, Denture Repairs, Relining" at bounding box center [425, 453] width 297 height 13
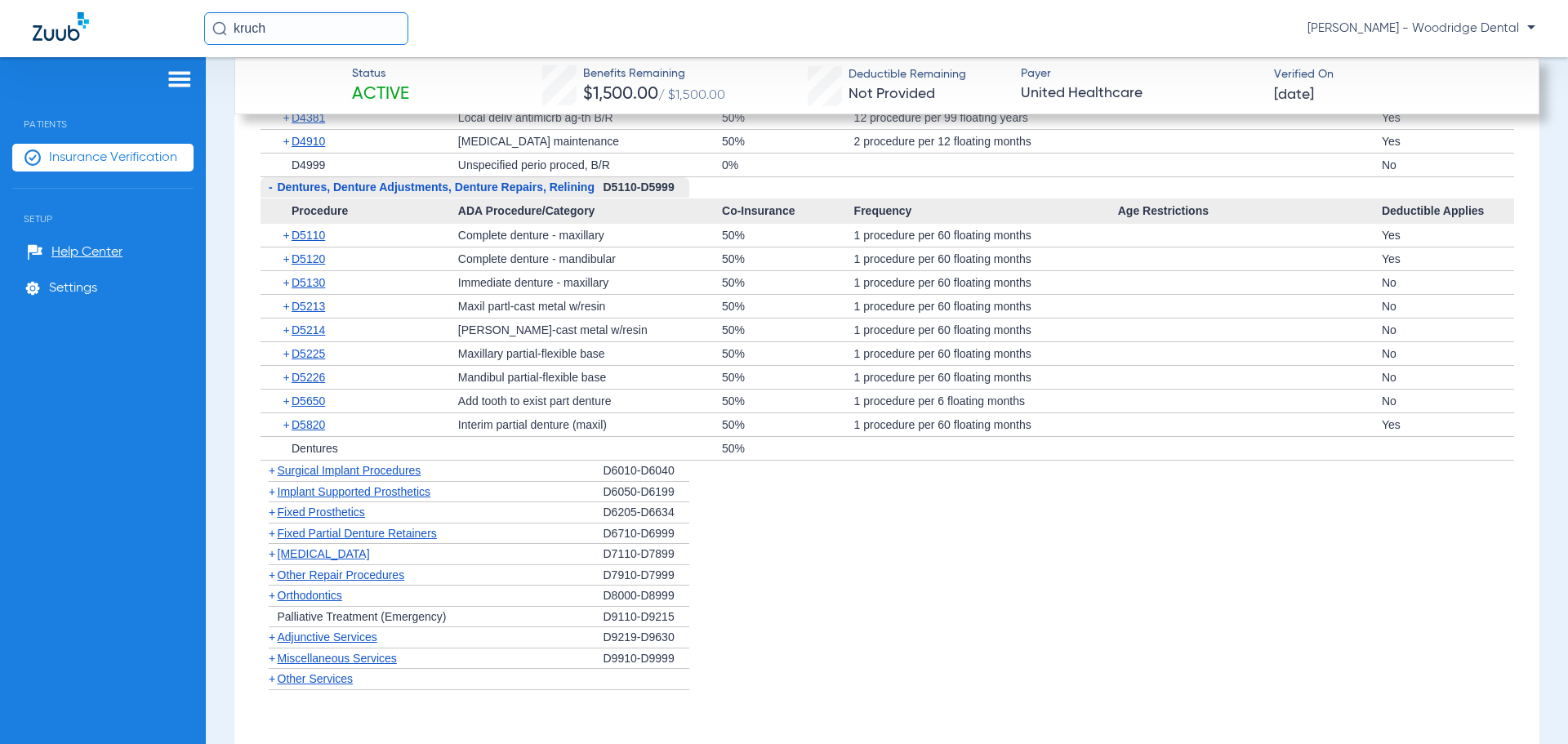
scroll to position [2695, 0]
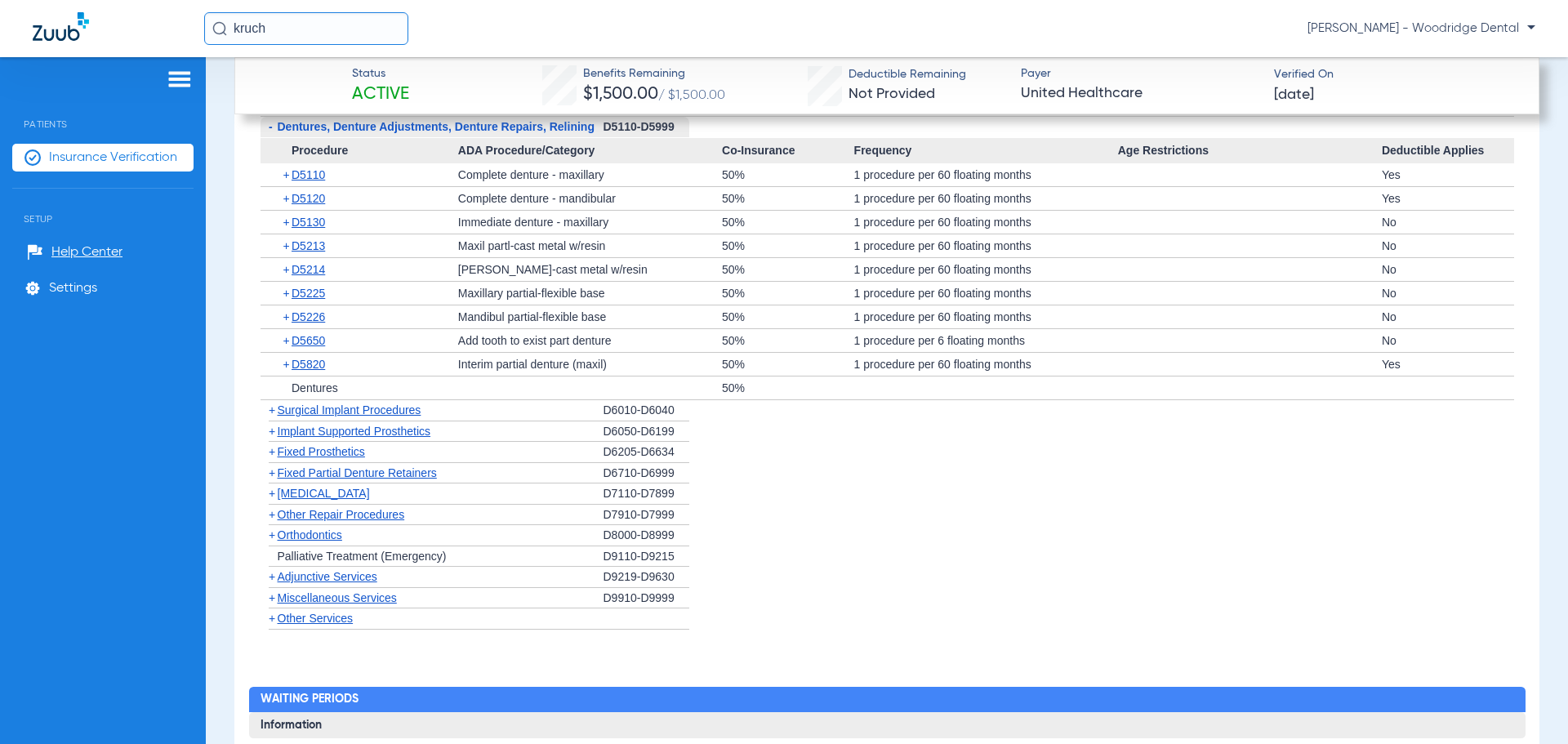
click at [361, 414] on span "Surgical Implant Procedures" at bounding box center [349, 410] width 144 height 13
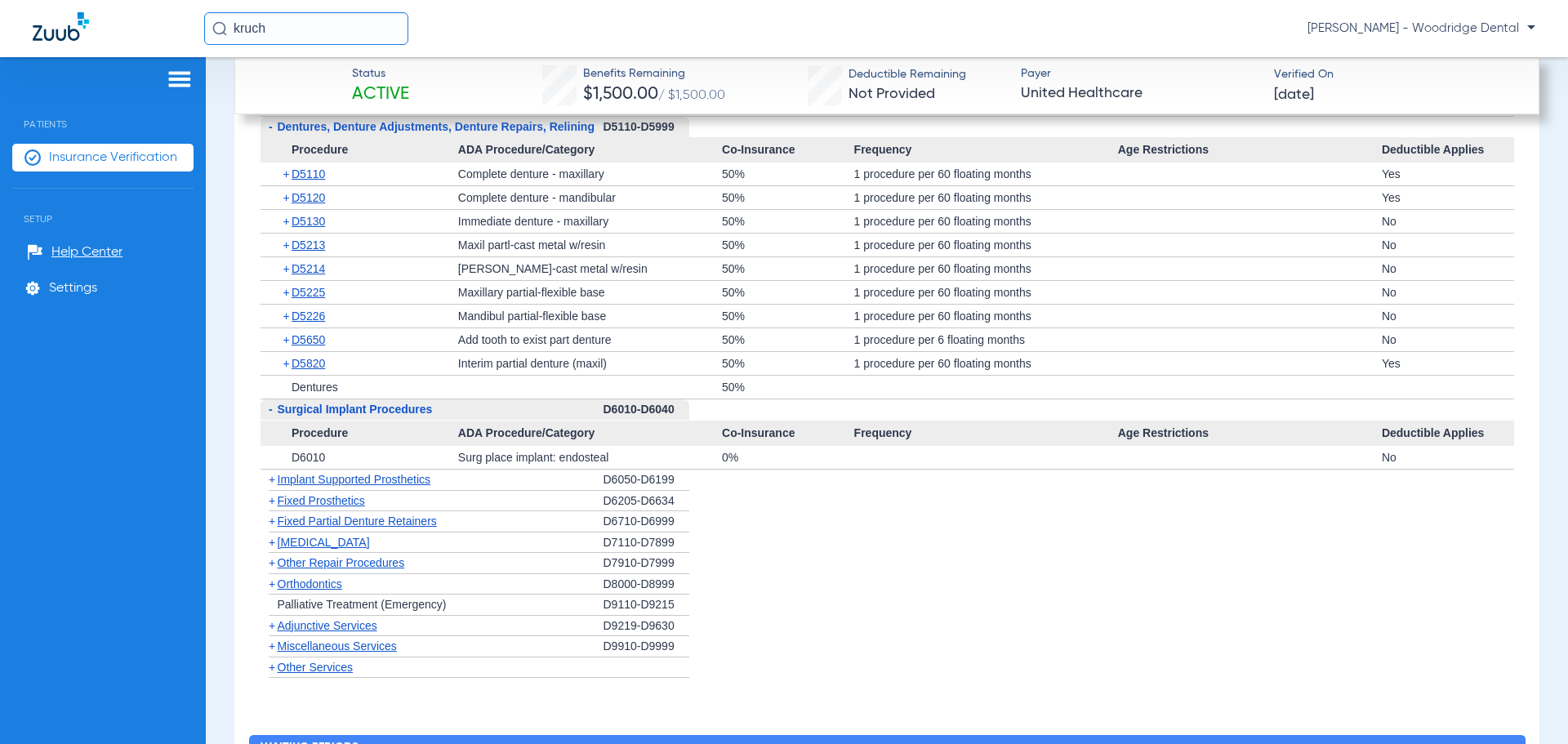
click at [362, 481] on span "Implant Supported Prosthetics" at bounding box center [354, 479] width 154 height 13
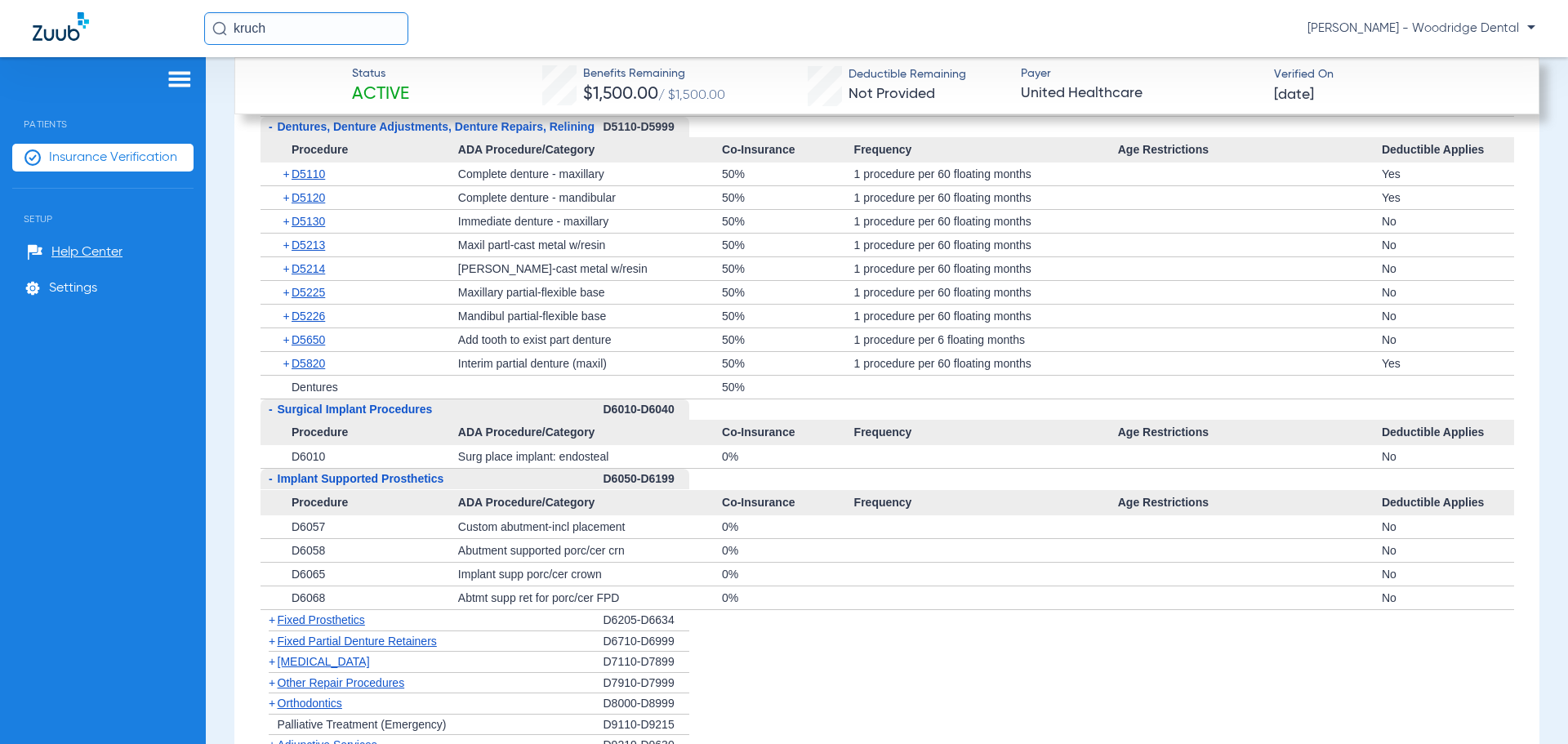
click at [353, 620] on span "Fixed Prosthetics" at bounding box center [321, 619] width 87 height 13
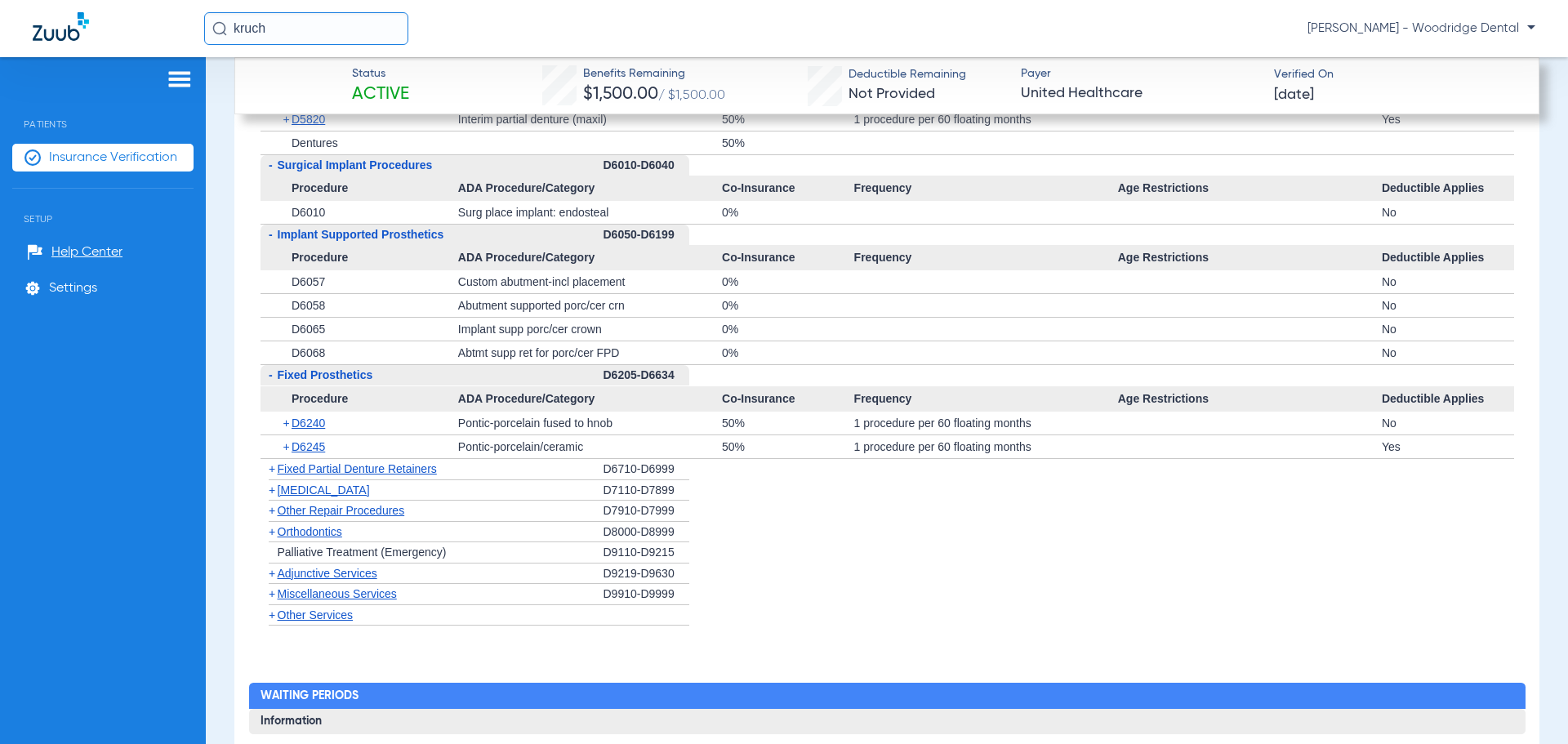
scroll to position [2939, 0]
click at [329, 469] on span "Fixed Partial Denture Retainers" at bounding box center [357, 467] width 160 height 13
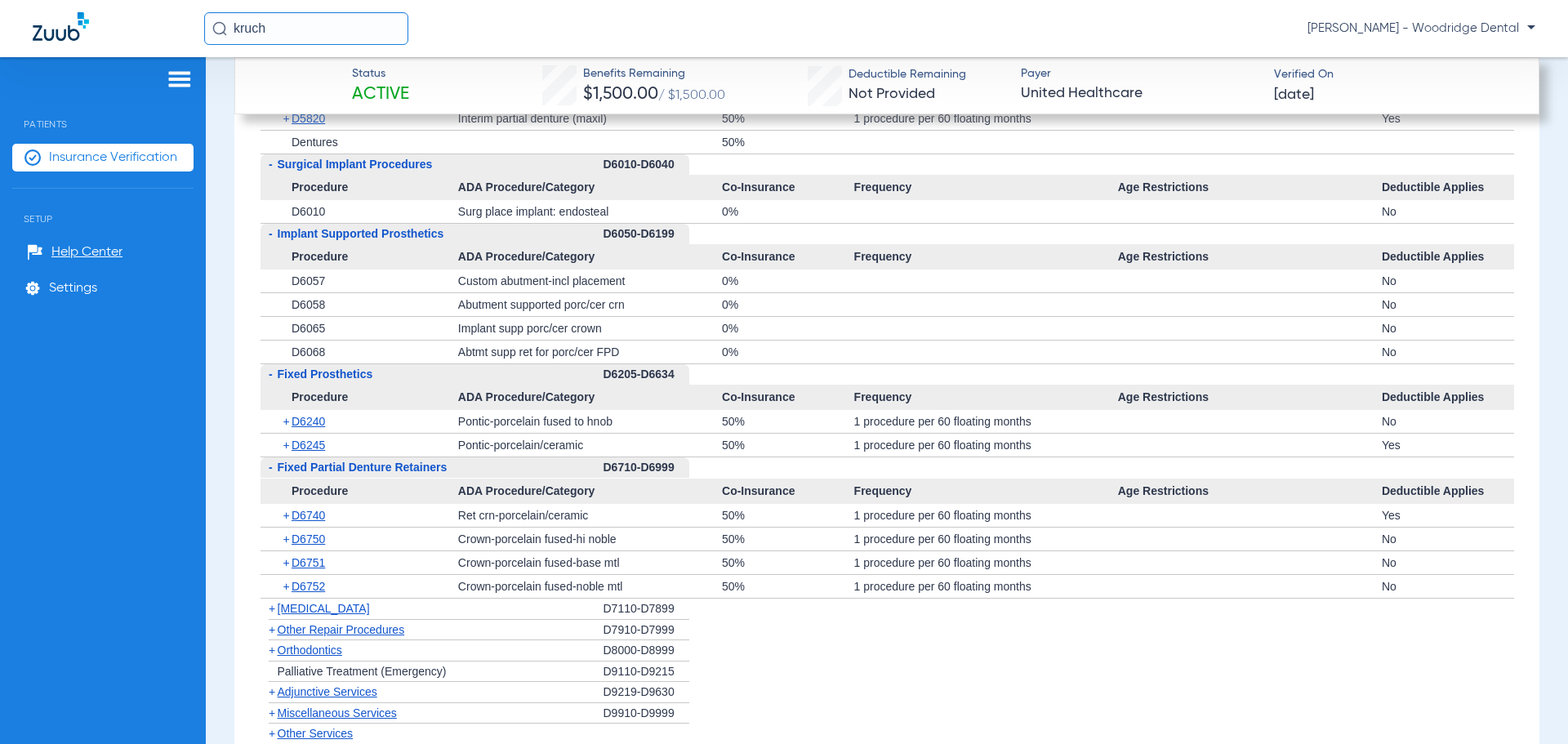
click at [323, 605] on span "[MEDICAL_DATA]" at bounding box center [323, 608] width 92 height 13
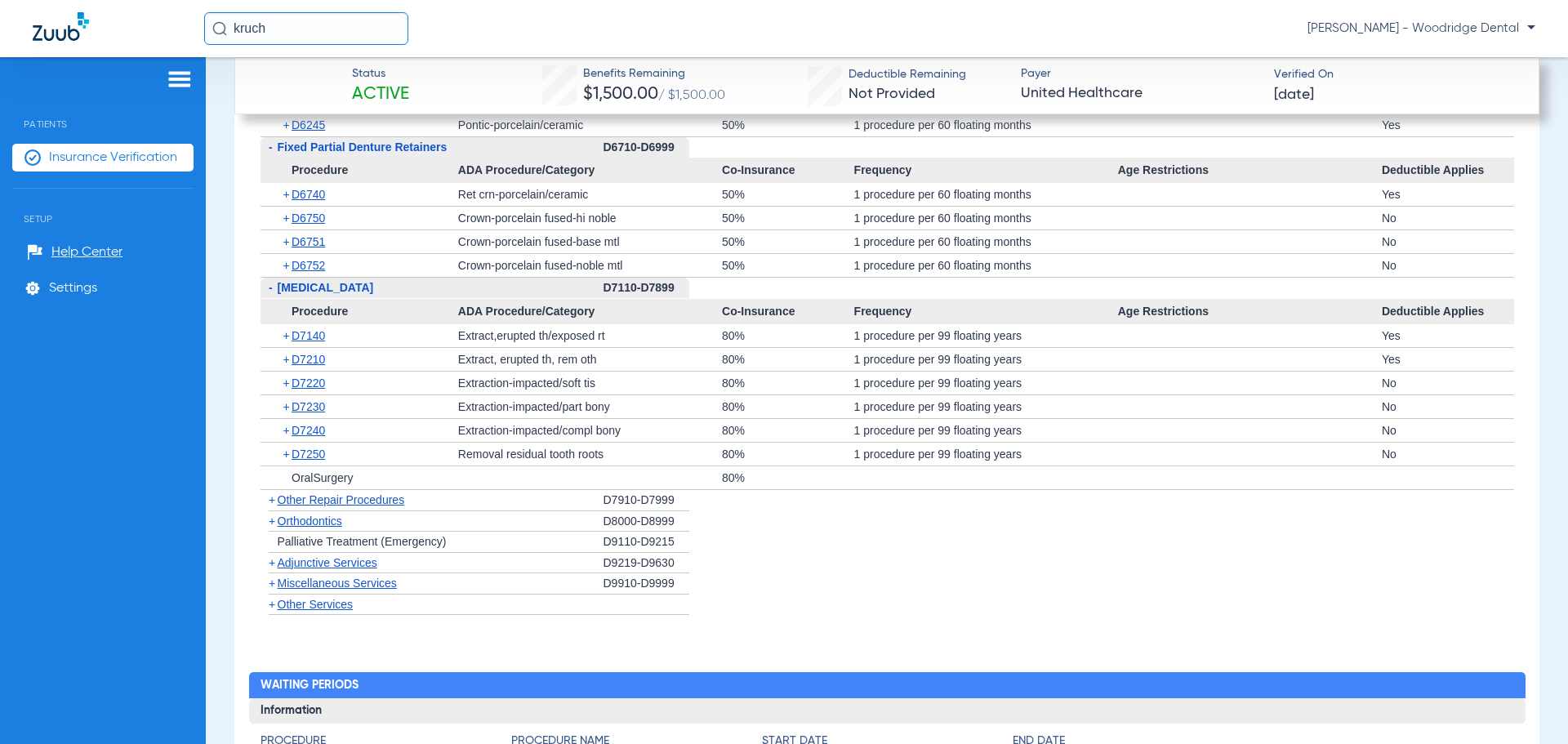
scroll to position [3267, 0]
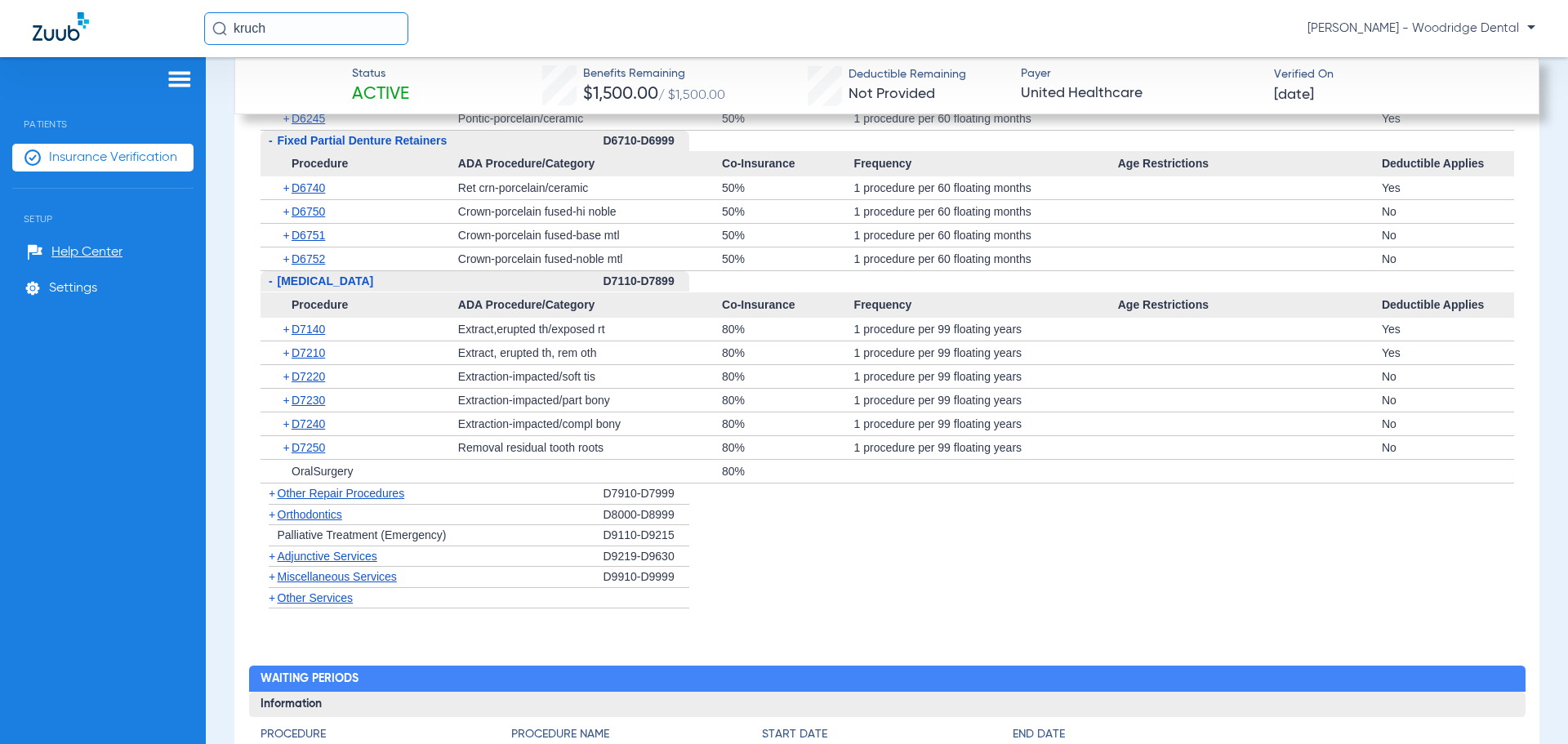
click at [348, 495] on span "Other Repair Procedures" at bounding box center [341, 493] width 127 height 13
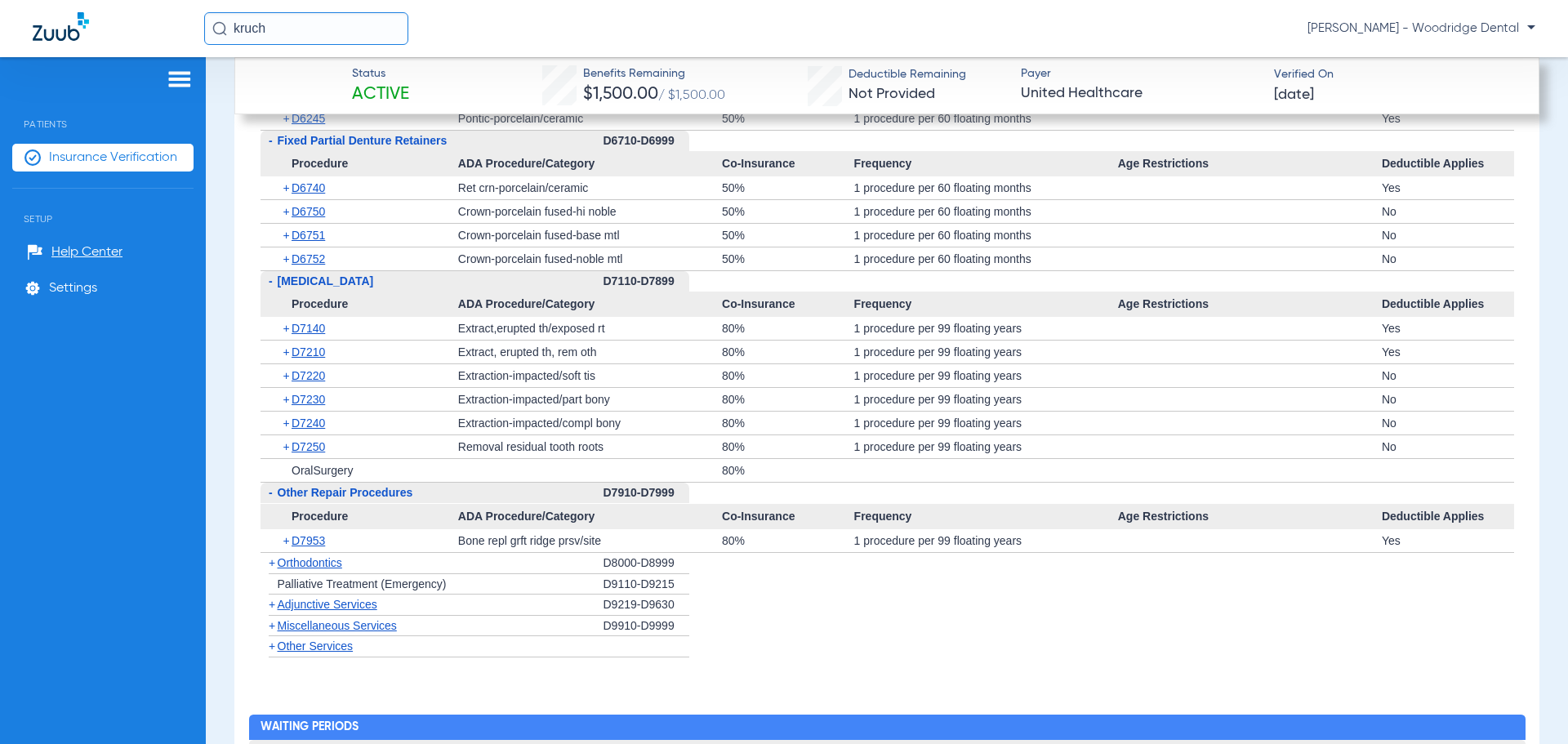
click at [450, 552] on div "+ D7953" at bounding box center [365, 540] width 186 height 23
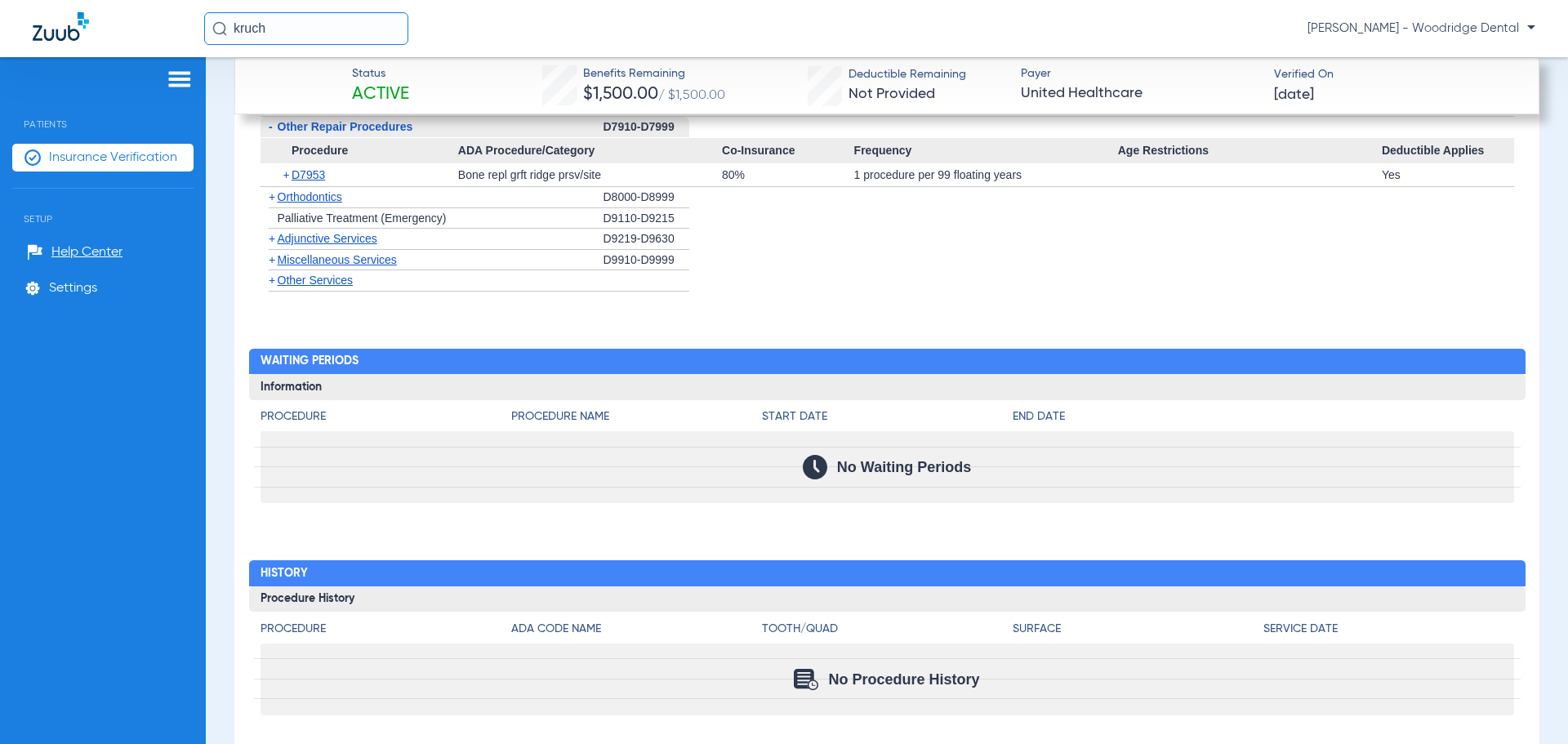
scroll to position [3674, 0]
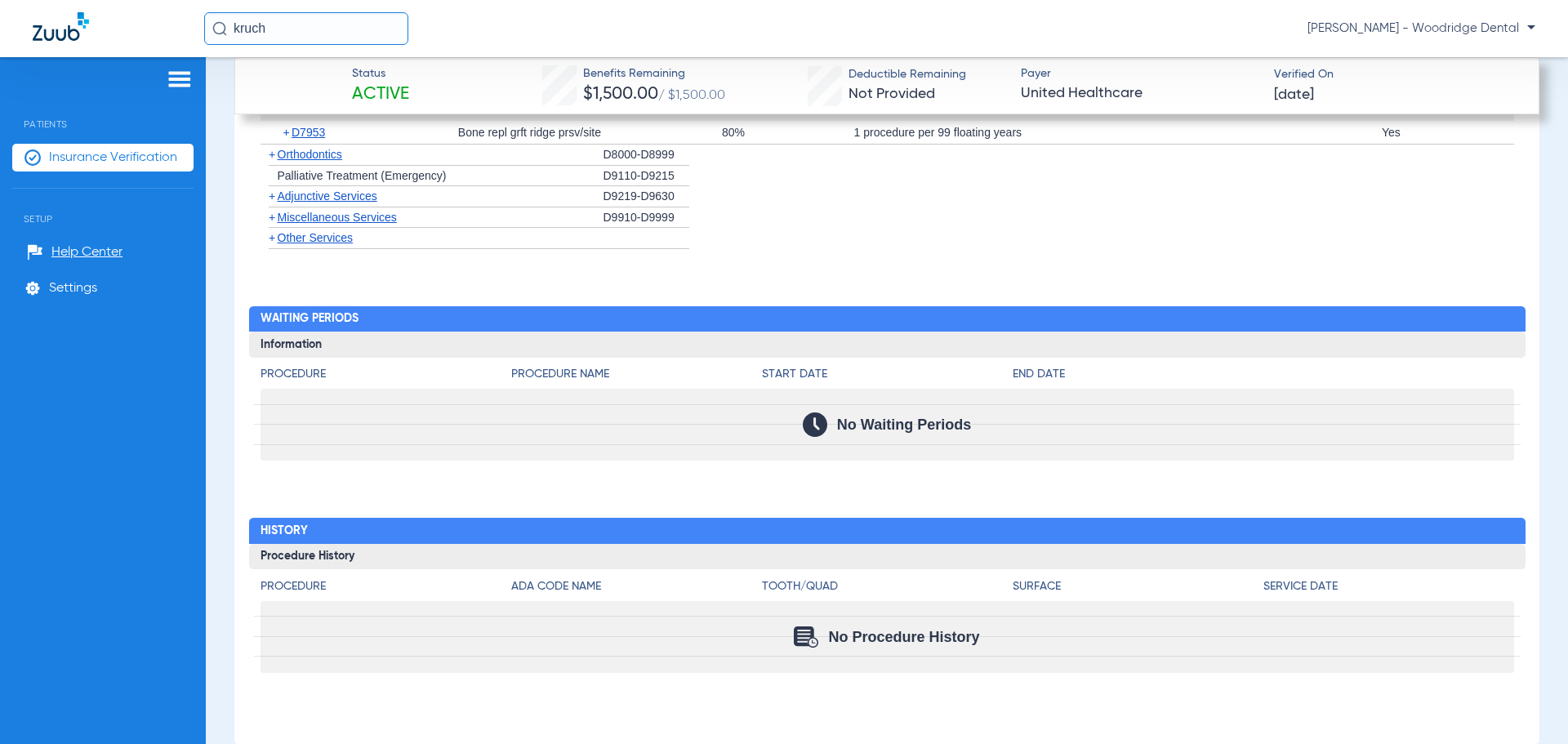
click at [301, 151] on span "Orthodontics" at bounding box center [309, 154] width 64 height 13
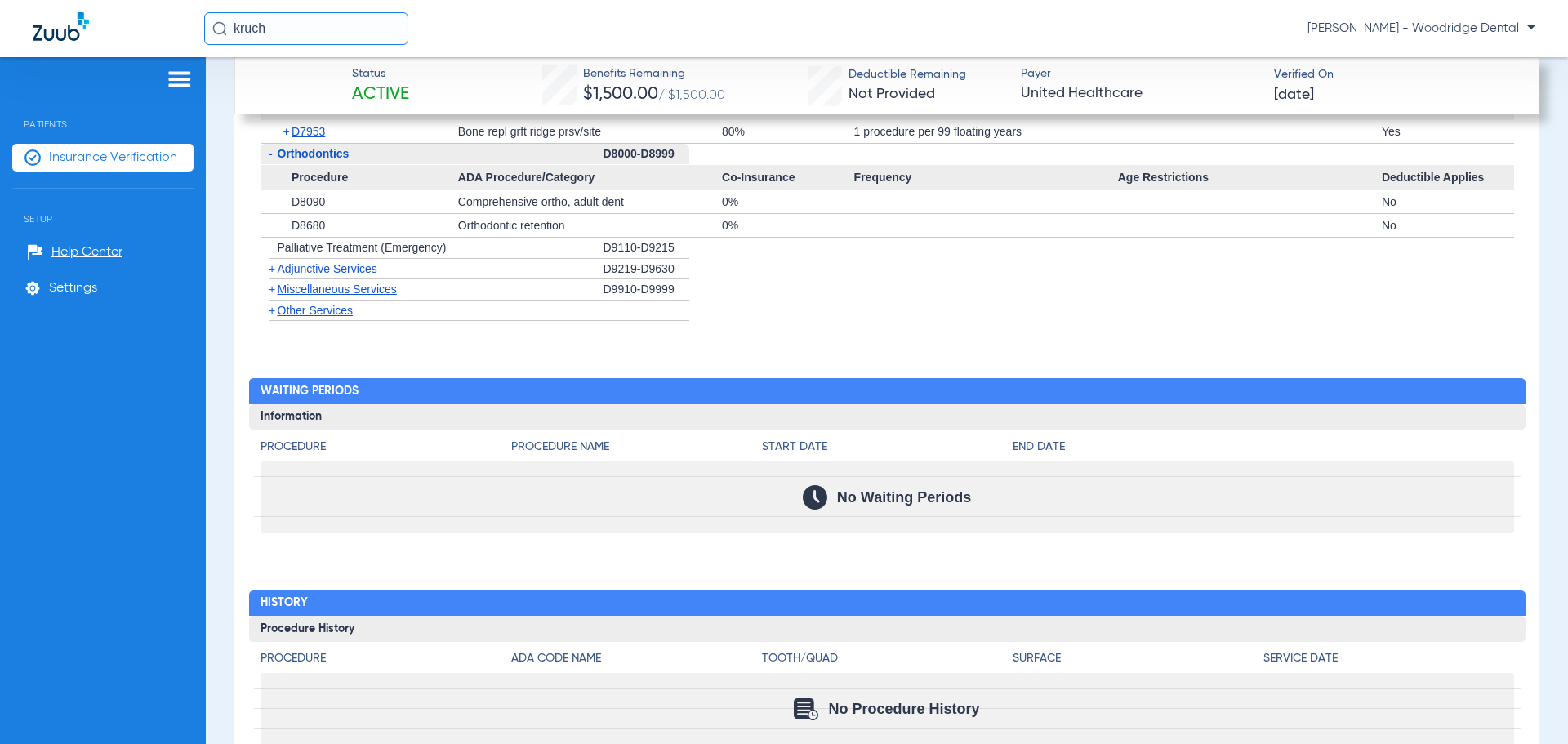
click at [336, 288] on span "Miscellaneous Services" at bounding box center [337, 289] width 119 height 13
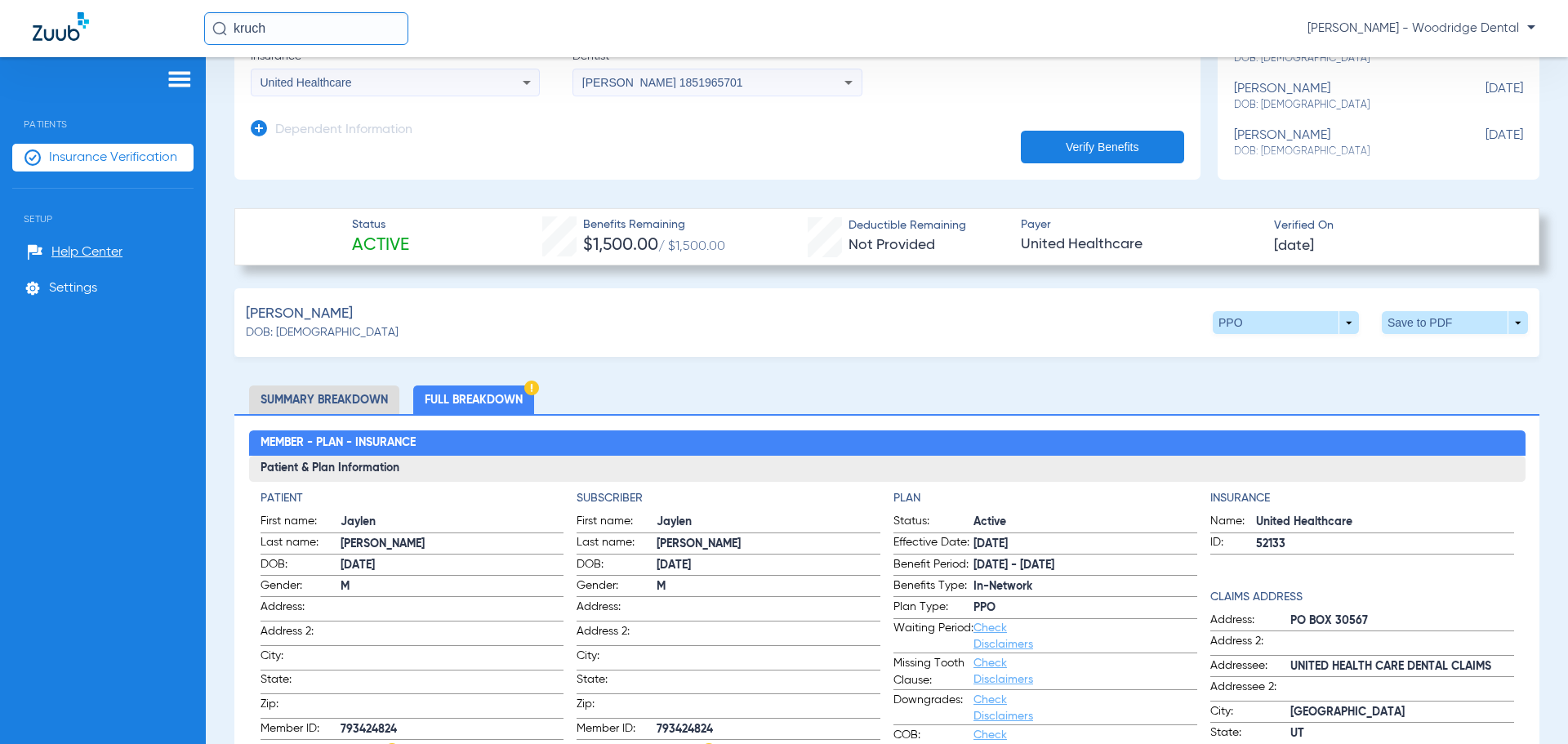
scroll to position [0, 0]
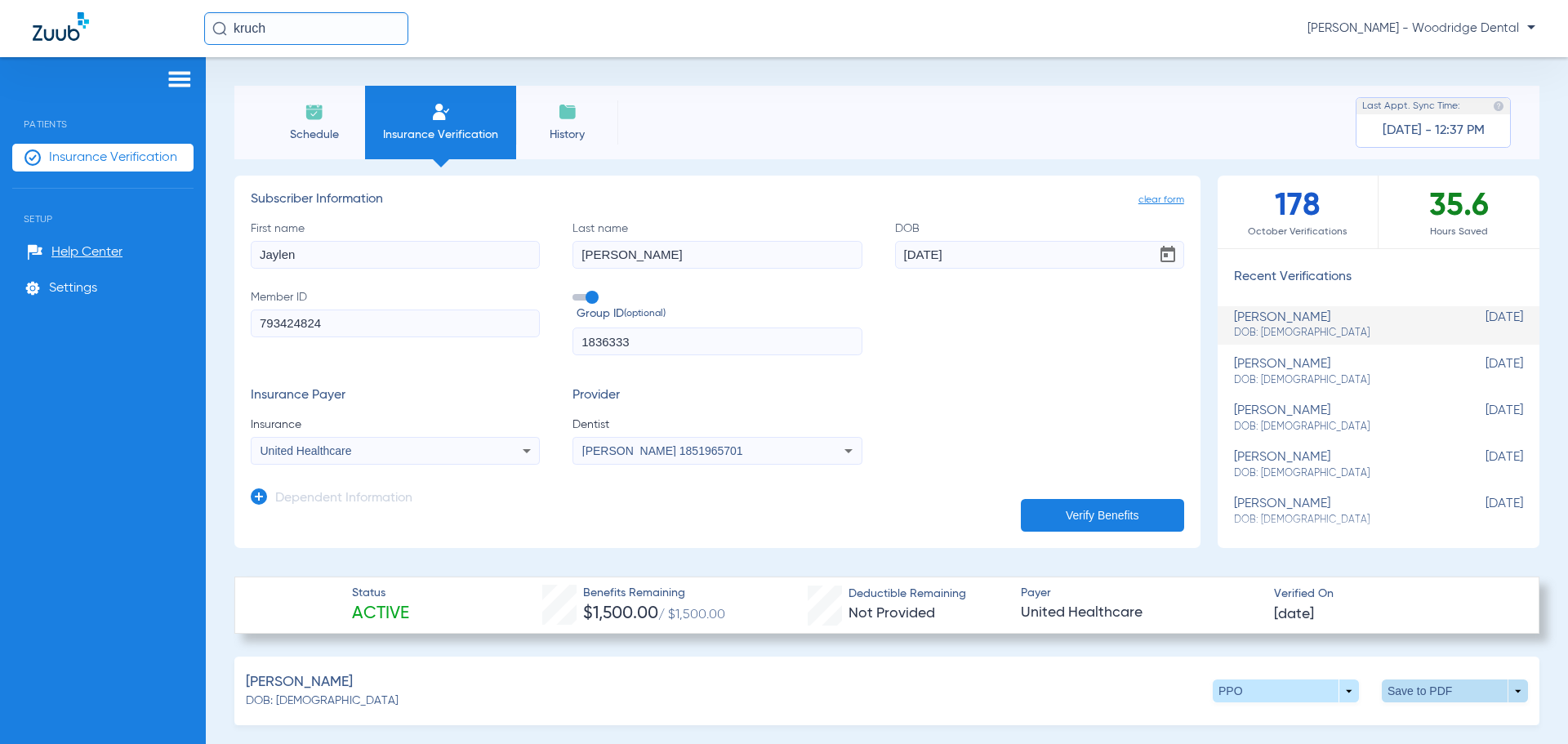
click at [1401, 684] on span at bounding box center [1454, 690] width 146 height 23
click at [1304, 724] on span "Save to PDF" at bounding box center [1319, 722] width 64 height 12
